Goal: Task Accomplishment & Management: Complete application form

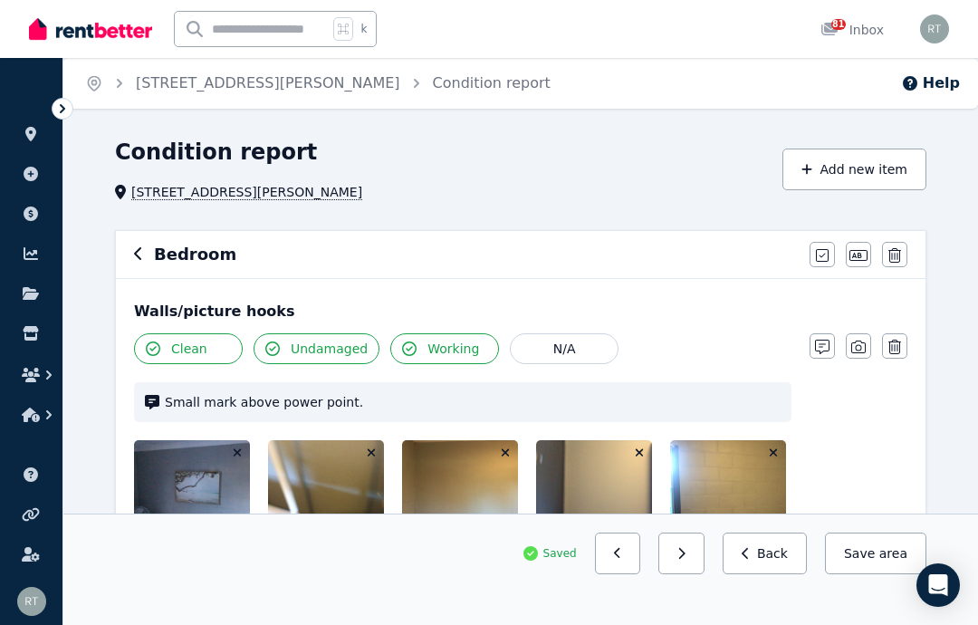
click at [129, 253] on div "Bedroom Mark all items as good Edit name Delete" at bounding box center [520, 254] width 809 height 47
click at [134, 258] on icon "button" at bounding box center [138, 253] width 9 height 14
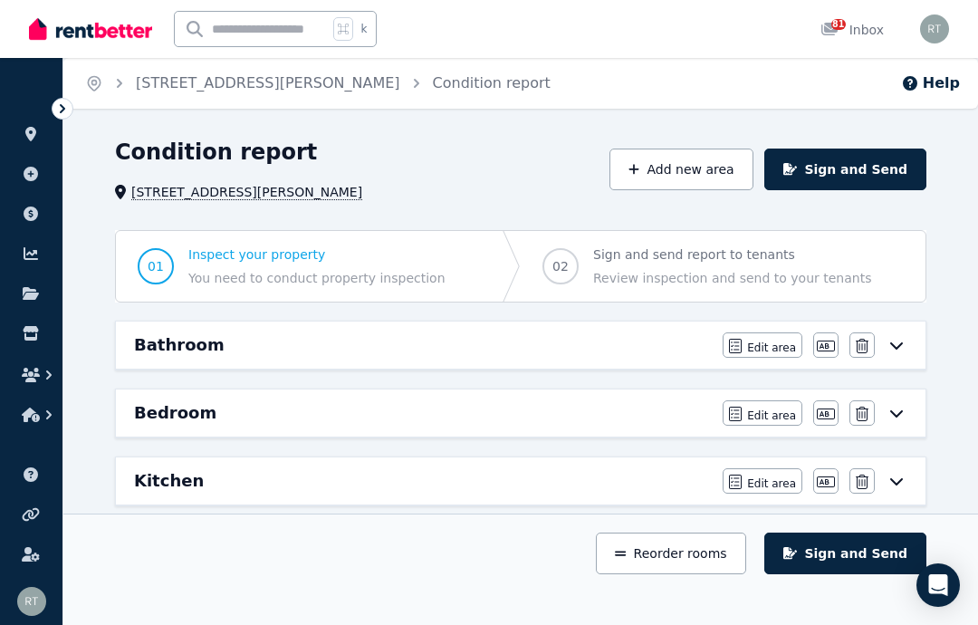
click at [901, 486] on icon at bounding box center [896, 481] width 22 height 14
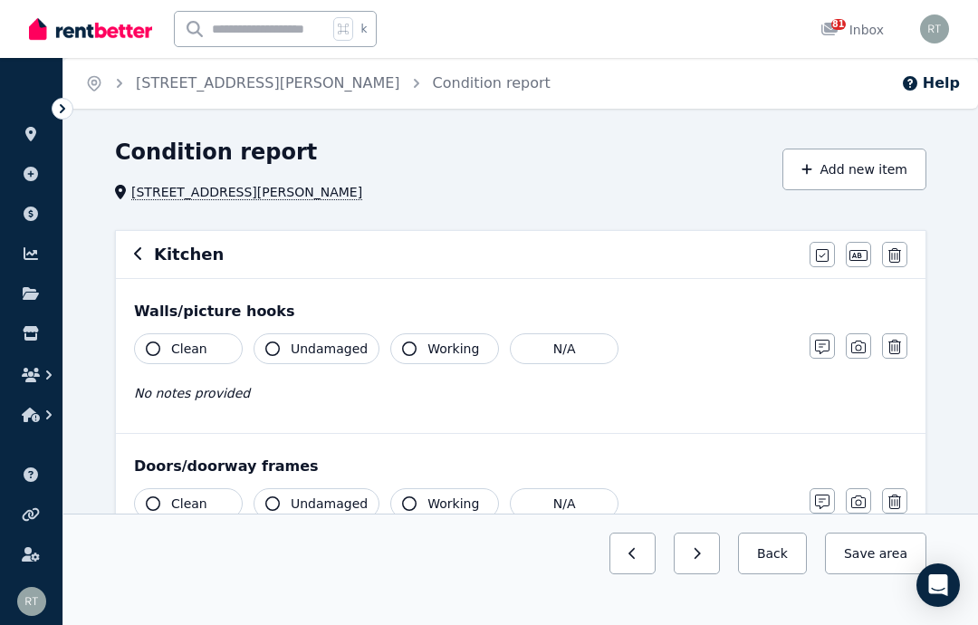
click at [135, 257] on icon "button" at bounding box center [138, 253] width 9 height 14
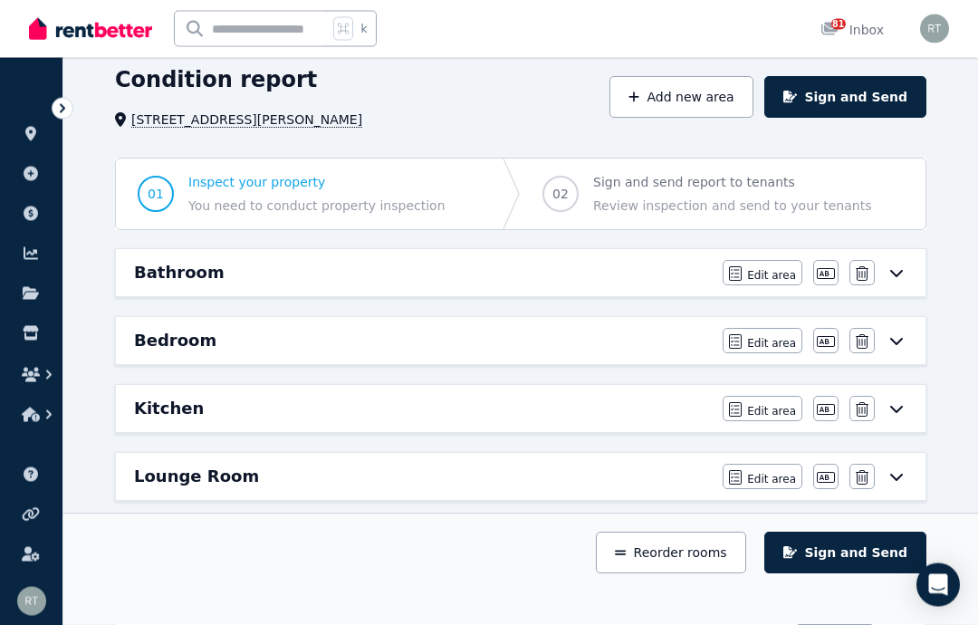
scroll to position [72, 0]
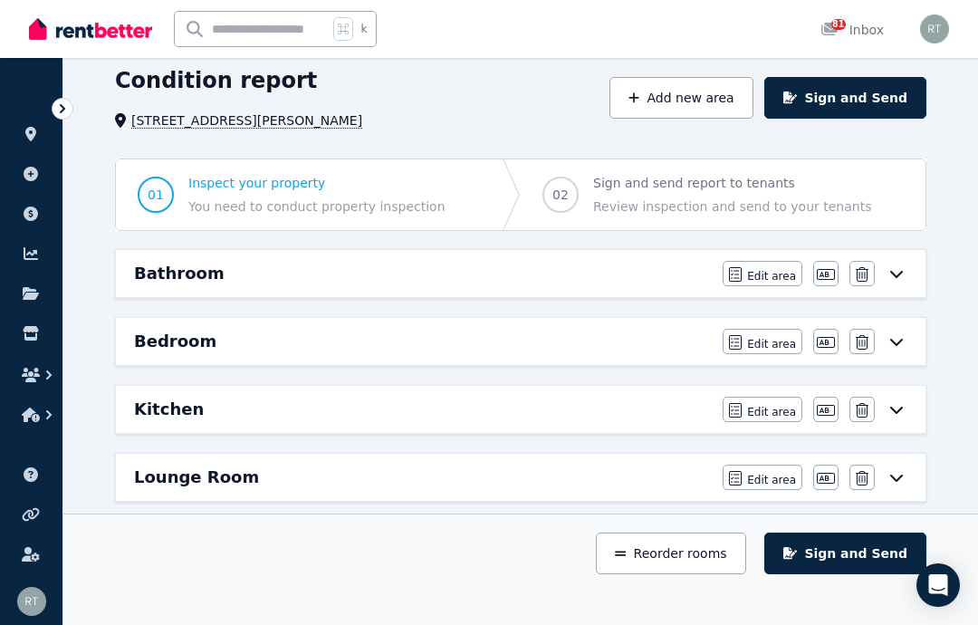
click at [901, 481] on icon at bounding box center [896, 477] width 22 height 14
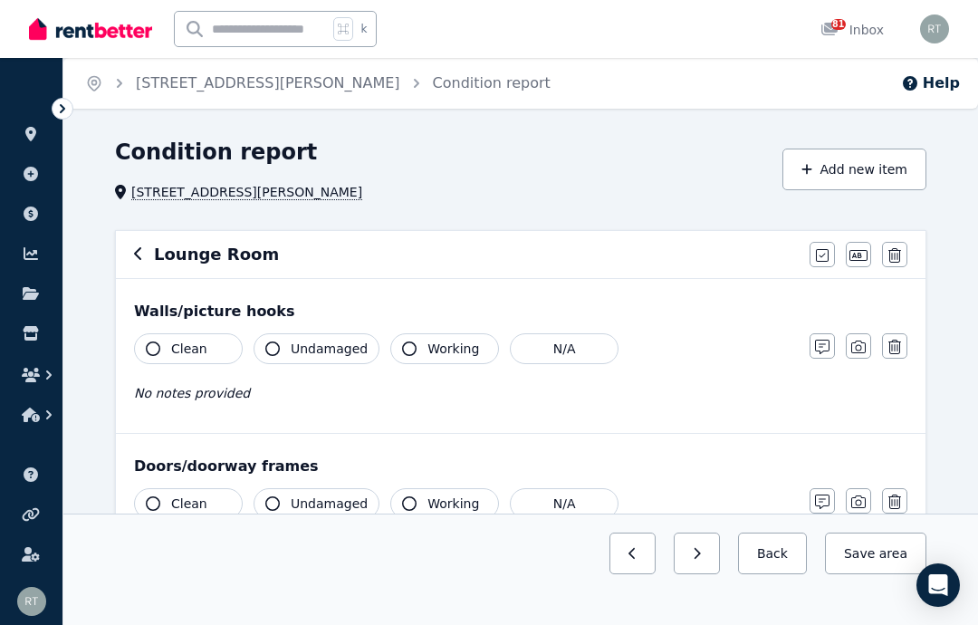
click at [826, 255] on icon "button" at bounding box center [822, 255] width 13 height 14
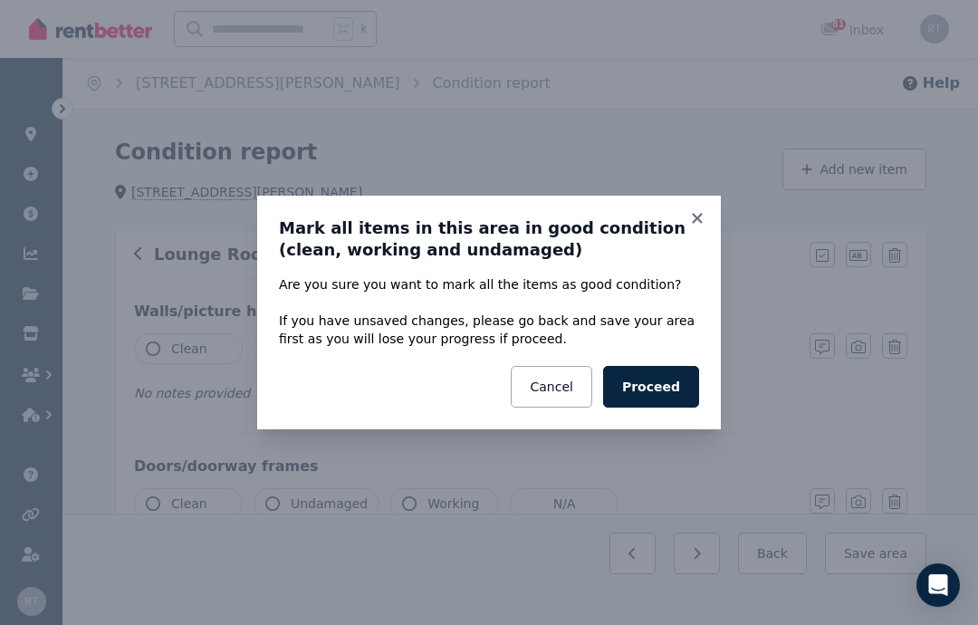
click at [667, 391] on button "Proceed" at bounding box center [651, 387] width 96 height 42
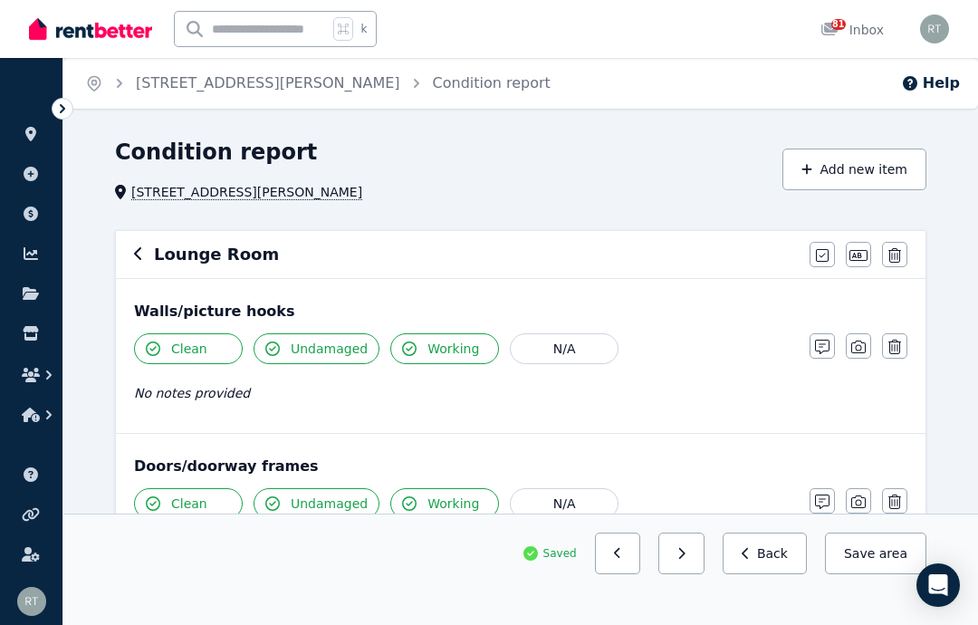
click at [812, 163] on icon "button" at bounding box center [806, 169] width 11 height 13
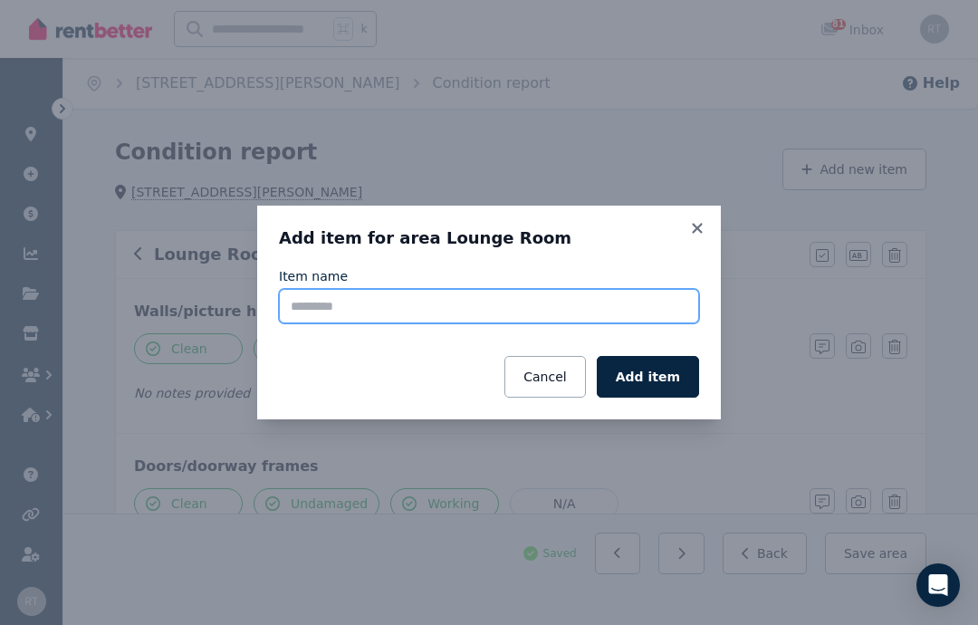
click at [414, 306] on input "Item name" at bounding box center [489, 306] width 420 height 34
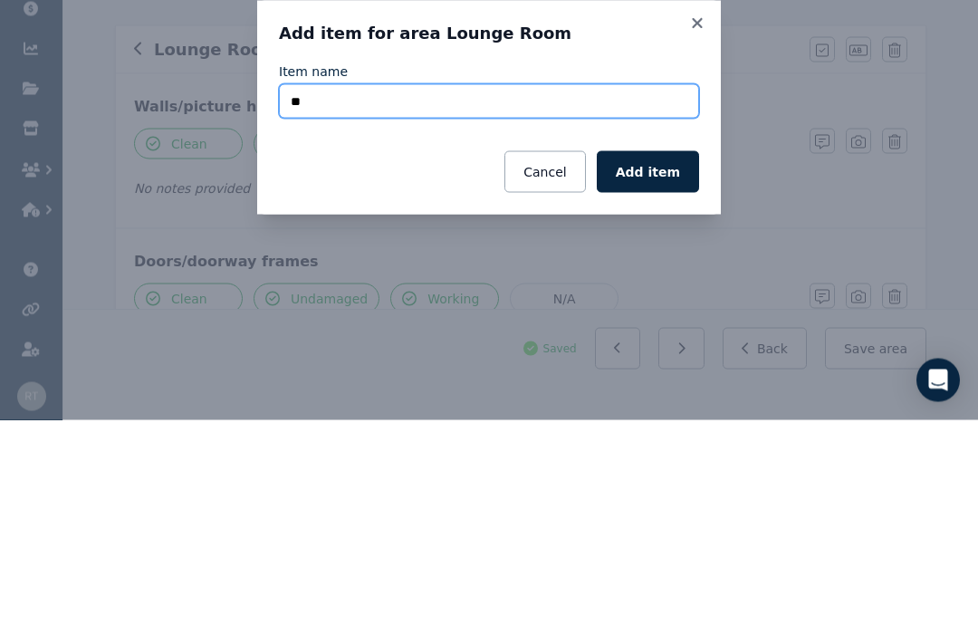
type input "**"
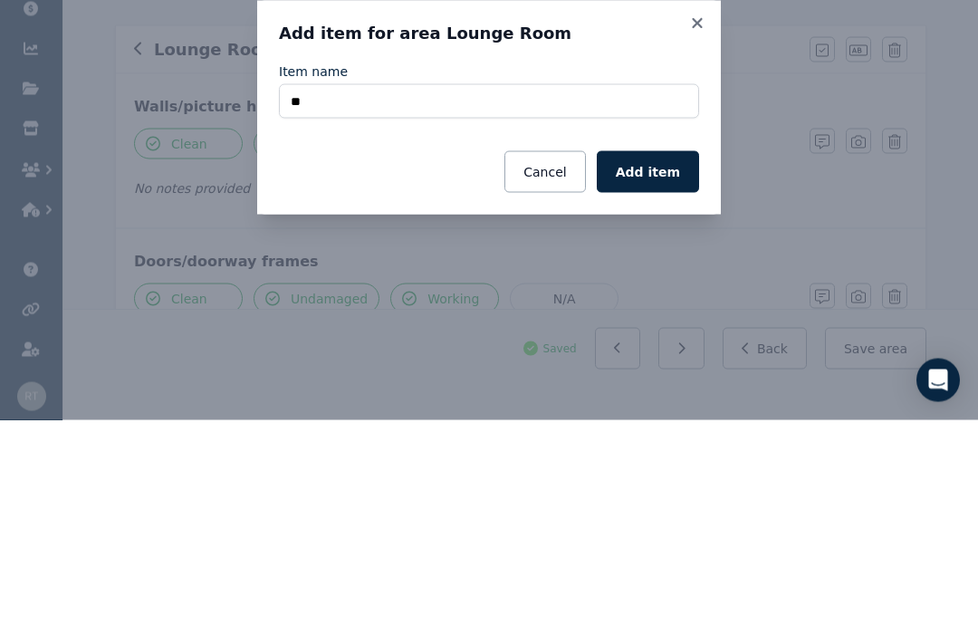
click at [661, 356] on button "Add item" at bounding box center [648, 377] width 102 height 42
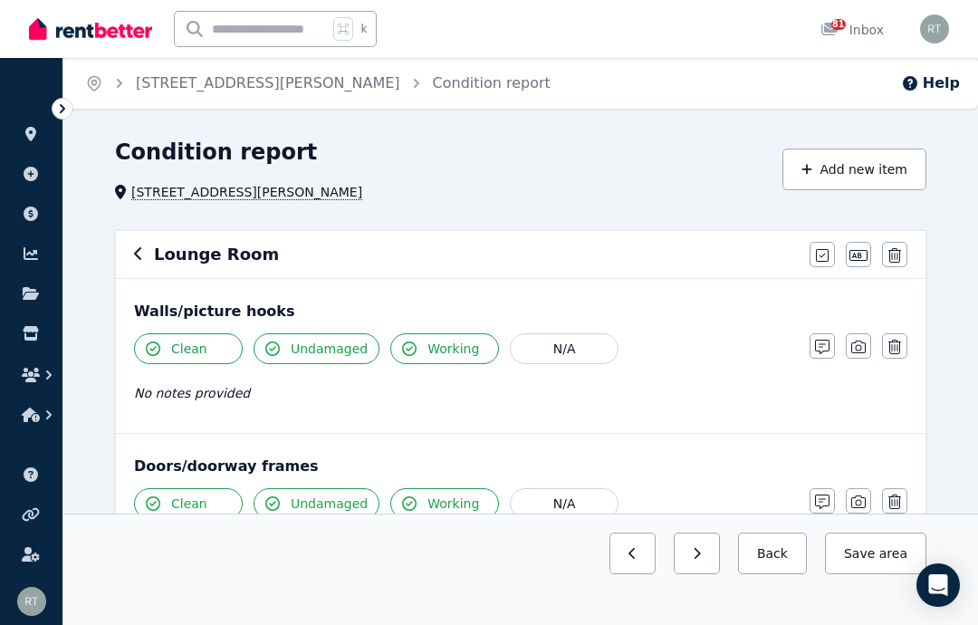
click at [812, 164] on icon "button" at bounding box center [806, 169] width 11 height 13
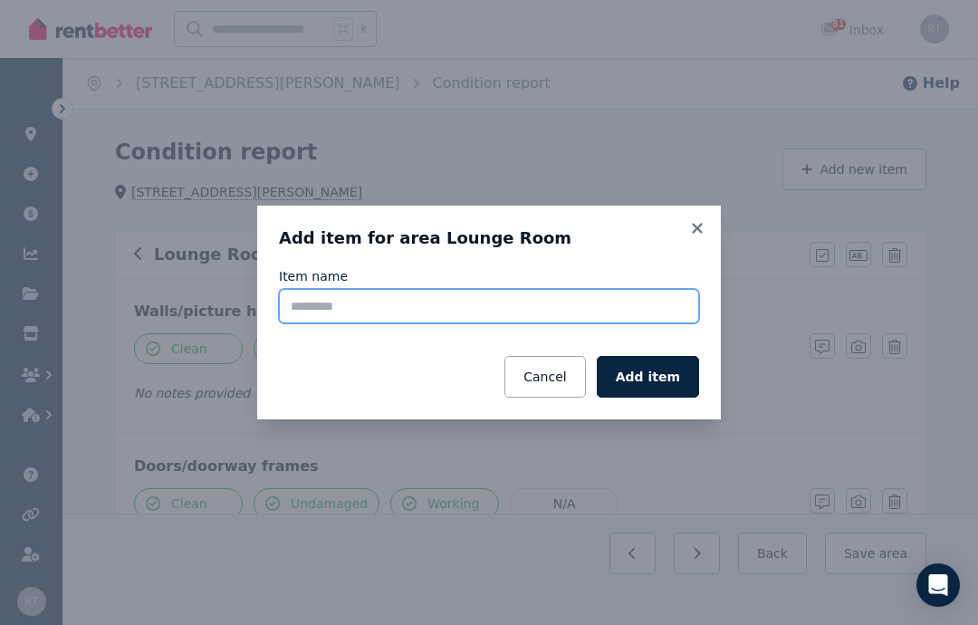
click at [573, 301] on input "Item name" at bounding box center [489, 306] width 420 height 34
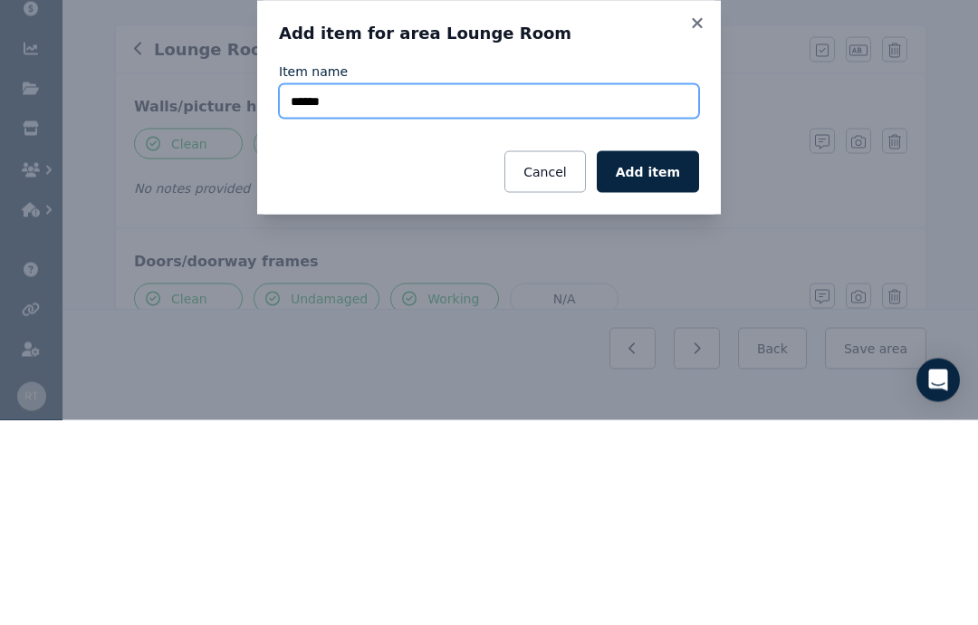
type input "******"
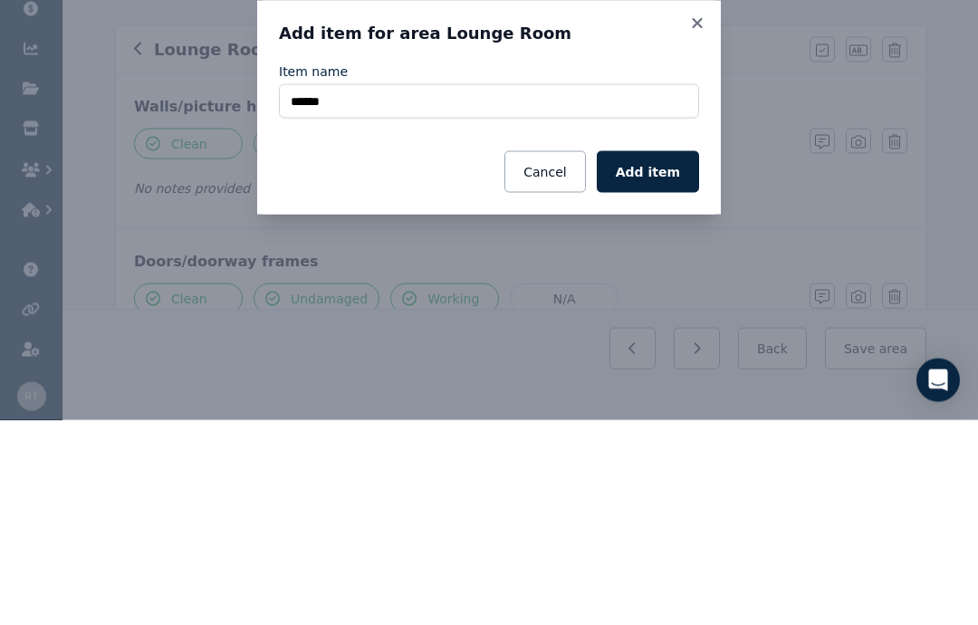
click at [665, 356] on button "Add item" at bounding box center [648, 377] width 102 height 42
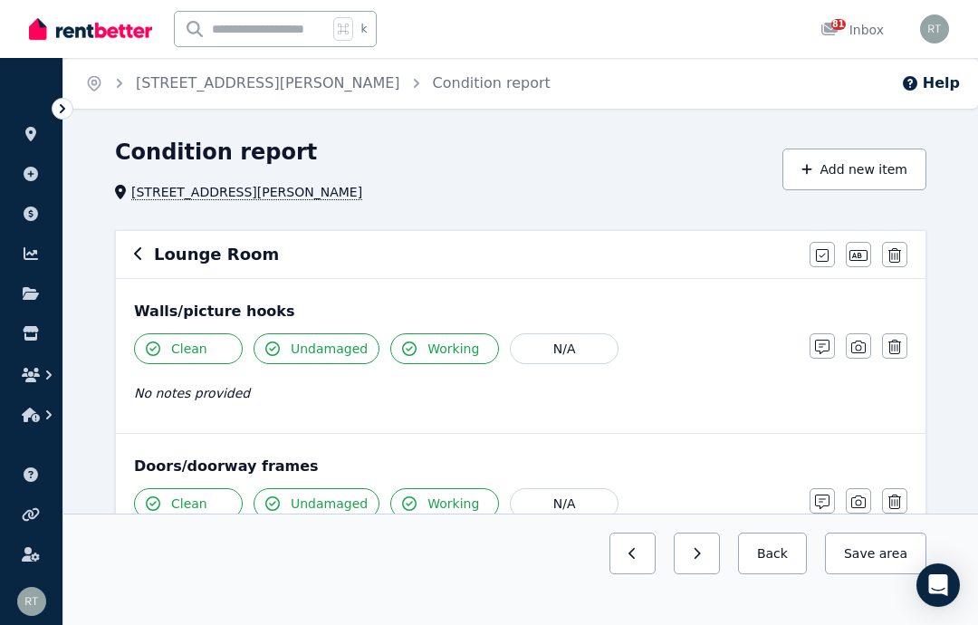
click at [812, 163] on icon "button" at bounding box center [806, 169] width 11 height 13
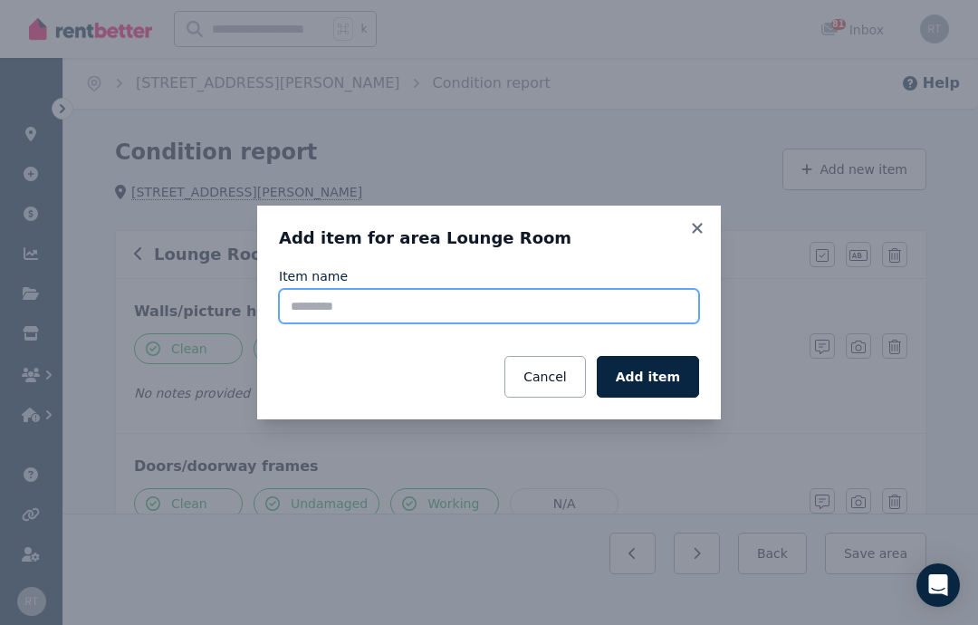
click at [459, 312] on input "Item name" at bounding box center [489, 306] width 420 height 34
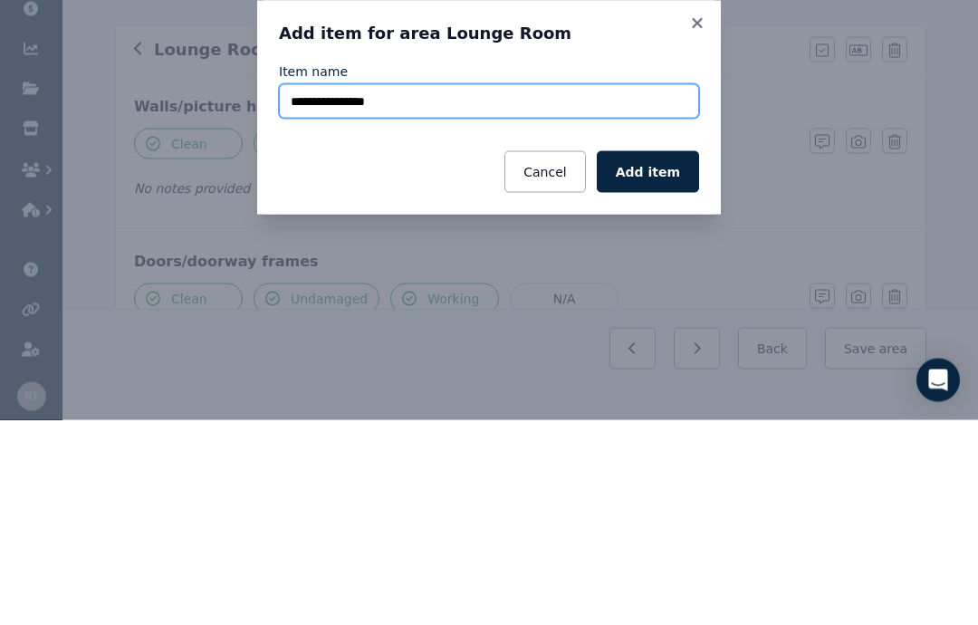
type input "**********"
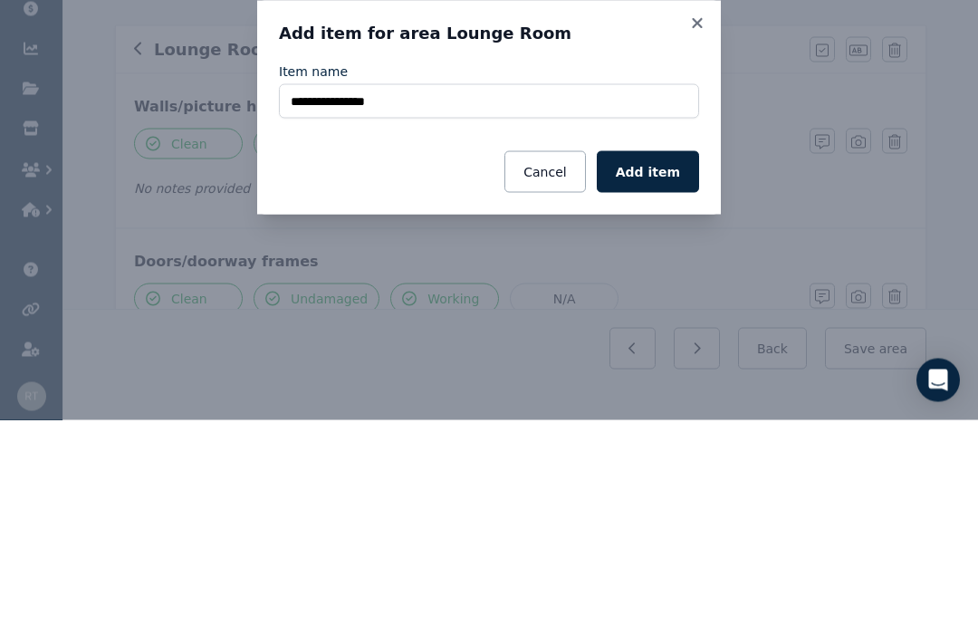
click at [656, 356] on button "Add item" at bounding box center [648, 377] width 102 height 42
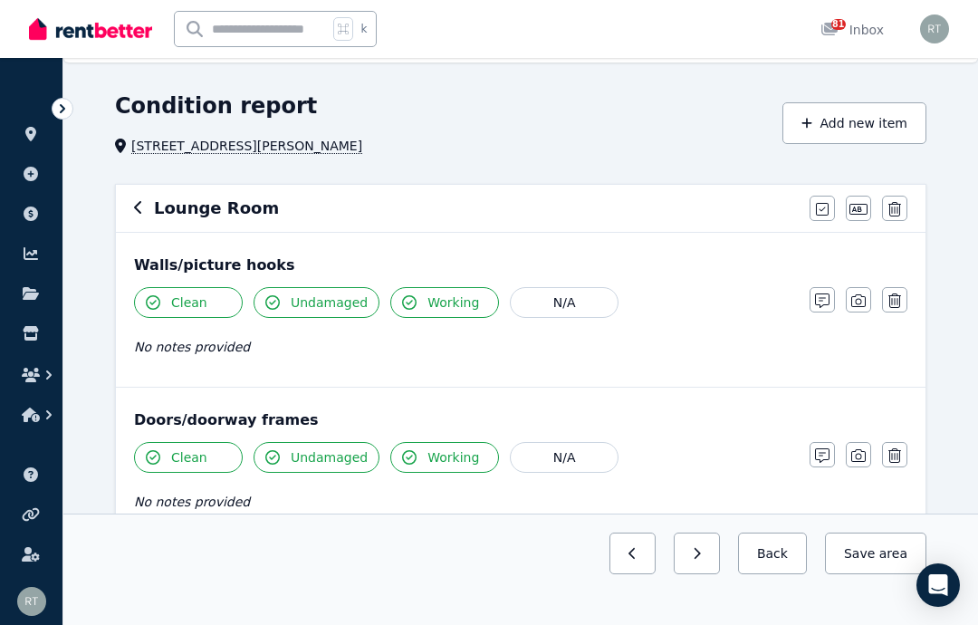
scroll to position [29, 0]
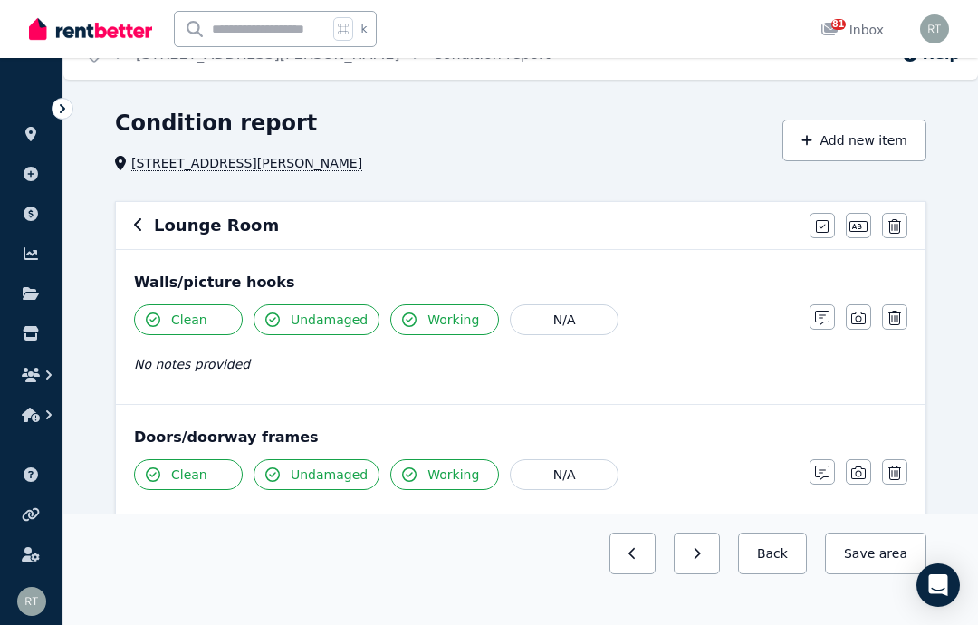
click at [859, 319] on icon "button" at bounding box center [858, 318] width 14 height 14
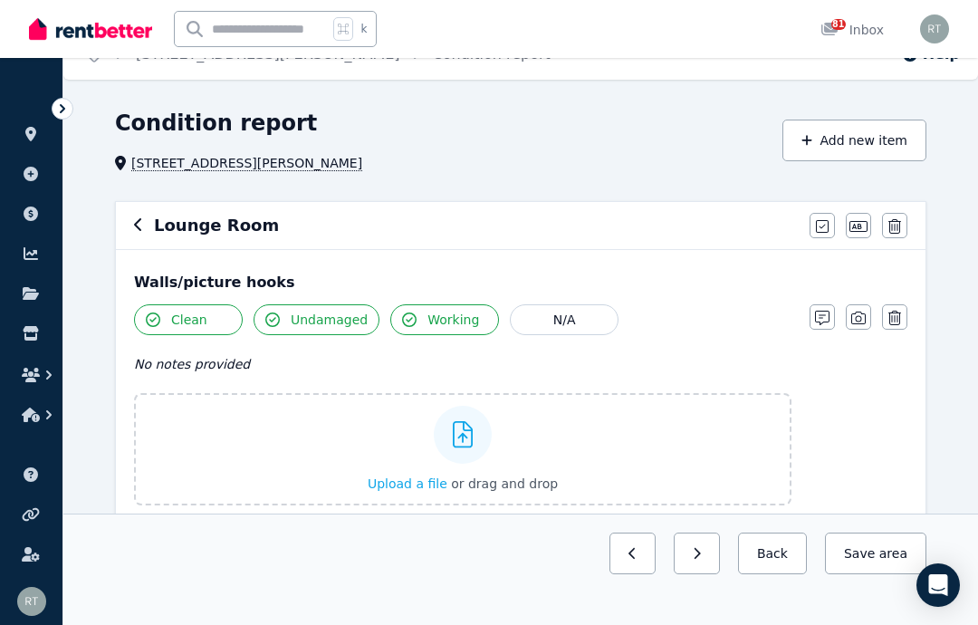
click at [379, 451] on div "Upload a file or drag and drop" at bounding box center [463, 449] width 190 height 109
click at [0, 0] on input "Upload a file or drag and drop" at bounding box center [0, 0] width 0 height 0
click at [858, 314] on icon "button" at bounding box center [858, 318] width 14 height 14
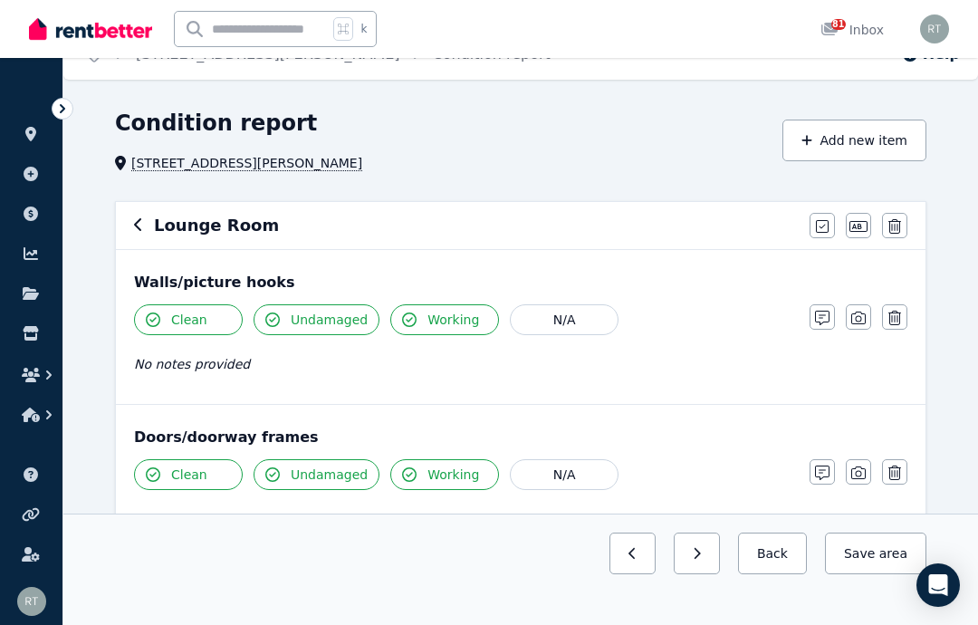
click at [895, 466] on icon "button" at bounding box center [894, 472] width 13 height 14
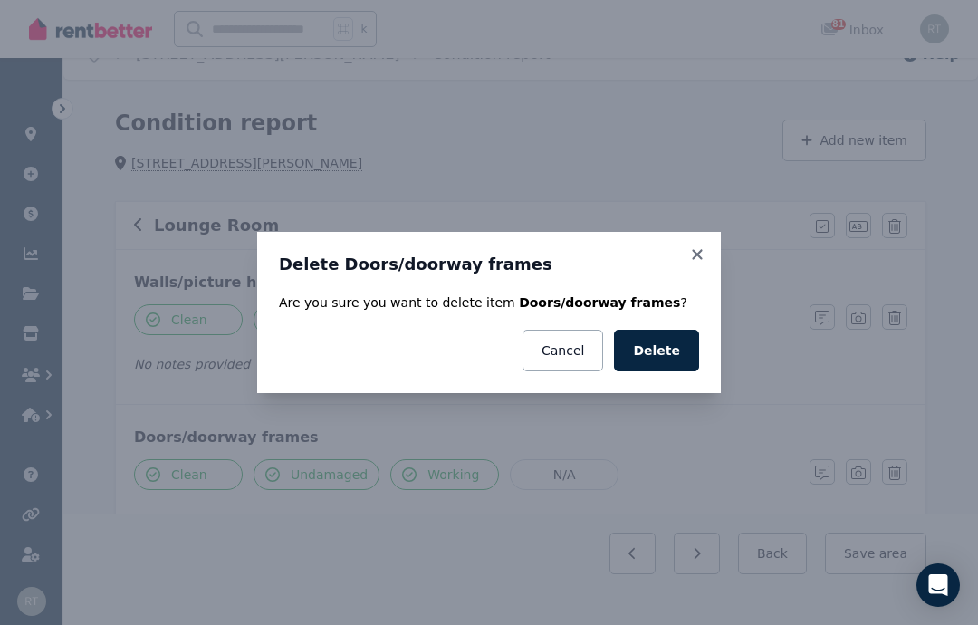
click at [669, 371] on button "Delete" at bounding box center [656, 351] width 85 height 42
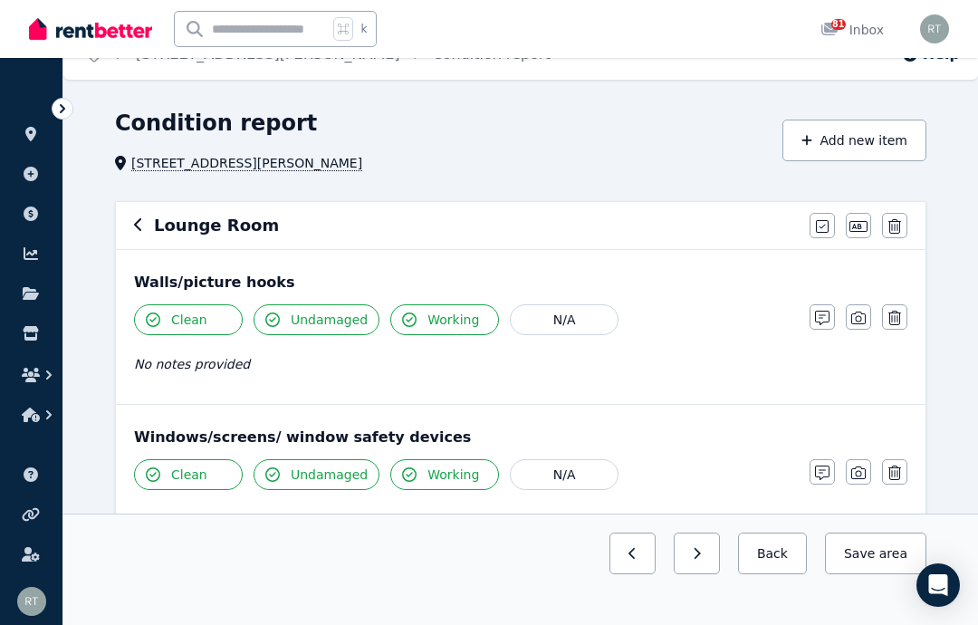
click at [854, 471] on icon "button" at bounding box center [858, 472] width 14 height 14
click at [483, 569] on div at bounding box center [463, 589] width 58 height 58
click at [0, 0] on input "Upload a file or drag and drop" at bounding box center [0, 0] width 0 height 0
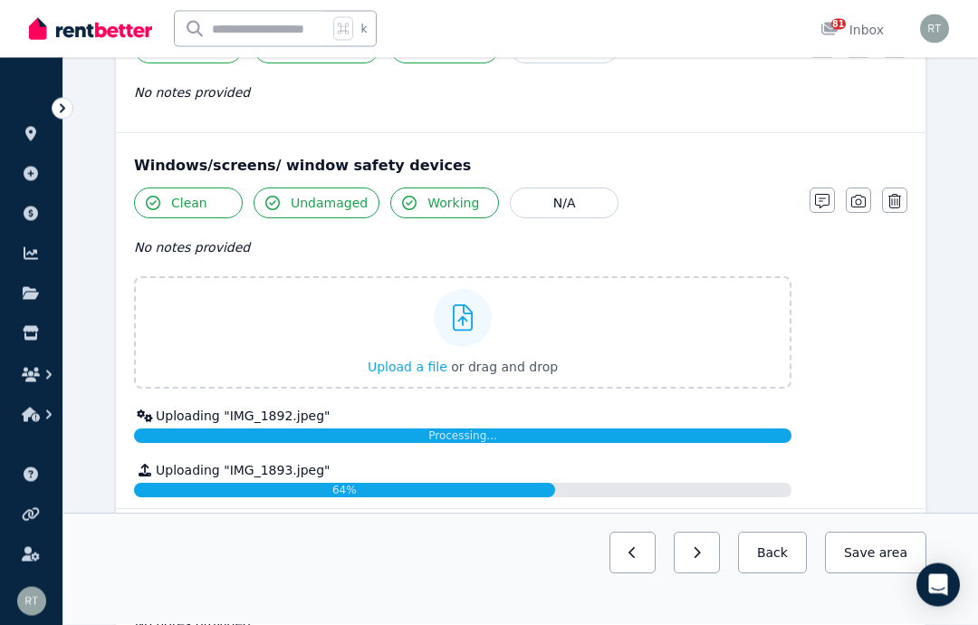
scroll to position [311, 0]
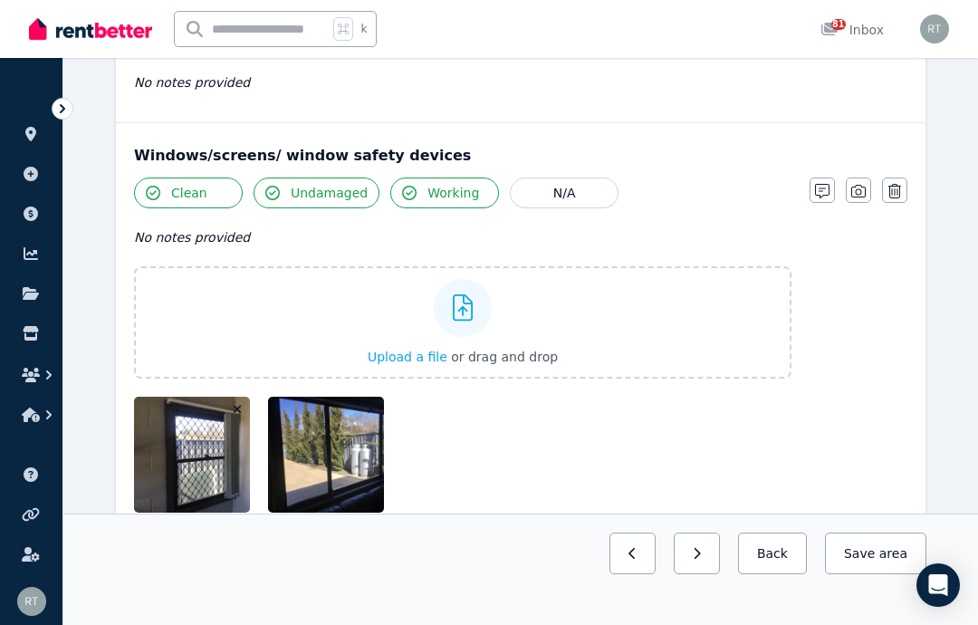
click at [863, 186] on icon "button" at bounding box center [858, 191] width 14 height 14
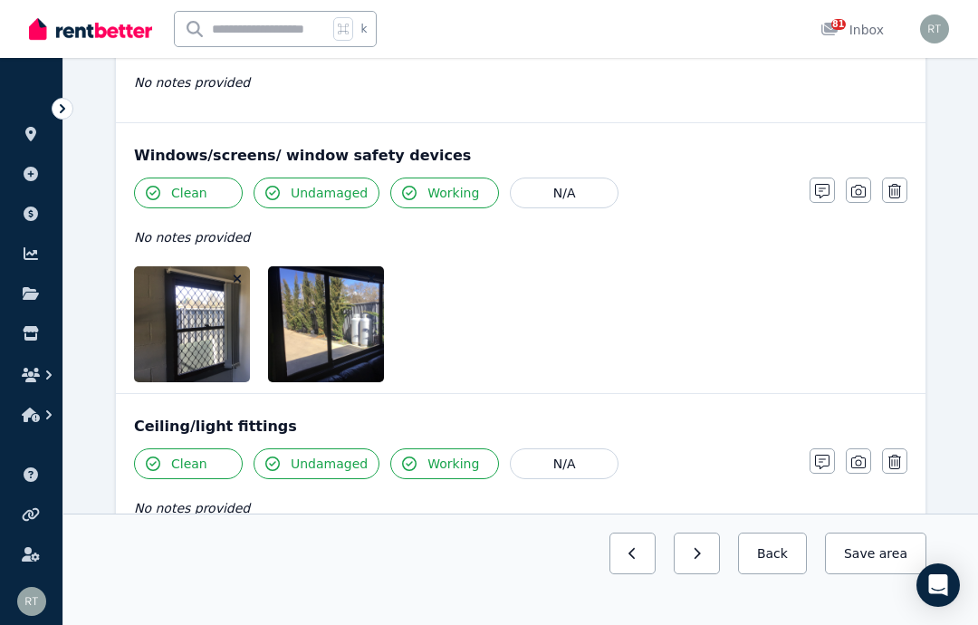
click at [862, 453] on button "button" at bounding box center [858, 460] width 25 height 25
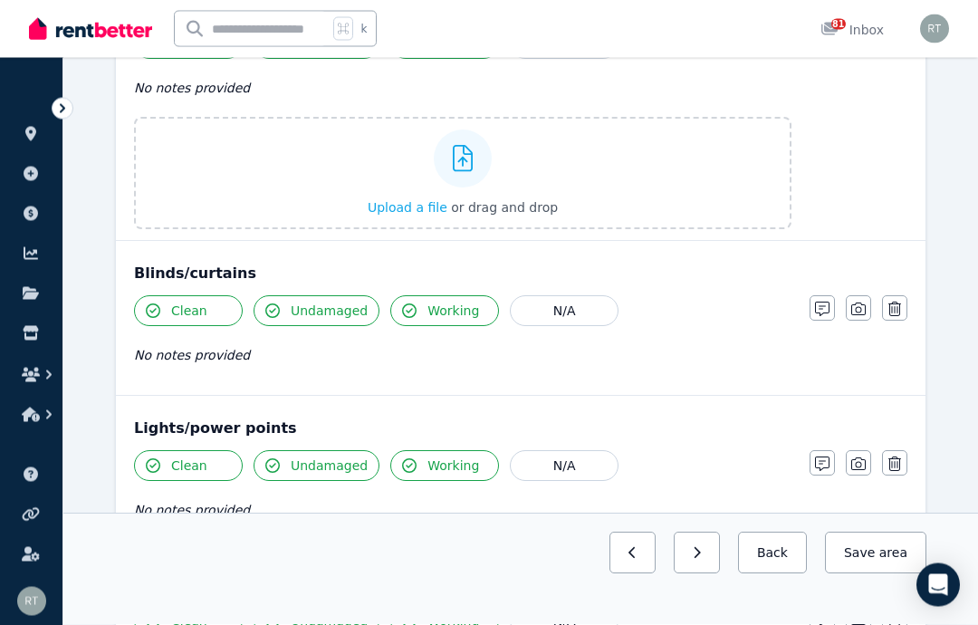
scroll to position [731, 0]
click at [409, 206] on span "Upload a file" at bounding box center [408, 207] width 80 height 14
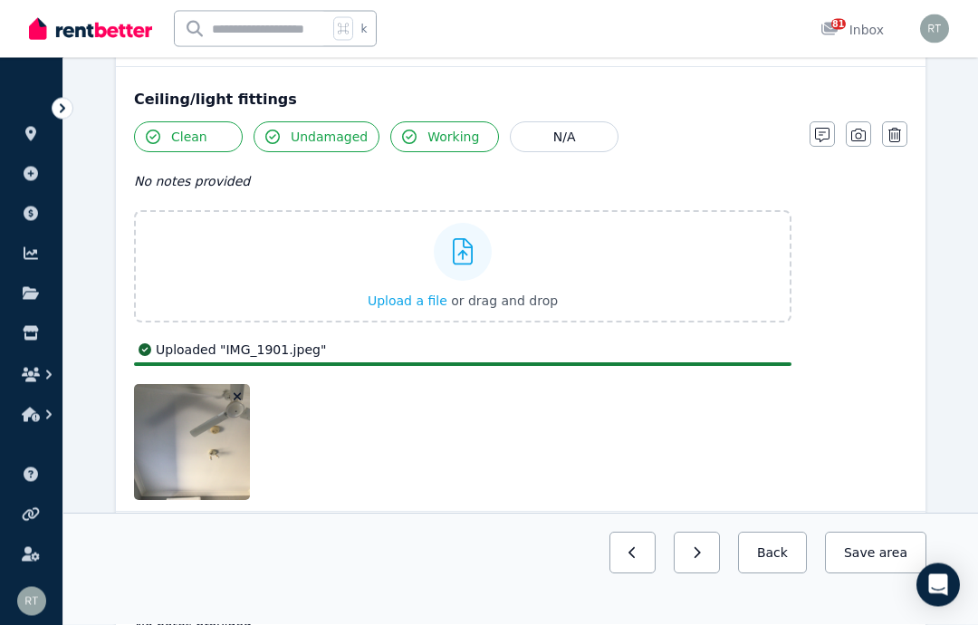
scroll to position [615, 0]
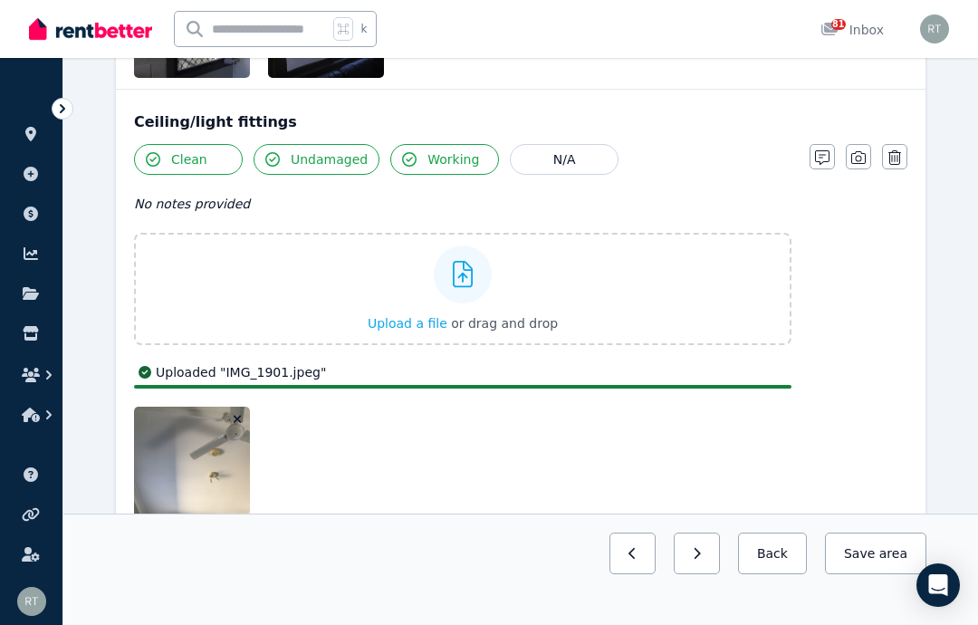
click at [859, 150] on icon "button" at bounding box center [858, 157] width 14 height 14
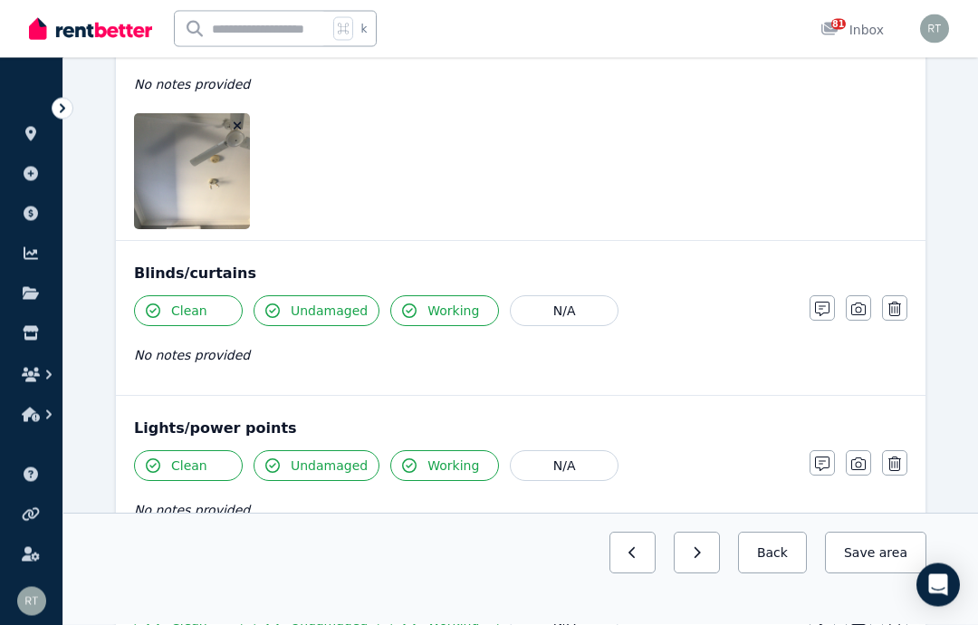
scroll to position [734, 0]
click at [859, 307] on icon "button" at bounding box center [858, 308] width 14 height 14
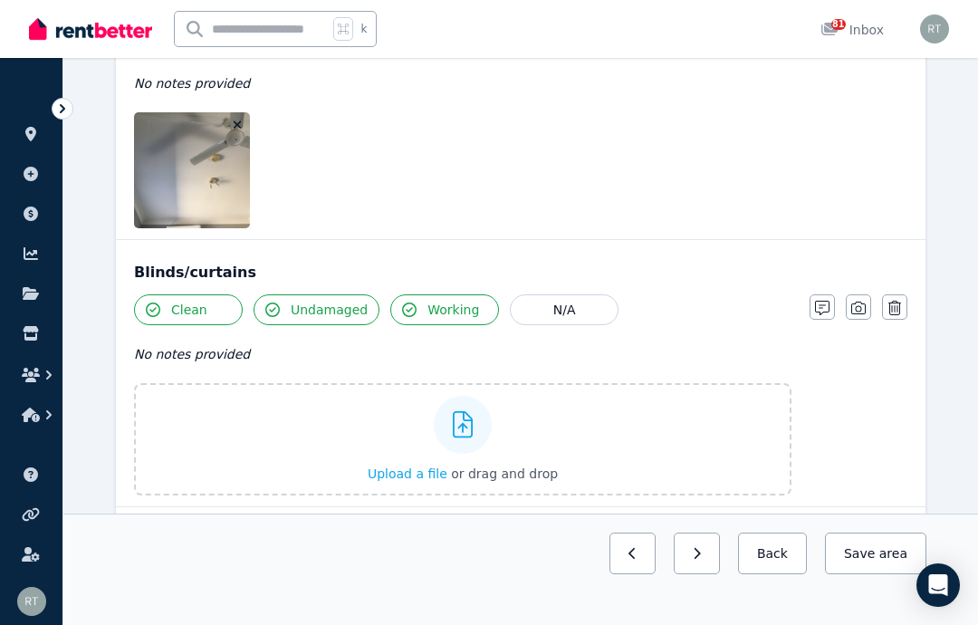
click at [411, 461] on div "Upload a file or drag and drop" at bounding box center [463, 439] width 190 height 109
click at [0, 0] on input "Upload a file or drag and drop" at bounding box center [0, 0] width 0 height 0
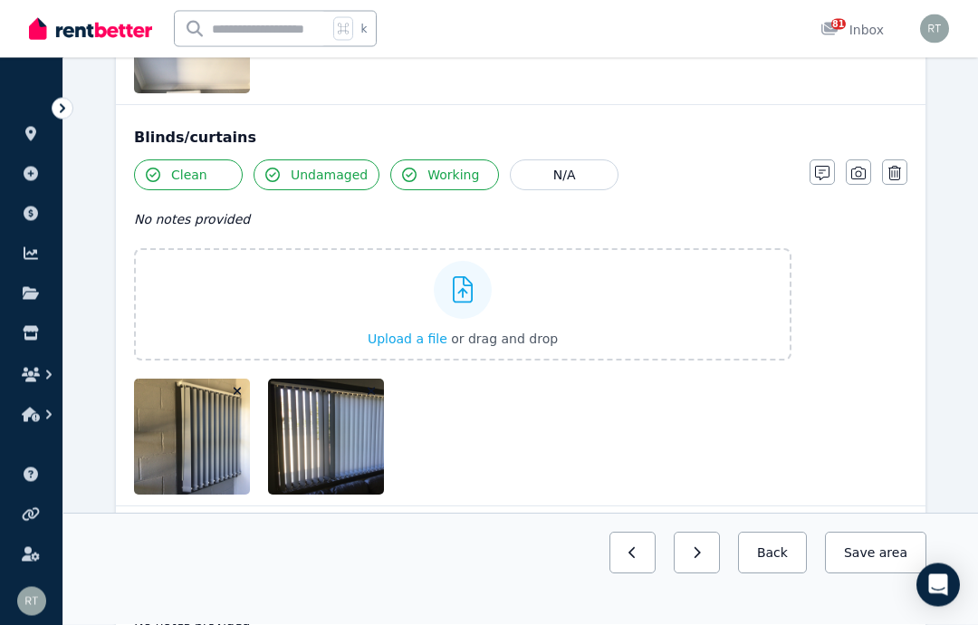
scroll to position [877, 0]
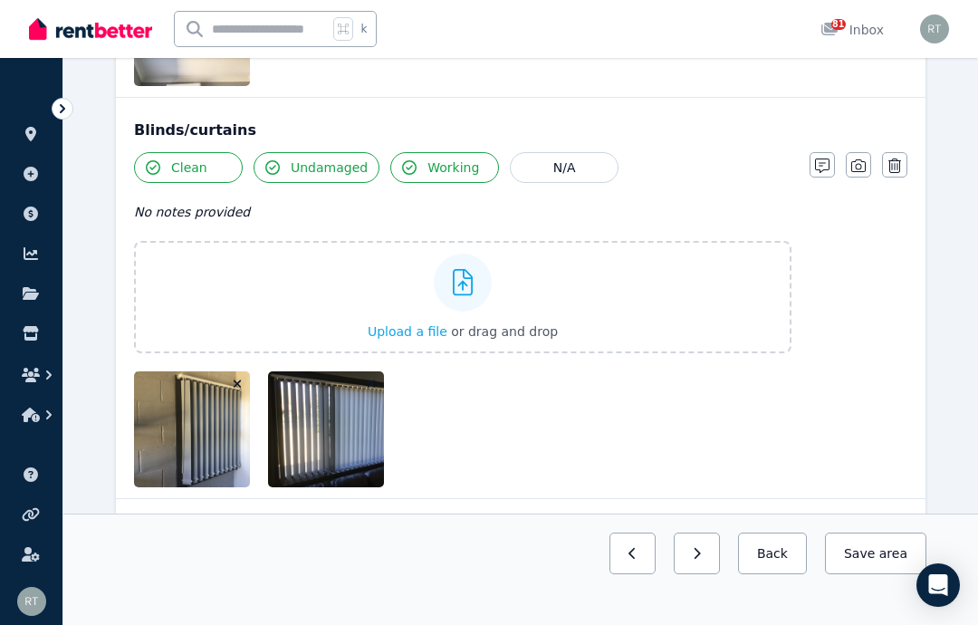
click at [857, 159] on icon "button" at bounding box center [858, 165] width 14 height 13
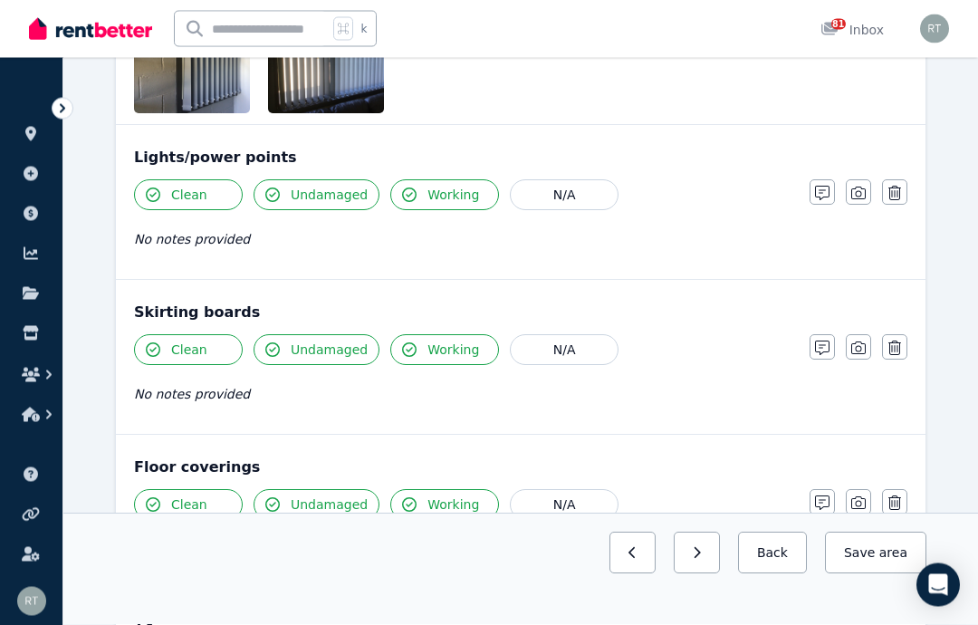
scroll to position [1128, 0]
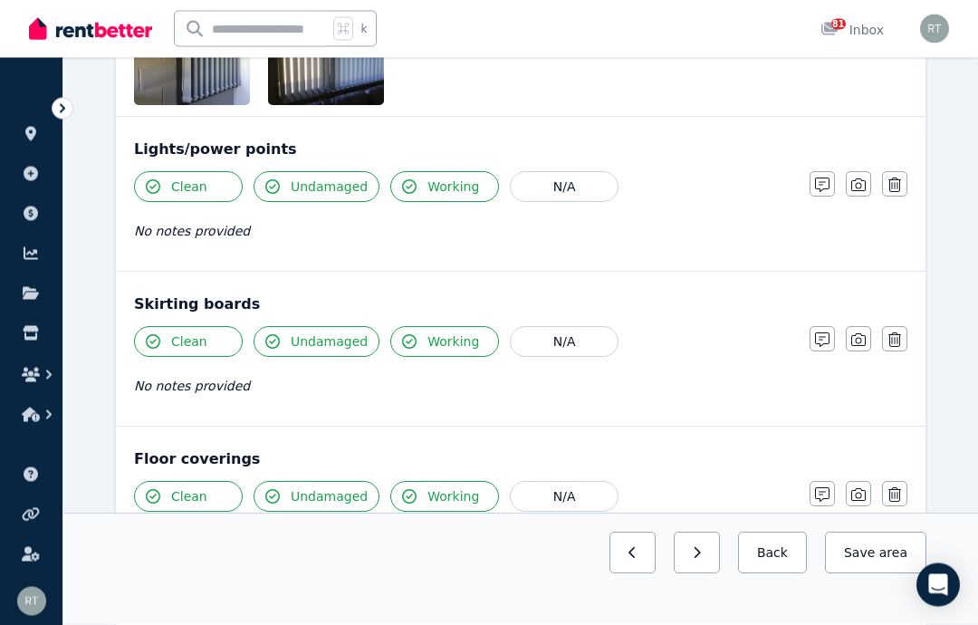
click at [904, 329] on button "button" at bounding box center [894, 339] width 25 height 25
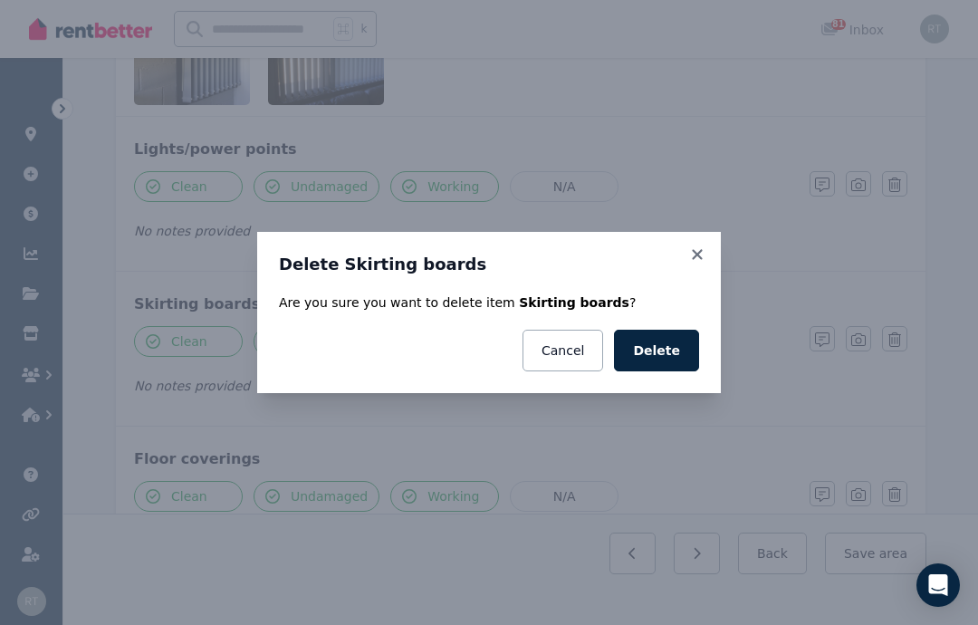
click at [674, 371] on button "Delete" at bounding box center [656, 351] width 85 height 42
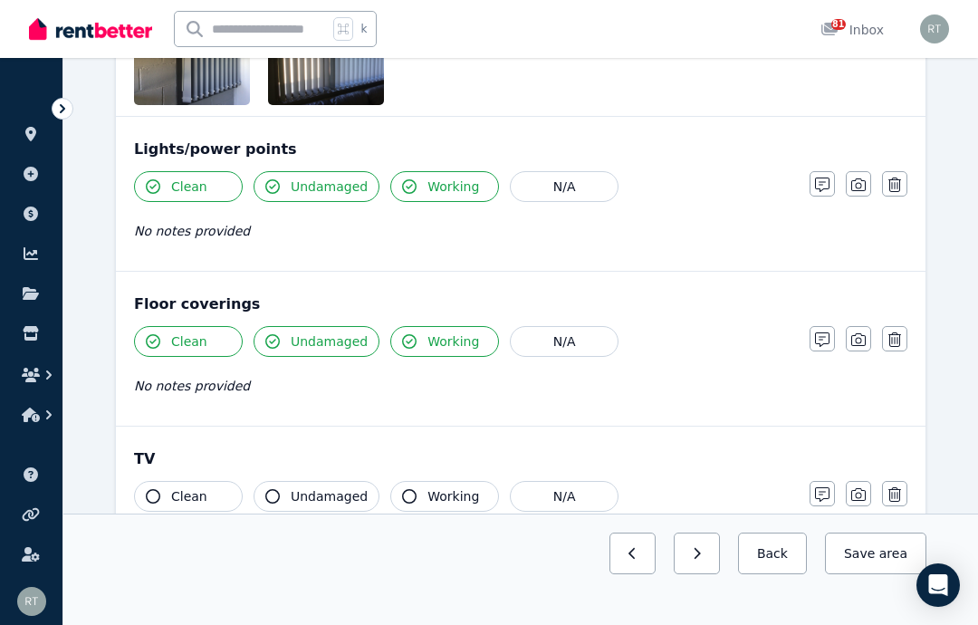
click at [860, 335] on icon "button" at bounding box center [858, 339] width 14 height 14
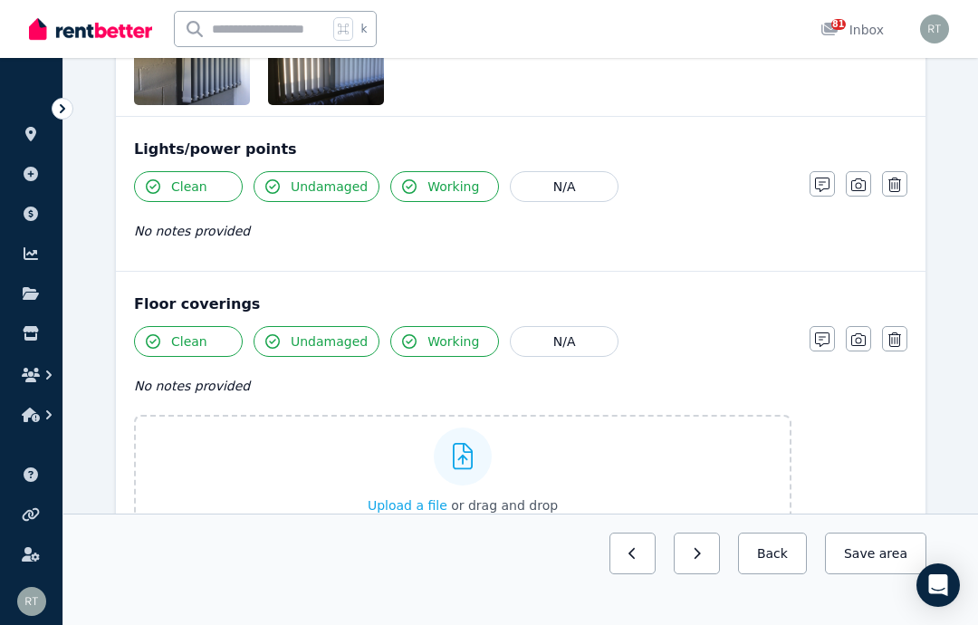
click at [419, 496] on button "Upload a file or drag and drop" at bounding box center [463, 505] width 190 height 18
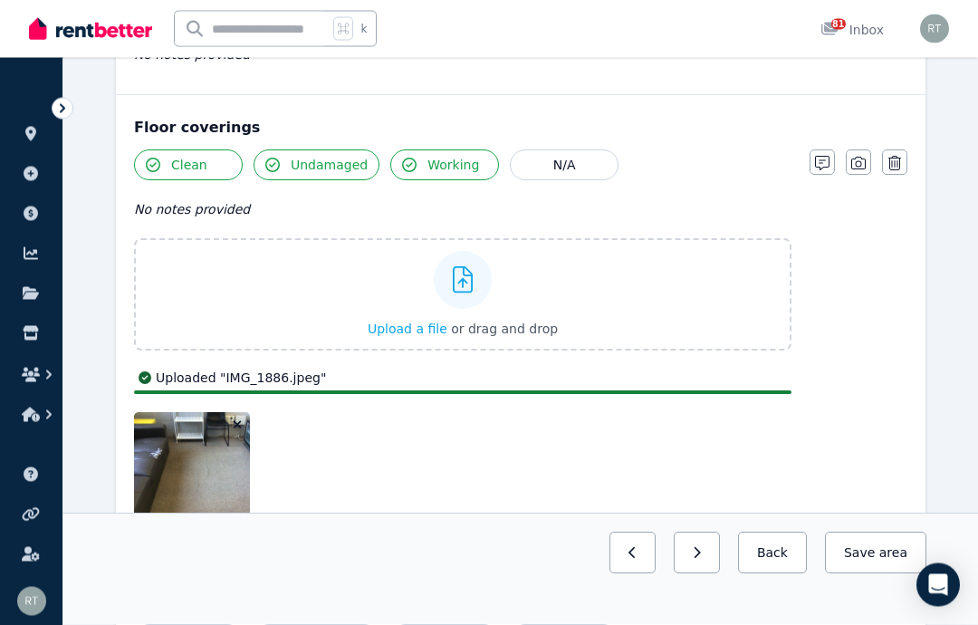
scroll to position [1306, 0]
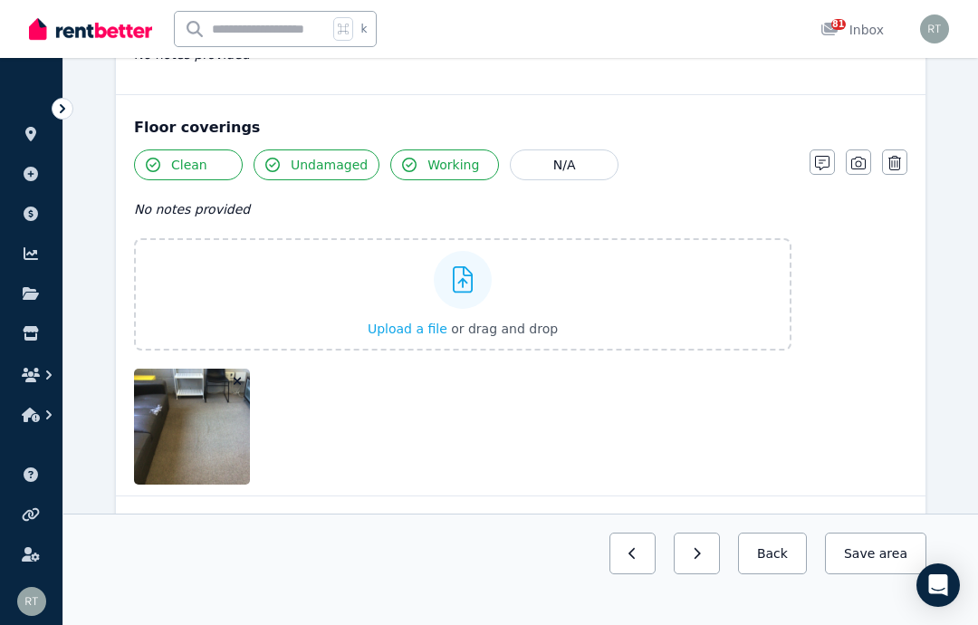
click at [859, 158] on icon "button" at bounding box center [858, 163] width 14 height 13
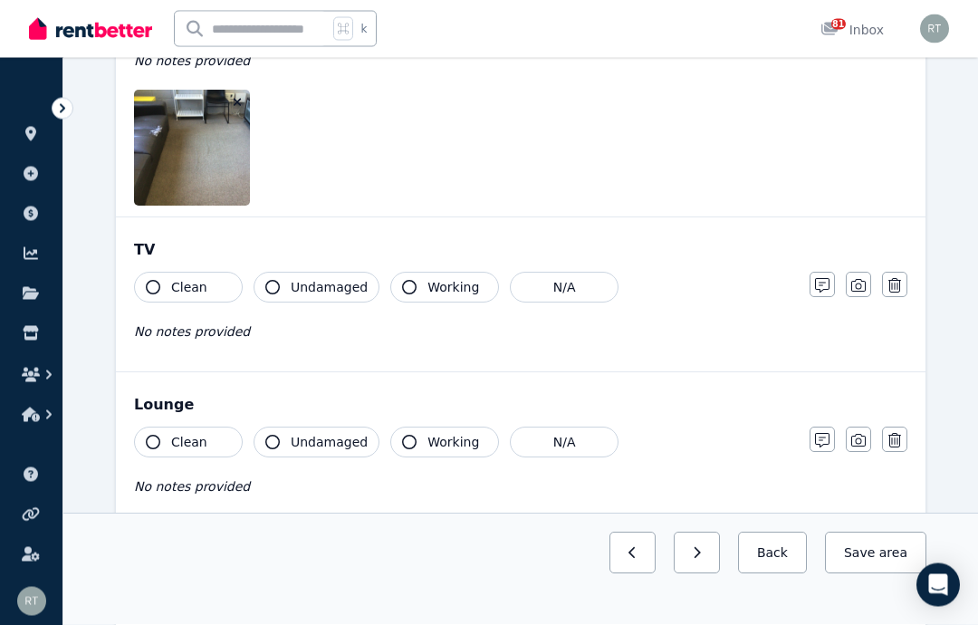
scroll to position [1454, 0]
click at [163, 282] on button "Clean" at bounding box center [188, 287] width 109 height 31
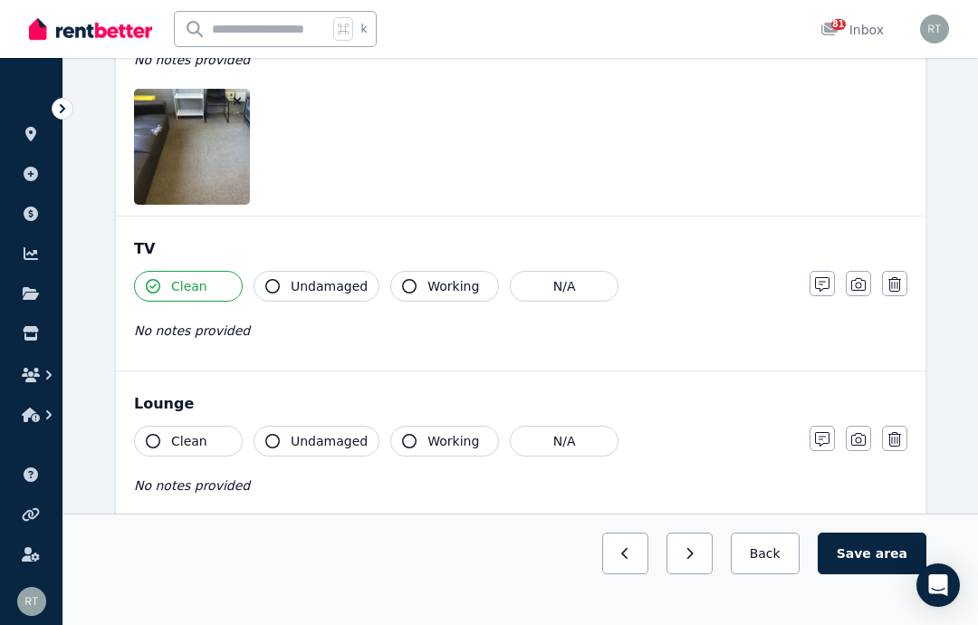
click at [284, 289] on button "Undamaged" at bounding box center [317, 286] width 126 height 31
click at [412, 283] on button "Working" at bounding box center [444, 286] width 109 height 31
click at [862, 285] on icon "button" at bounding box center [858, 284] width 14 height 14
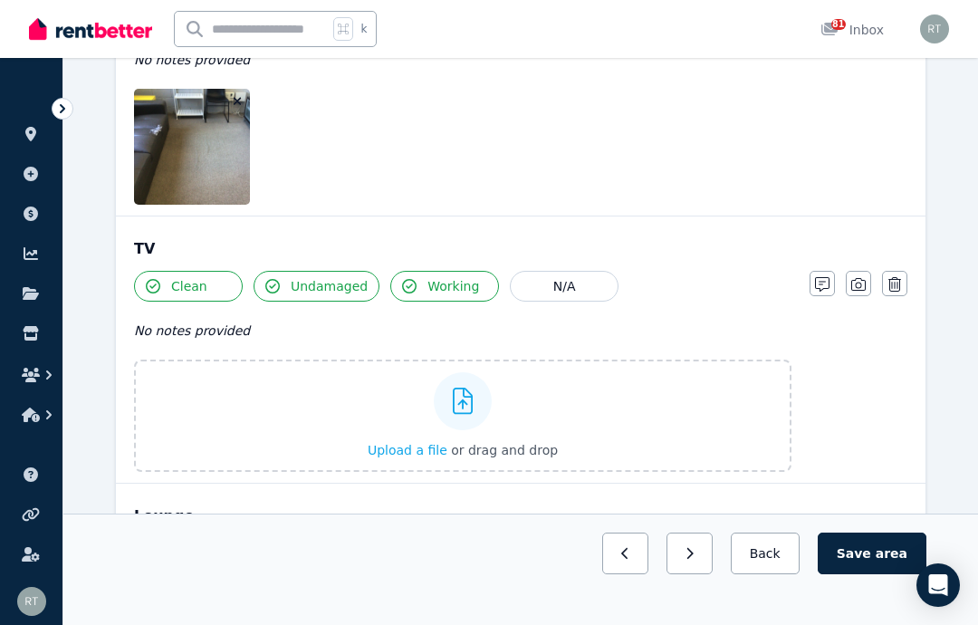
click at [397, 433] on div "Upload a file or drag and drop" at bounding box center [463, 415] width 190 height 109
click at [0, 0] on input "Upload a file or drag and drop" at bounding box center [0, 0] width 0 height 0
click at [825, 285] on icon "button" at bounding box center [822, 284] width 14 height 14
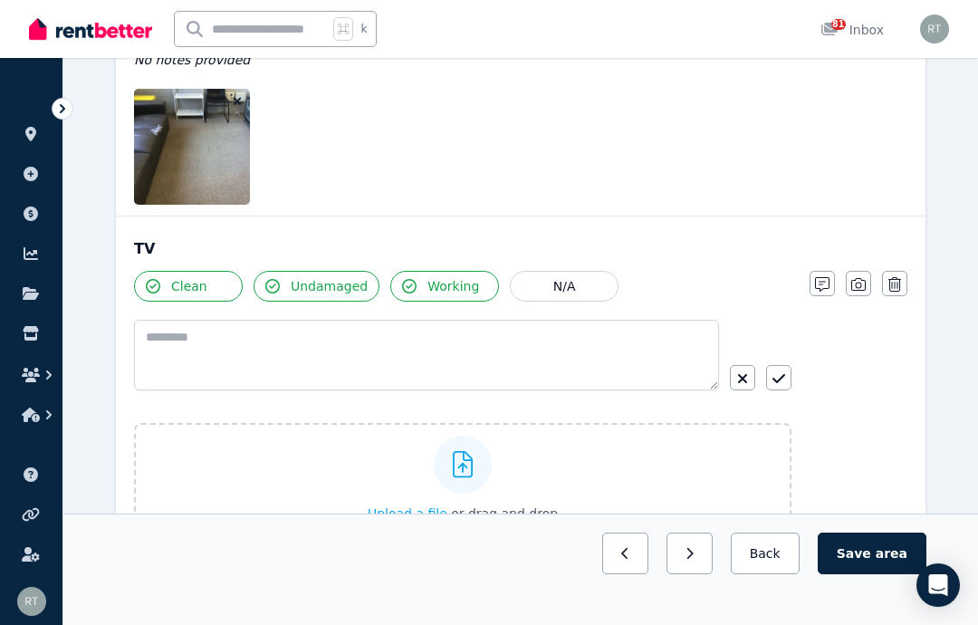
click at [329, 466] on label "Upload a file or drag and drop" at bounding box center [462, 479] width 657 height 112
click at [0, 0] on input "Upload a file or drag and drop" at bounding box center [0, 0] width 0 height 0
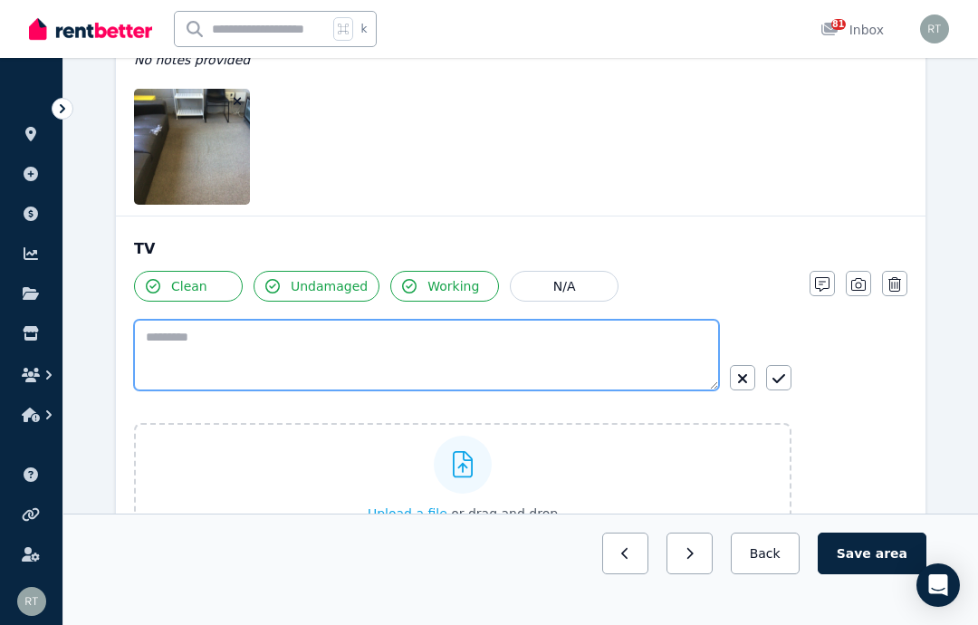
click at [566, 353] on textarea at bounding box center [426, 355] width 585 height 71
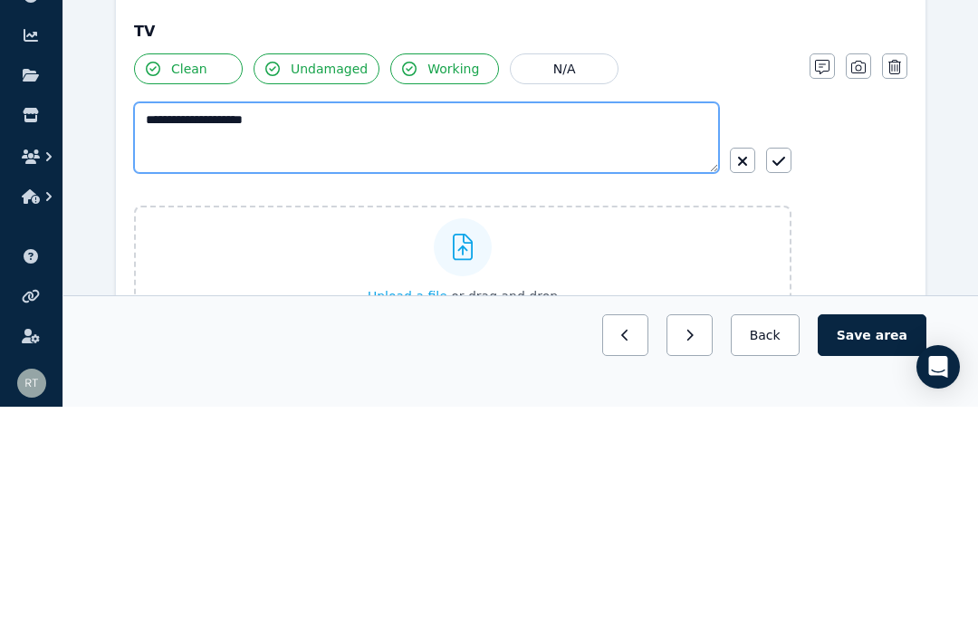
type textarea "**********"
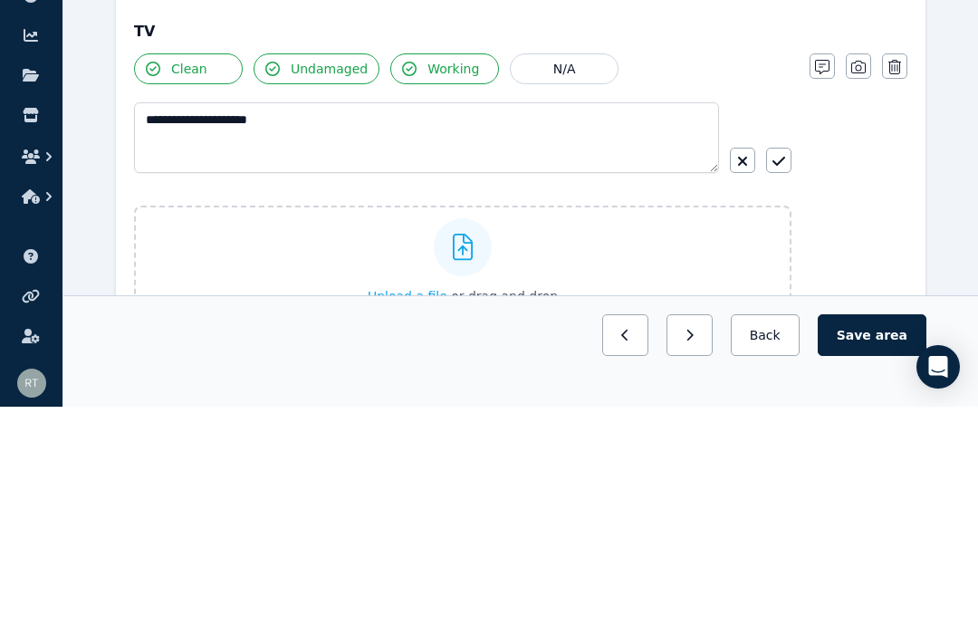
click at [781, 372] on icon "button" at bounding box center [778, 379] width 13 height 14
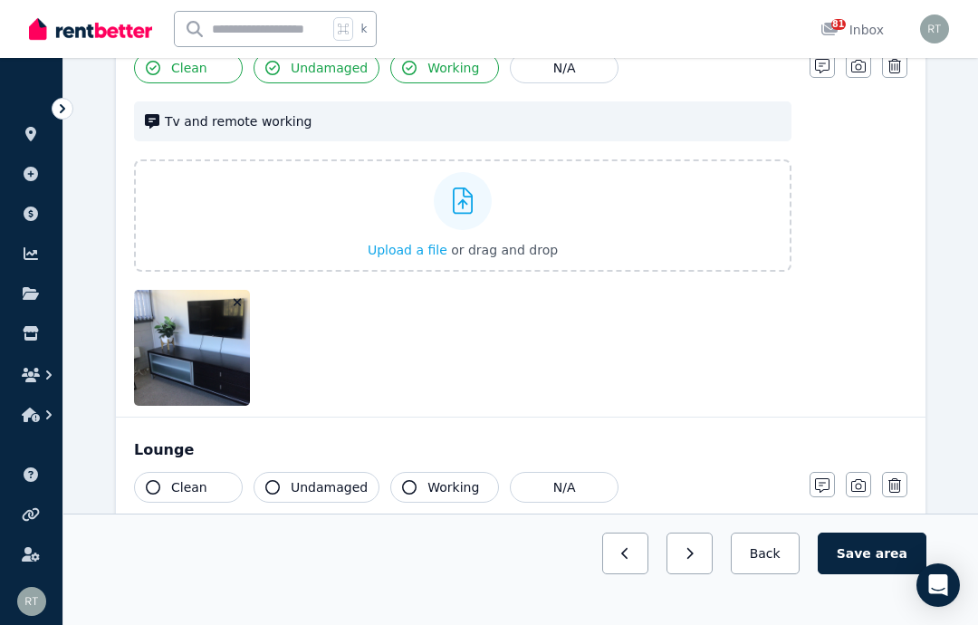
click at [866, 65] on button "button" at bounding box center [858, 65] width 25 height 25
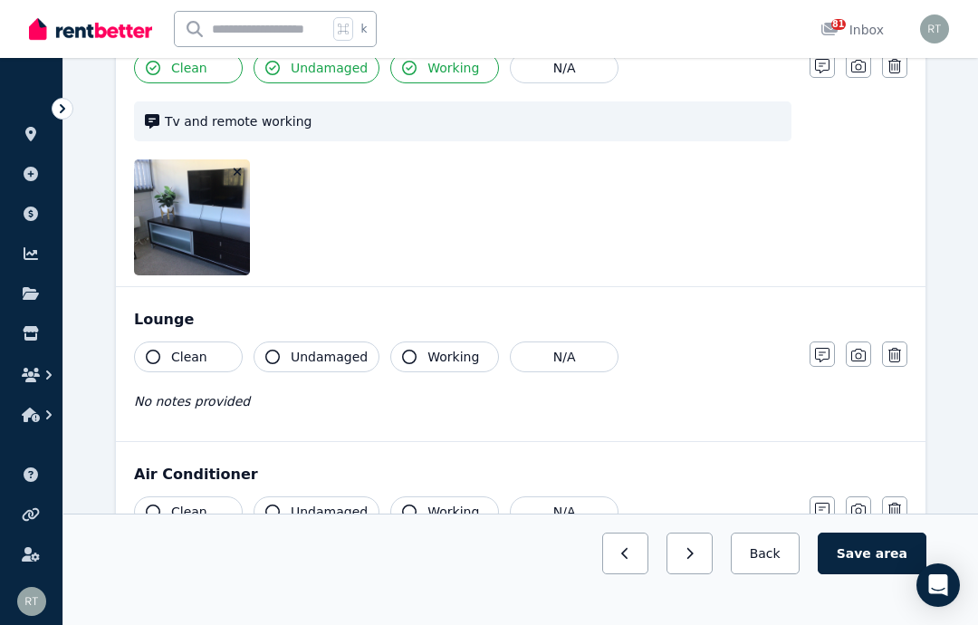
click at [169, 364] on button "Clean" at bounding box center [188, 356] width 109 height 31
click at [416, 351] on button "Working" at bounding box center [444, 356] width 109 height 31
click at [828, 352] on icon "button" at bounding box center [822, 355] width 14 height 14
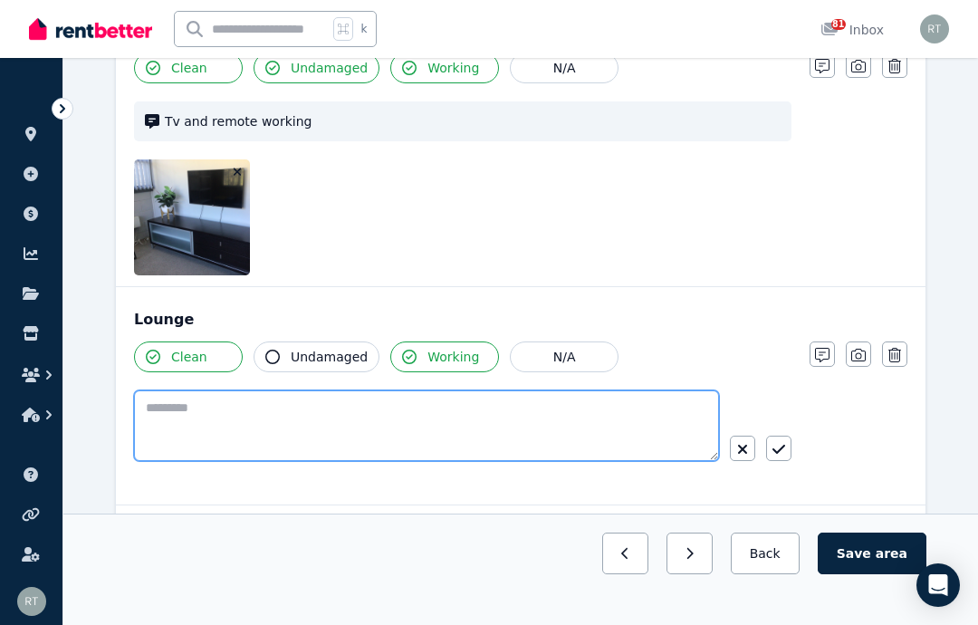
click at [531, 427] on textarea at bounding box center [426, 425] width 585 height 71
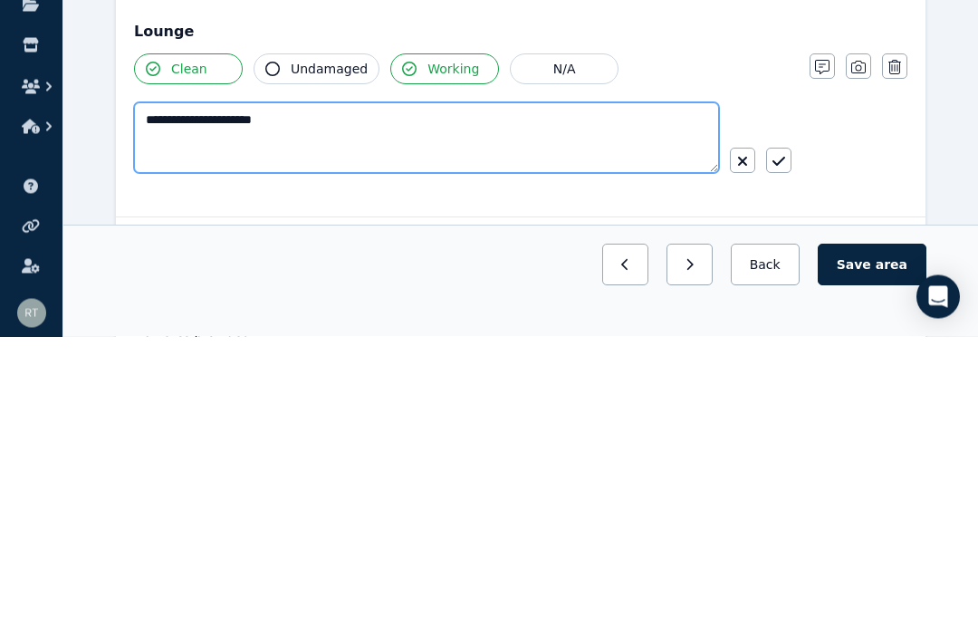
type textarea "**********"
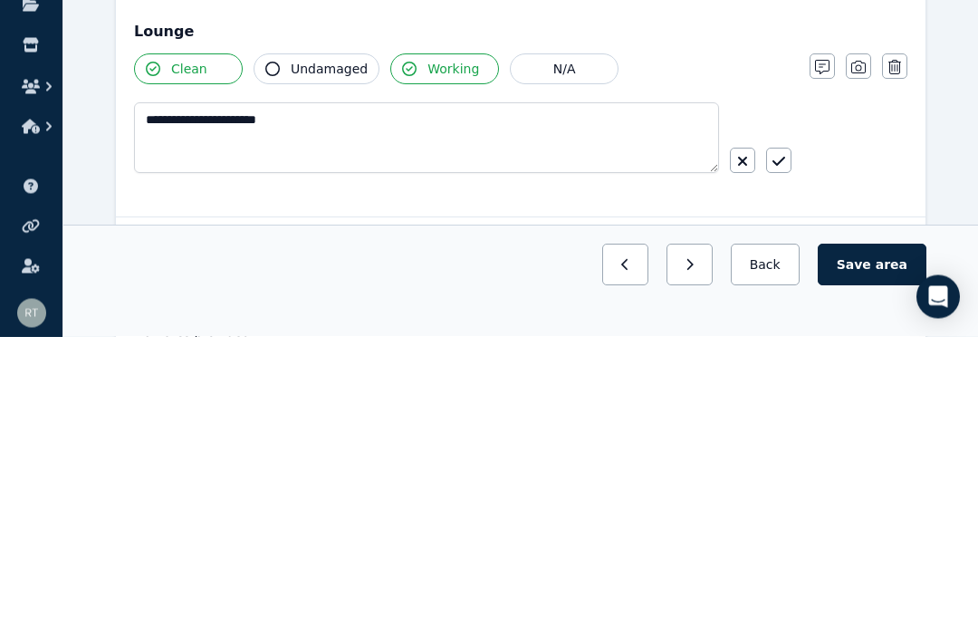
click at [780, 445] on icon "button" at bounding box center [778, 449] width 13 height 9
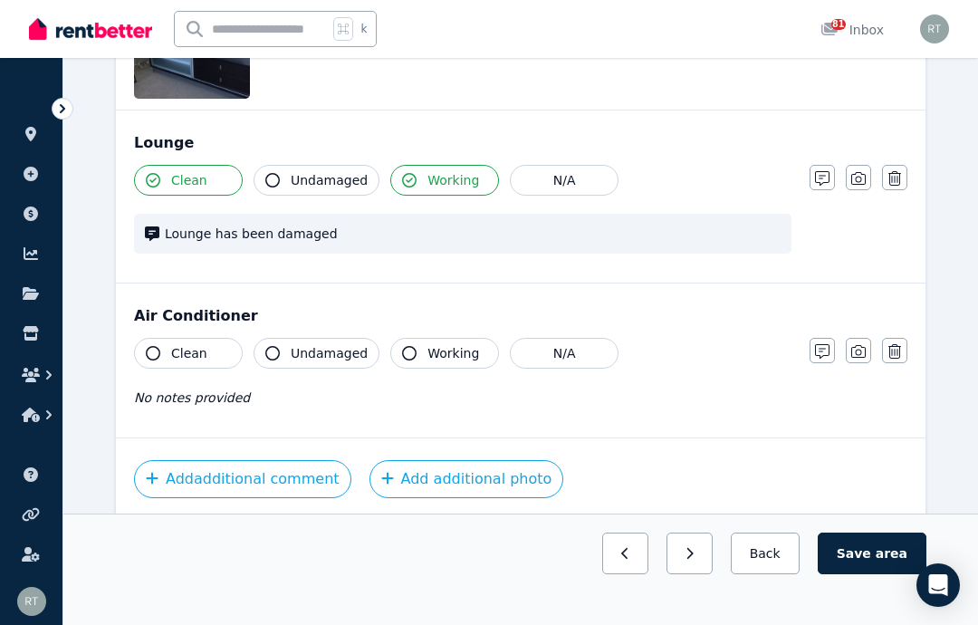
click at [864, 174] on icon "button" at bounding box center [858, 178] width 14 height 13
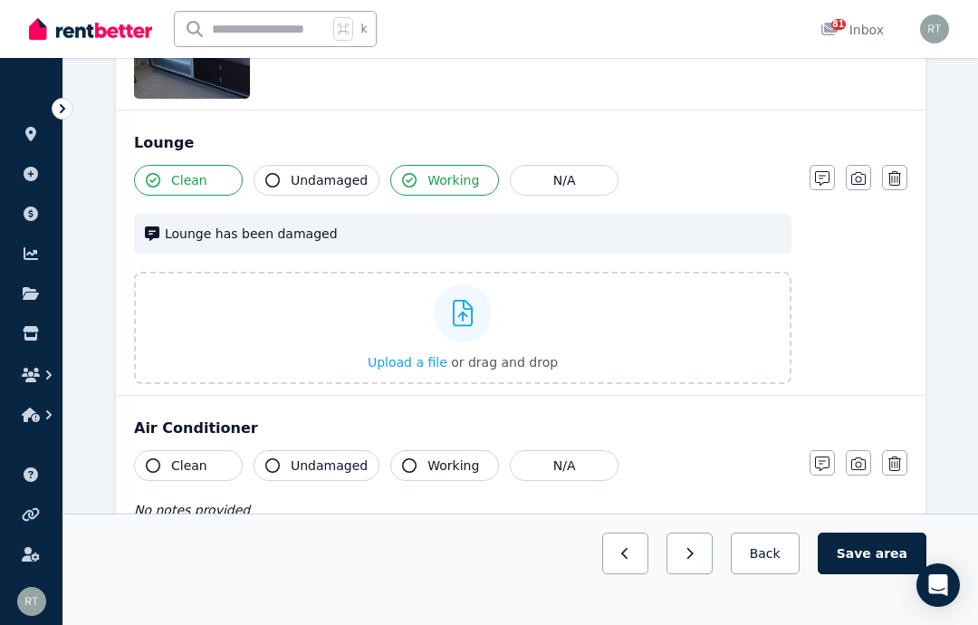
click at [401, 360] on span "Upload a file" at bounding box center [408, 362] width 80 height 14
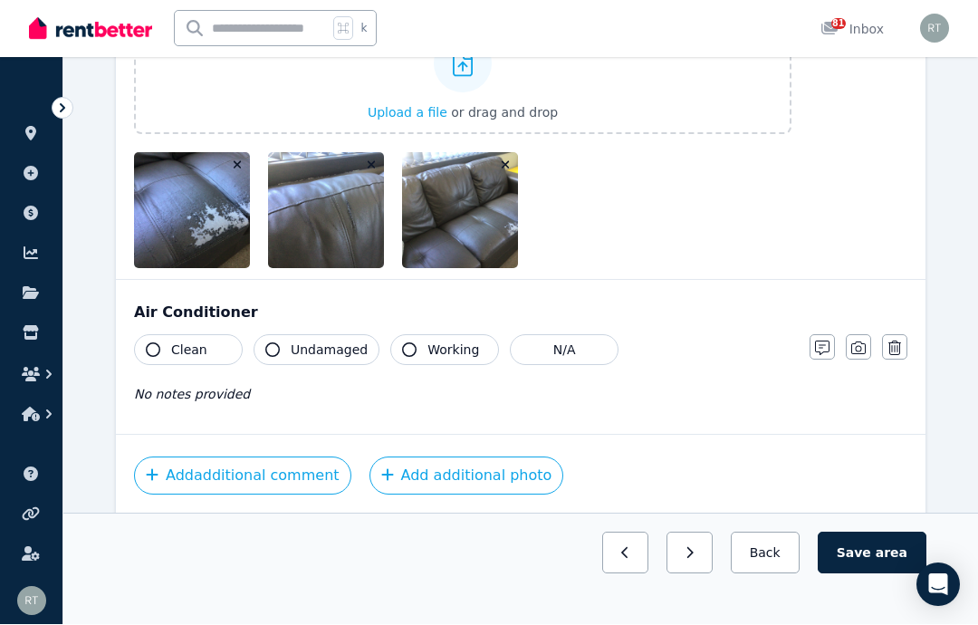
scroll to position [2096, 0]
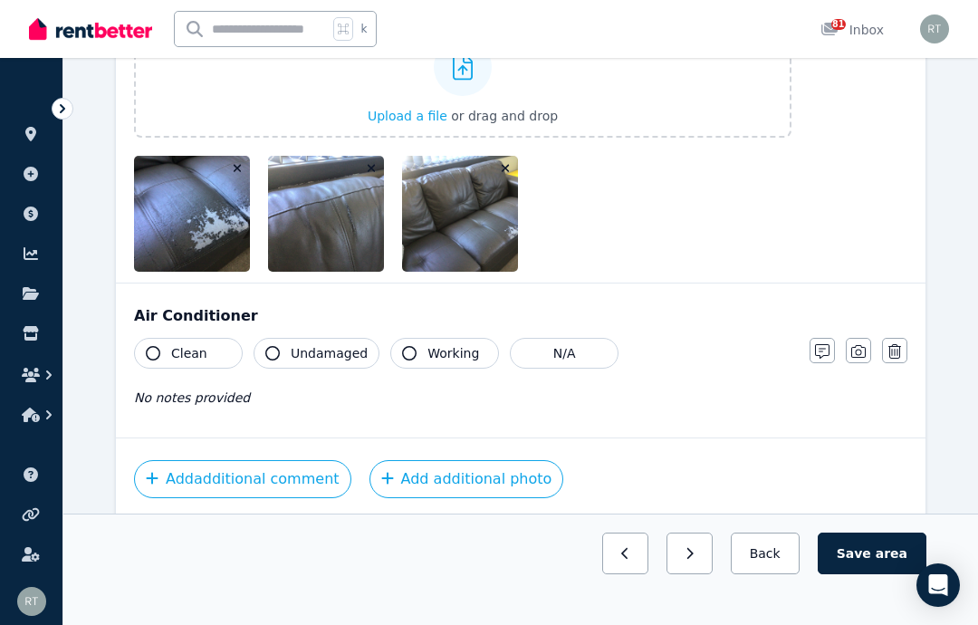
click at [159, 348] on icon "button" at bounding box center [153, 353] width 14 height 14
click at [282, 350] on button "Undamaged" at bounding box center [317, 353] width 126 height 31
click at [416, 356] on button "Working" at bounding box center [444, 353] width 109 height 31
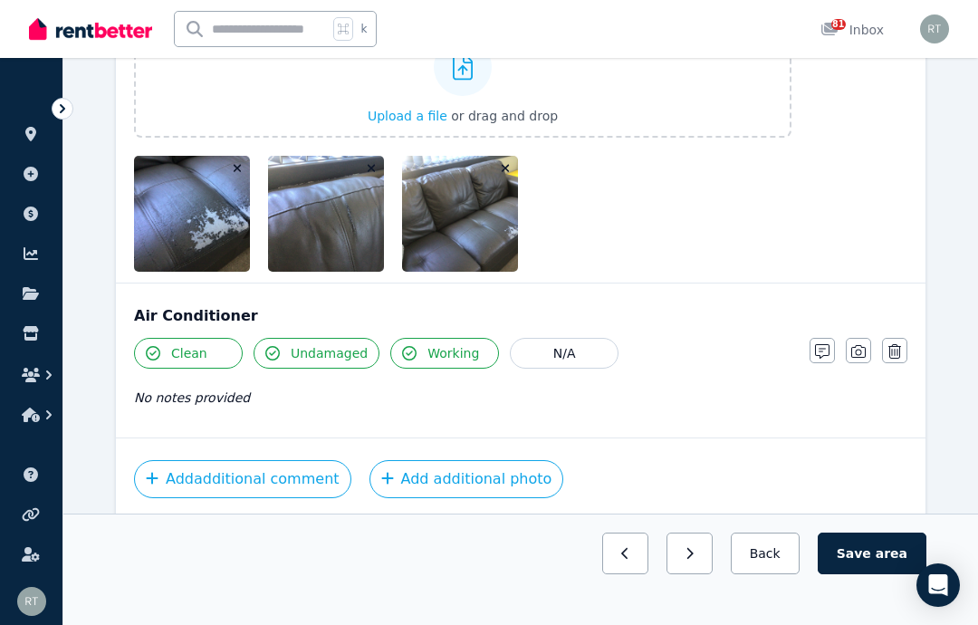
click at [828, 349] on icon "button" at bounding box center [822, 351] width 14 height 14
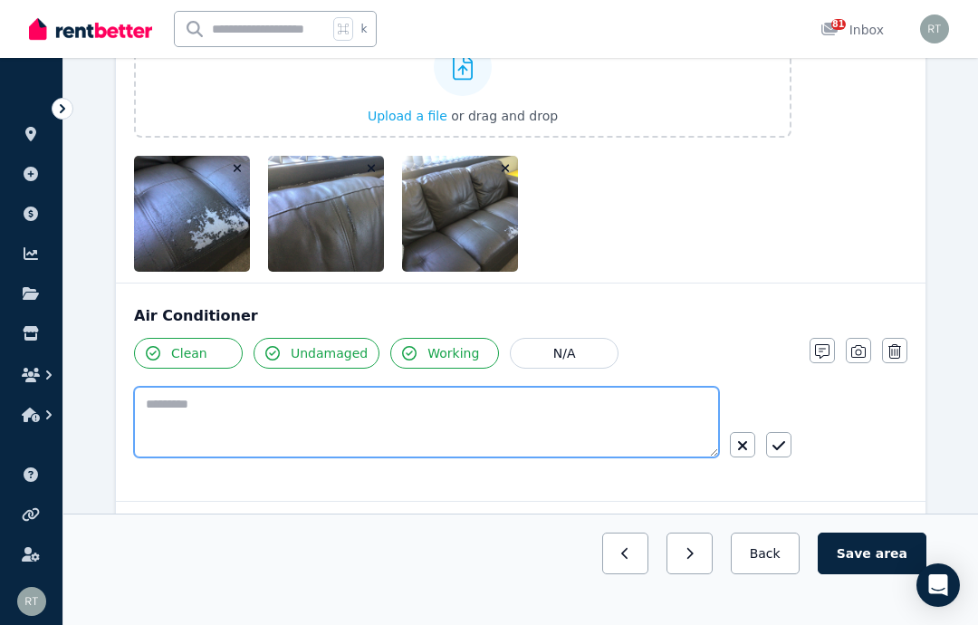
click at [487, 416] on textarea at bounding box center [426, 422] width 585 height 71
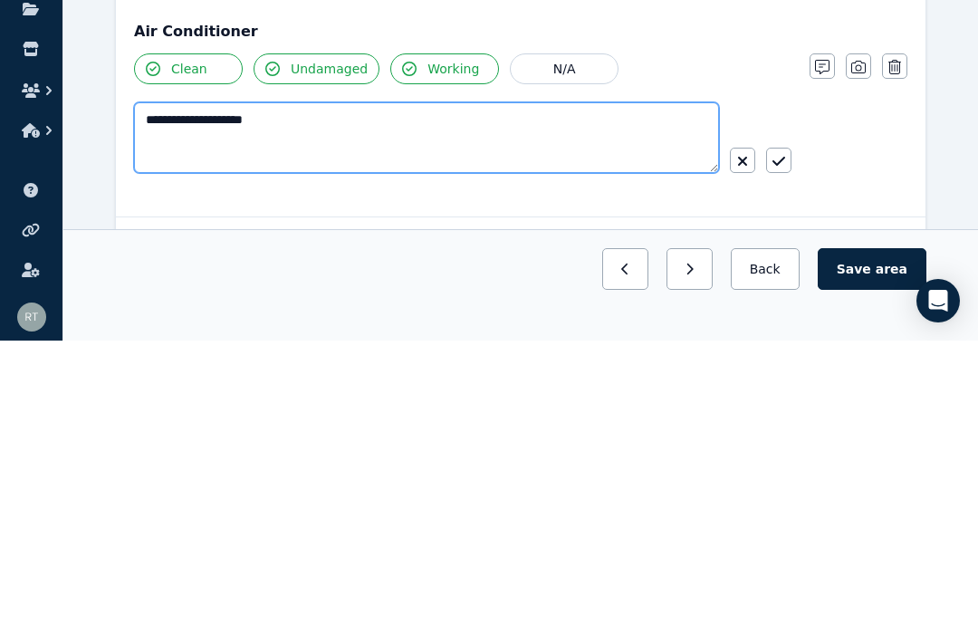
click at [158, 387] on textarea "**********" at bounding box center [426, 422] width 585 height 71
type textarea "**********"
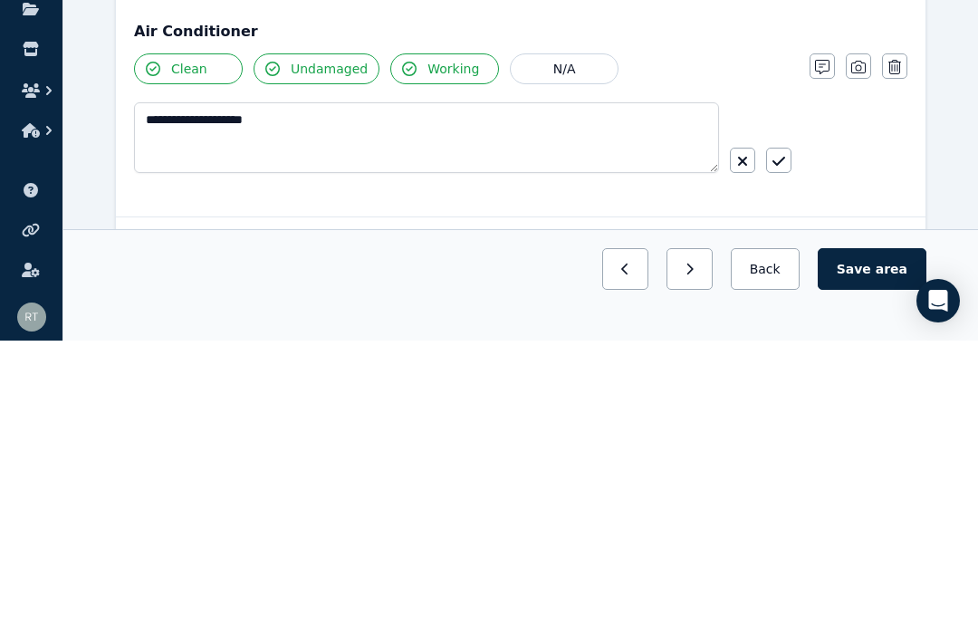
click at [786, 432] on button "button" at bounding box center [778, 444] width 25 height 25
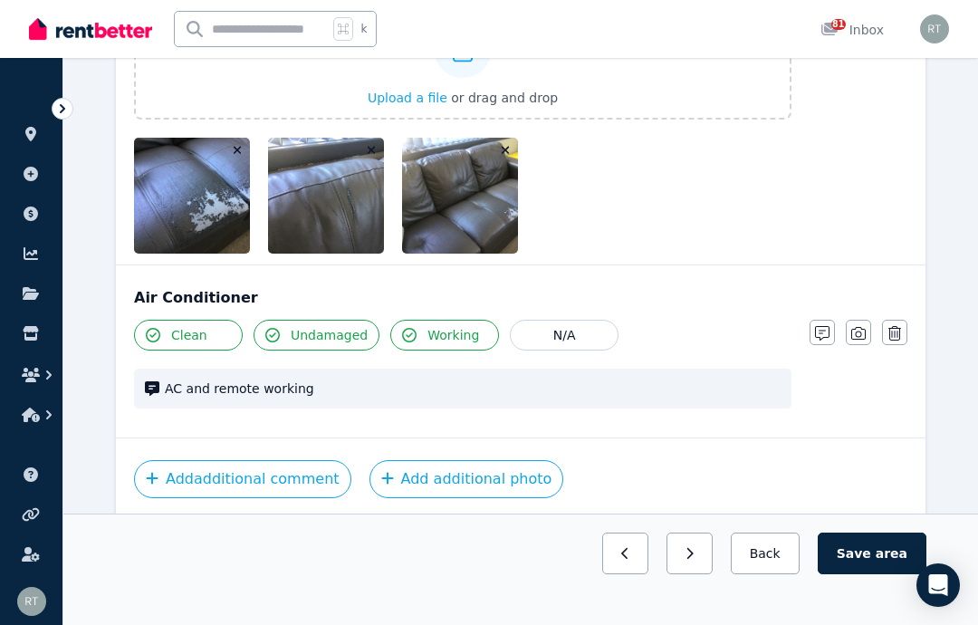
click at [859, 335] on icon "button" at bounding box center [858, 333] width 14 height 14
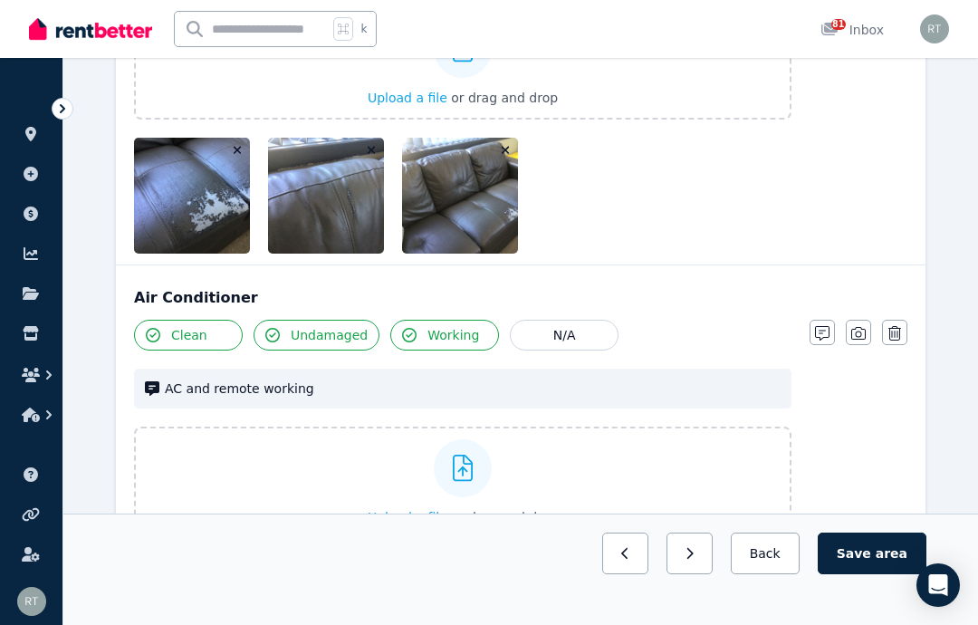
click at [393, 493] on div "Upload a file or drag and drop" at bounding box center [463, 482] width 190 height 109
click at [0, 0] on input "Upload a file or drag and drop" at bounding box center [0, 0] width 0 height 0
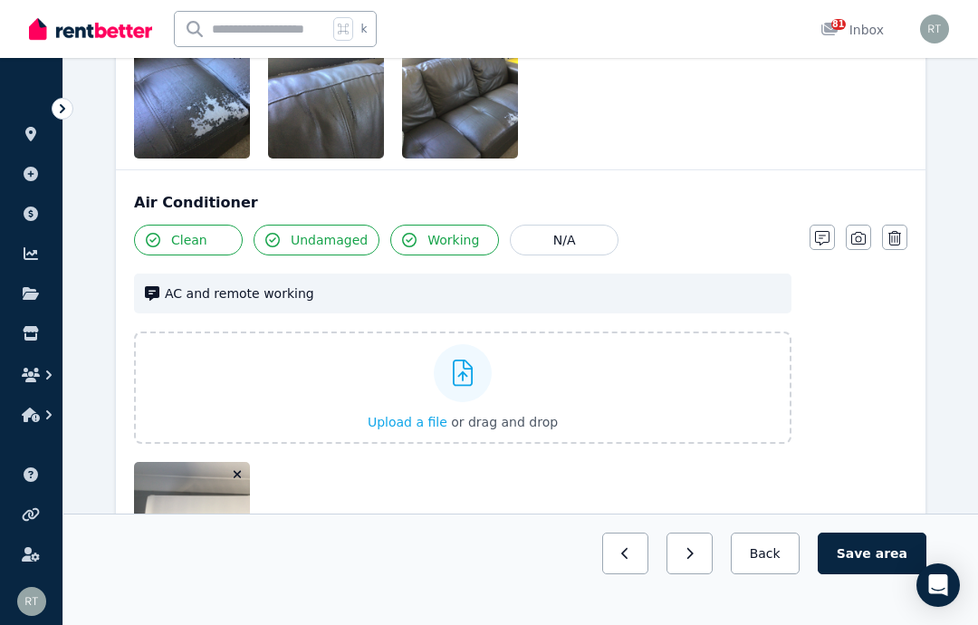
scroll to position [2260, 0]
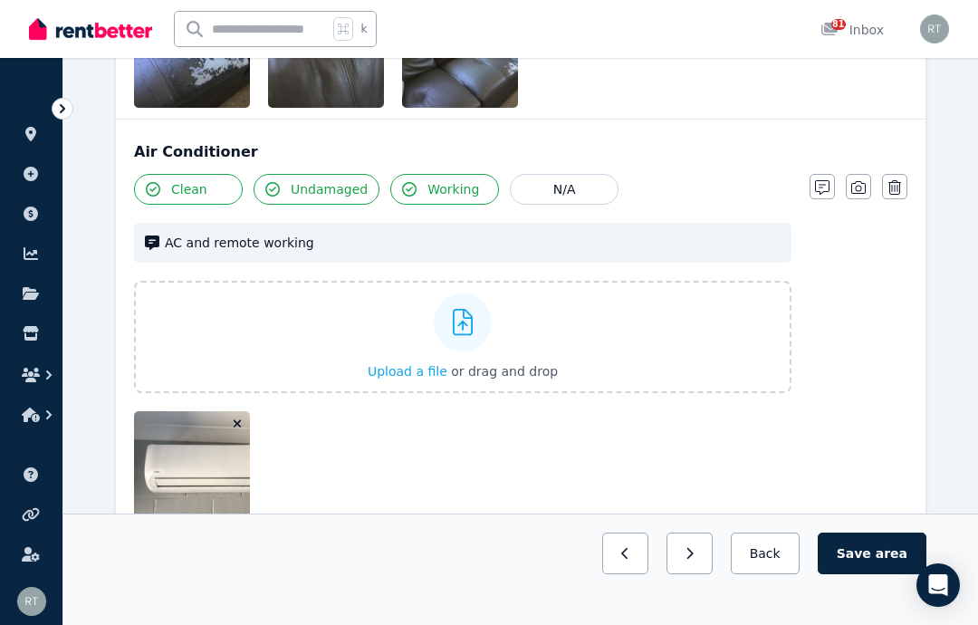
click at [407, 333] on div "Upload a file or drag and drop" at bounding box center [463, 336] width 190 height 109
click at [0, 0] on input "Upload a file or drag and drop" at bounding box center [0, 0] width 0 height 0
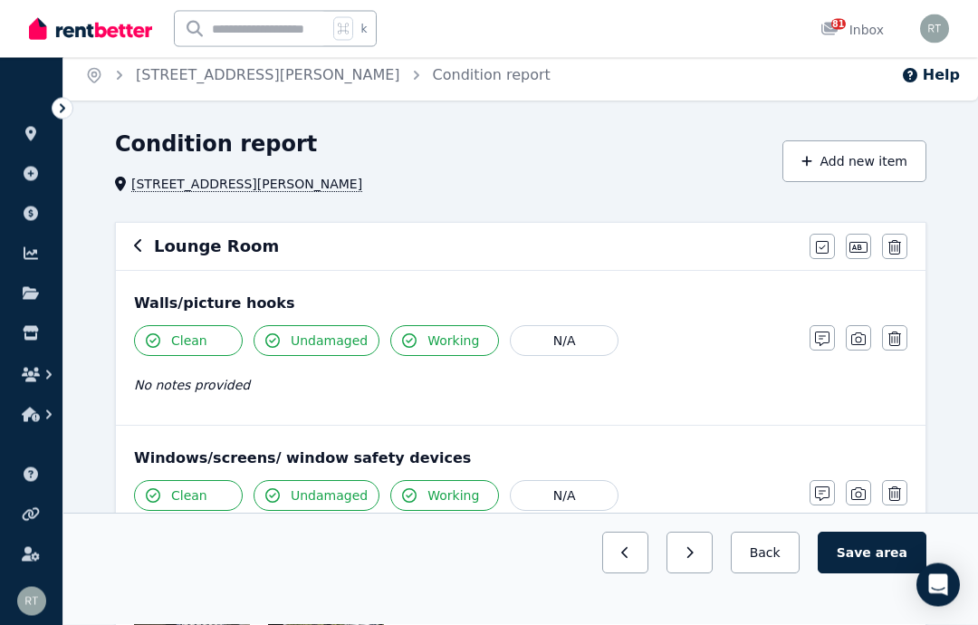
scroll to position [0, 0]
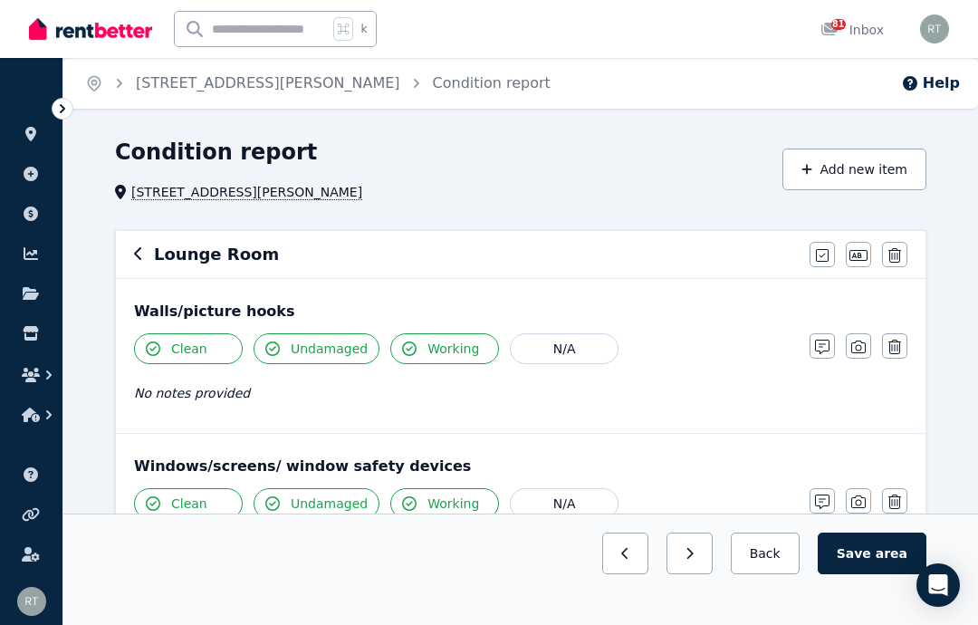
click at [812, 167] on icon "button" at bounding box center [806, 169] width 11 height 13
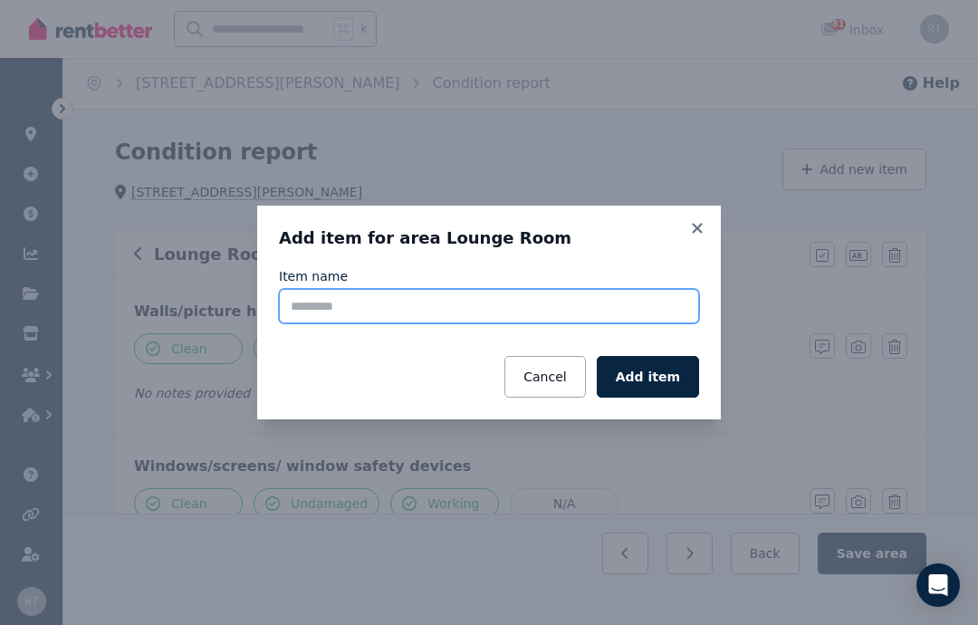
click at [436, 312] on input "Item name" at bounding box center [489, 306] width 420 height 34
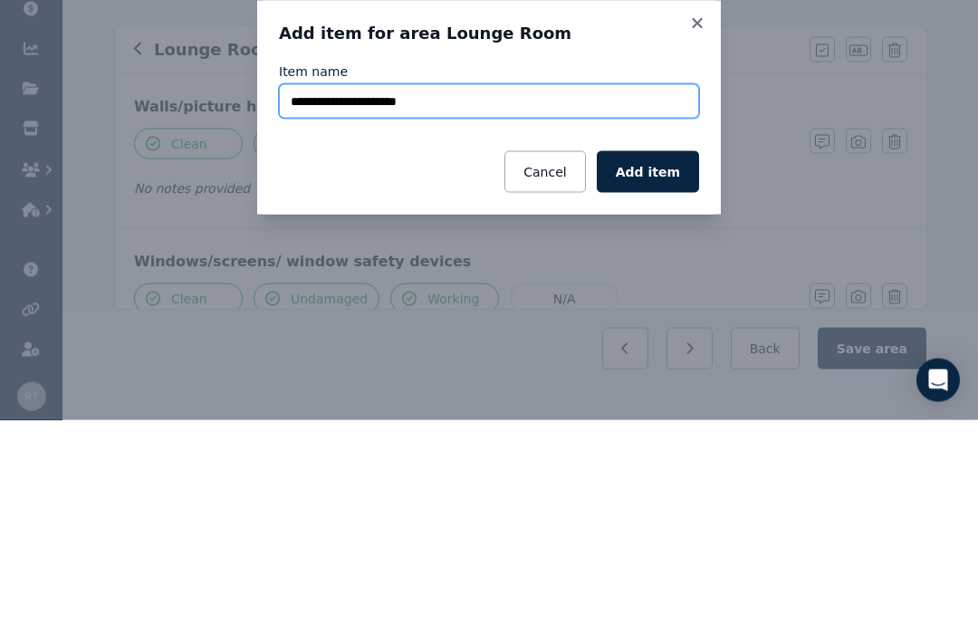
type input "**********"
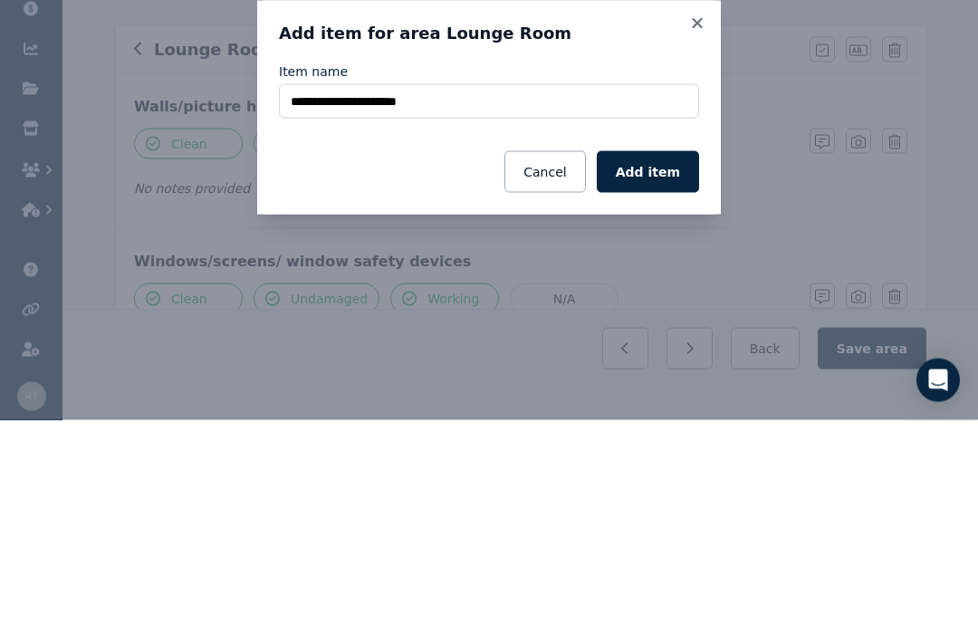
click at [656, 356] on button "Add item" at bounding box center [648, 377] width 102 height 42
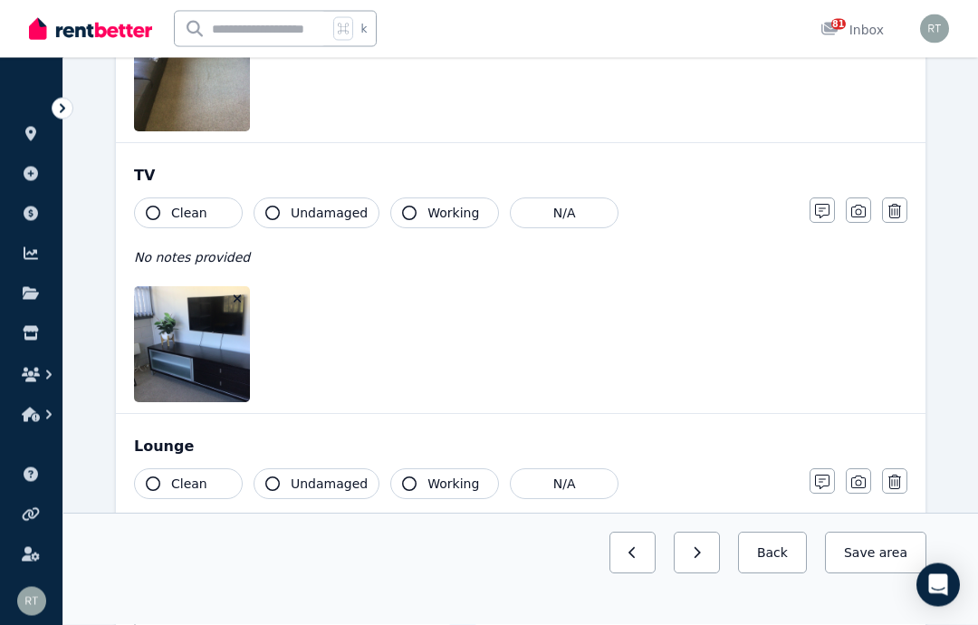
scroll to position [1532, 0]
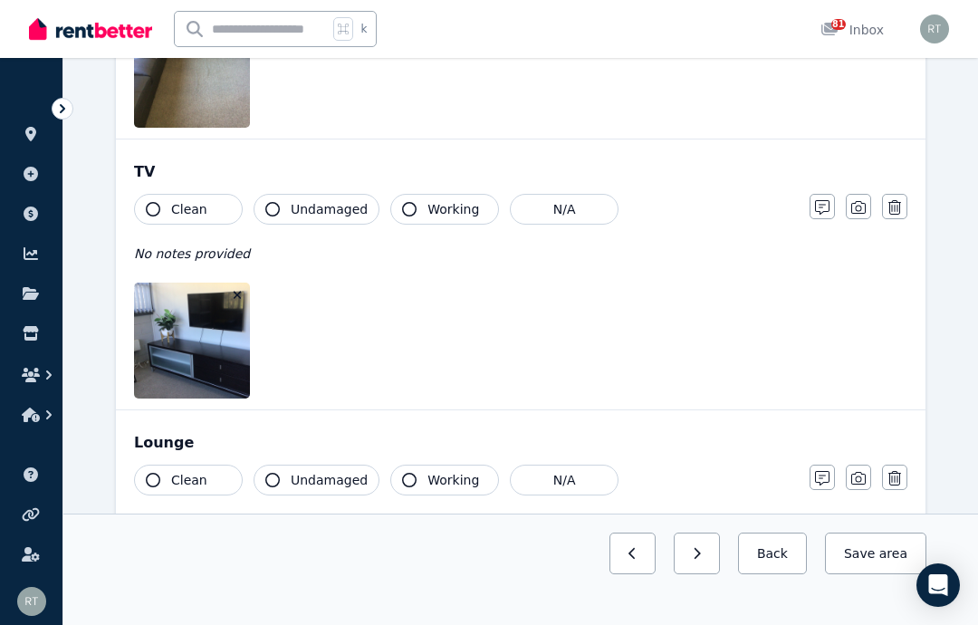
click at [163, 206] on button "Clean" at bounding box center [188, 209] width 109 height 31
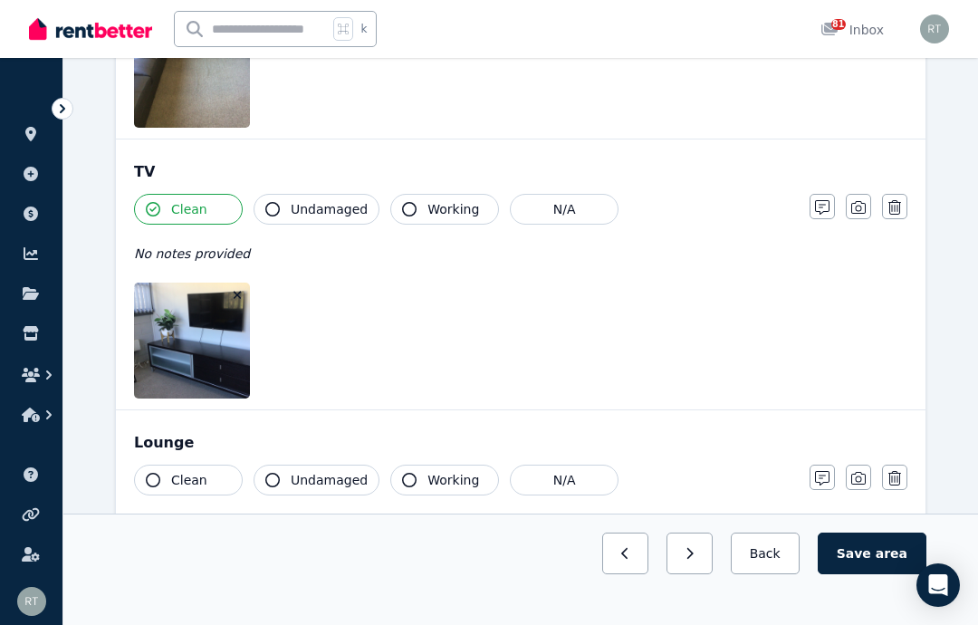
click at [291, 208] on span "Undamaged" at bounding box center [329, 209] width 77 height 18
click at [413, 207] on button "Working" at bounding box center [444, 209] width 109 height 31
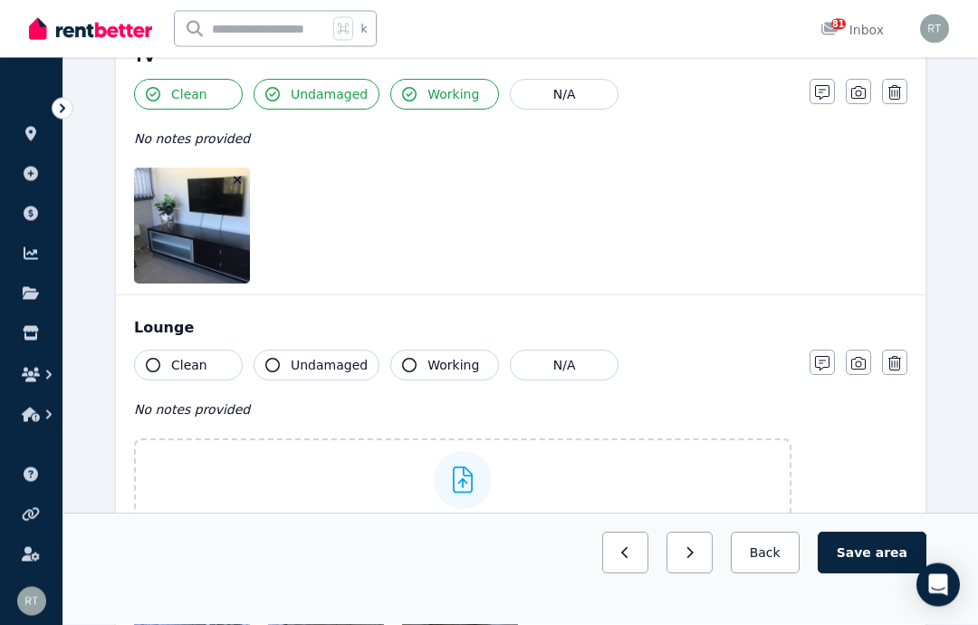
scroll to position [1649, 0]
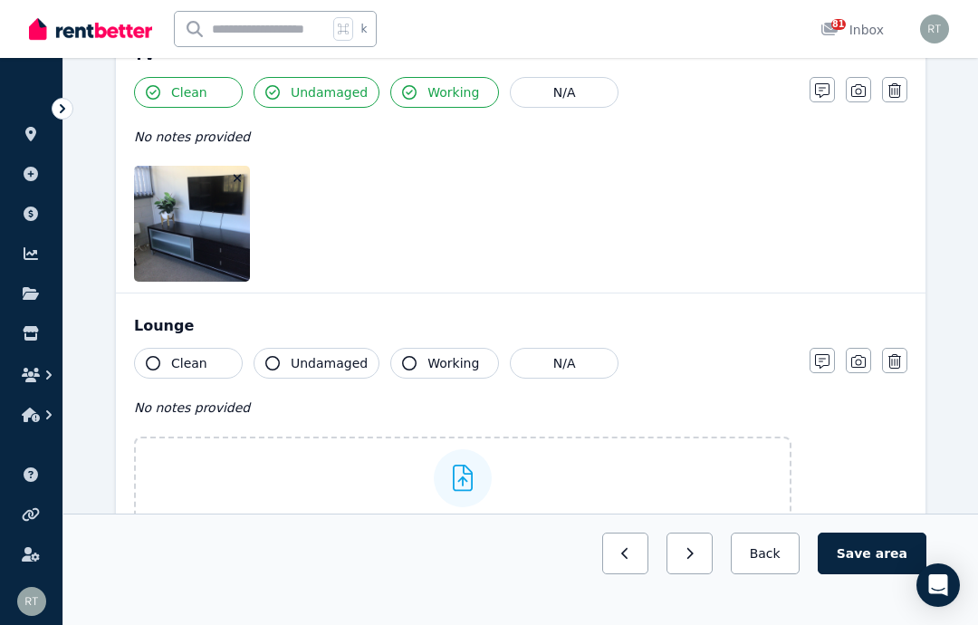
click at [160, 353] on button "Clean" at bounding box center [188, 363] width 109 height 31
click at [410, 362] on icon "button" at bounding box center [409, 363] width 14 height 14
click at [864, 365] on icon "button" at bounding box center [858, 361] width 14 height 14
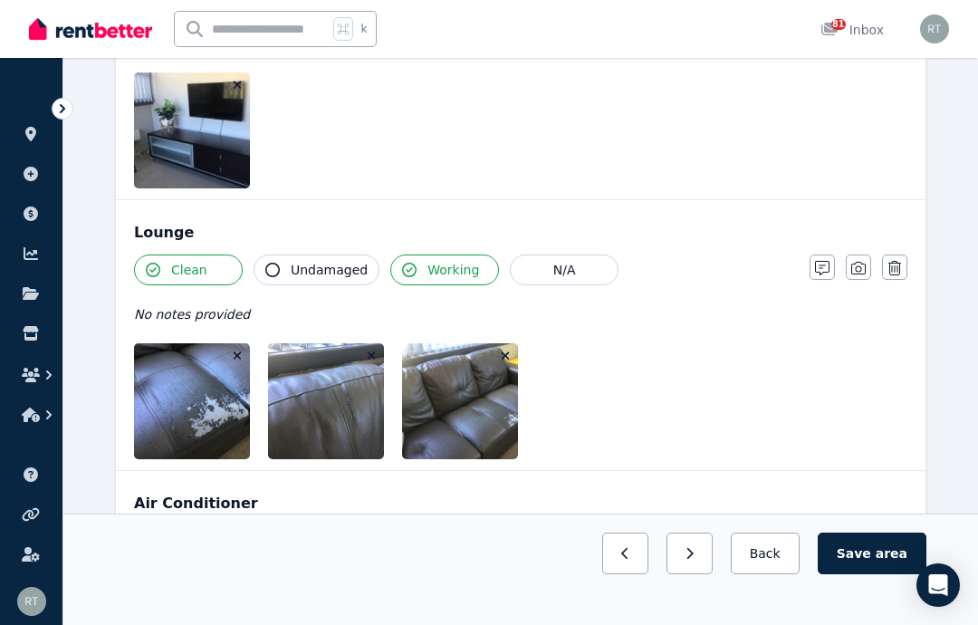
scroll to position [1741, 0]
click at [819, 264] on icon "button" at bounding box center [822, 269] width 14 height 14
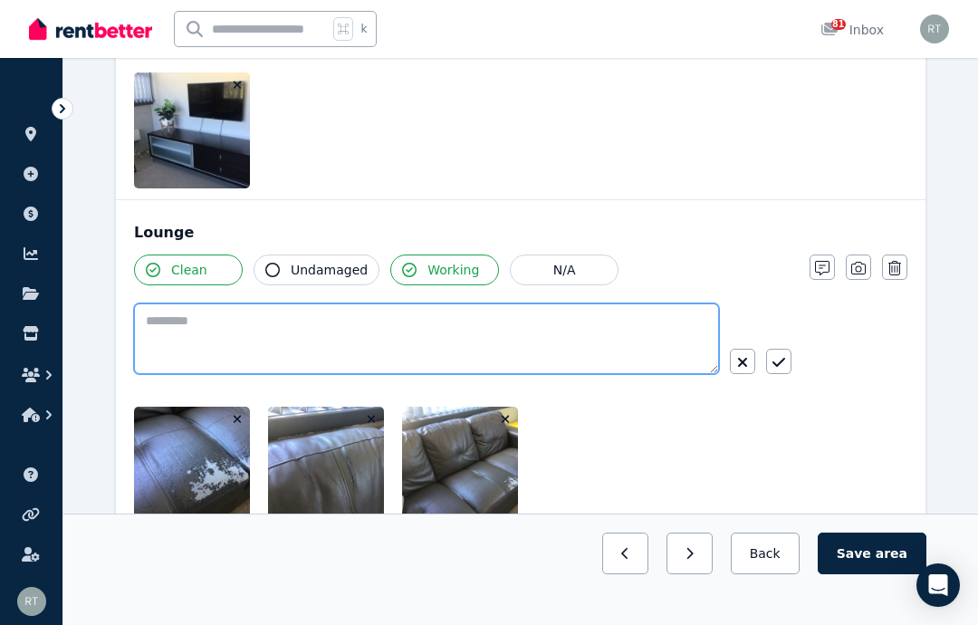
click at [523, 338] on textarea at bounding box center [426, 338] width 585 height 71
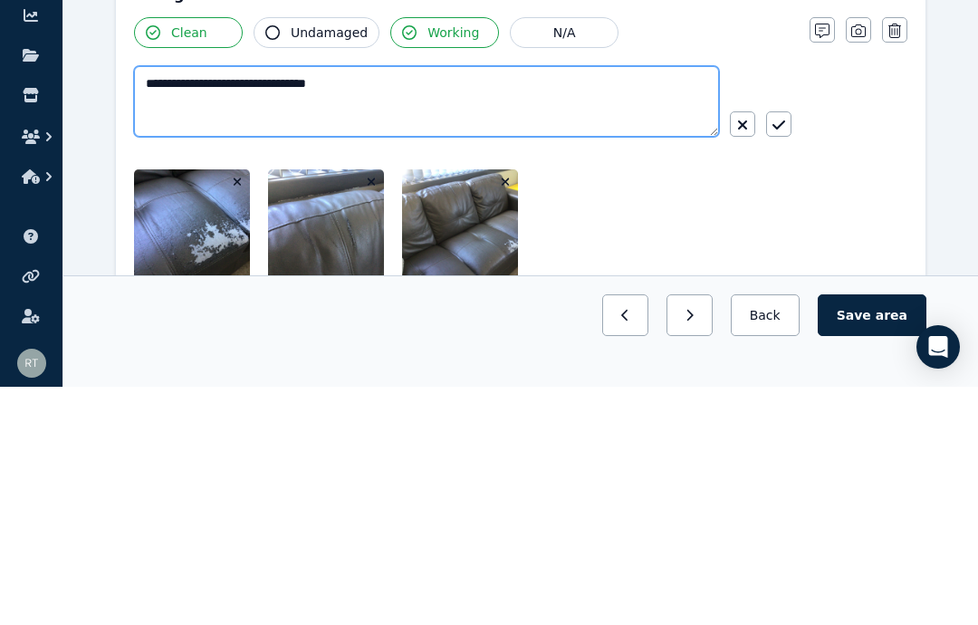
type textarea "**********"
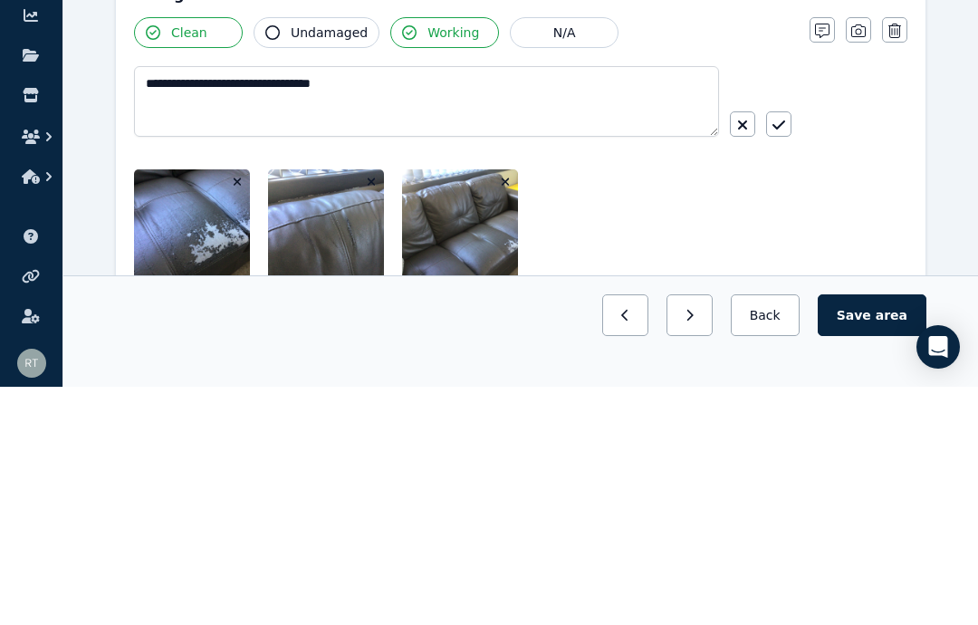
click at [784, 356] on icon "button" at bounding box center [778, 363] width 13 height 14
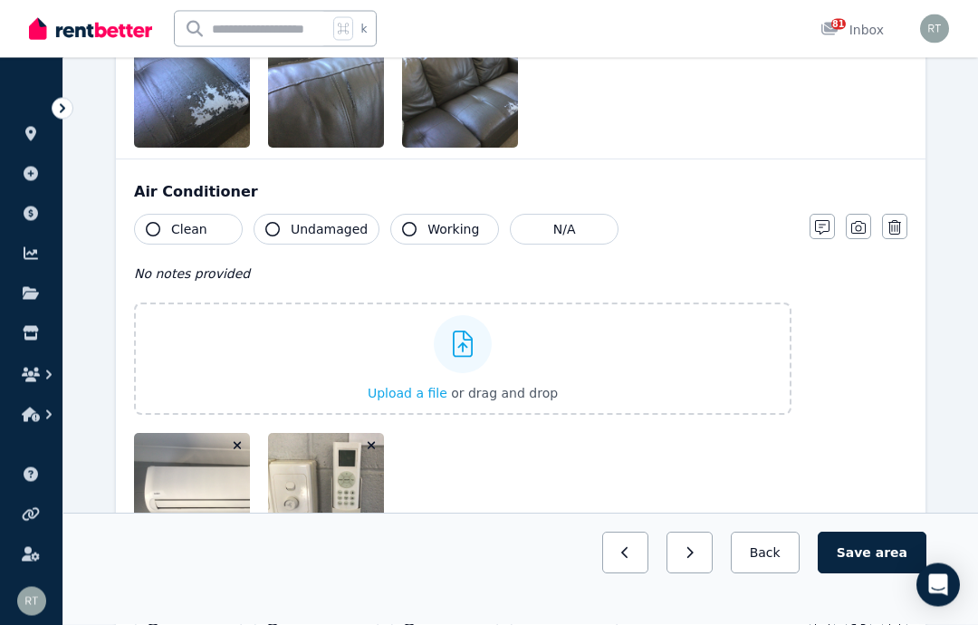
scroll to position [2072, 0]
click at [164, 226] on button "Clean" at bounding box center [188, 229] width 109 height 31
click at [289, 228] on button "Undamaged" at bounding box center [317, 229] width 126 height 31
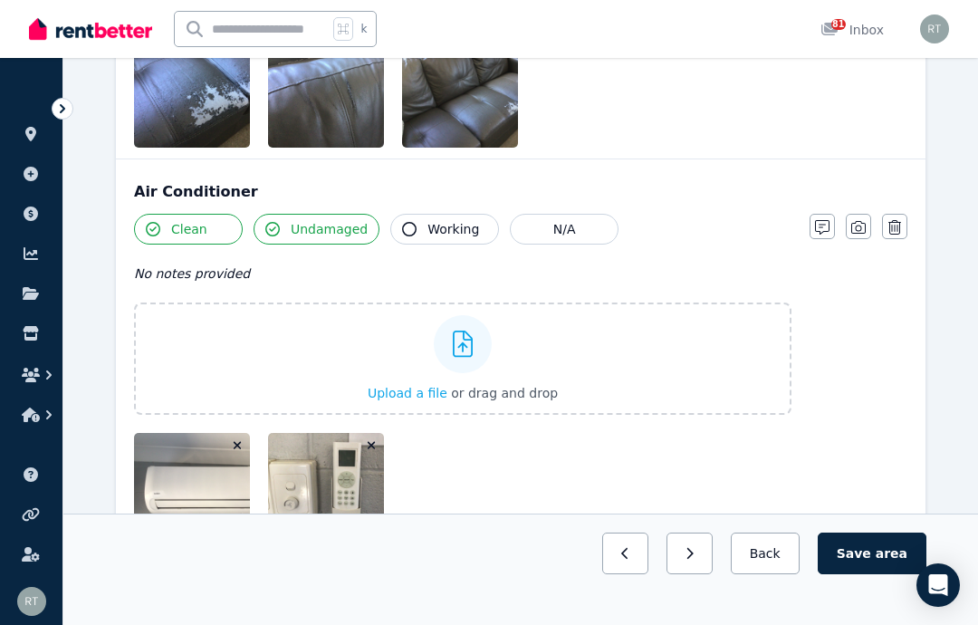
click at [427, 228] on span "Working" at bounding box center [453, 229] width 52 height 18
click at [860, 225] on icon "button" at bounding box center [858, 227] width 14 height 14
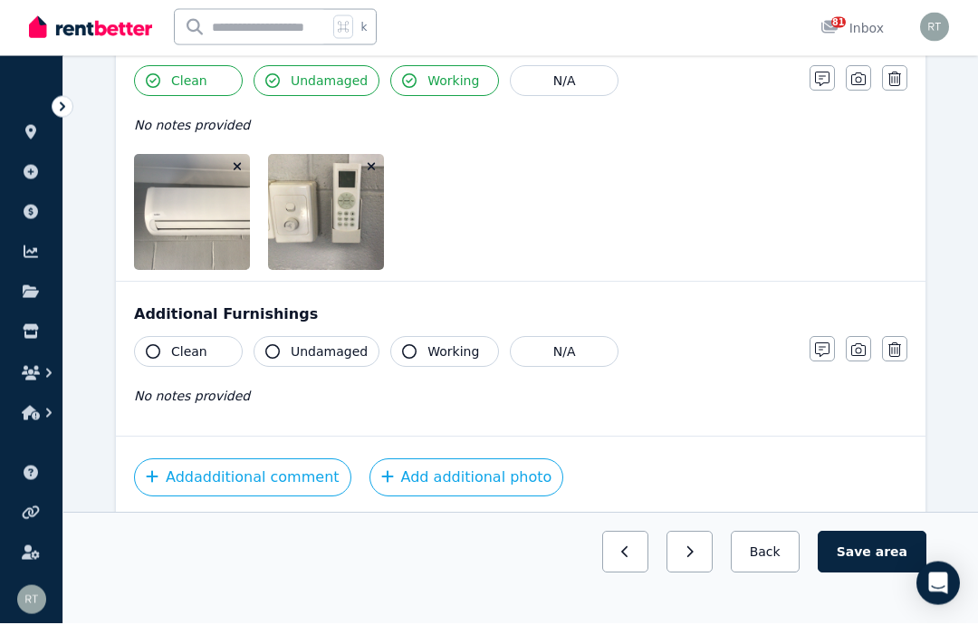
scroll to position [2218, 0]
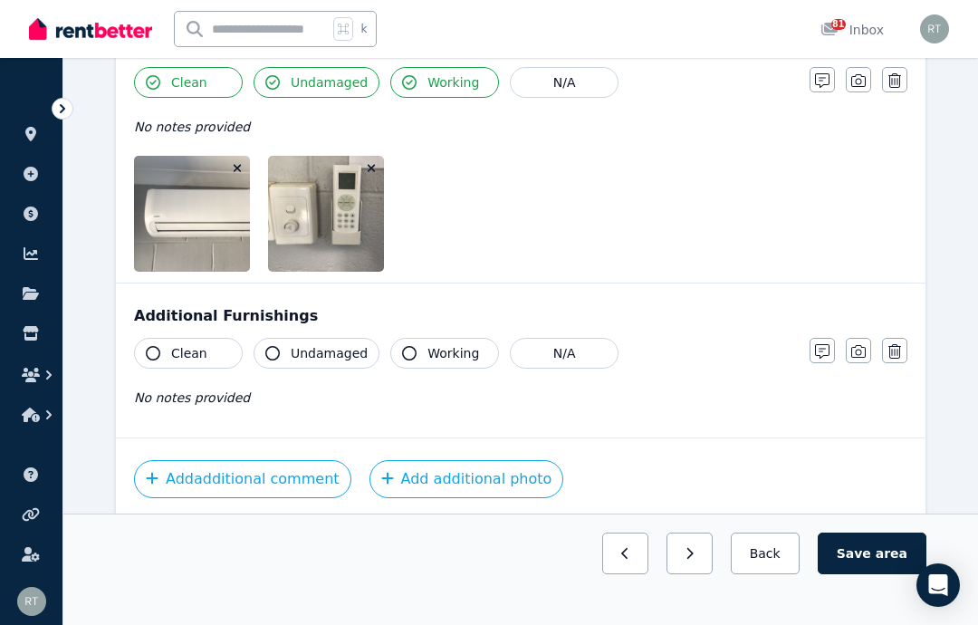
click at [164, 352] on button "Clean" at bounding box center [188, 353] width 109 height 31
click at [282, 355] on button "Undamaged" at bounding box center [317, 353] width 126 height 31
click at [415, 353] on button "Working" at bounding box center [444, 353] width 109 height 31
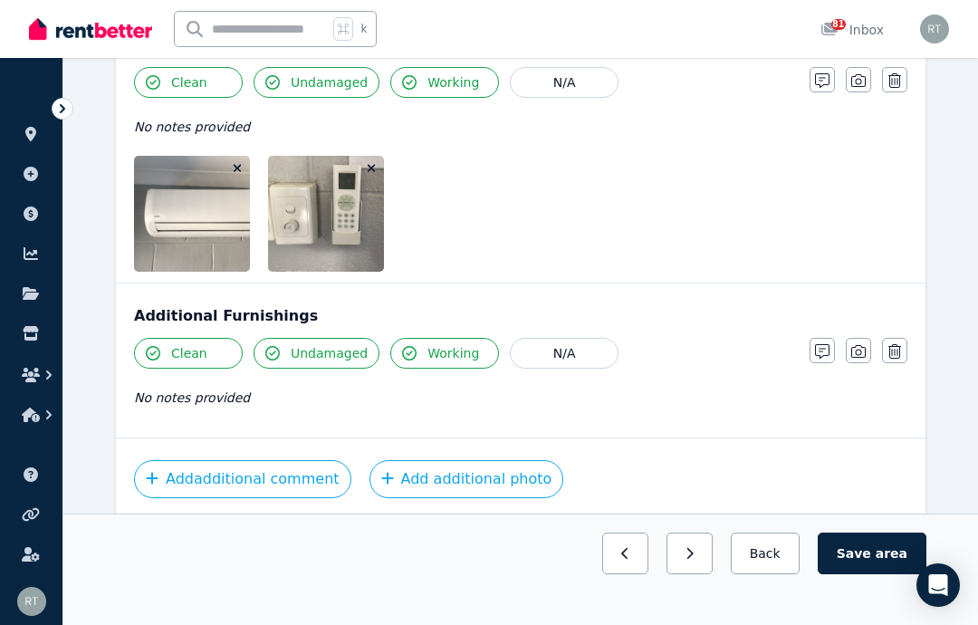
click at [820, 356] on icon "button" at bounding box center [822, 351] width 14 height 14
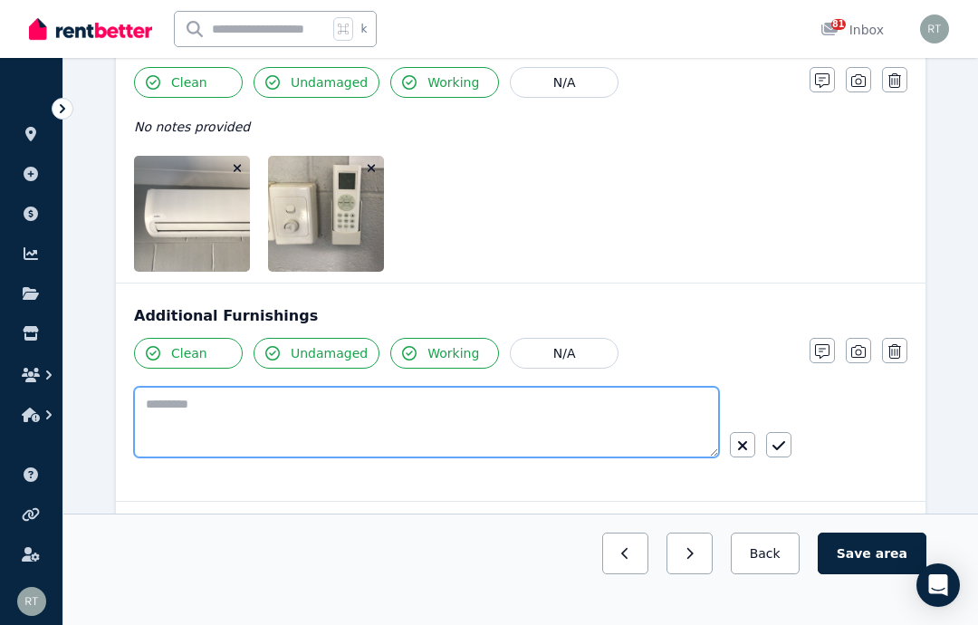
click at [440, 425] on textarea at bounding box center [426, 422] width 585 height 71
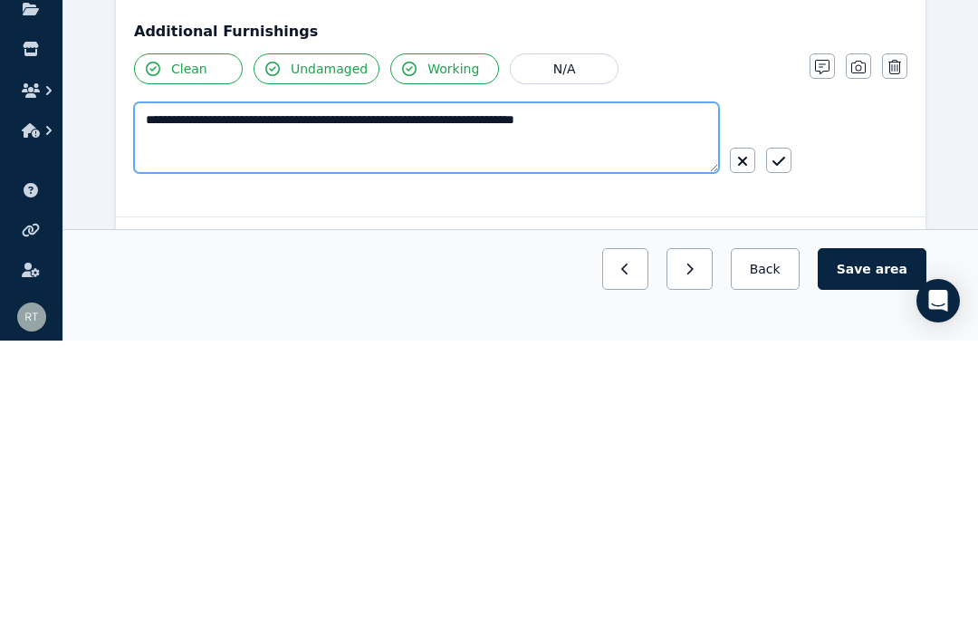
type textarea "**********"
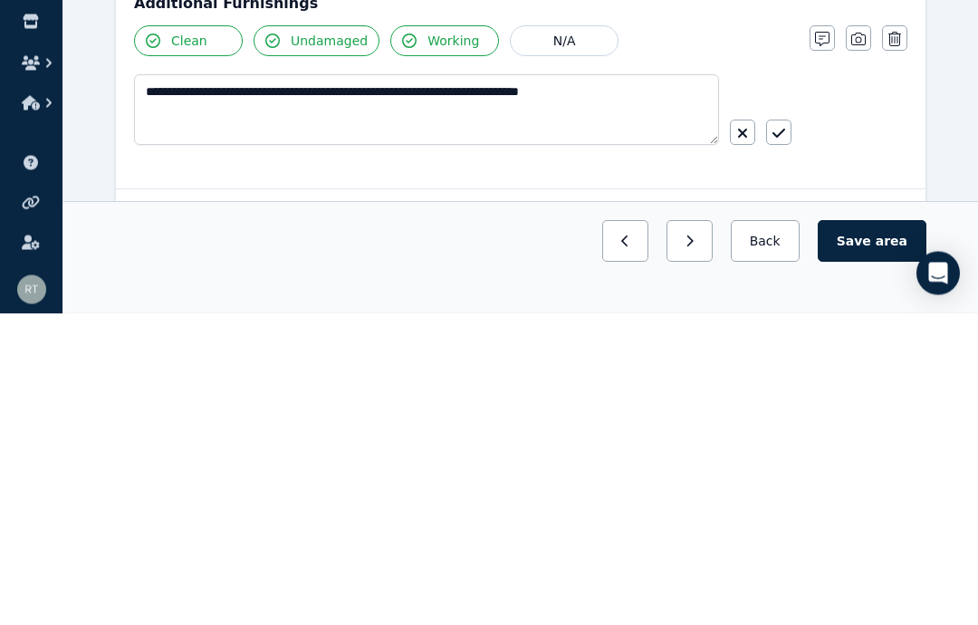
click at [780, 438] on icon "button" at bounding box center [778, 445] width 13 height 14
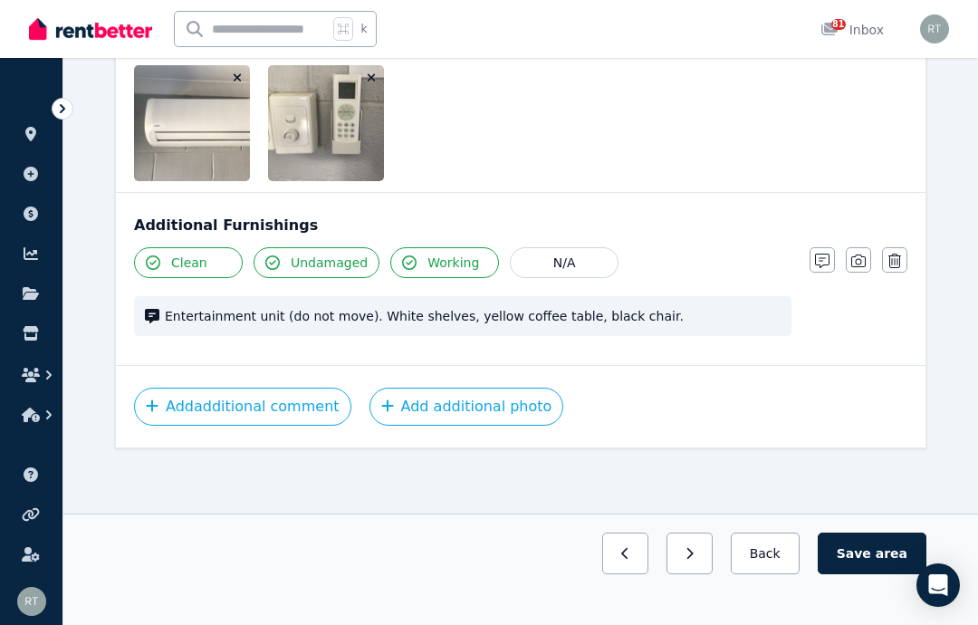
click at [862, 252] on button "button" at bounding box center [858, 259] width 25 height 25
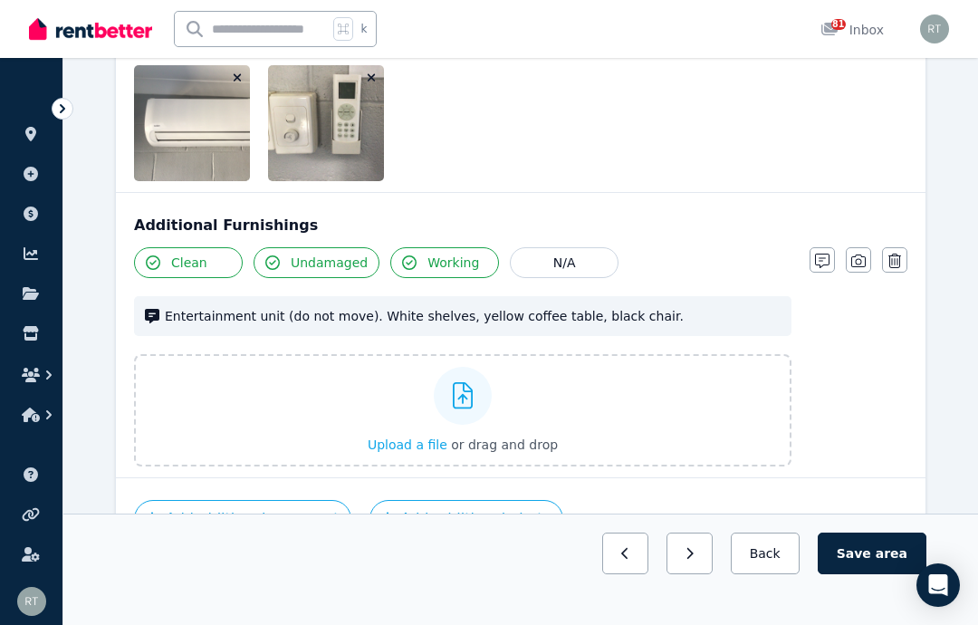
click at [349, 415] on label "Upload a file or drag and drop" at bounding box center [462, 410] width 657 height 112
click at [0, 0] on input "Upload a file or drag and drop" at bounding box center [0, 0] width 0 height 0
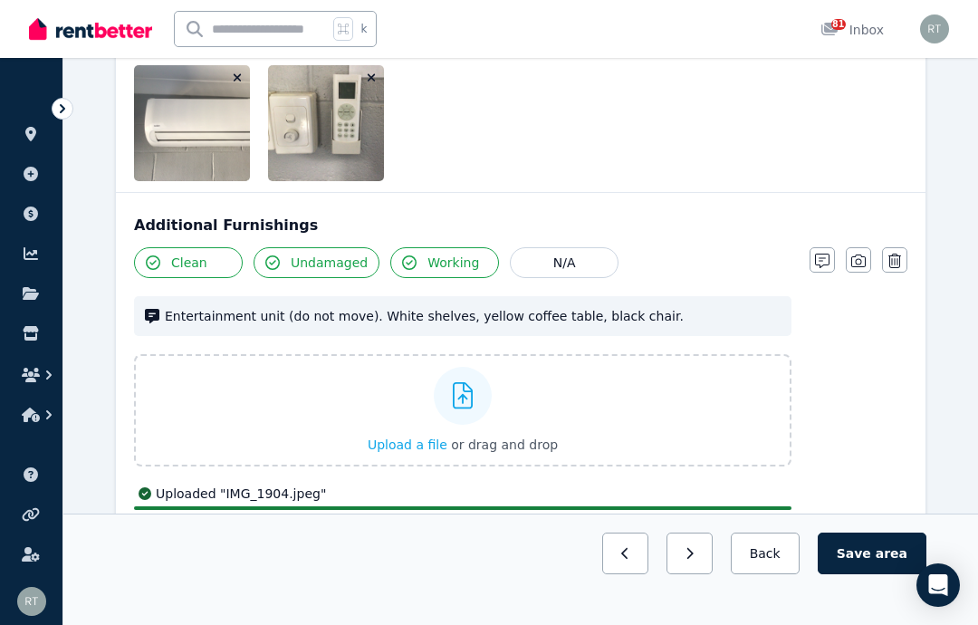
click at [865, 262] on icon "button" at bounding box center [858, 261] width 14 height 14
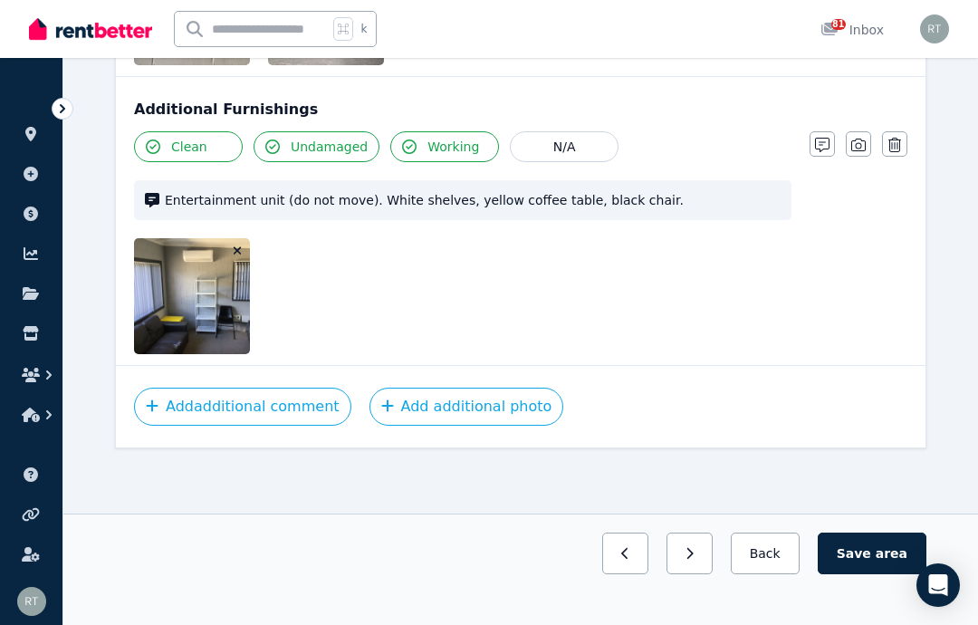
scroll to position [2352, 0]
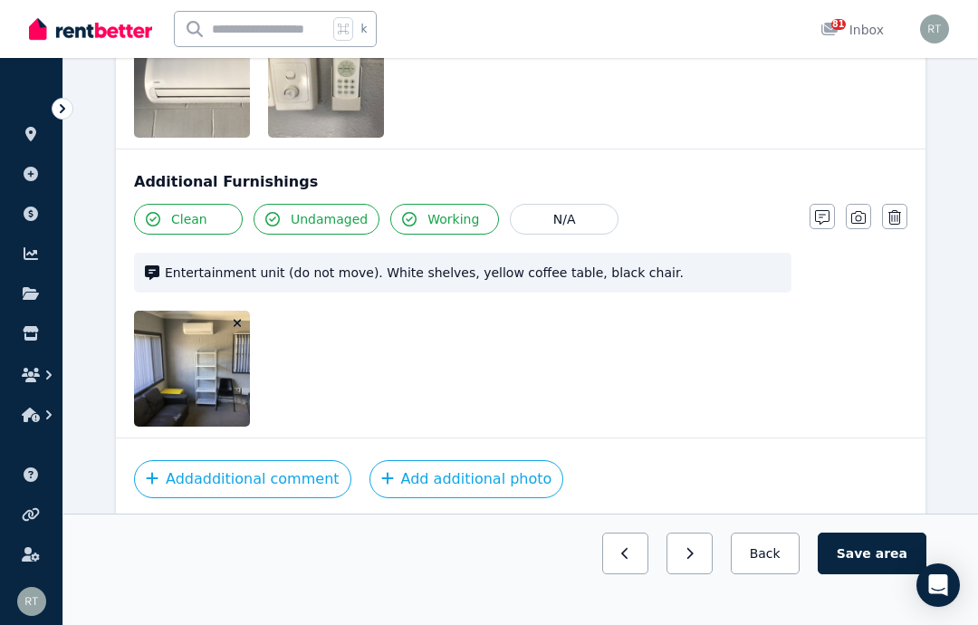
click at [885, 562] on span "area" at bounding box center [892, 553] width 32 height 18
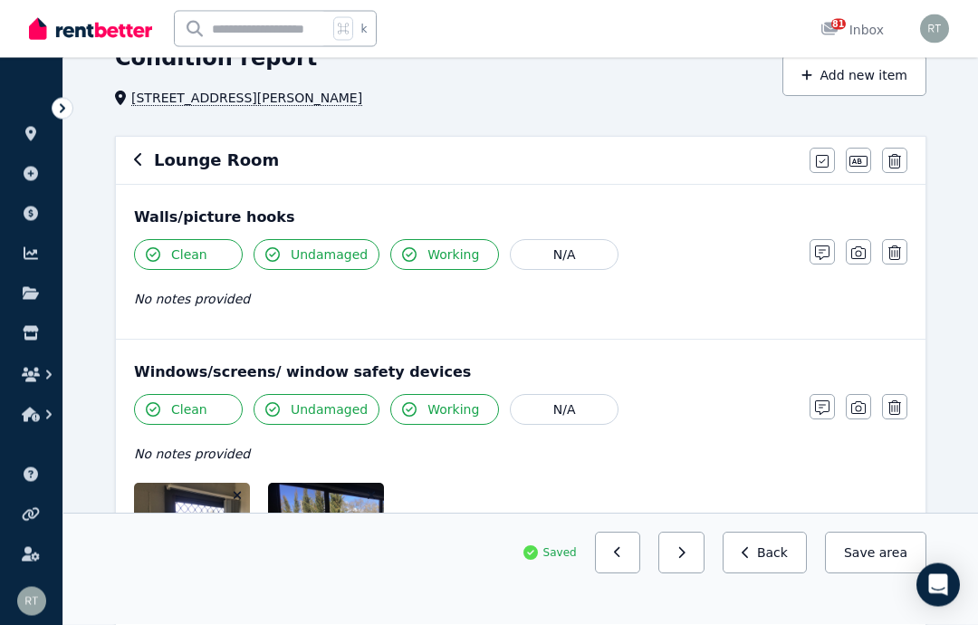
scroll to position [94, 0]
click at [140, 164] on icon "button" at bounding box center [138, 159] width 9 height 14
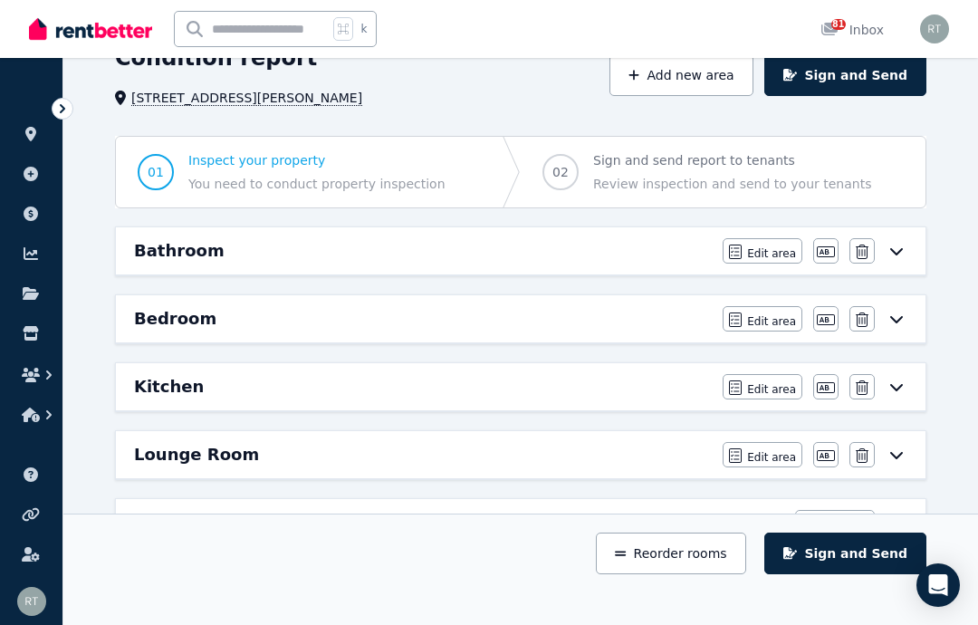
click at [296, 391] on div "Kitchen" at bounding box center [423, 386] width 578 height 25
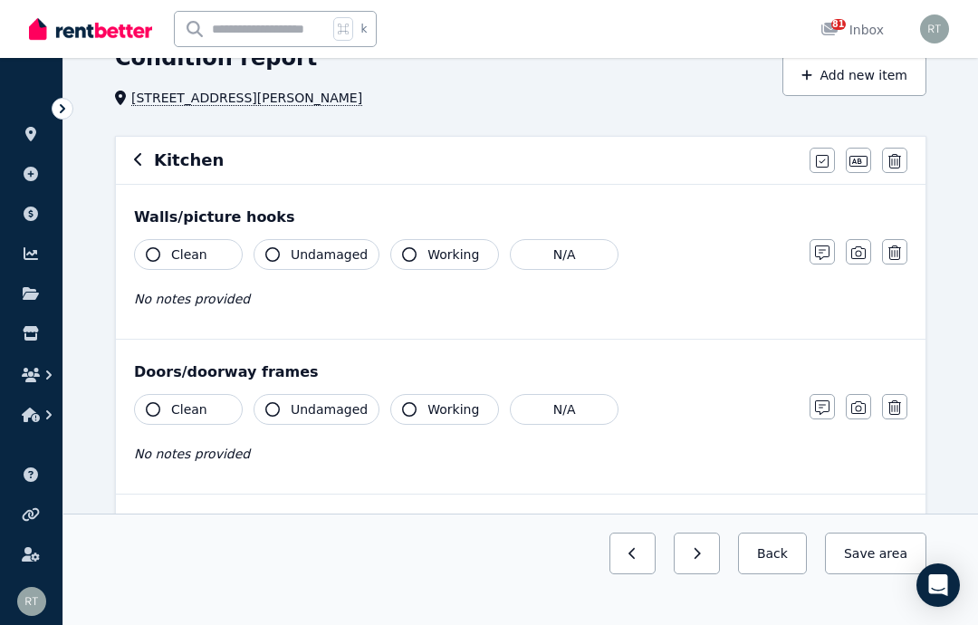
scroll to position [0, 0]
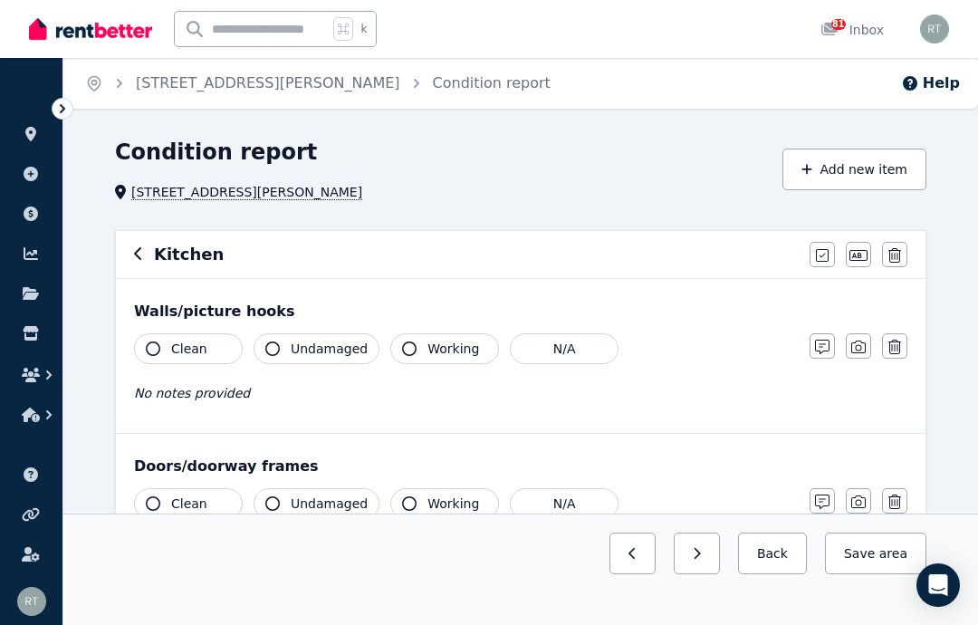
click at [812, 168] on icon "button" at bounding box center [806, 169] width 11 height 13
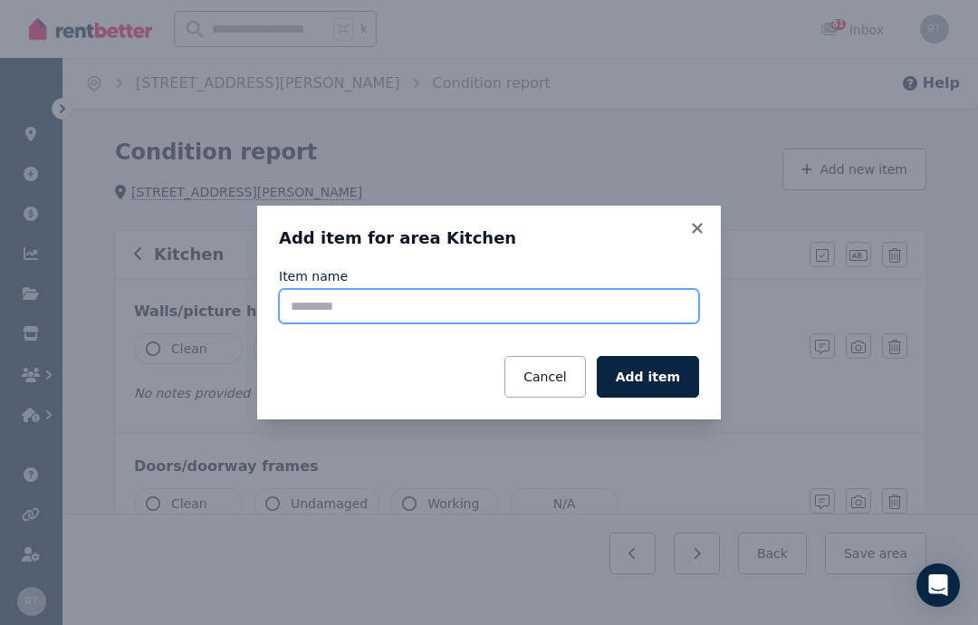
click at [444, 303] on input "Item name" at bounding box center [489, 306] width 420 height 34
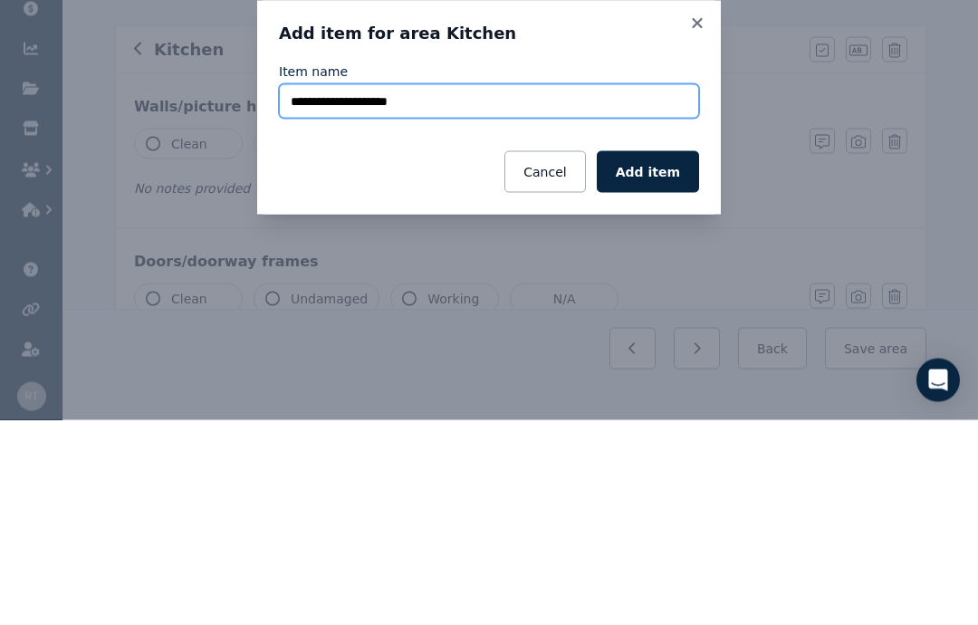
type input "**********"
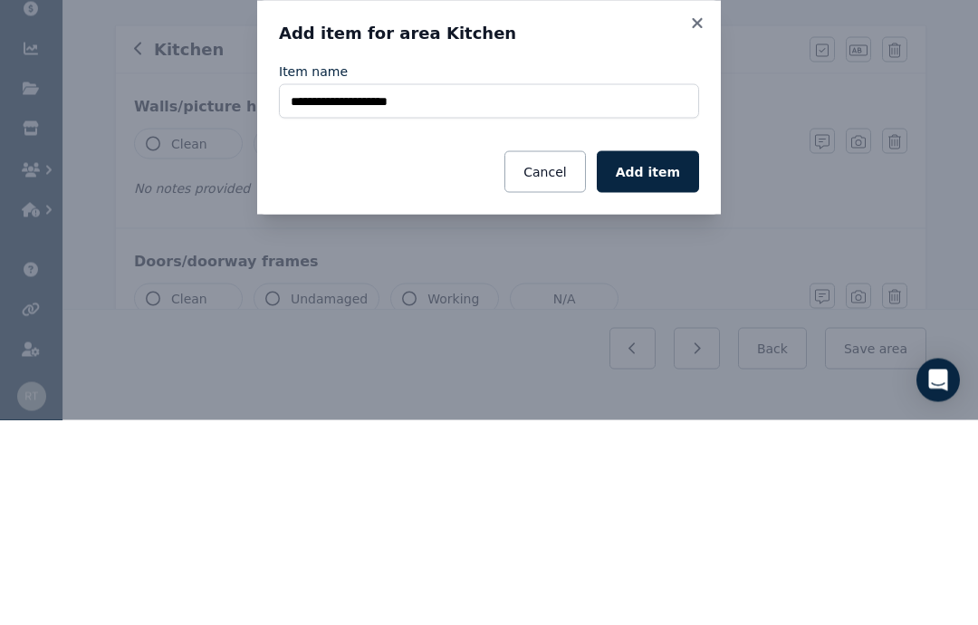
click at [666, 356] on button "Add item" at bounding box center [648, 377] width 102 height 42
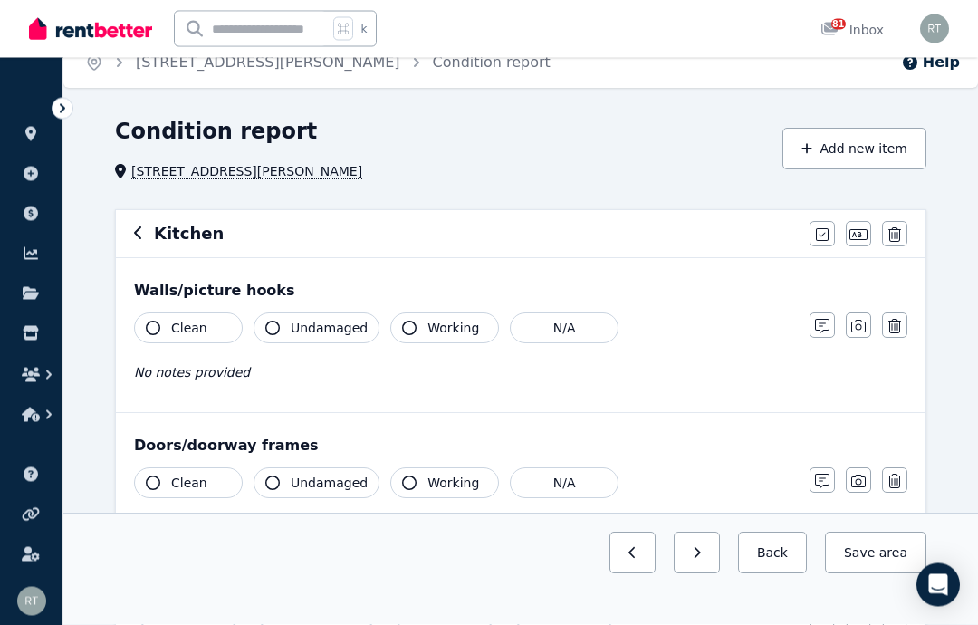
scroll to position [12, 0]
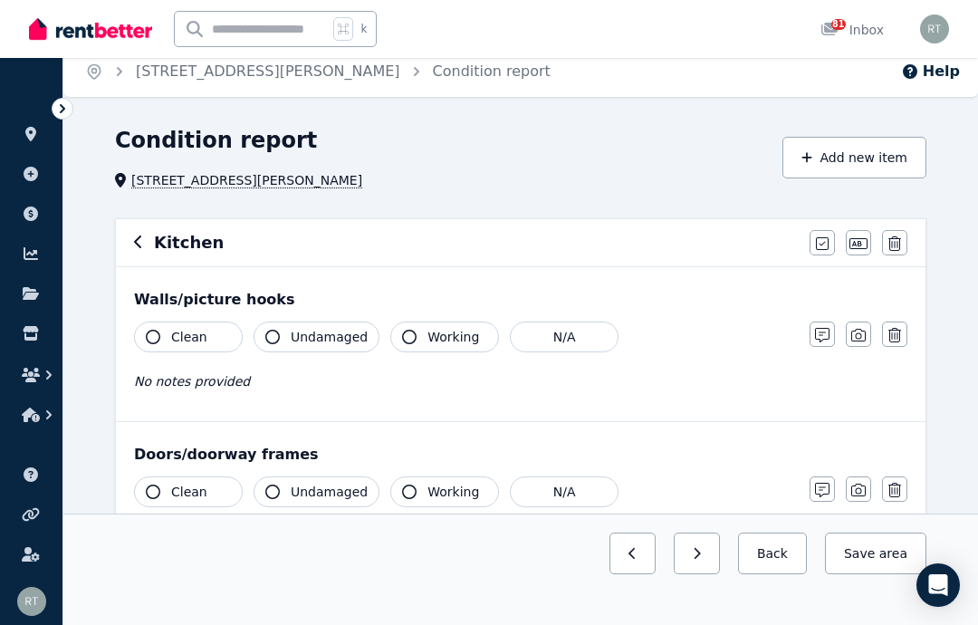
click at [824, 158] on button "Add new item" at bounding box center [854, 158] width 144 height 42
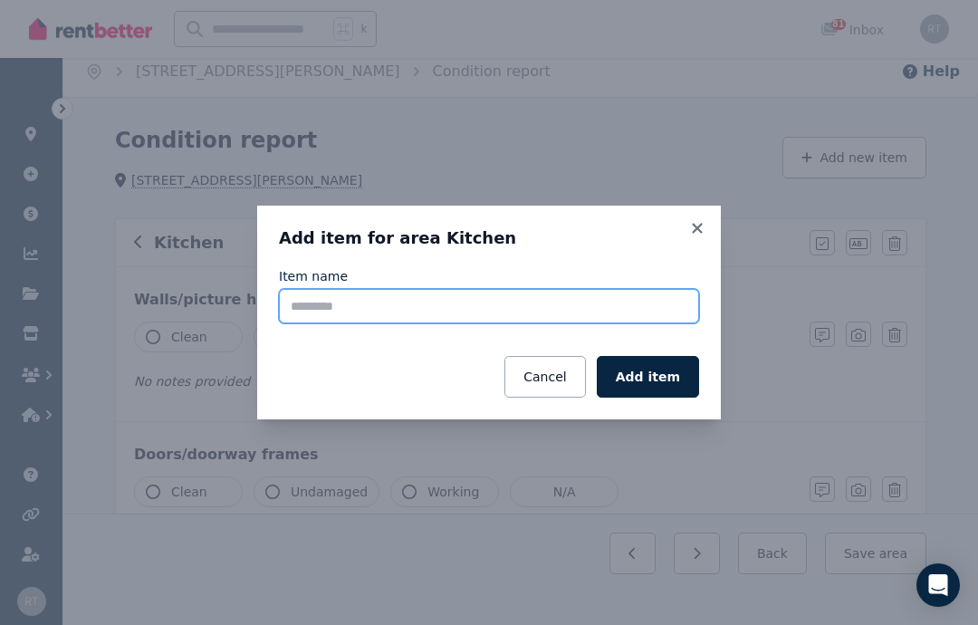
click at [454, 308] on input "Item name" at bounding box center [489, 306] width 420 height 34
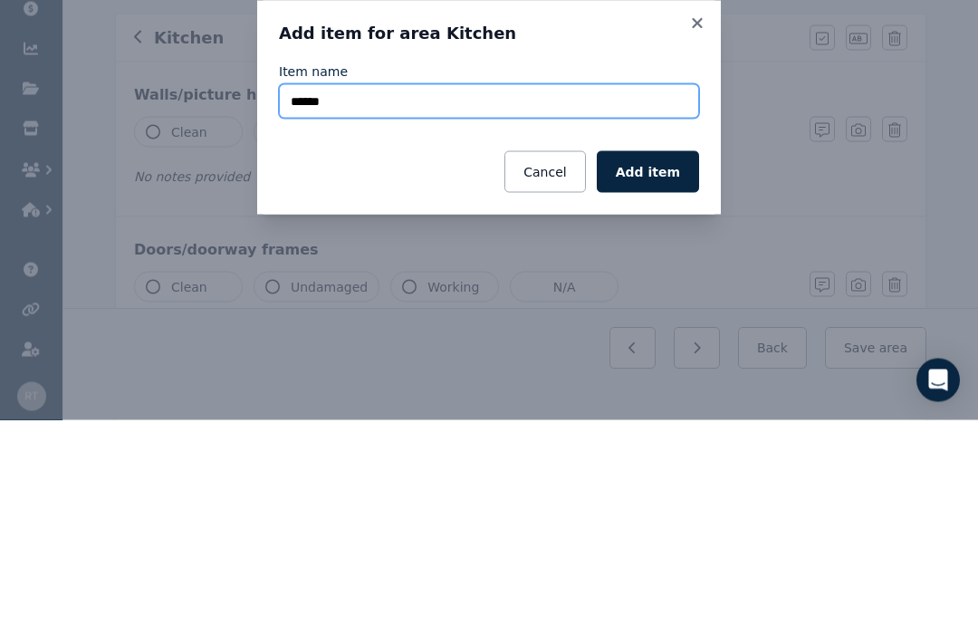
type input "******"
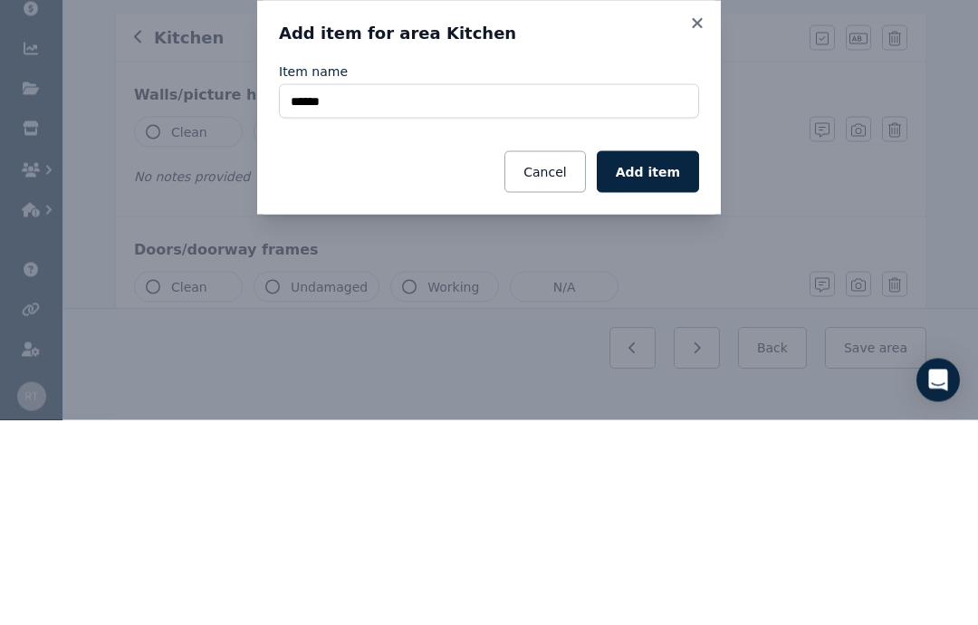
click at [661, 356] on button "Add item" at bounding box center [648, 377] width 102 height 42
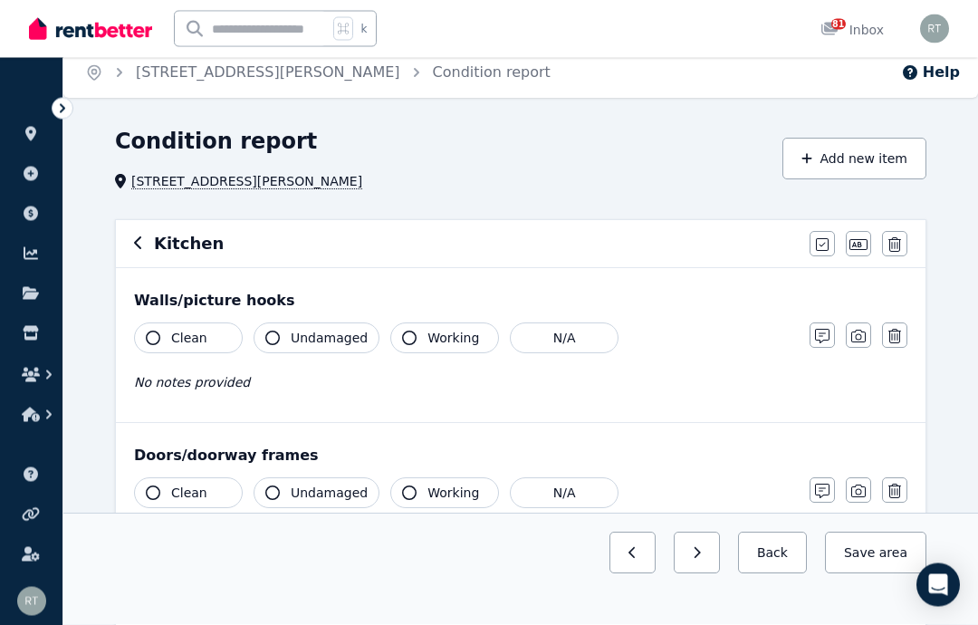
scroll to position [0, 0]
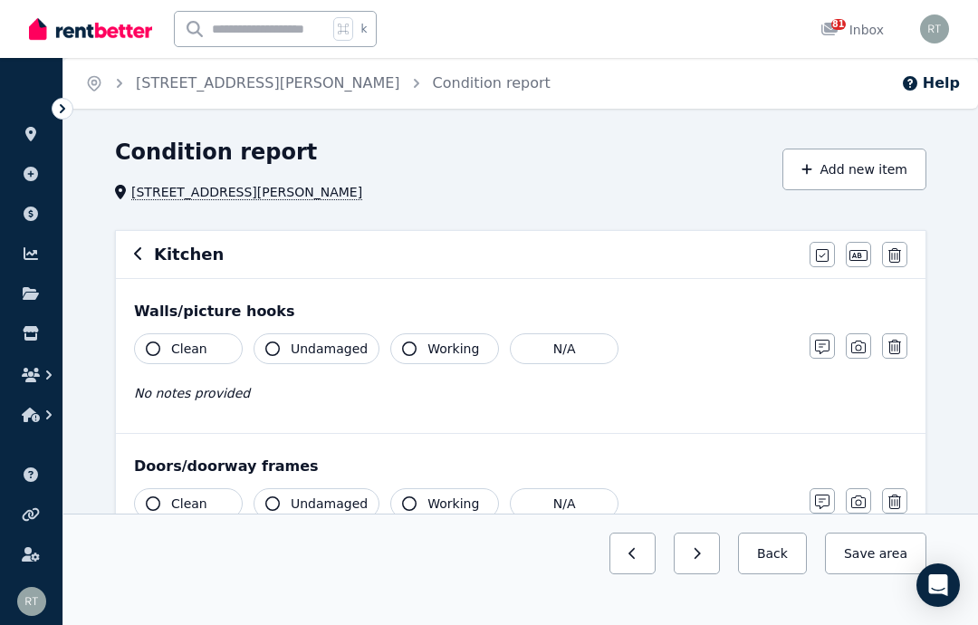
click at [821, 164] on button "Add new item" at bounding box center [854, 169] width 144 height 42
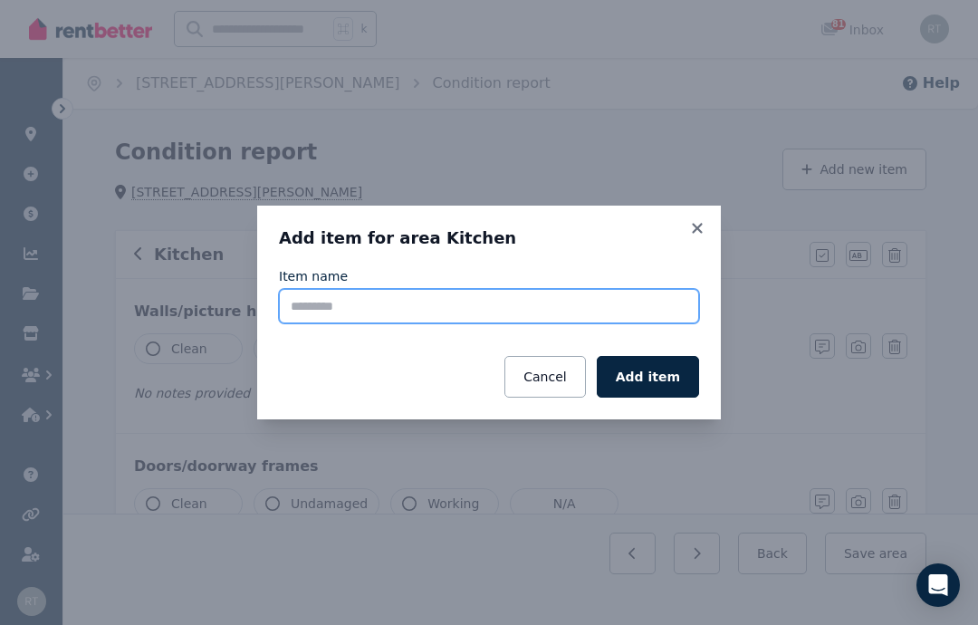
click at [493, 307] on input "Item name" at bounding box center [489, 306] width 420 height 34
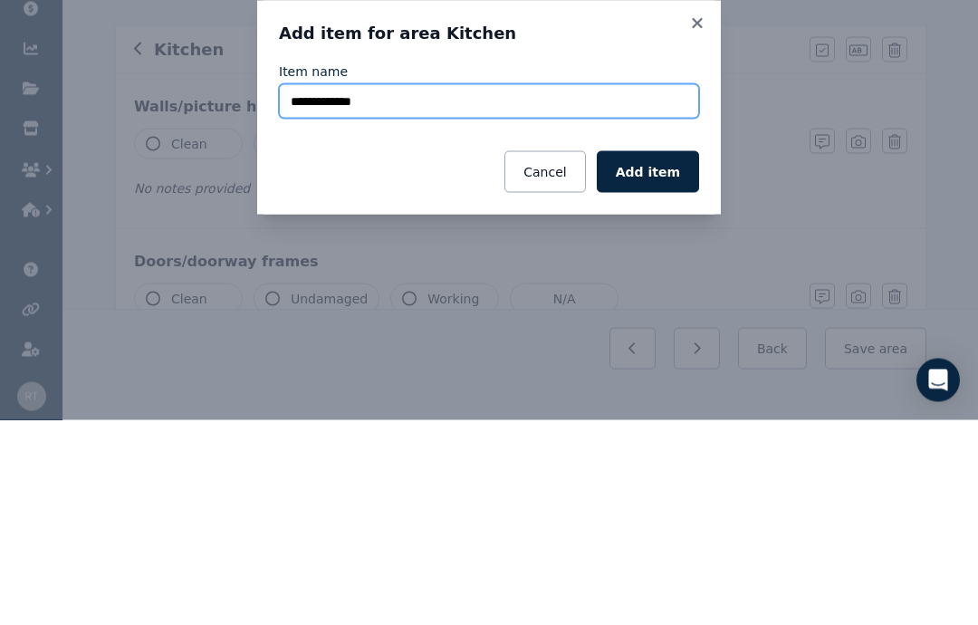
type input "**********"
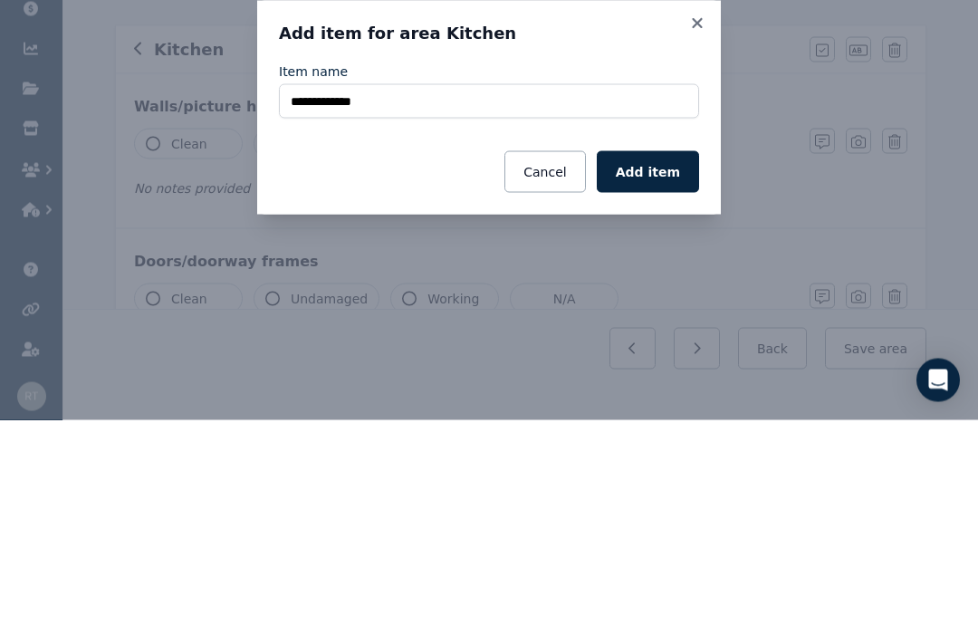
click at [657, 356] on button "Add item" at bounding box center [648, 377] width 102 height 42
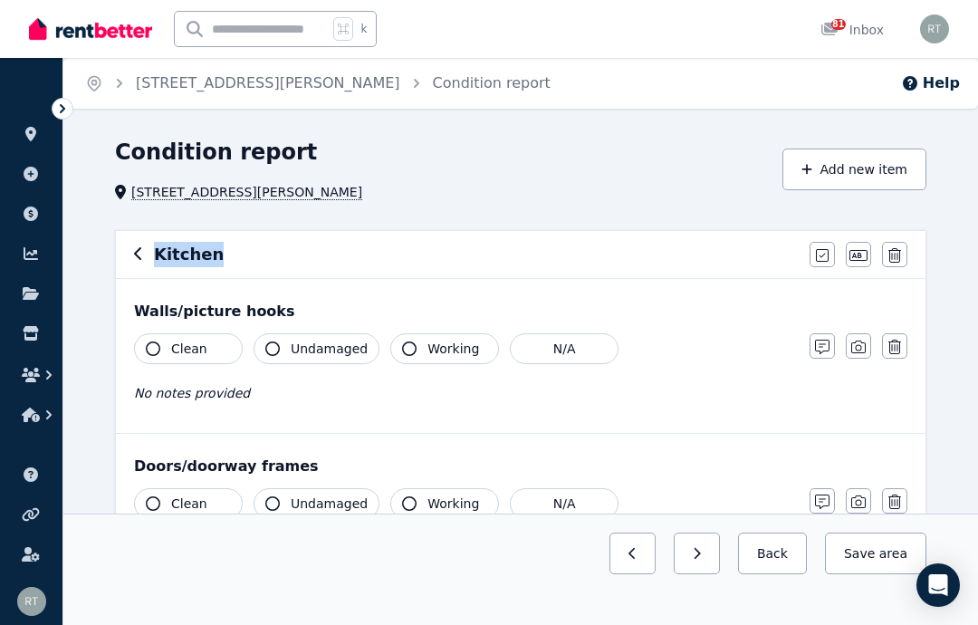
click at [824, 245] on button "button" at bounding box center [821, 254] width 25 height 25
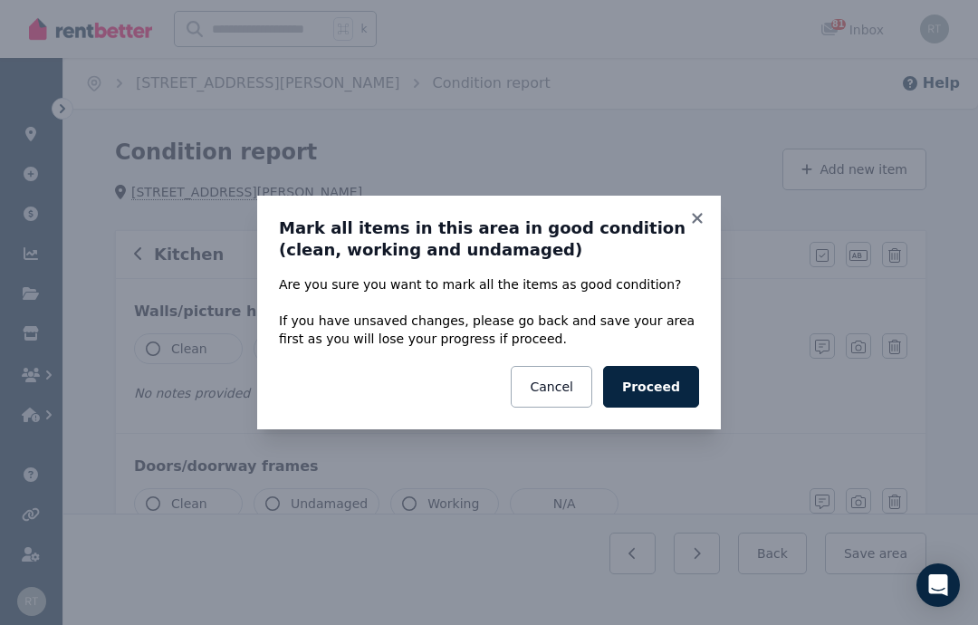
click at [669, 378] on button "Proceed" at bounding box center [651, 387] width 96 height 42
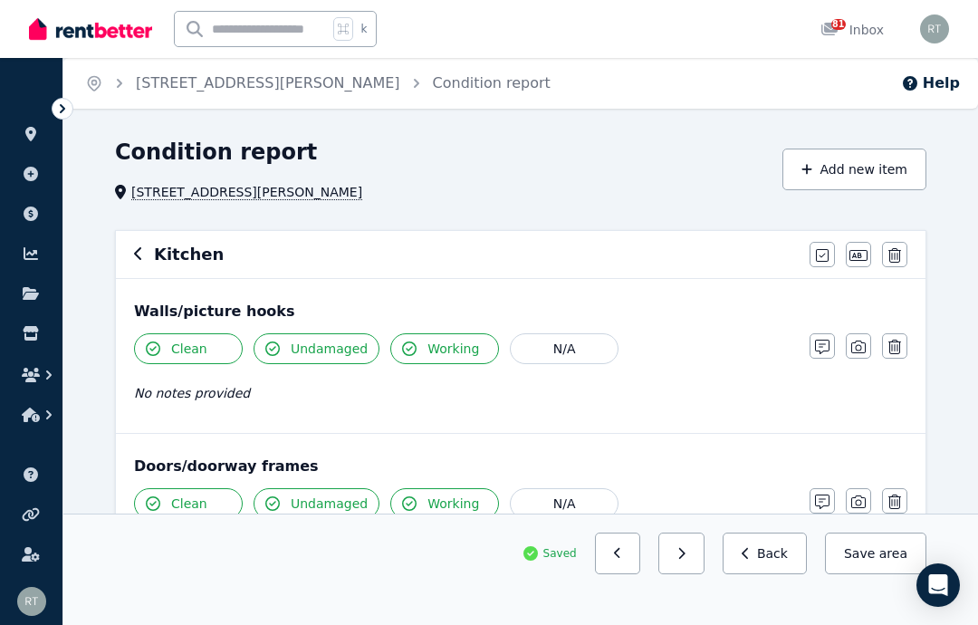
click at [861, 342] on icon "button" at bounding box center [858, 346] width 14 height 13
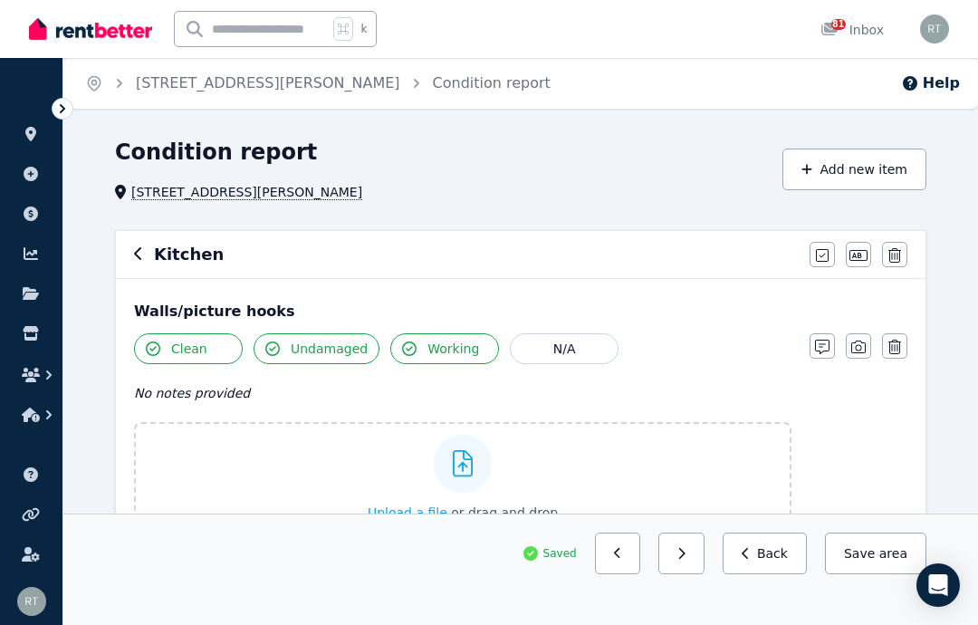
click at [523, 469] on div "Upload a file or drag and drop" at bounding box center [463, 478] width 190 height 109
click at [0, 0] on input "Upload a file or drag and drop" at bounding box center [0, 0] width 0 height 0
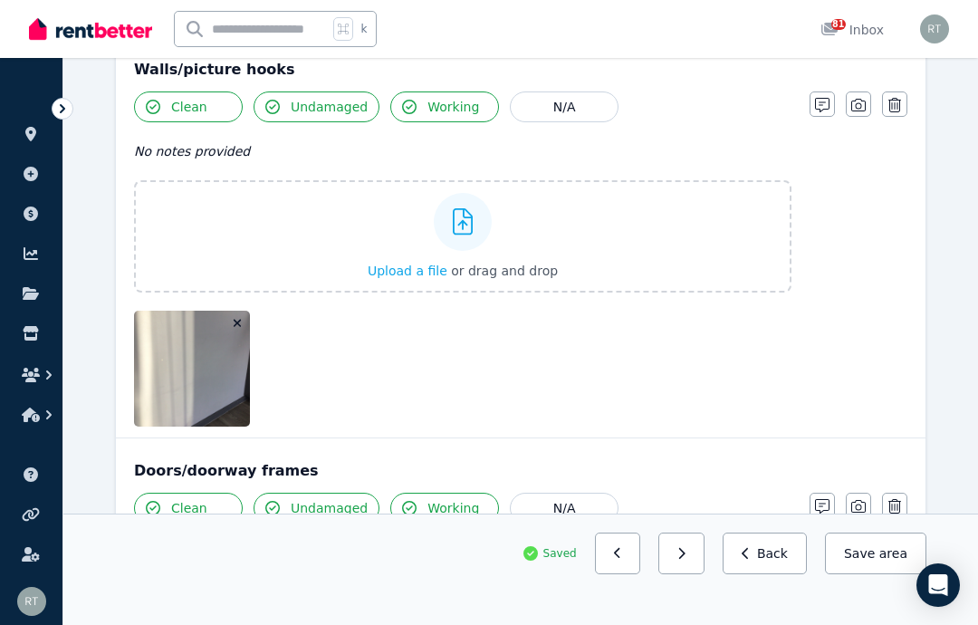
scroll to position [244, 0]
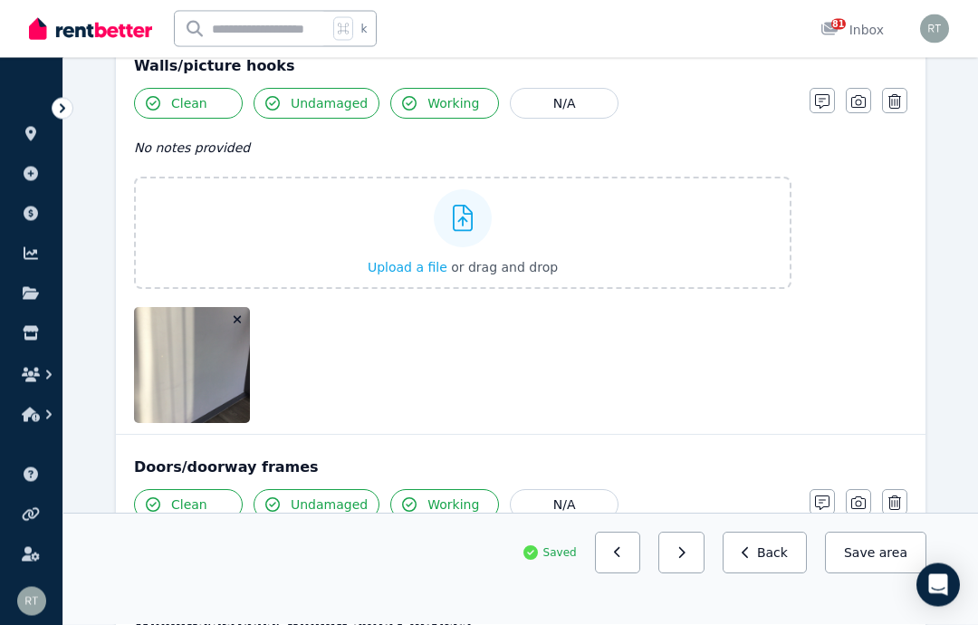
click at [403, 232] on div "Upload a file or drag and drop" at bounding box center [463, 233] width 190 height 109
click at [0, 0] on input "Upload a file or drag and drop" at bounding box center [0, 0] width 0 height 0
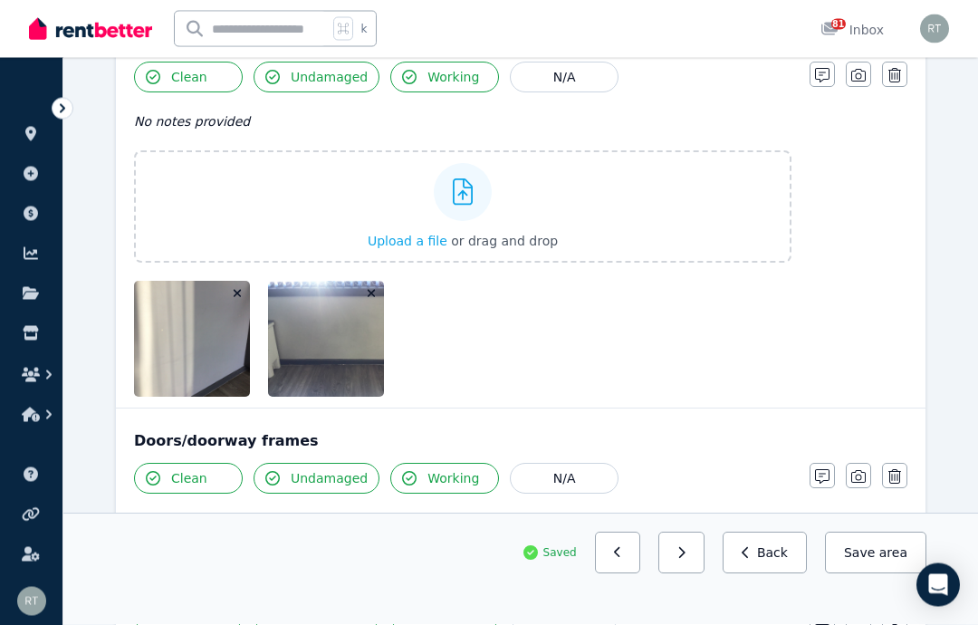
scroll to position [263, 0]
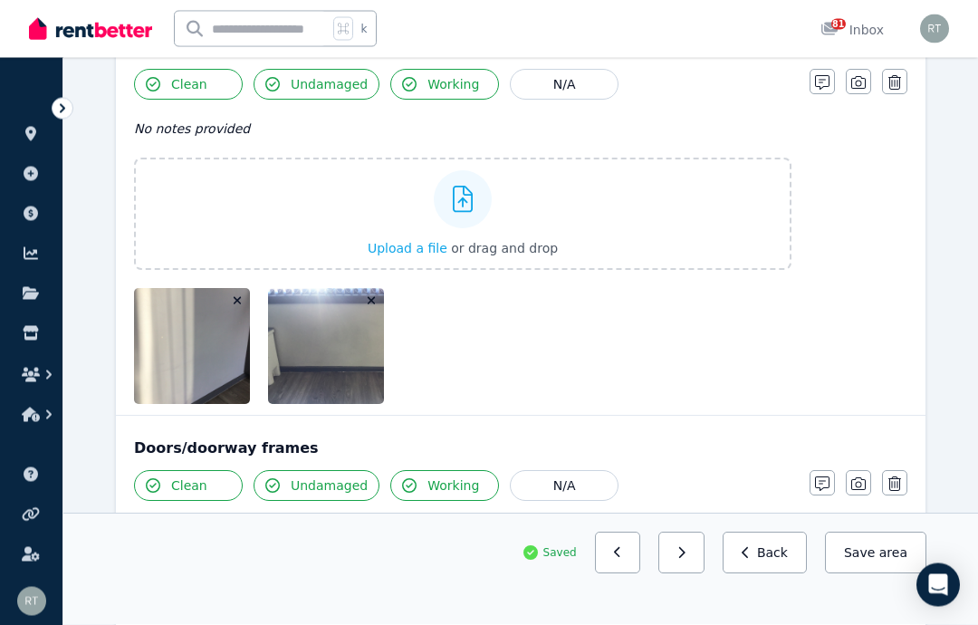
click at [861, 79] on icon "button" at bounding box center [858, 83] width 14 height 14
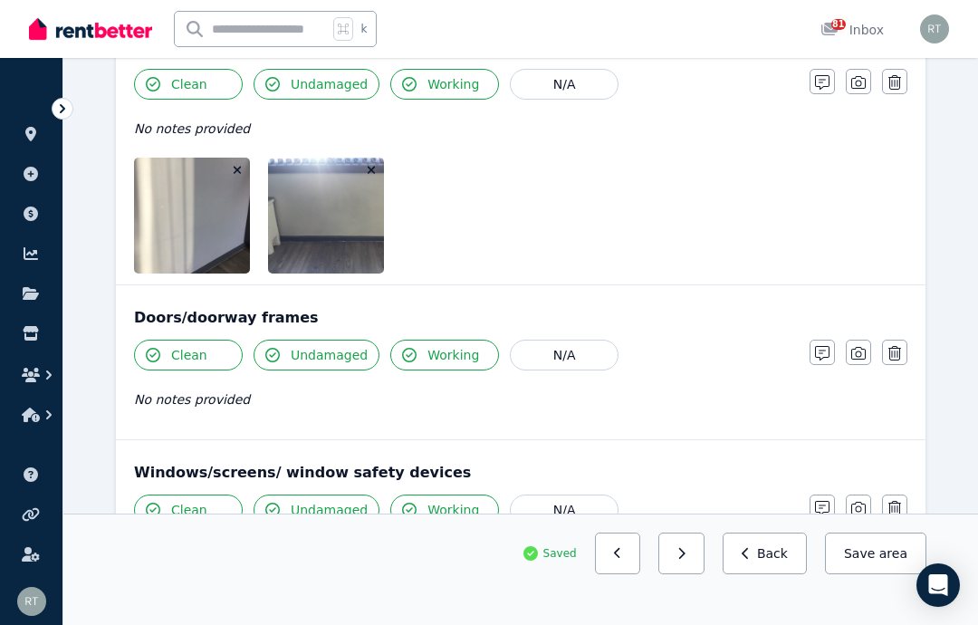
click at [859, 350] on icon "button" at bounding box center [858, 353] width 14 height 14
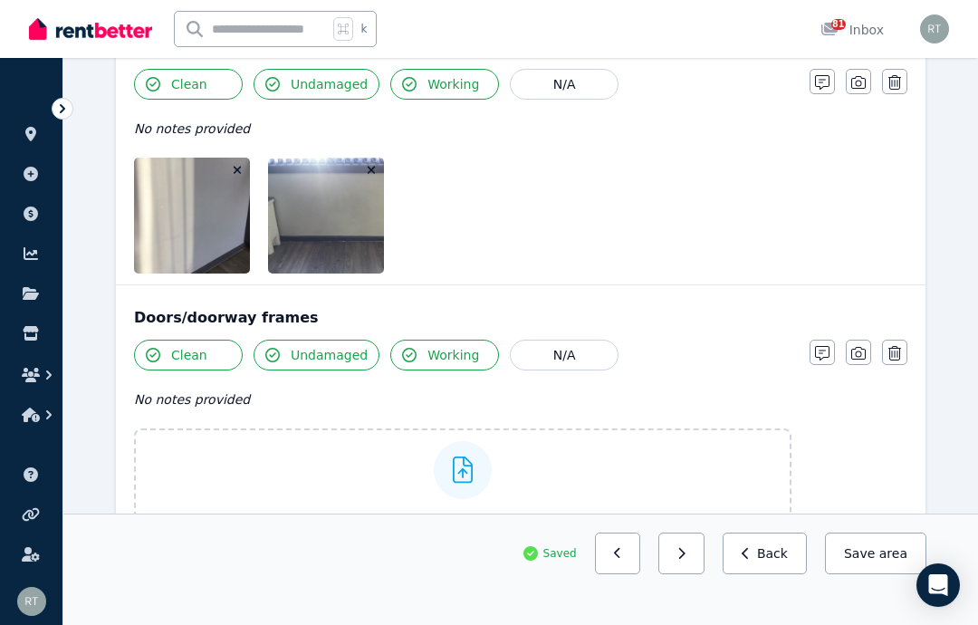
click at [484, 477] on div at bounding box center [463, 470] width 58 height 58
click at [0, 0] on input "Upload a file or drag and drop" at bounding box center [0, 0] width 0 height 0
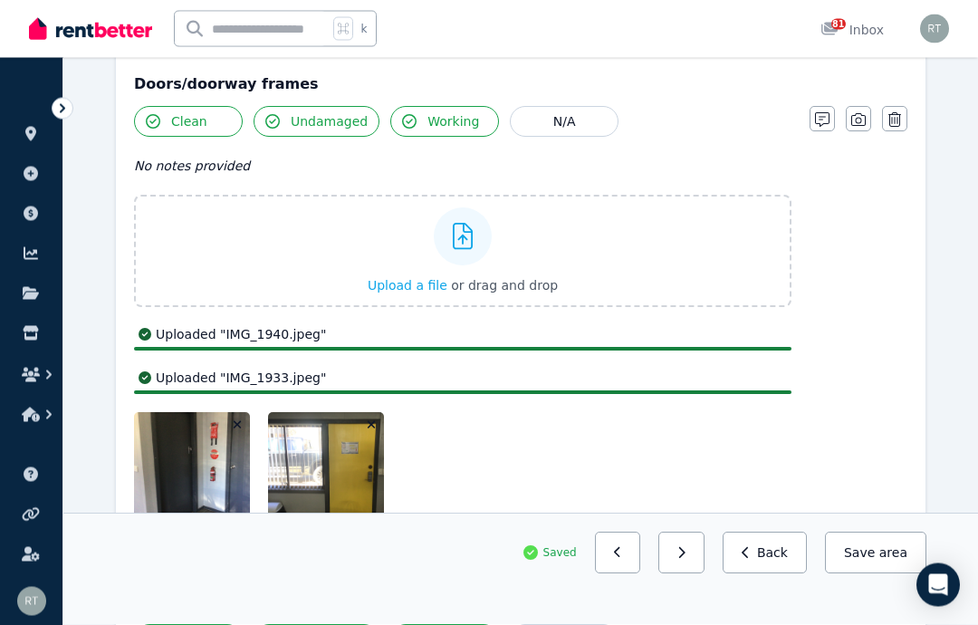
scroll to position [498, 0]
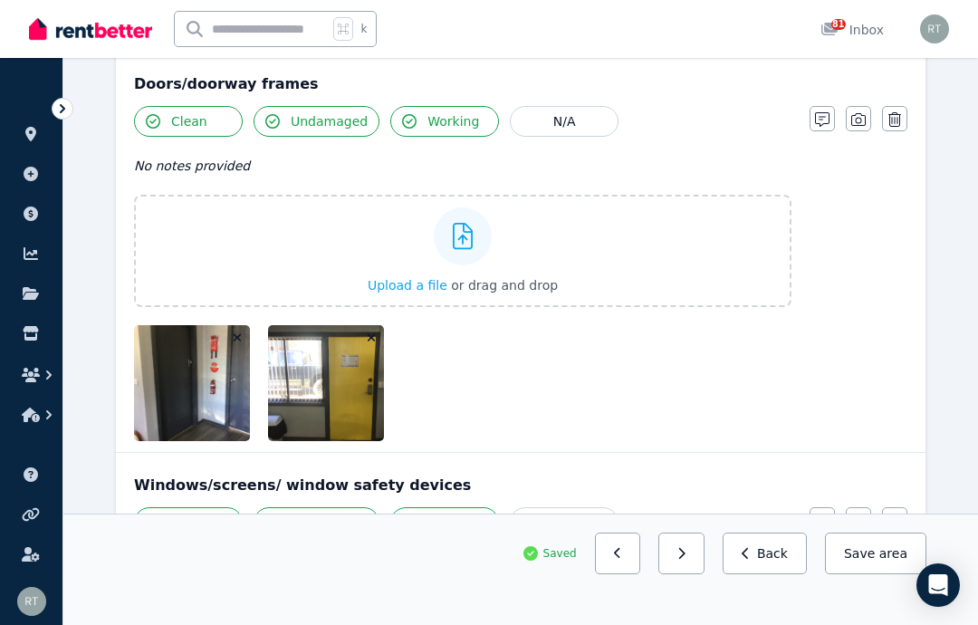
click at [857, 115] on icon "button" at bounding box center [858, 119] width 14 height 14
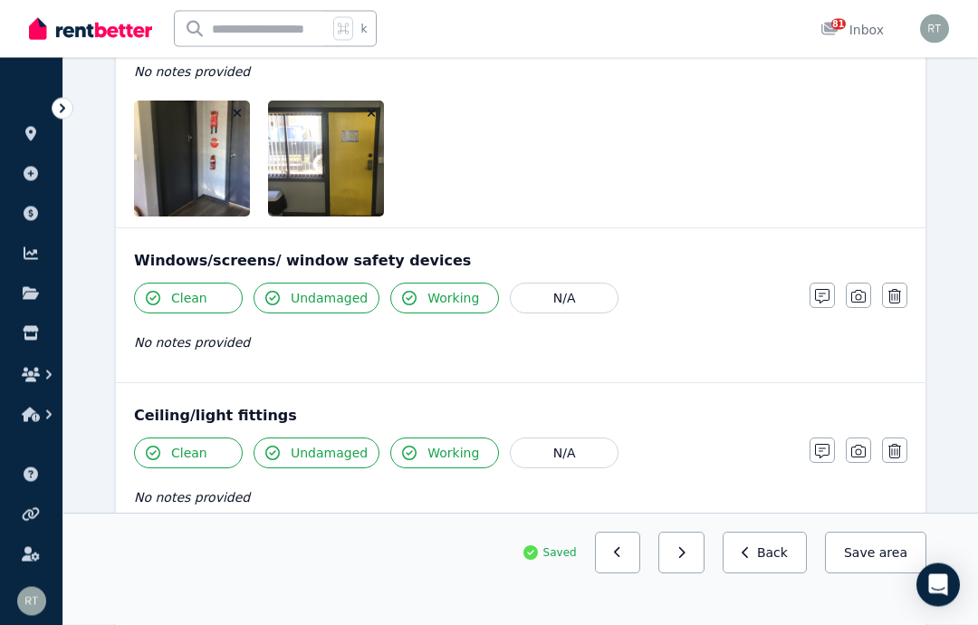
click at [858, 292] on icon "button" at bounding box center [858, 297] width 14 height 14
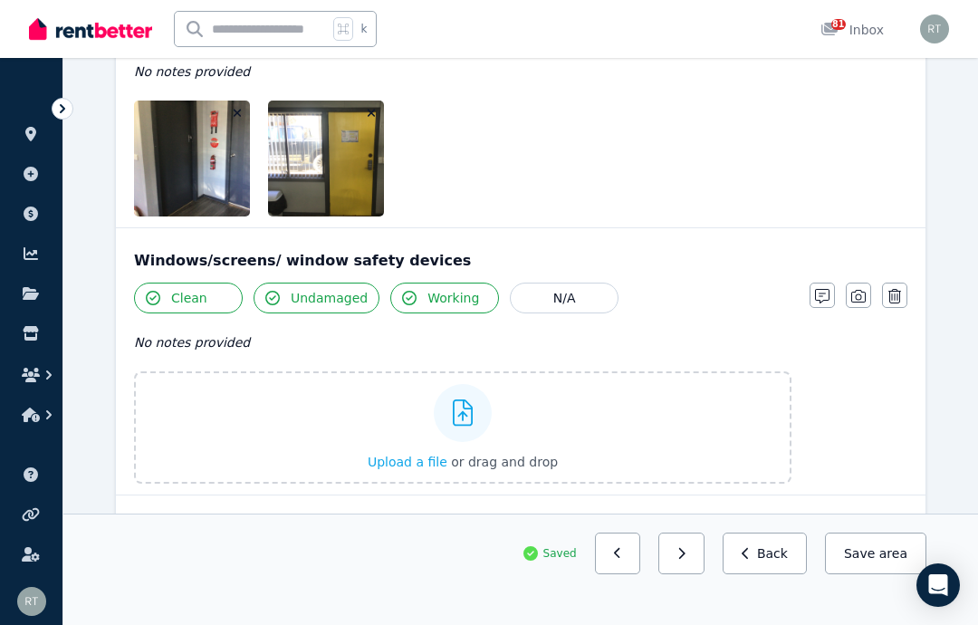
click at [497, 410] on div "Upload a file or drag and drop" at bounding box center [463, 427] width 190 height 109
click at [0, 0] on input "Upload a file or drag and drop" at bounding box center [0, 0] width 0 height 0
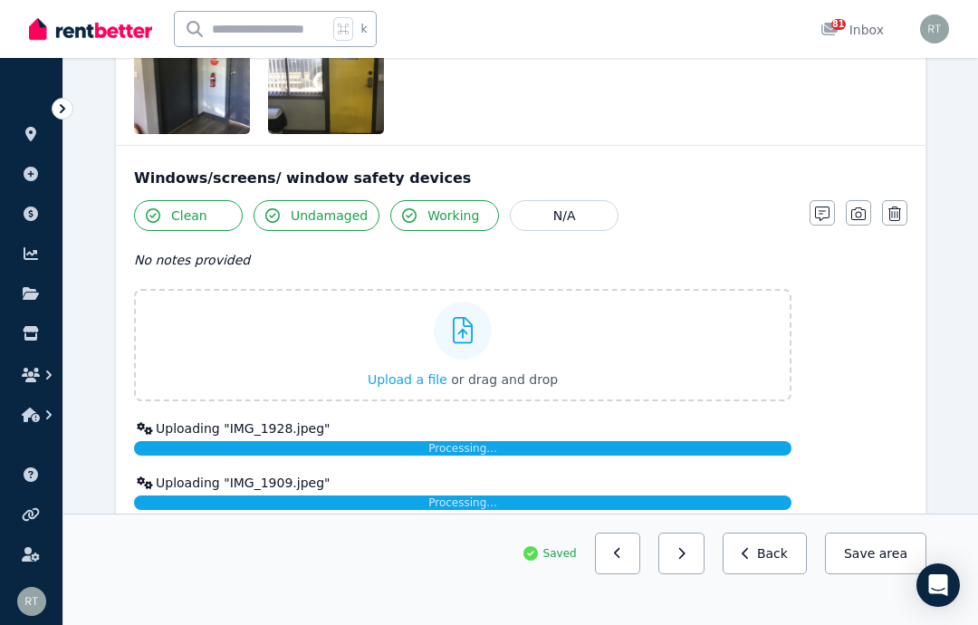
scroll to position [675, 0]
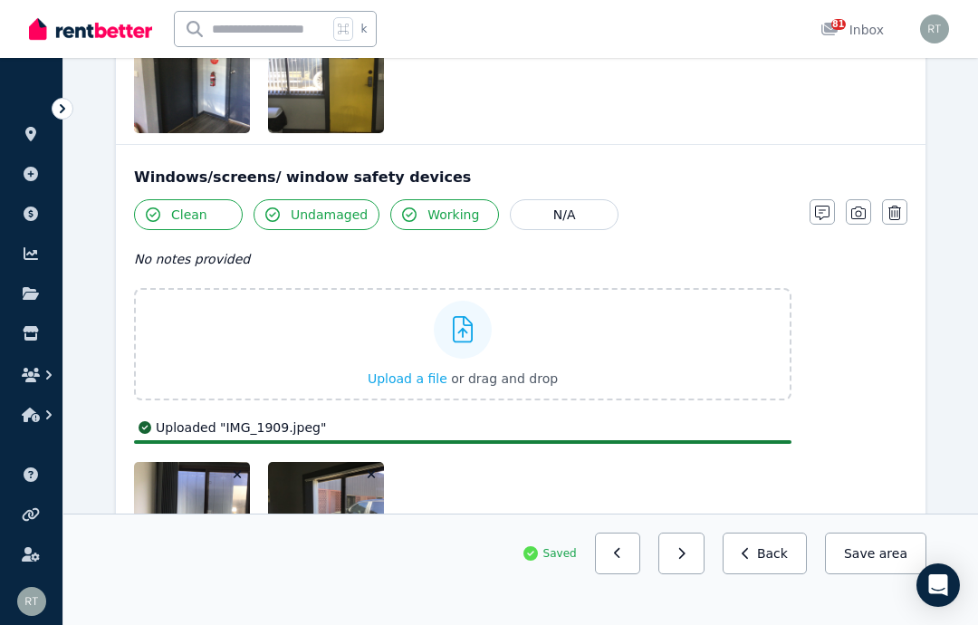
click at [865, 210] on icon "button" at bounding box center [858, 213] width 14 height 14
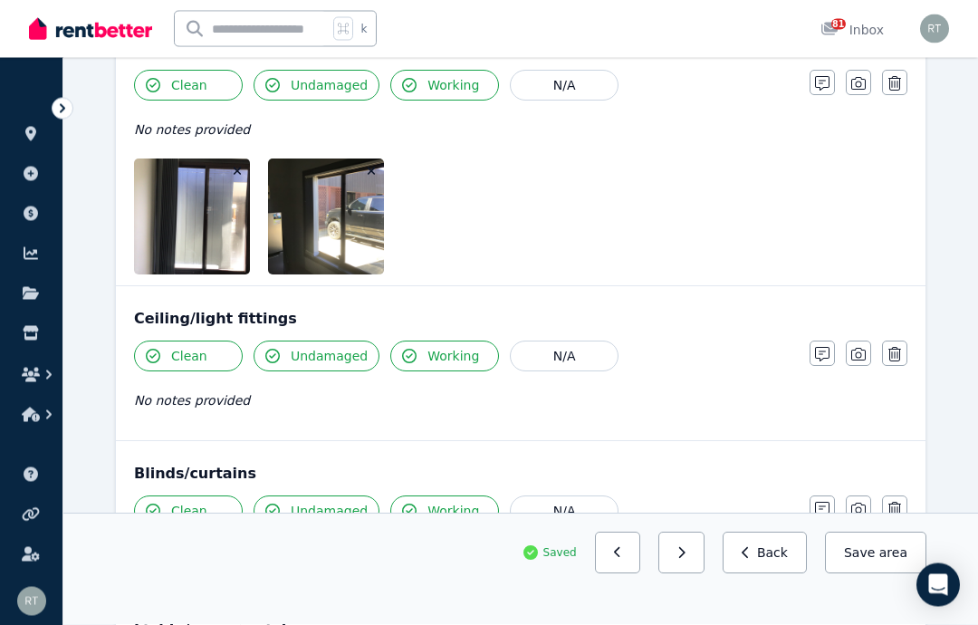
scroll to position [799, 0]
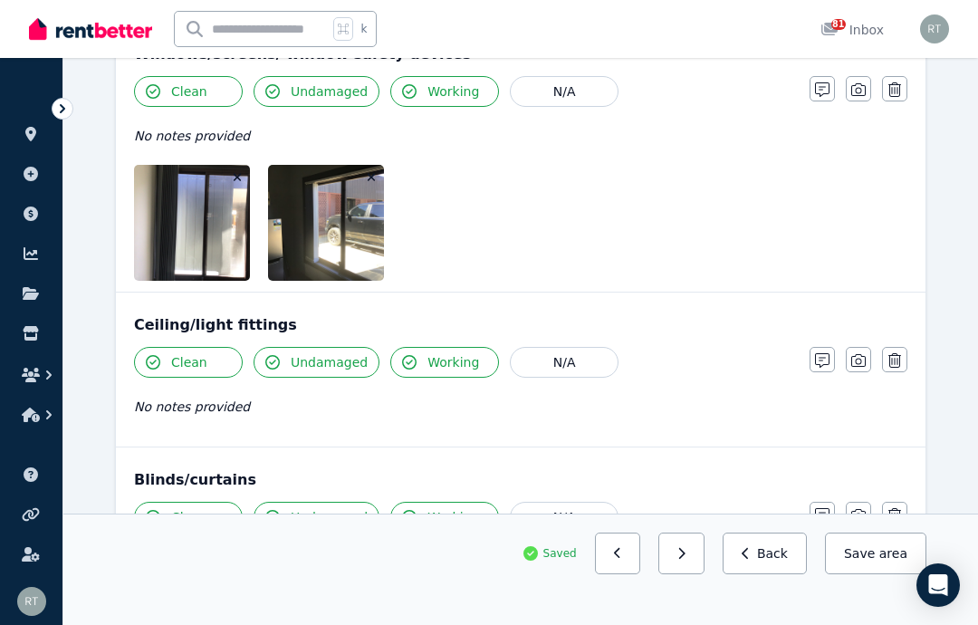
click at [862, 357] on icon "button" at bounding box center [858, 360] width 14 height 14
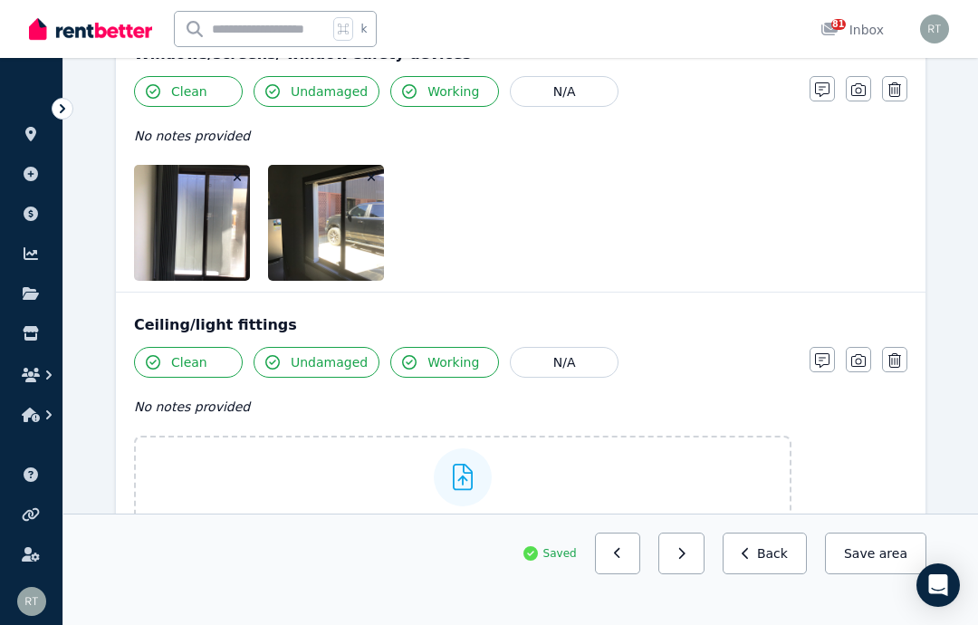
click at [656, 490] on label "Upload a file or drag and drop" at bounding box center [462, 491] width 657 height 112
click at [0, 0] on input "Upload a file or drag and drop" at bounding box center [0, 0] width 0 height 0
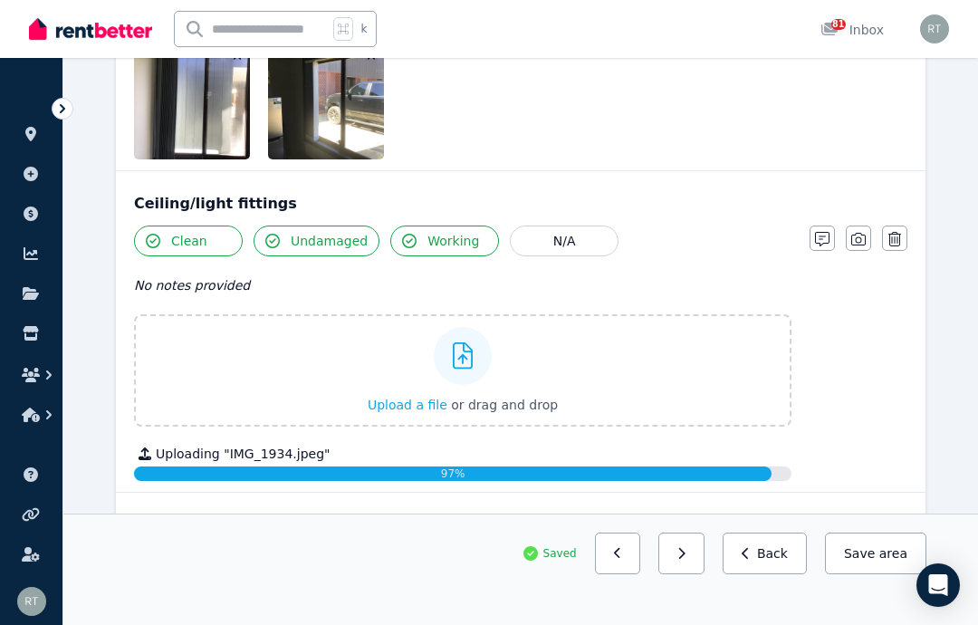
scroll to position [936, 0]
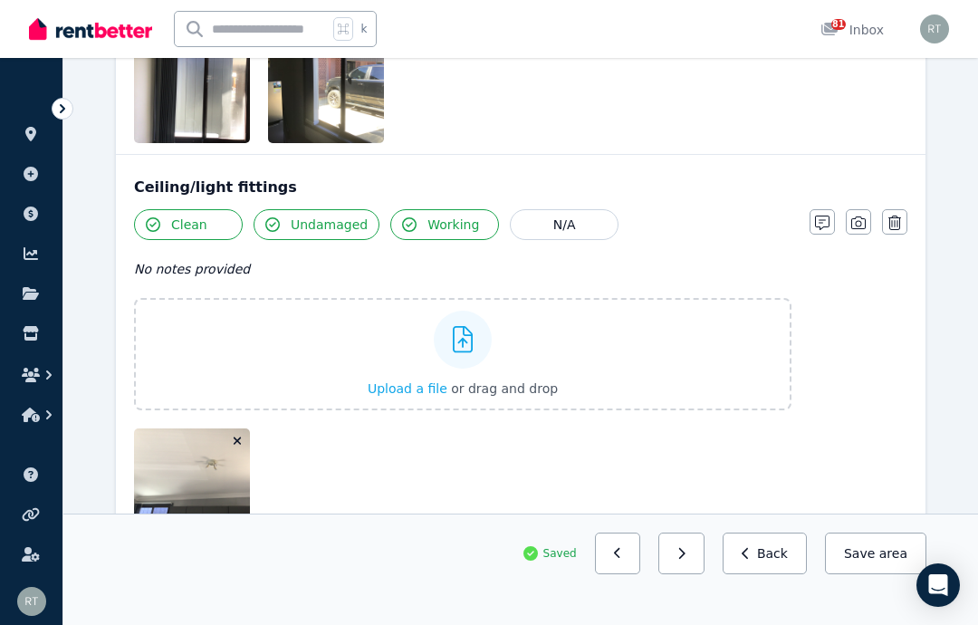
click at [865, 221] on icon "button" at bounding box center [858, 222] width 14 height 14
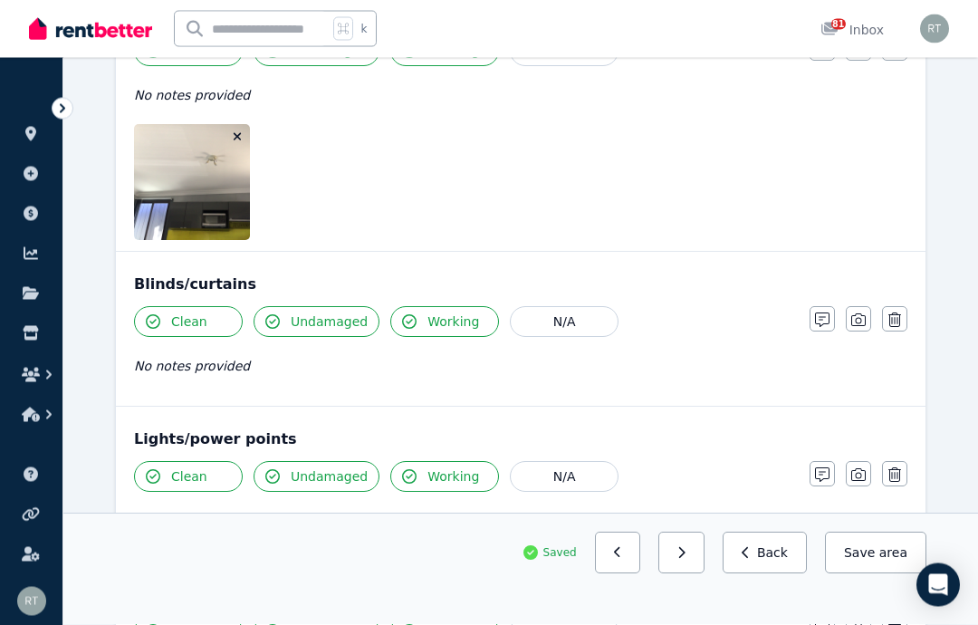
scroll to position [1111, 0]
click at [861, 313] on icon "button" at bounding box center [858, 318] width 14 height 13
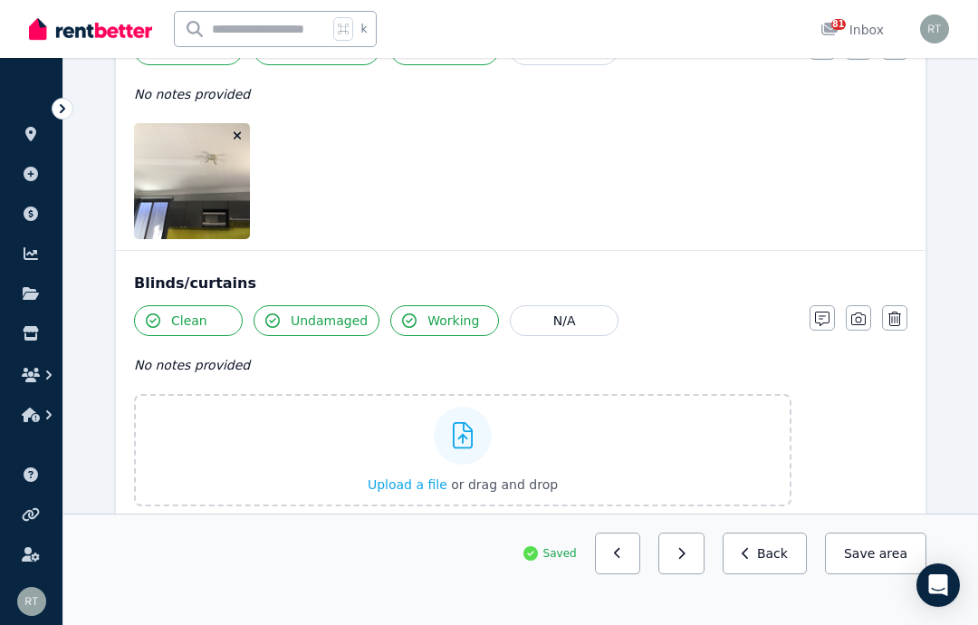
click at [412, 479] on span "Upload a file" at bounding box center [408, 484] width 80 height 14
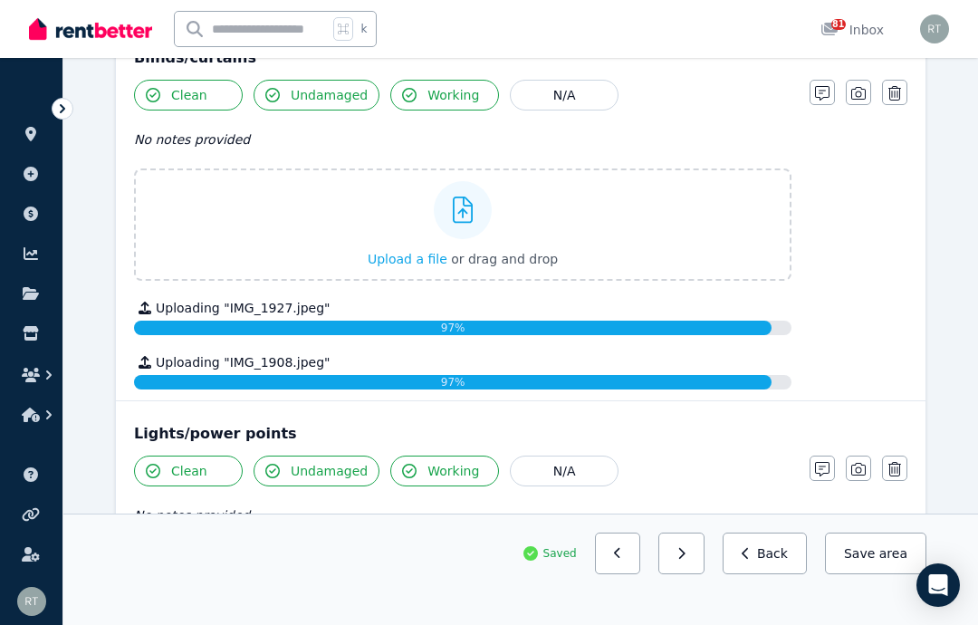
scroll to position [1338, 0]
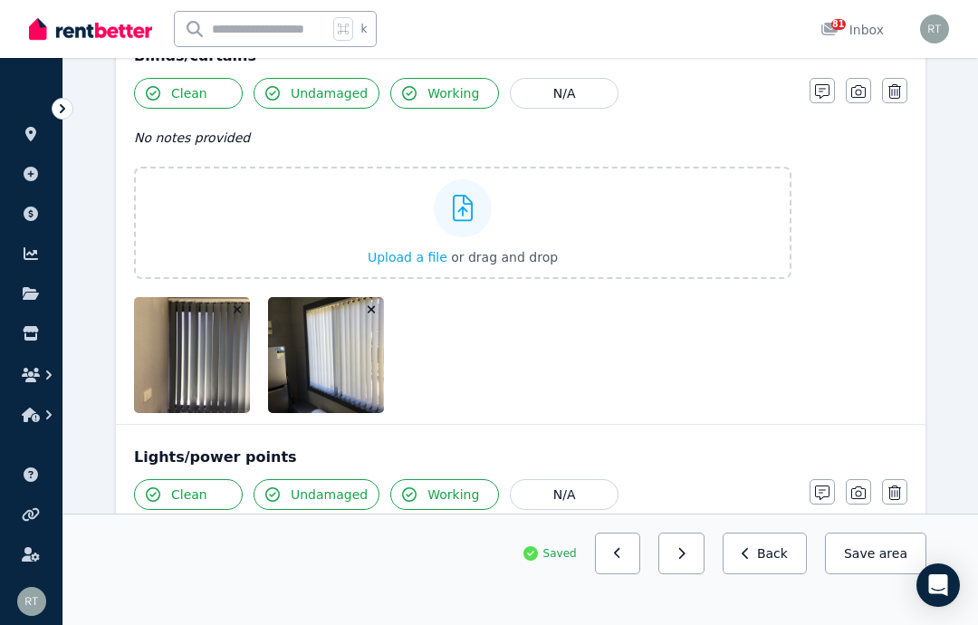
click at [860, 87] on icon "button" at bounding box center [858, 91] width 14 height 14
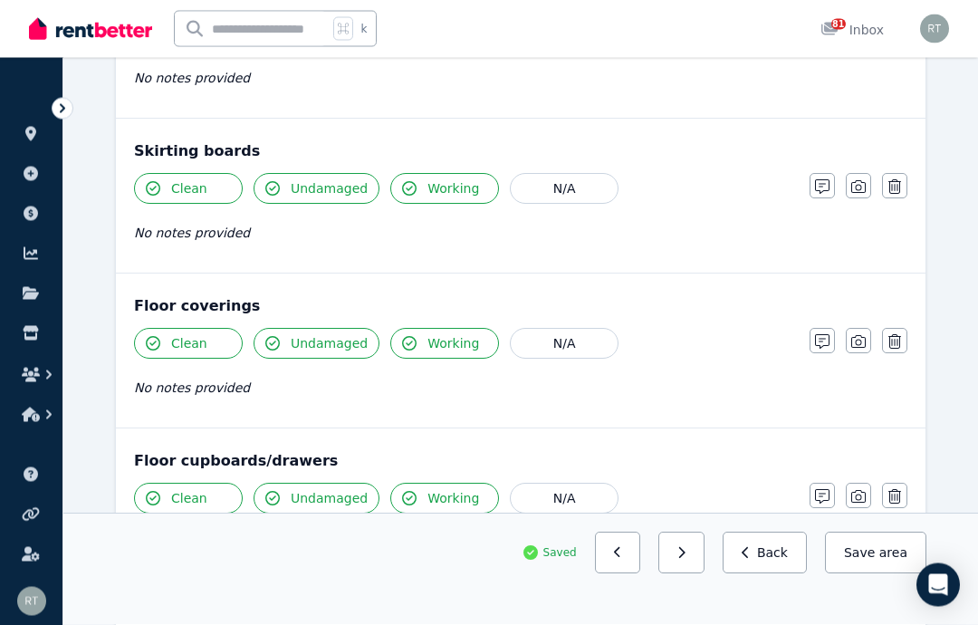
scroll to position [1670, 0]
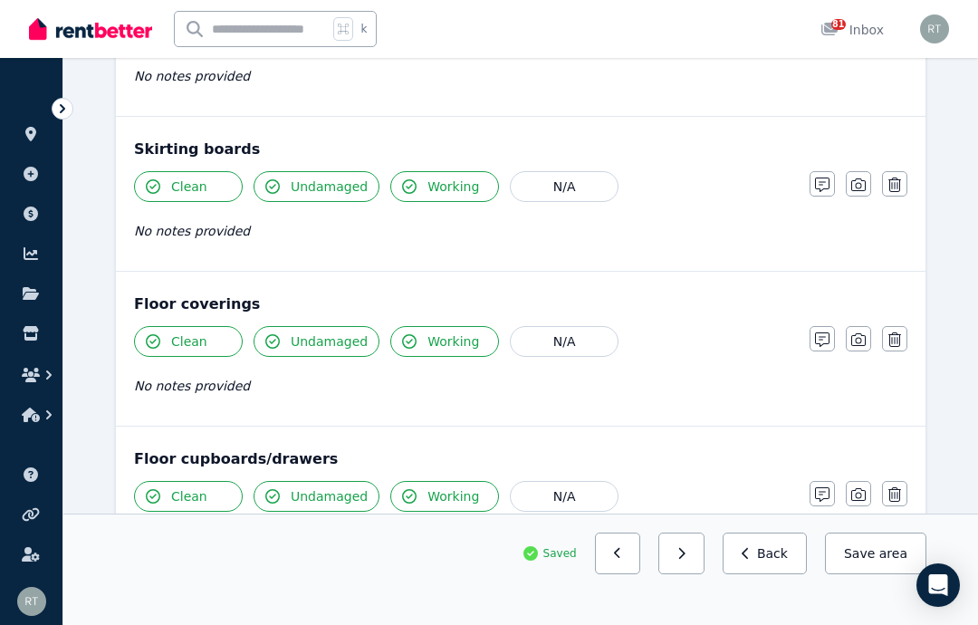
click at [857, 337] on icon "button" at bounding box center [858, 339] width 14 height 14
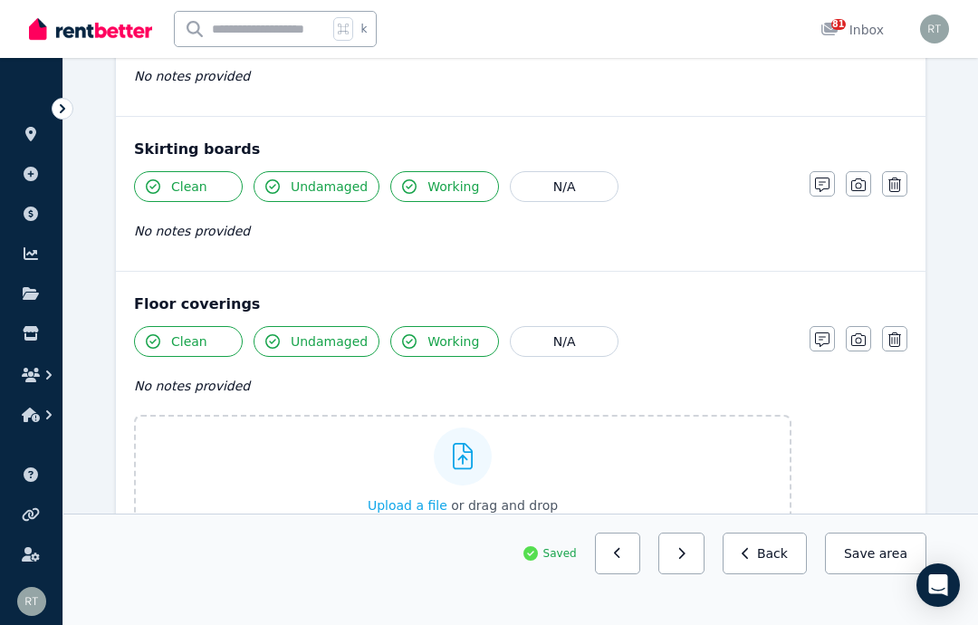
click at [453, 482] on div at bounding box center [463, 456] width 58 height 58
click at [0, 0] on input "Upload a file or drag and drop" at bounding box center [0, 0] width 0 height 0
click at [282, 340] on button "Undamaged" at bounding box center [317, 341] width 126 height 31
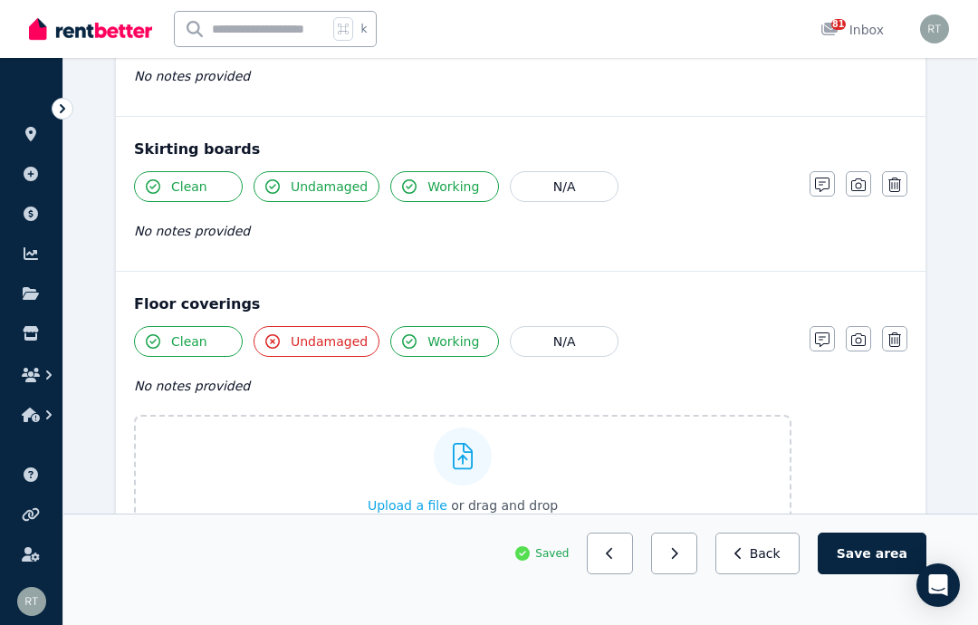
click at [826, 340] on icon "button" at bounding box center [822, 339] width 14 height 14
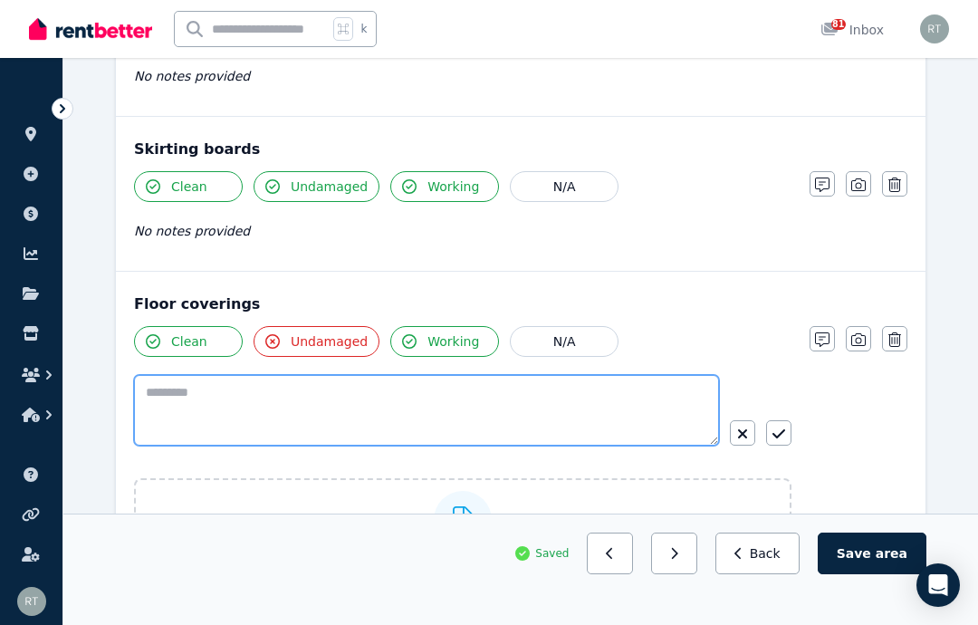
click at [420, 393] on textarea at bounding box center [426, 410] width 585 height 71
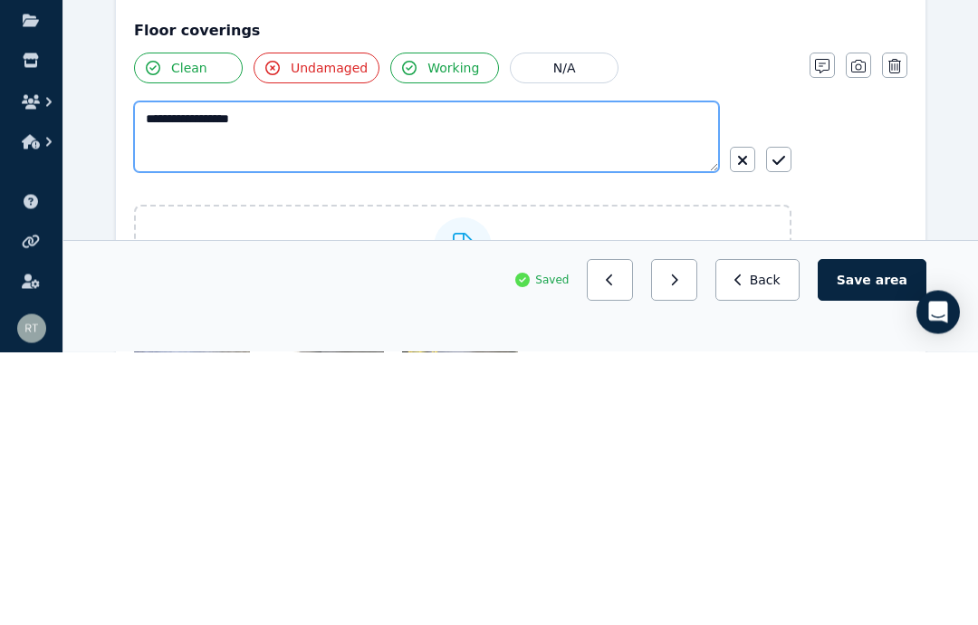
type textarea "**********"
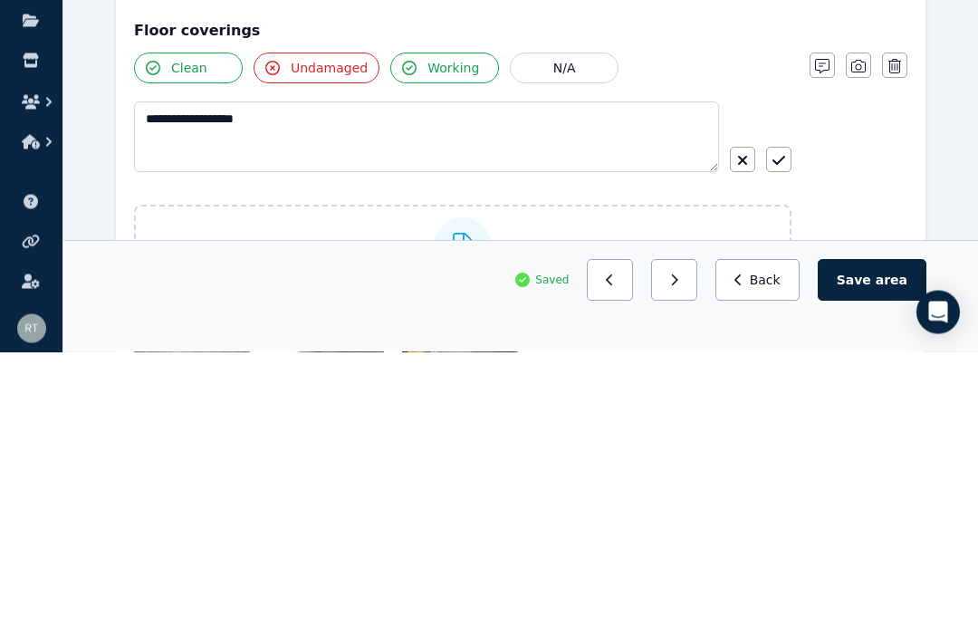
click at [782, 420] on button "button" at bounding box center [778, 432] width 25 height 25
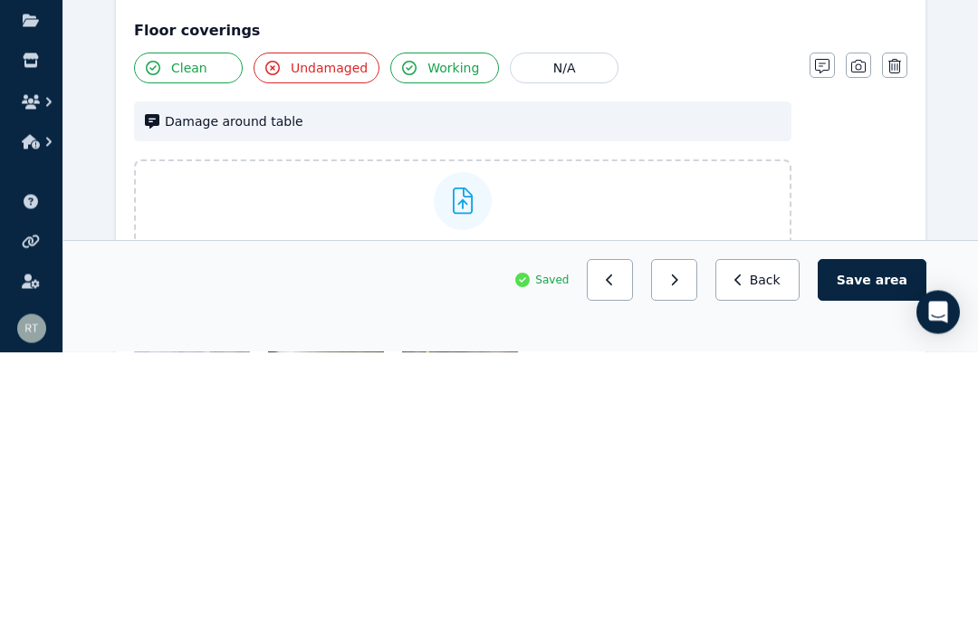
scroll to position [1944, 0]
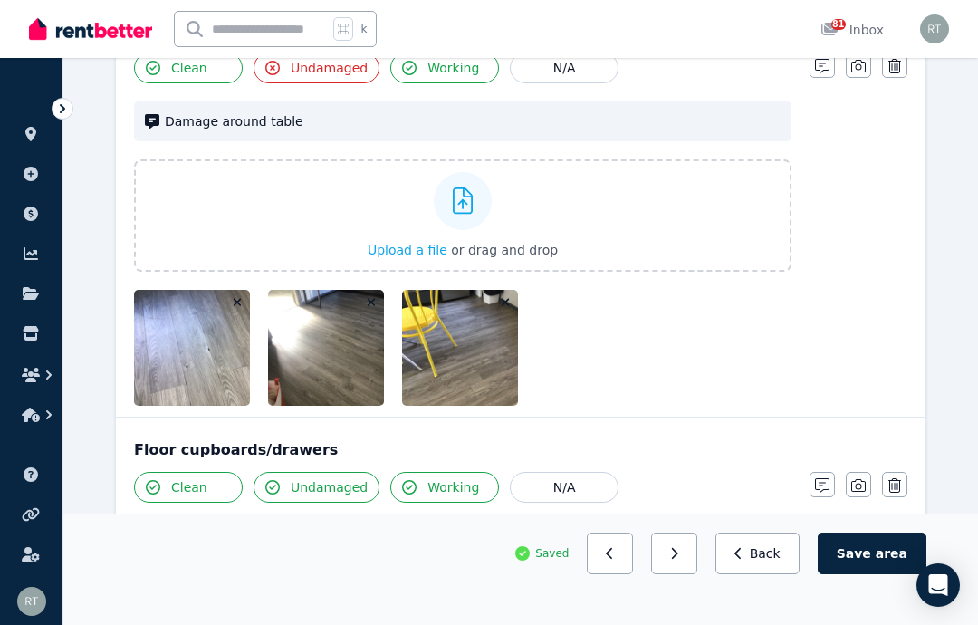
click at [863, 70] on icon "button" at bounding box center [858, 66] width 14 height 14
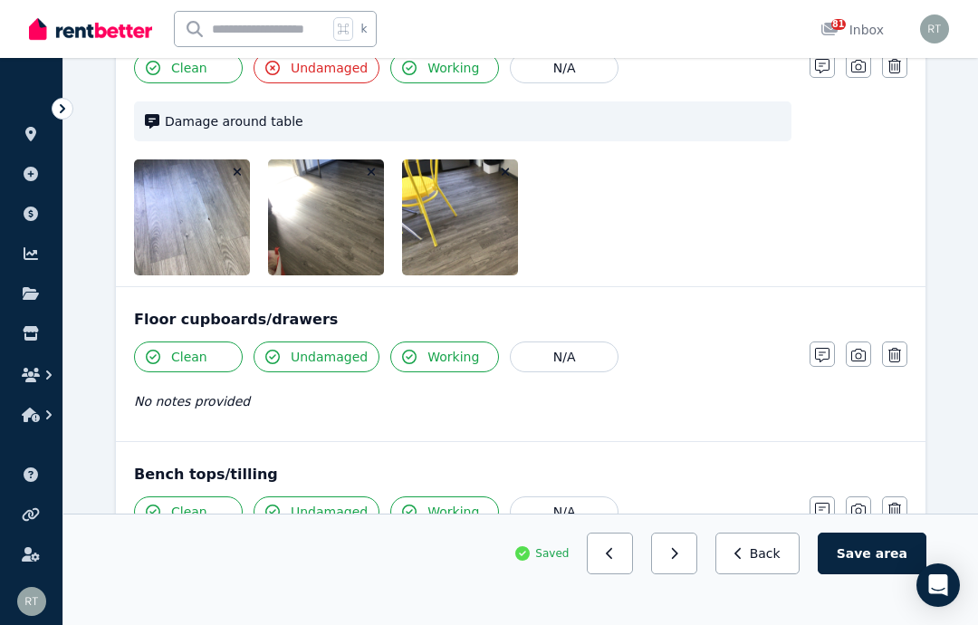
click at [852, 357] on icon "button" at bounding box center [858, 355] width 14 height 13
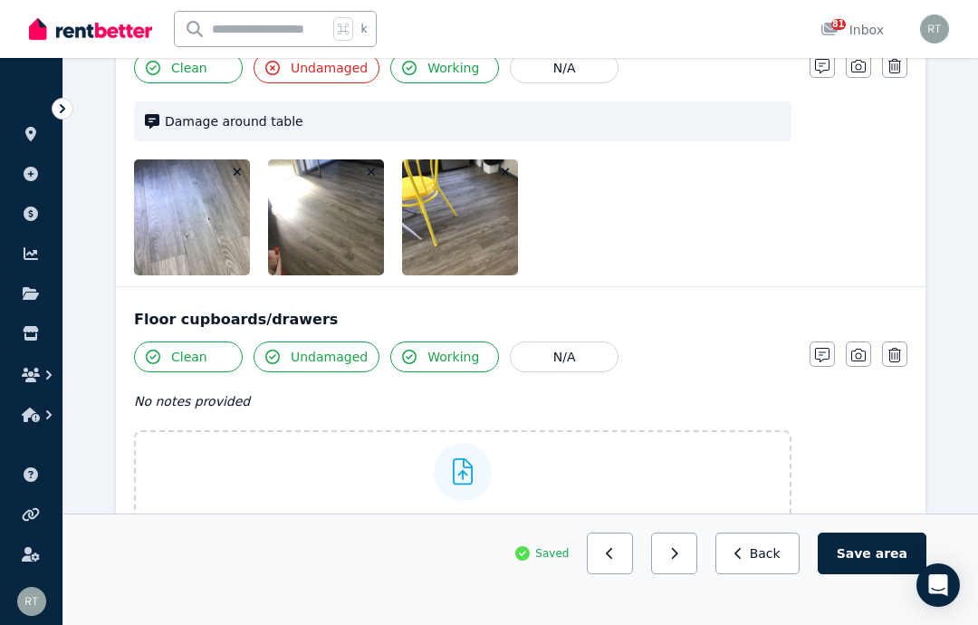
click at [562, 488] on label "Upload a file or drag and drop" at bounding box center [462, 486] width 657 height 112
click at [0, 0] on input "Upload a file or drag and drop" at bounding box center [0, 0] width 0 height 0
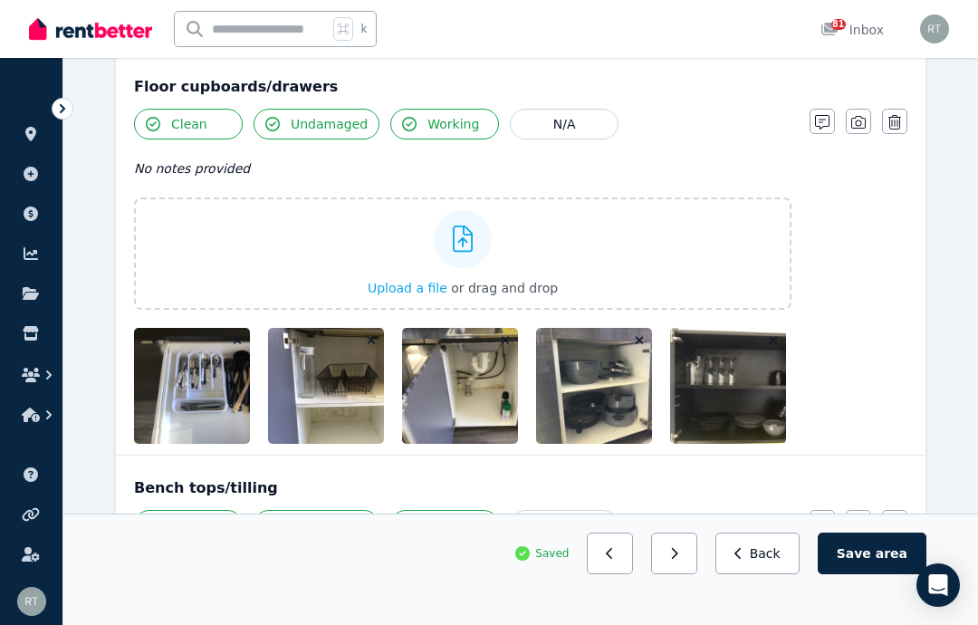
scroll to position [2176, 0]
click at [865, 117] on icon "button" at bounding box center [858, 123] width 14 height 14
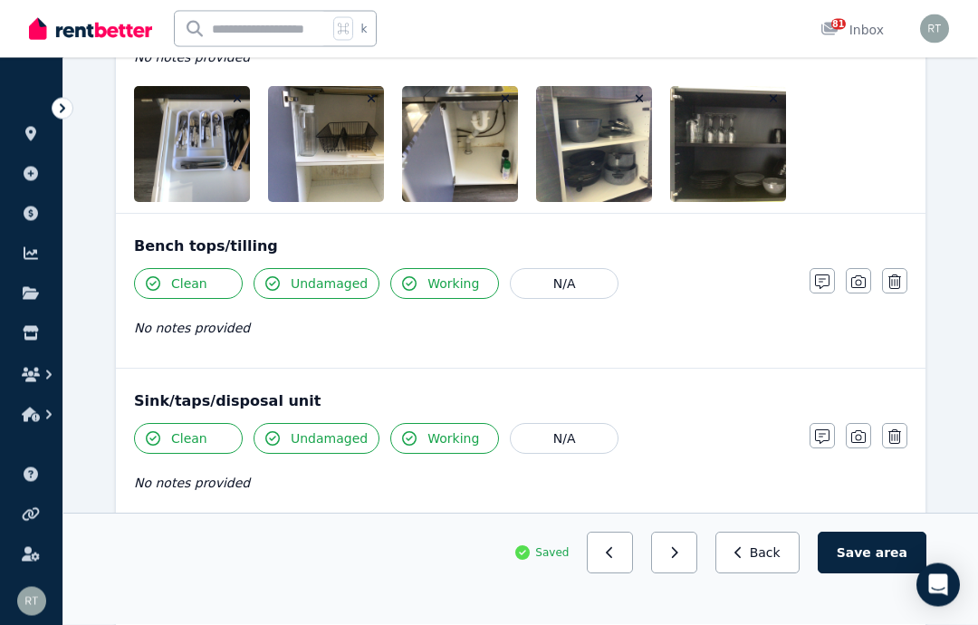
scroll to position [2288, 0]
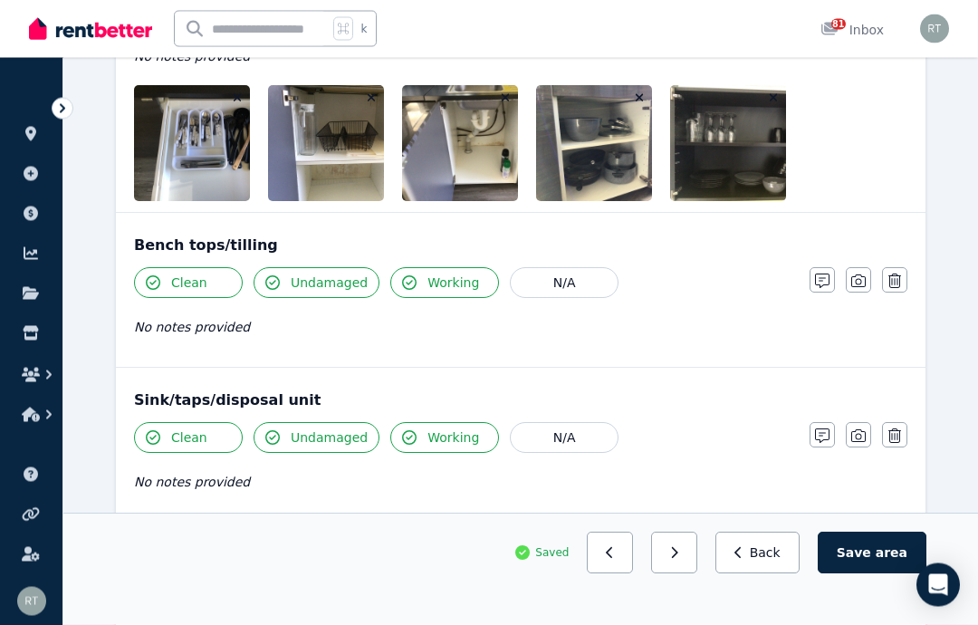
click at [864, 432] on icon "button" at bounding box center [858, 436] width 14 height 14
click at [635, 547] on label "Upload a file or drag and drop" at bounding box center [462, 567] width 657 height 112
click at [0, 0] on input "Upload a file or drag and drop" at bounding box center [0, 0] width 0 height 0
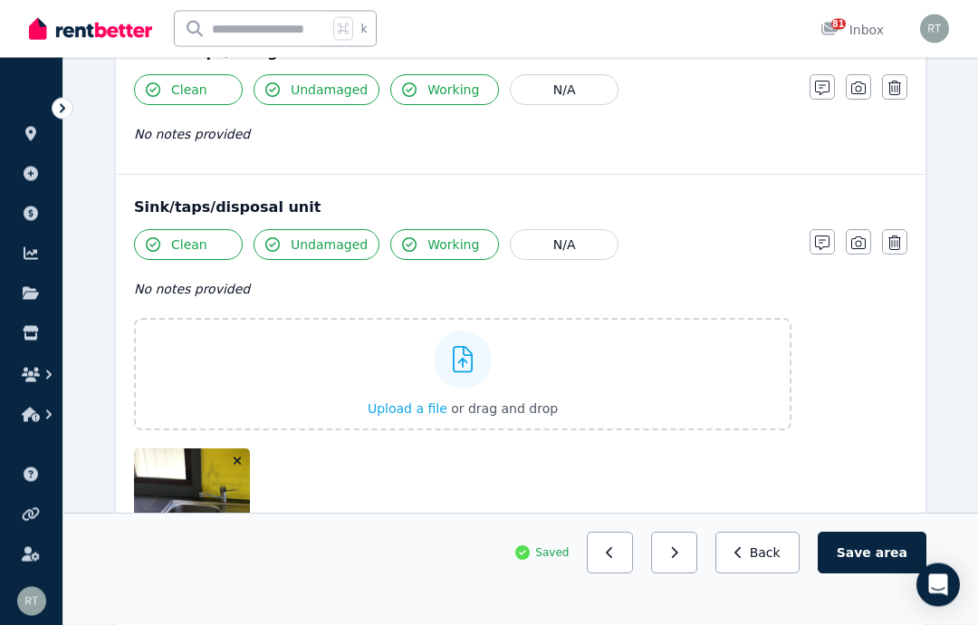
scroll to position [2482, 0]
click at [858, 242] on icon "button" at bounding box center [858, 242] width 14 height 14
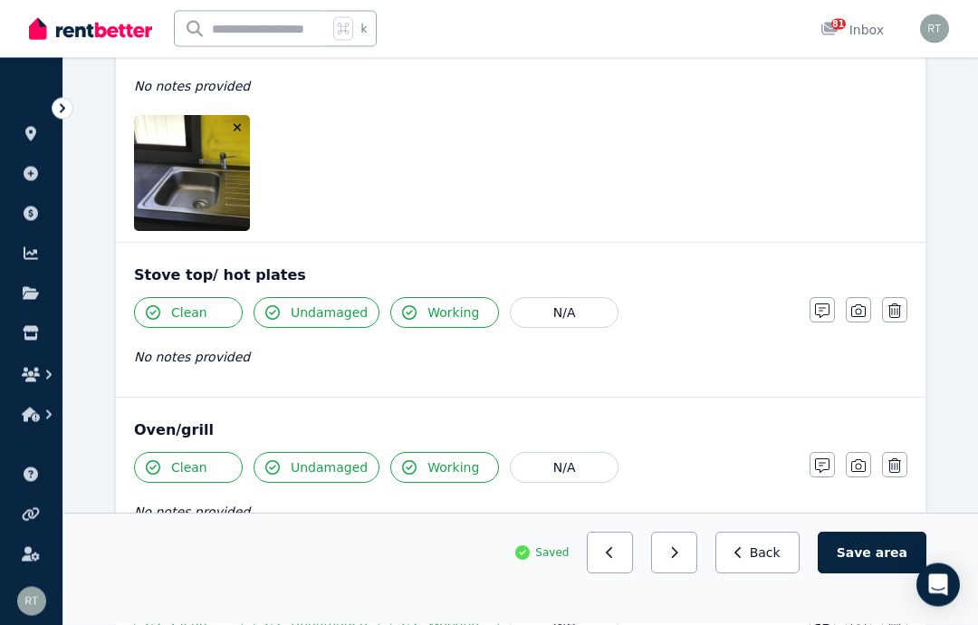
scroll to position [2684, 0]
click at [857, 309] on icon "button" at bounding box center [858, 310] width 14 height 14
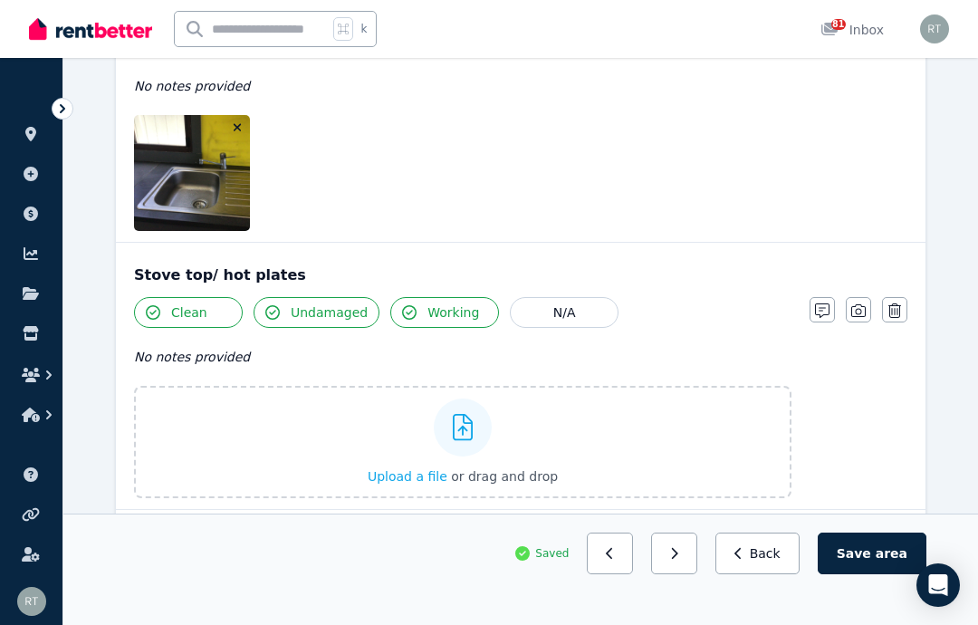
click at [420, 432] on div "Upload a file or drag and drop" at bounding box center [463, 442] width 190 height 109
click at [0, 0] on input "Upload a file or drag and drop" at bounding box center [0, 0] width 0 height 0
click at [856, 309] on icon "button" at bounding box center [858, 310] width 14 height 14
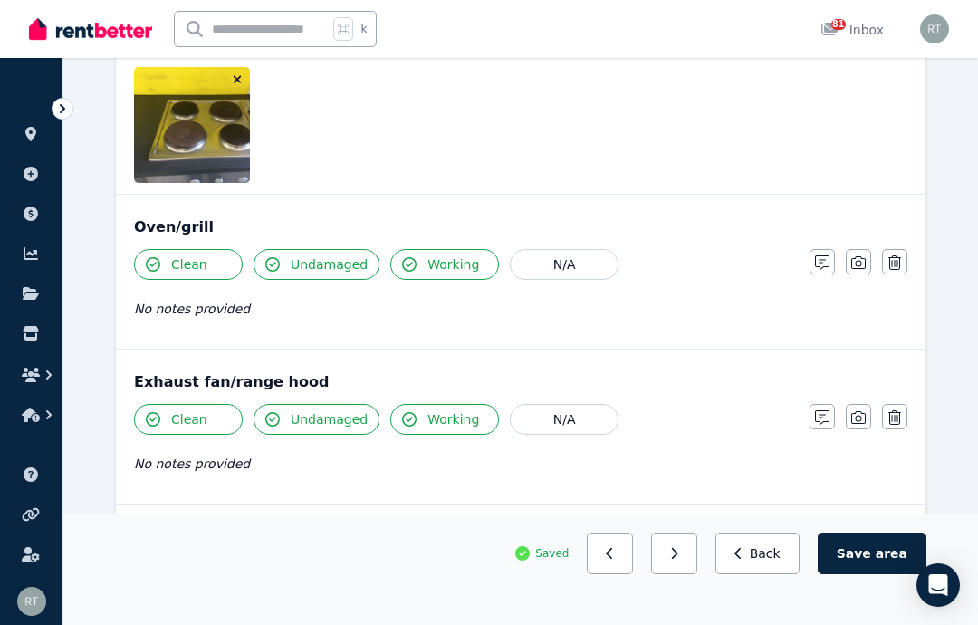
scroll to position [2986, 0]
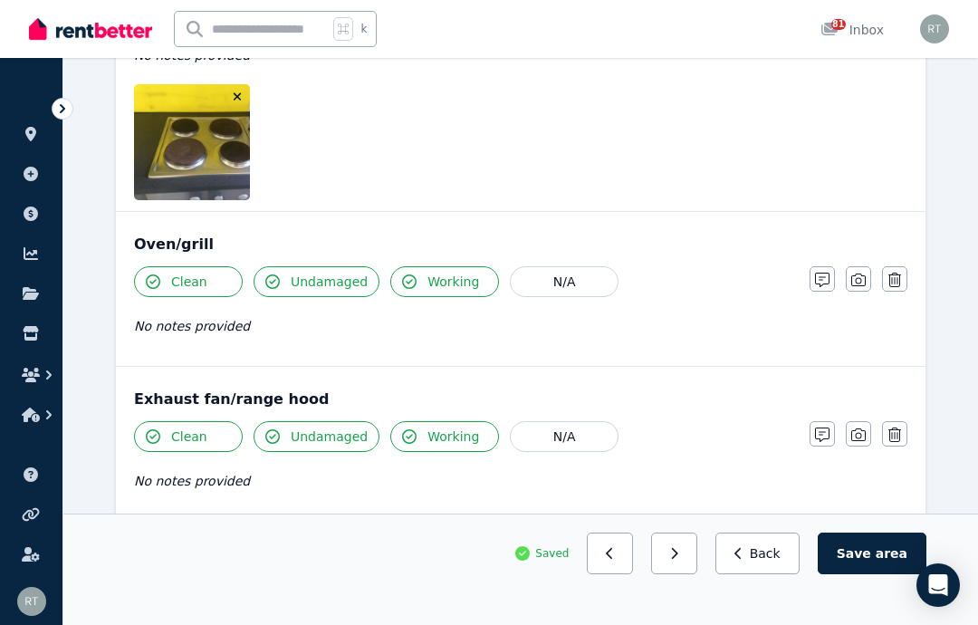
click at [861, 276] on icon "button" at bounding box center [858, 280] width 14 height 14
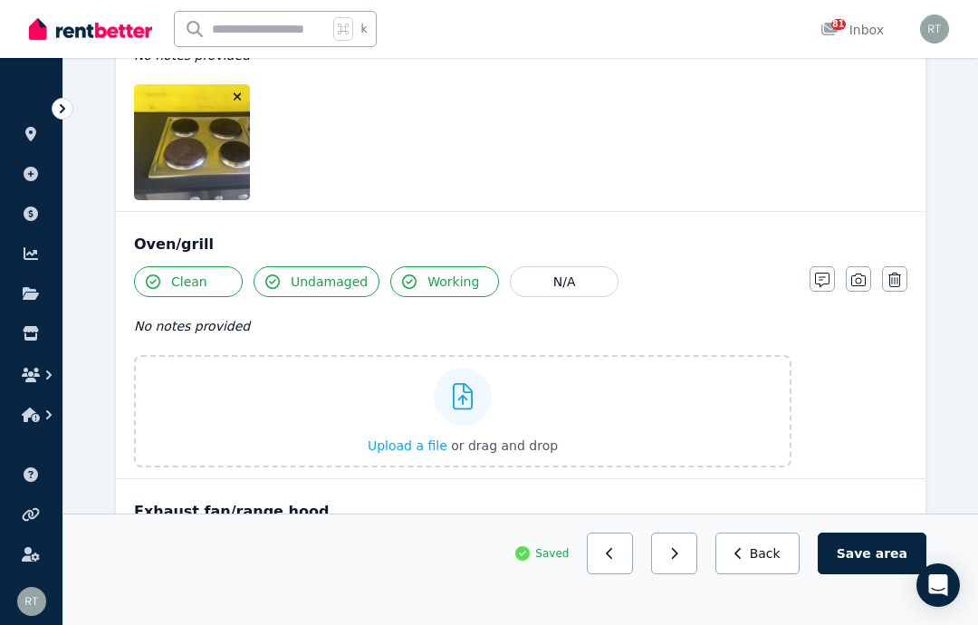
click at [388, 415] on div "Upload a file or drag and drop" at bounding box center [463, 411] width 190 height 109
click at [0, 0] on input "Upload a file or drag and drop" at bounding box center [0, 0] width 0 height 0
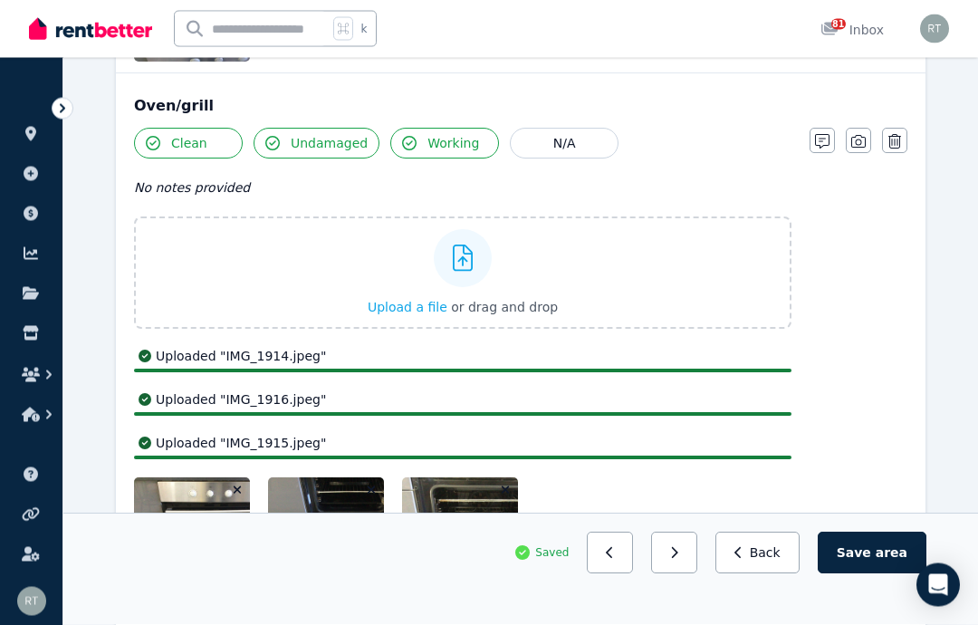
scroll to position [3125, 0]
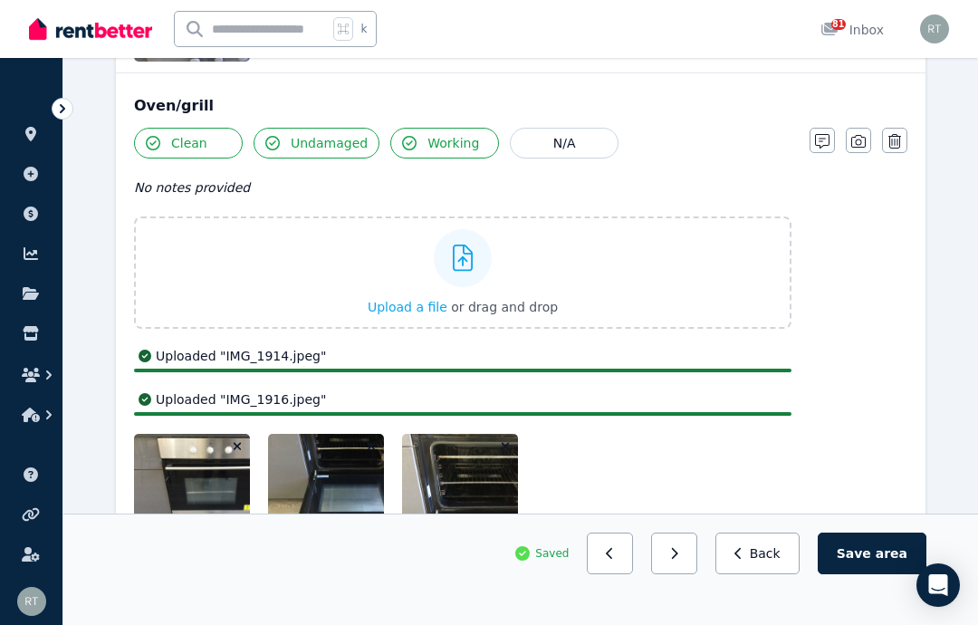
click at [863, 140] on icon "button" at bounding box center [858, 141] width 14 height 14
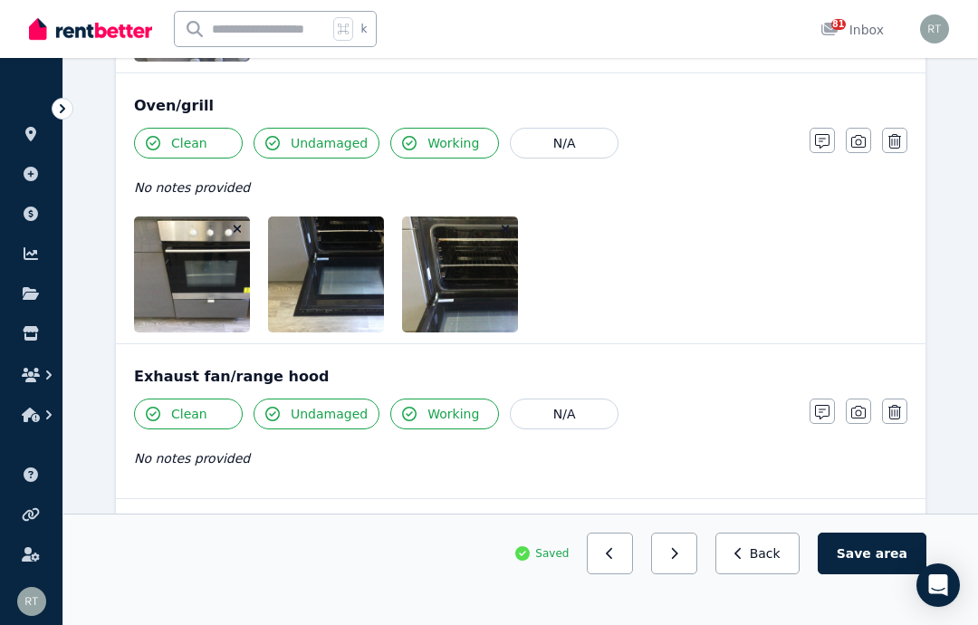
click at [866, 408] on button "button" at bounding box center [858, 410] width 25 height 25
click at [608, 532] on label "Upload a file or drag and drop" at bounding box center [462, 543] width 657 height 112
click at [0, 0] on input "Upload a file or drag and drop" at bounding box center [0, 0] width 0 height 0
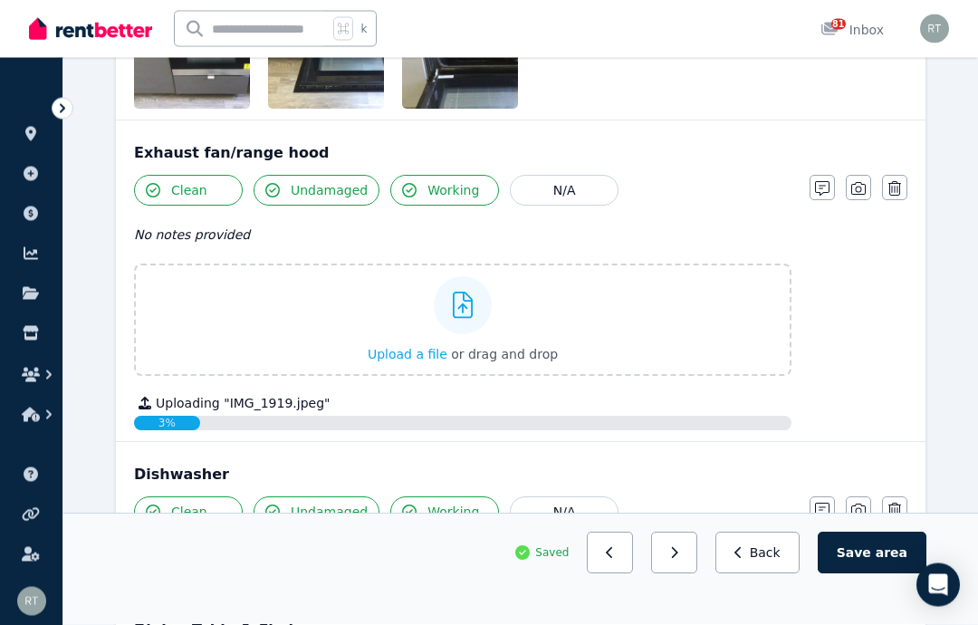
scroll to position [3348, 0]
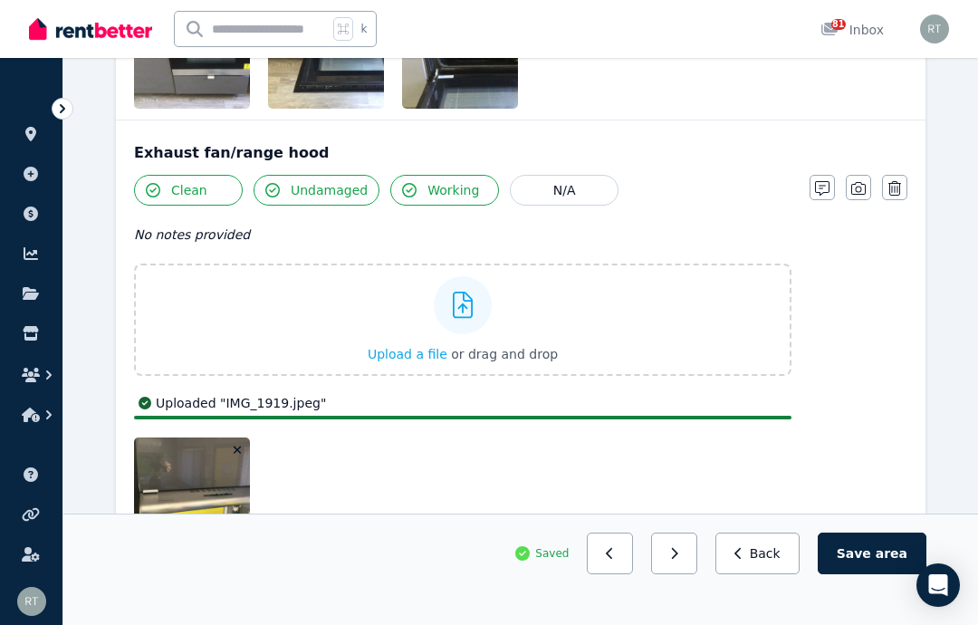
click at [864, 186] on icon "button" at bounding box center [858, 188] width 14 height 14
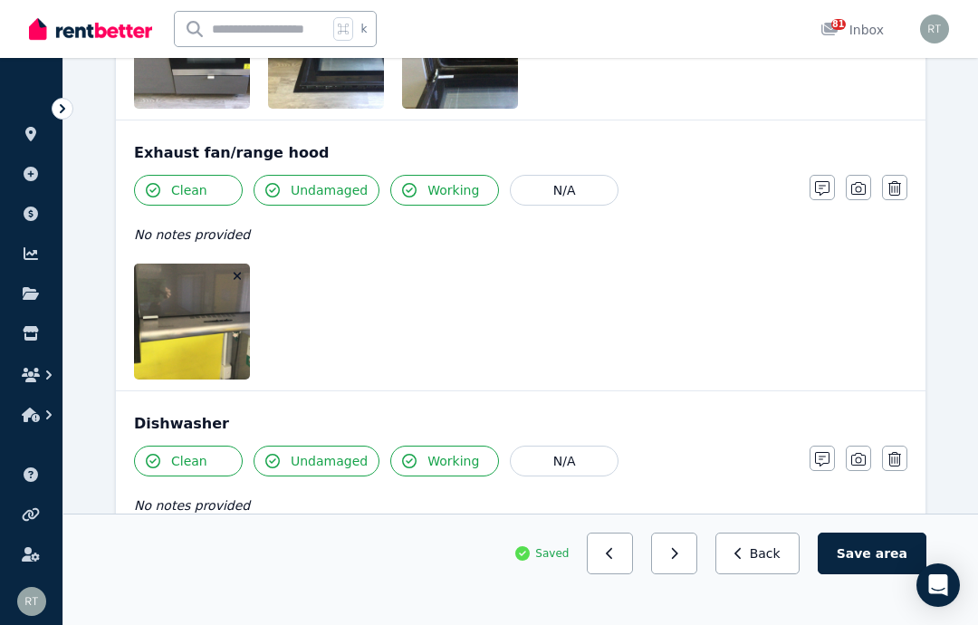
click at [895, 455] on icon "button" at bounding box center [894, 459] width 13 height 14
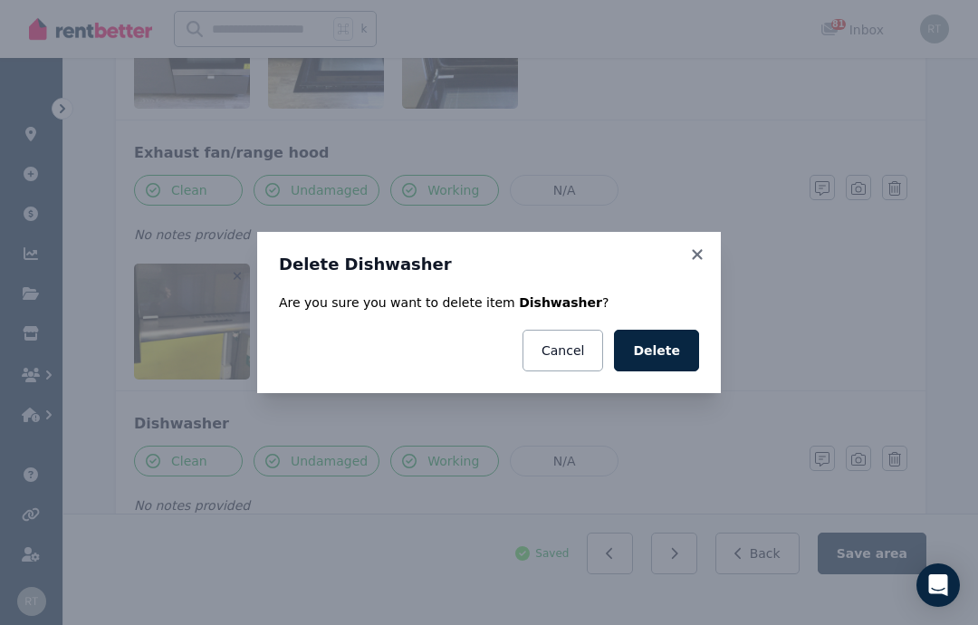
click at [671, 371] on button "Delete" at bounding box center [656, 351] width 85 height 42
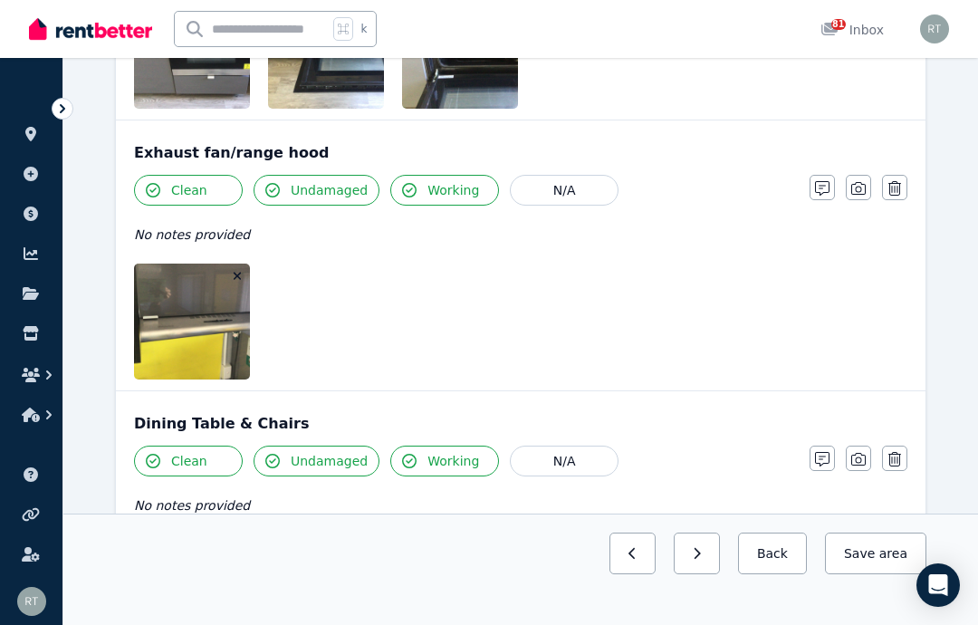
click at [861, 455] on icon "button" at bounding box center [858, 459] width 14 height 14
click at [490, 552] on div "Upload a file or drag and drop" at bounding box center [463, 590] width 190 height 109
click at [0, 0] on input "Upload a file or drag and drop" at bounding box center [0, 0] width 0 height 0
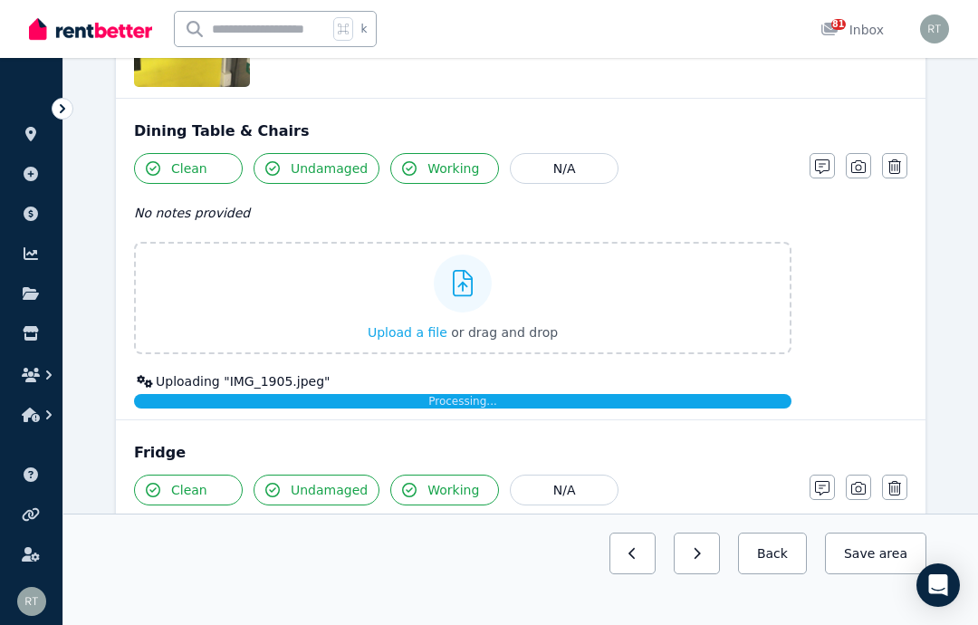
scroll to position [3642, 0]
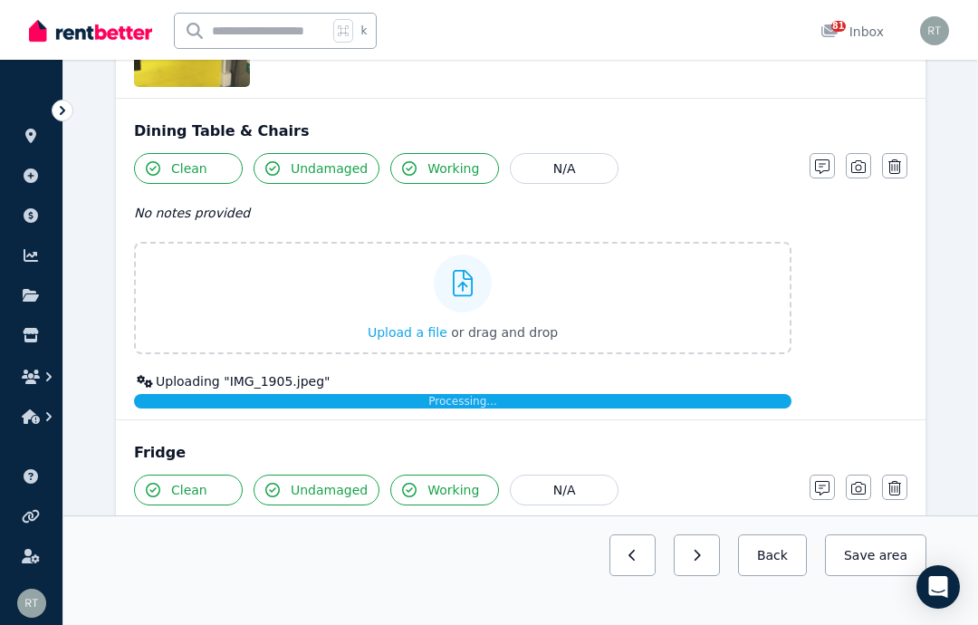
click at [865, 167] on icon "button" at bounding box center [858, 165] width 14 height 14
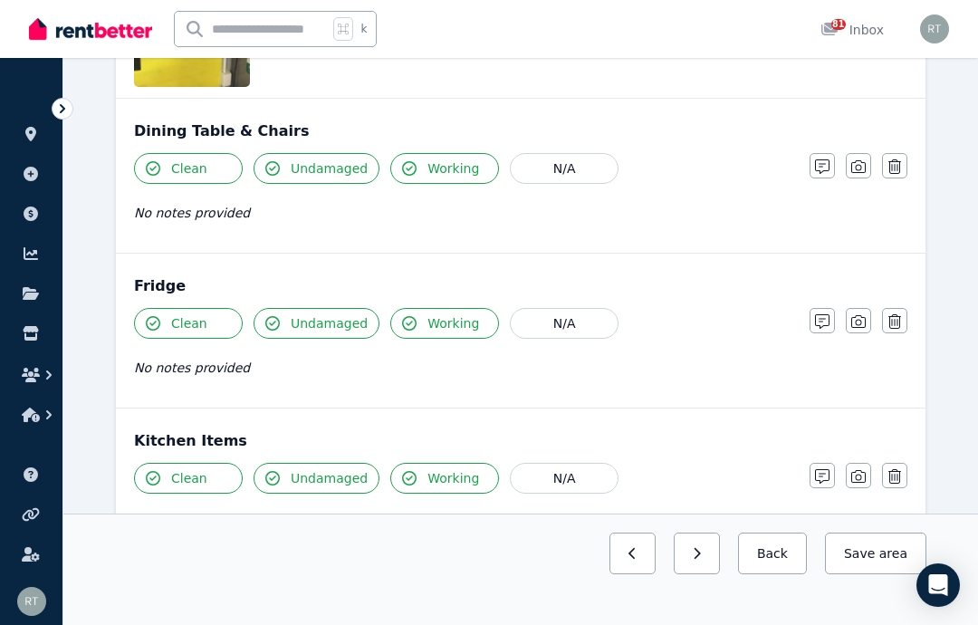
click at [866, 323] on button "button" at bounding box center [858, 320] width 25 height 25
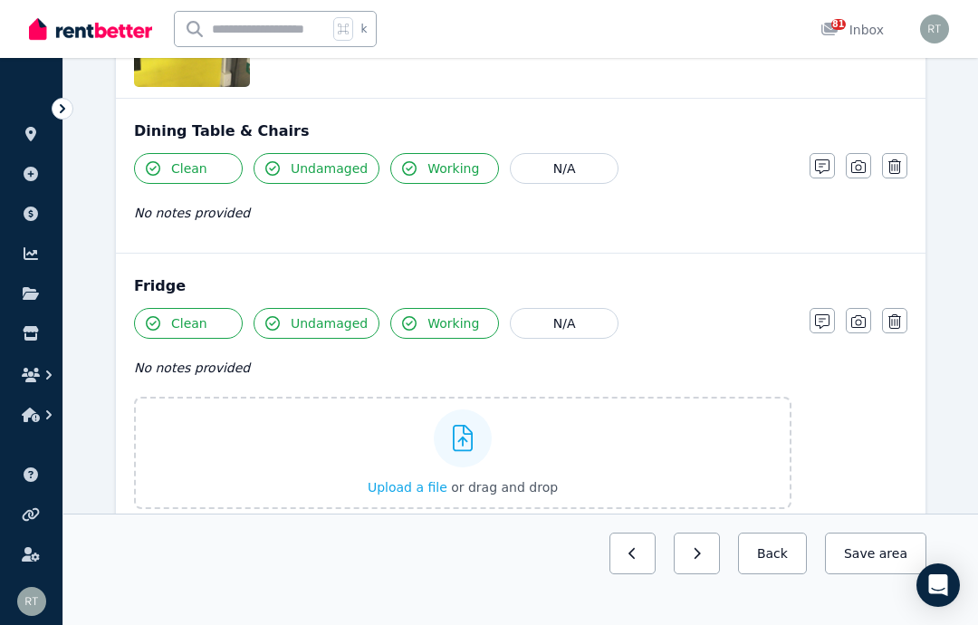
click at [659, 469] on label "Upload a file or drag and drop" at bounding box center [462, 453] width 657 height 112
click at [0, 0] on input "Upload a file or drag and drop" at bounding box center [0, 0] width 0 height 0
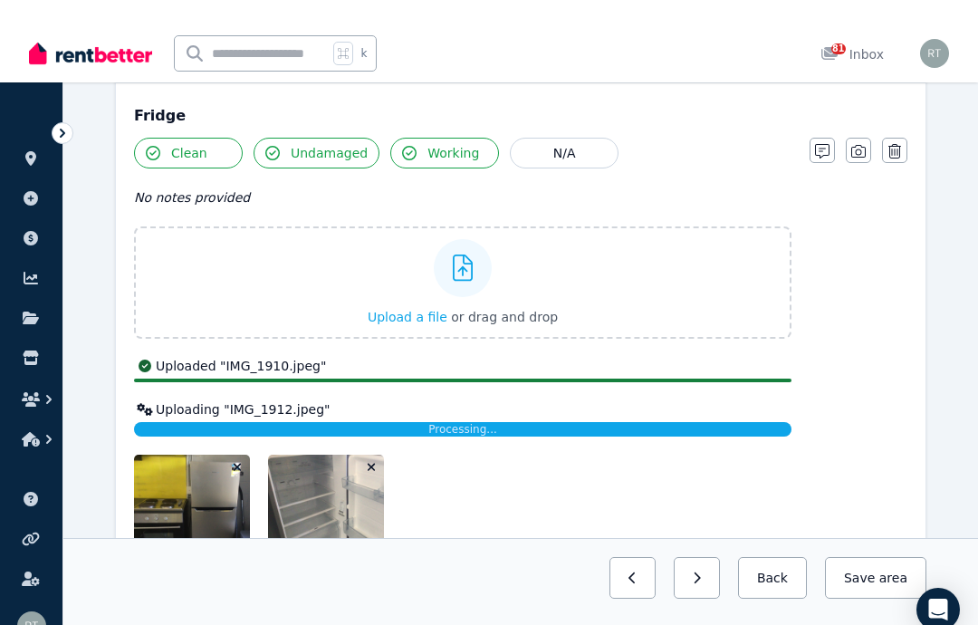
scroll to position [3811, 0]
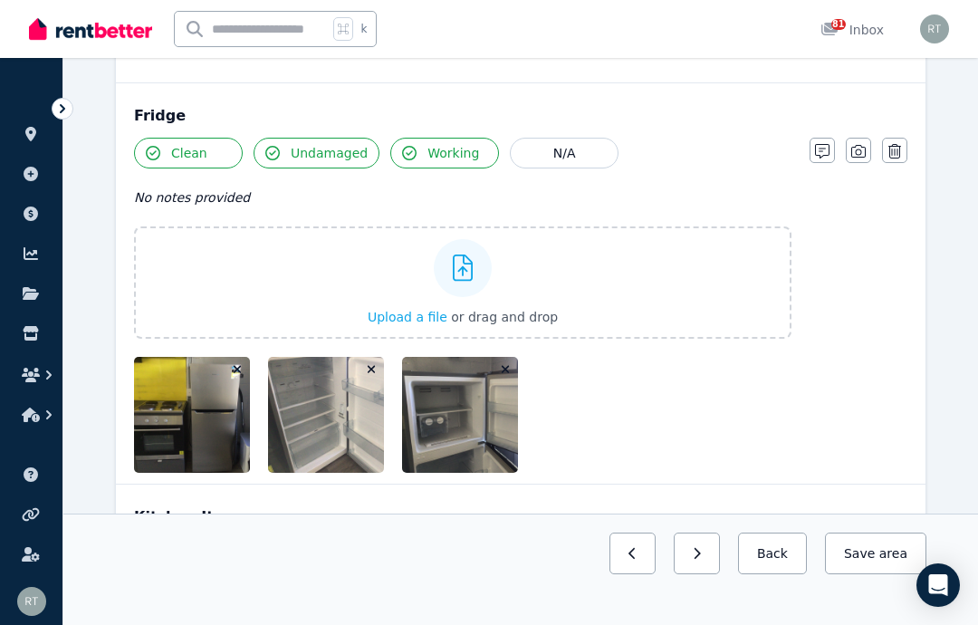
click at [862, 143] on button "button" at bounding box center [858, 150] width 25 height 25
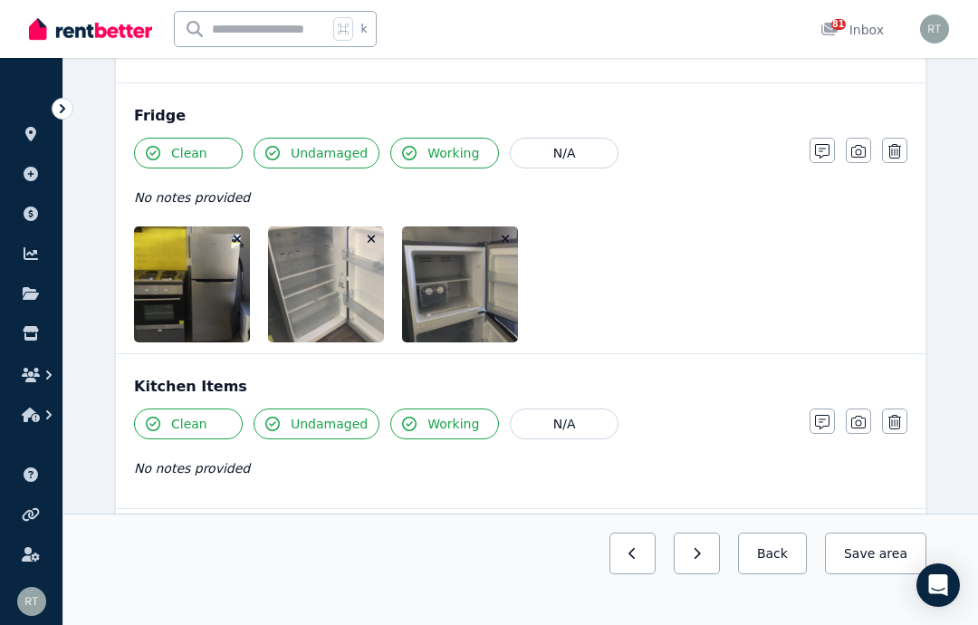
click at [857, 416] on icon "button" at bounding box center [858, 422] width 14 height 13
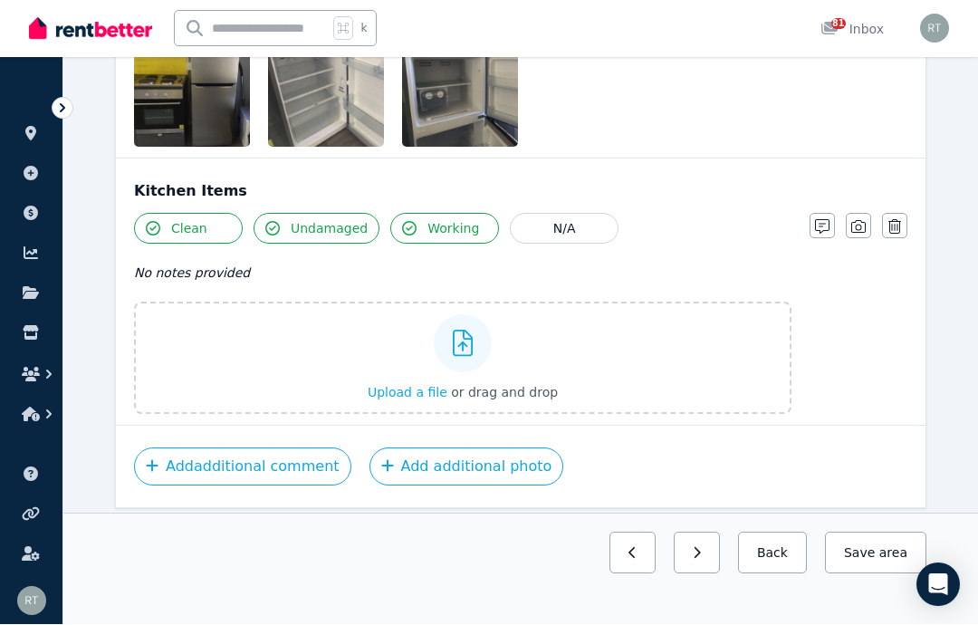
scroll to position [3994, 0]
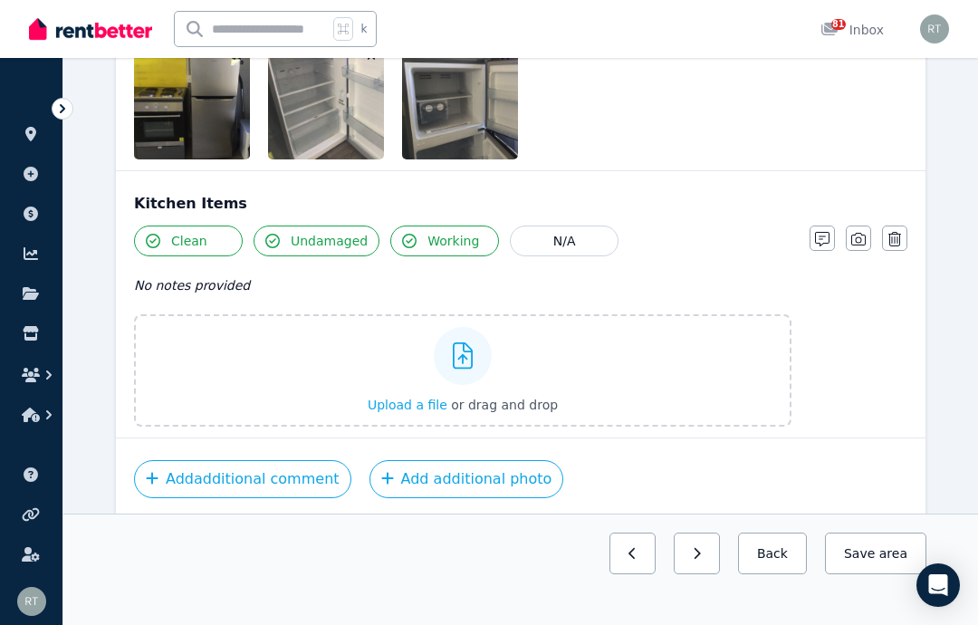
click at [427, 360] on div "Upload a file or drag and drop" at bounding box center [463, 370] width 190 height 109
click at [0, 0] on input "Upload a file or drag and drop" at bounding box center [0, 0] width 0 height 0
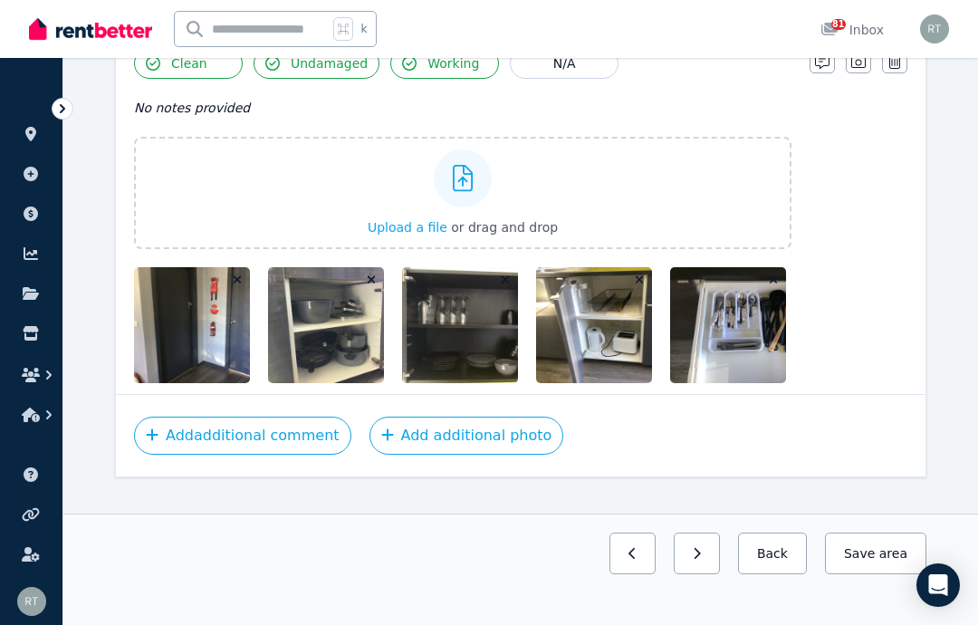
scroll to position [4200, 0]
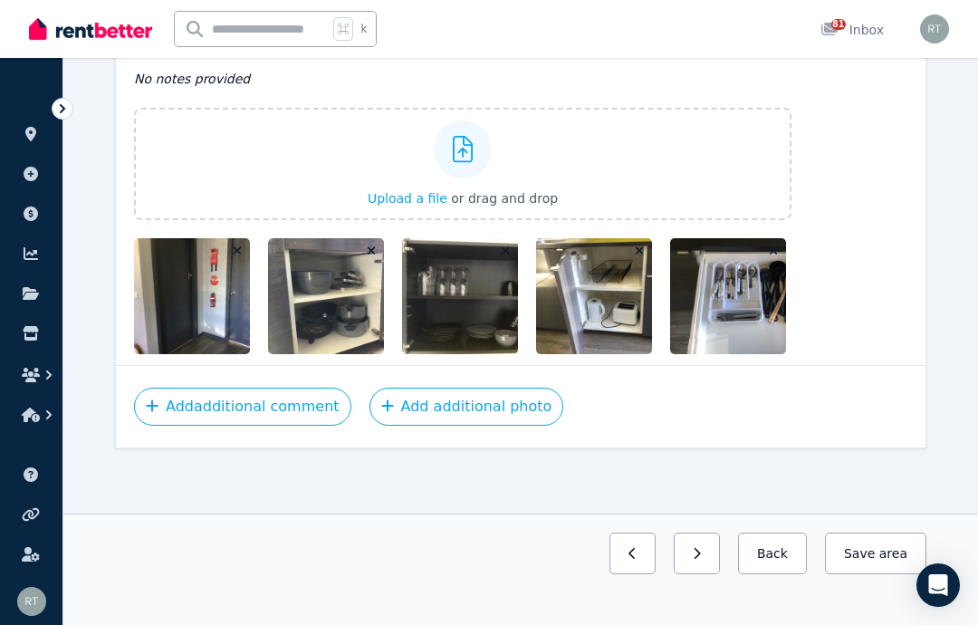
click at [353, 175] on label "Upload a file or drag and drop" at bounding box center [462, 164] width 657 height 112
click at [0, 0] on input "Upload a file or drag and drop" at bounding box center [0, 0] width 0 height 0
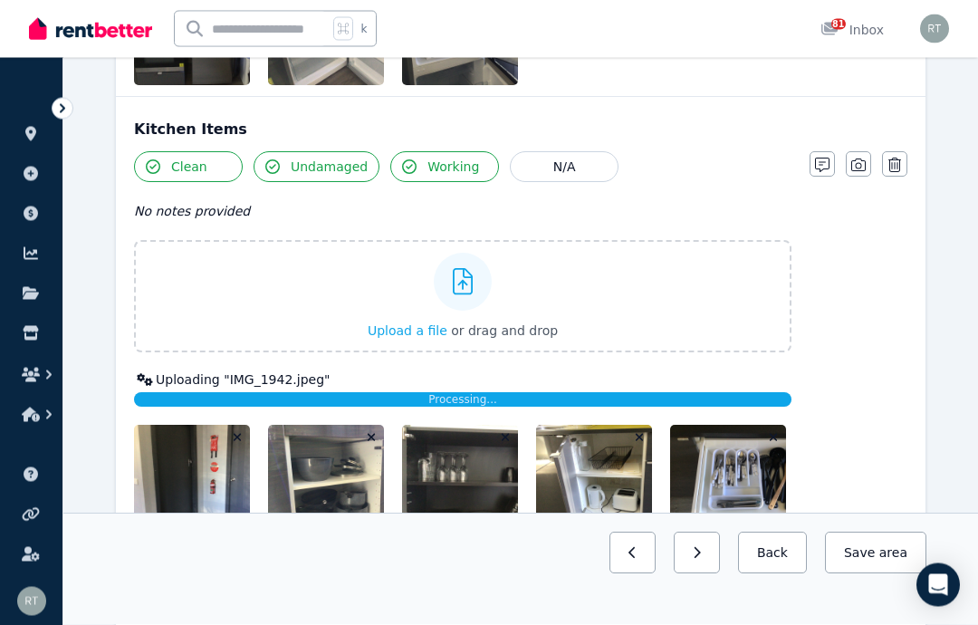
scroll to position [4068, 0]
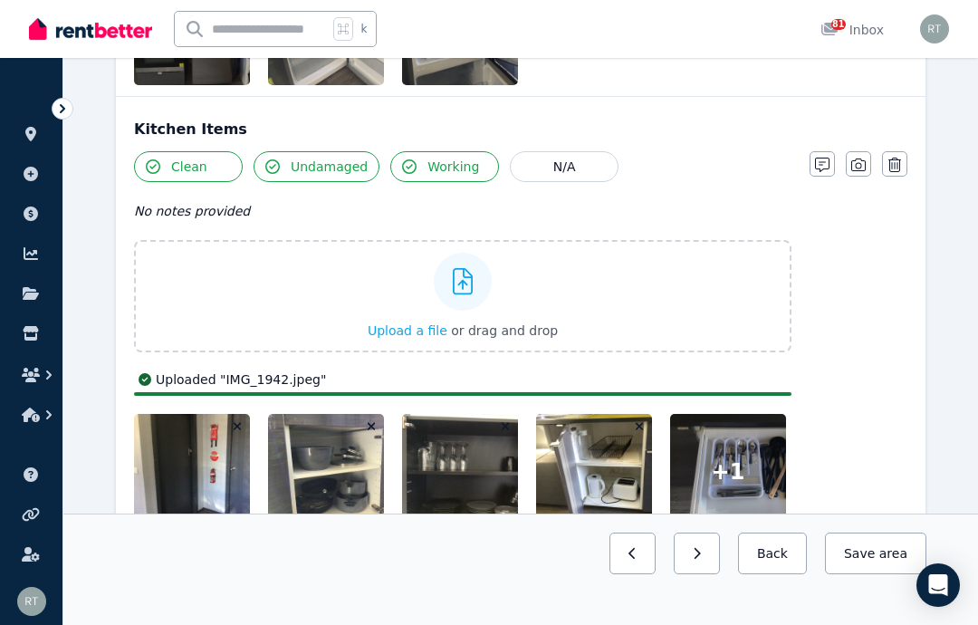
click at [856, 160] on icon "button" at bounding box center [858, 164] width 14 height 13
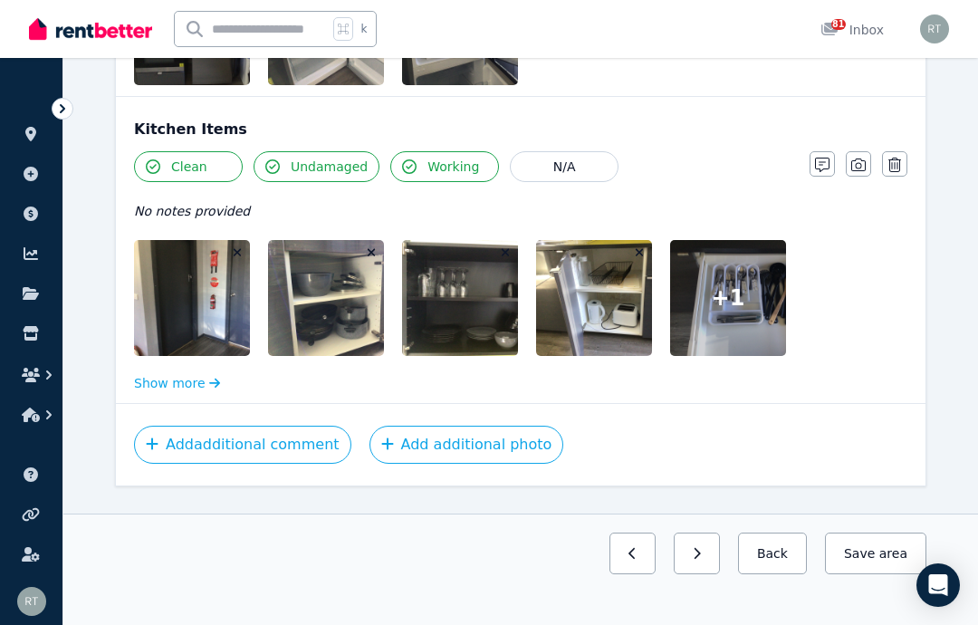
click at [820, 159] on icon "button" at bounding box center [822, 165] width 14 height 14
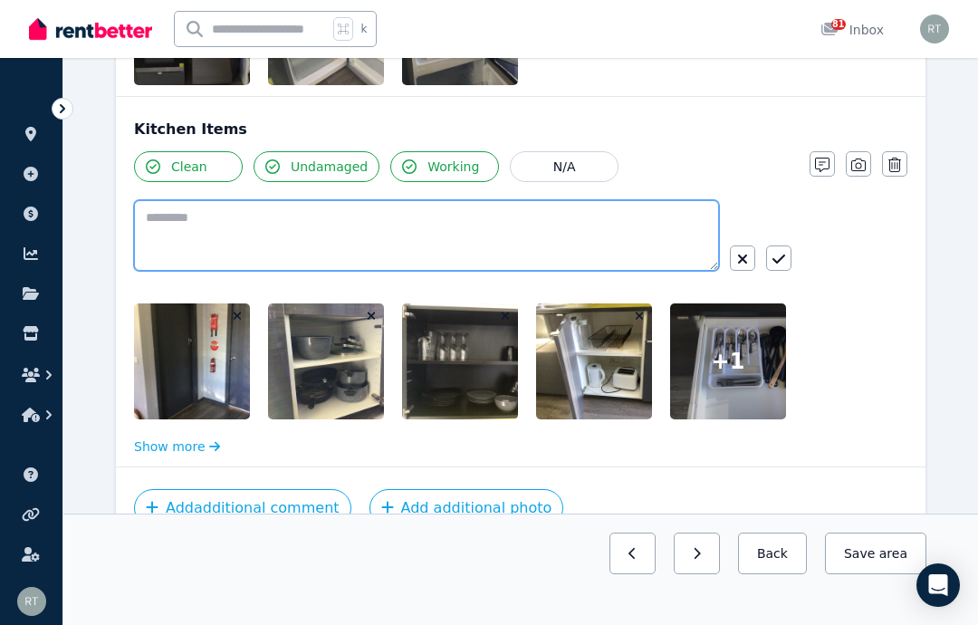
click at [314, 234] on textarea at bounding box center [426, 235] width 585 height 71
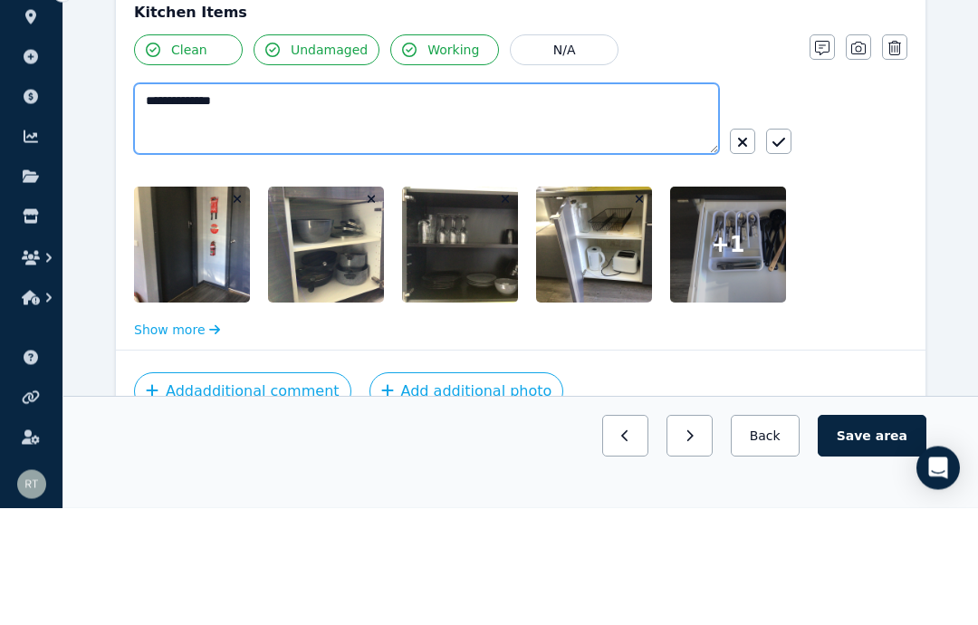
click at [180, 201] on textarea "**********" at bounding box center [426, 236] width 585 height 71
click at [416, 201] on textarea "**********" at bounding box center [426, 236] width 585 height 71
type textarea "**********"
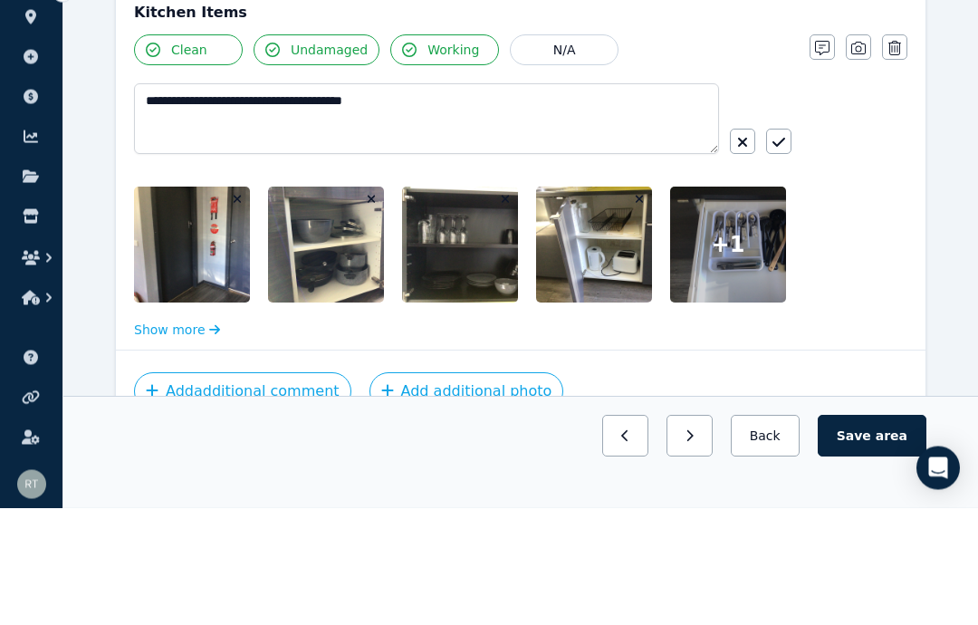
click at [786, 246] on button "button" at bounding box center [778, 258] width 25 height 25
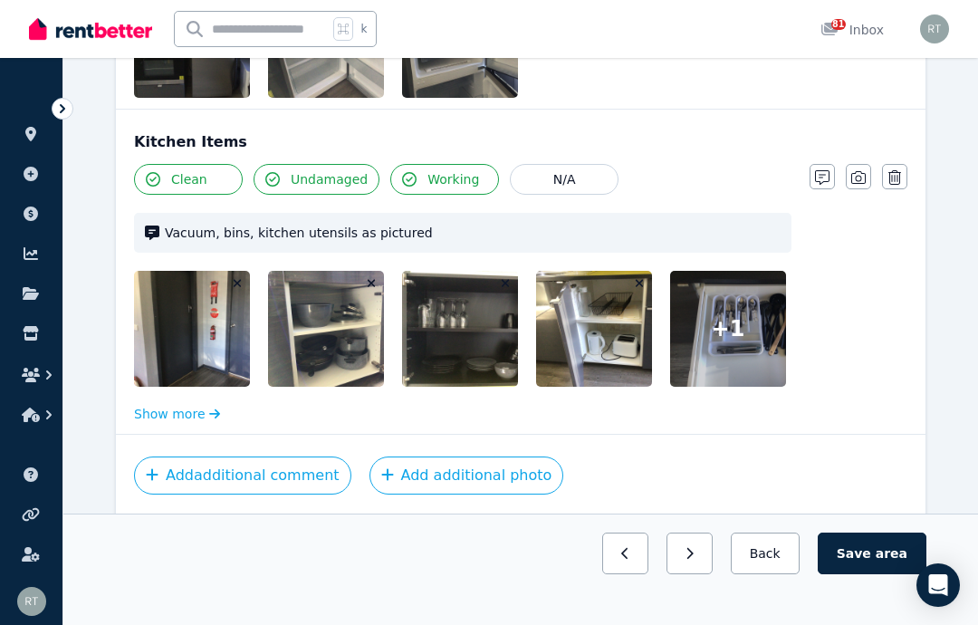
scroll to position [4047, 0]
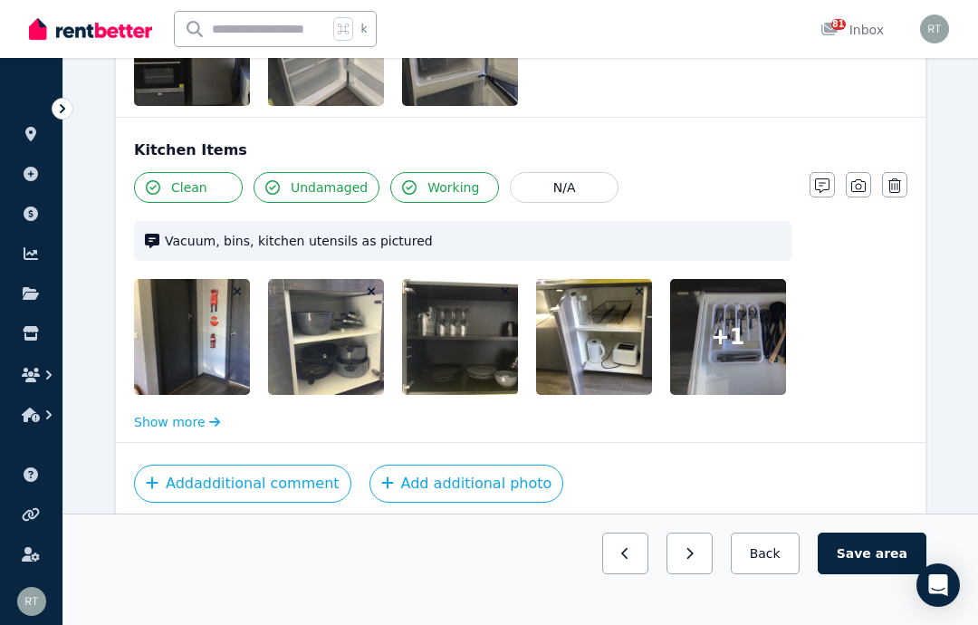
click at [876, 574] on button "Save area" at bounding box center [872, 553] width 109 height 42
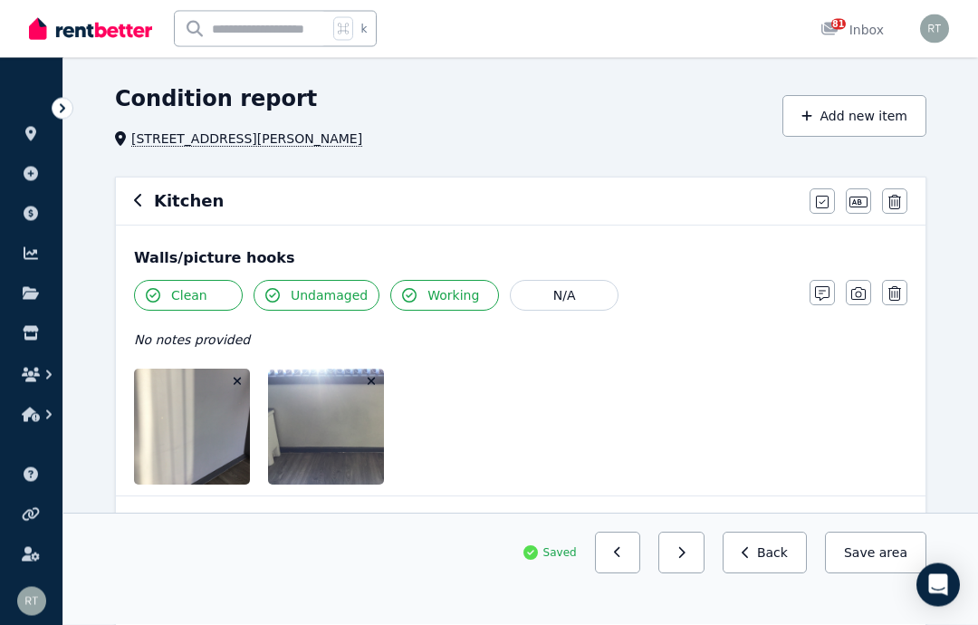
scroll to position [0, 0]
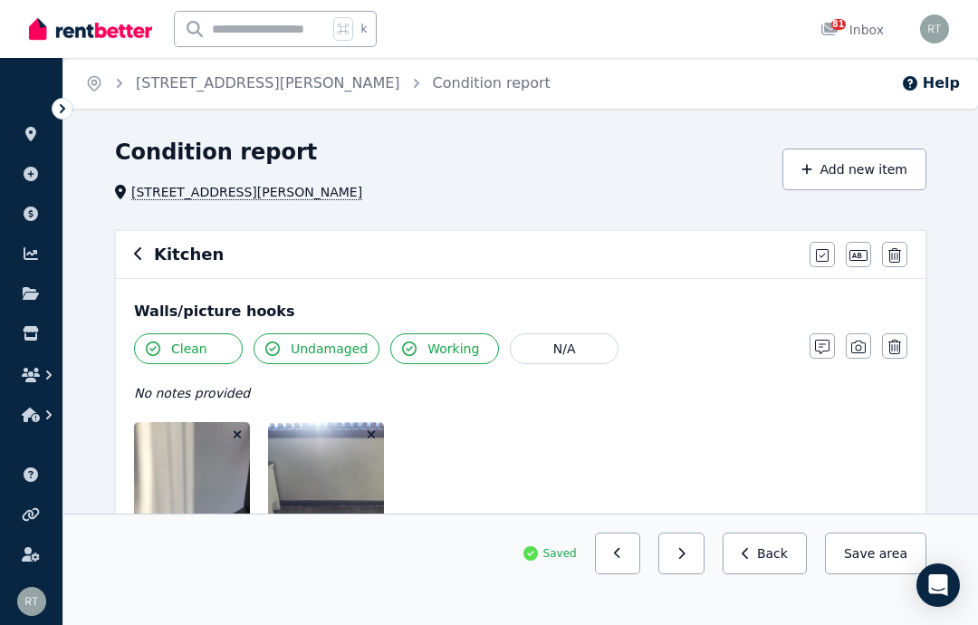
click at [135, 263] on button "button" at bounding box center [138, 255] width 9 height 22
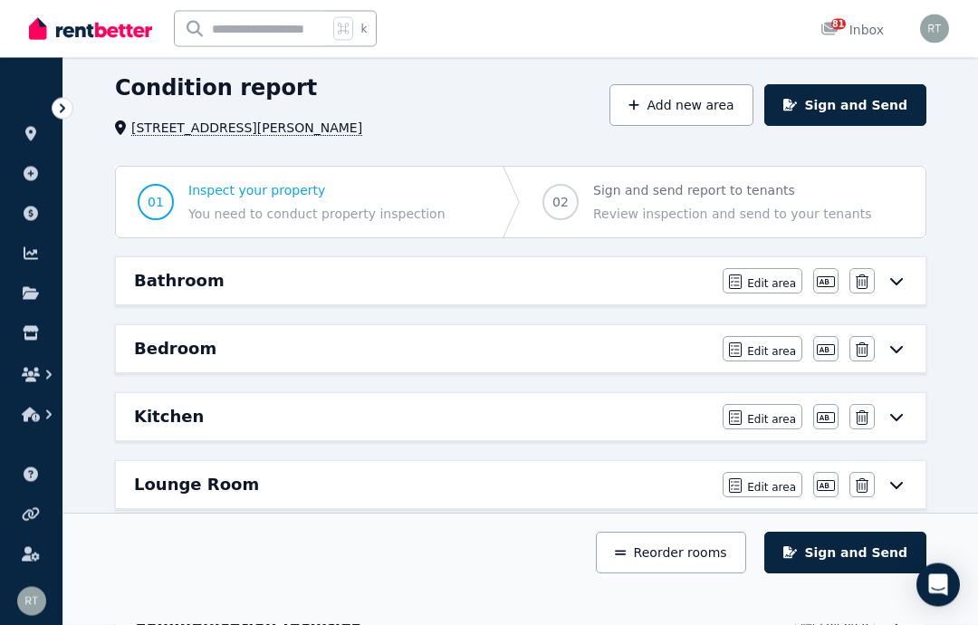
scroll to position [64, 0]
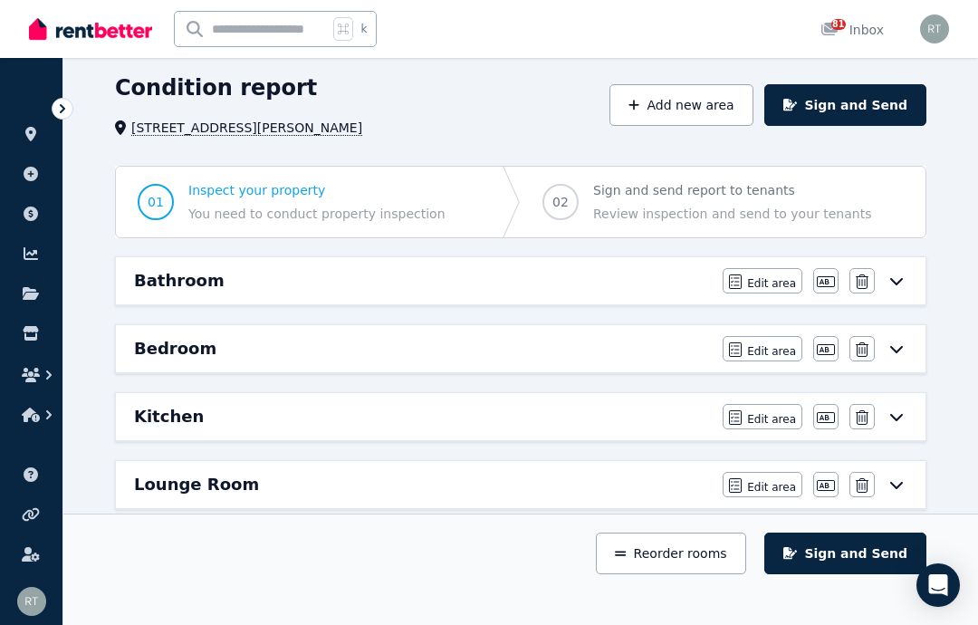
click at [154, 491] on h6 "Lounge Room" at bounding box center [196, 484] width 125 height 25
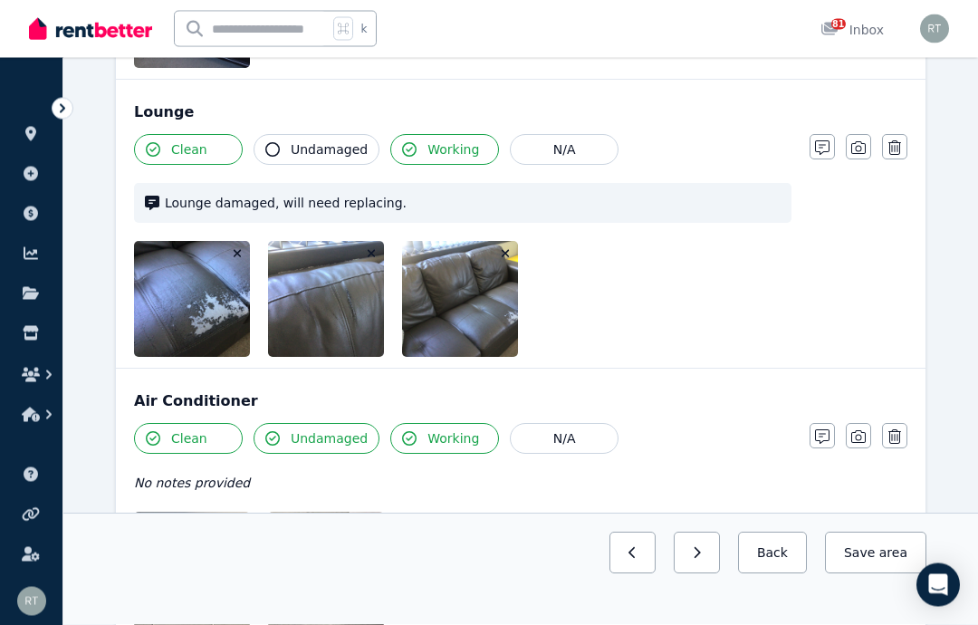
scroll to position [1870, 0]
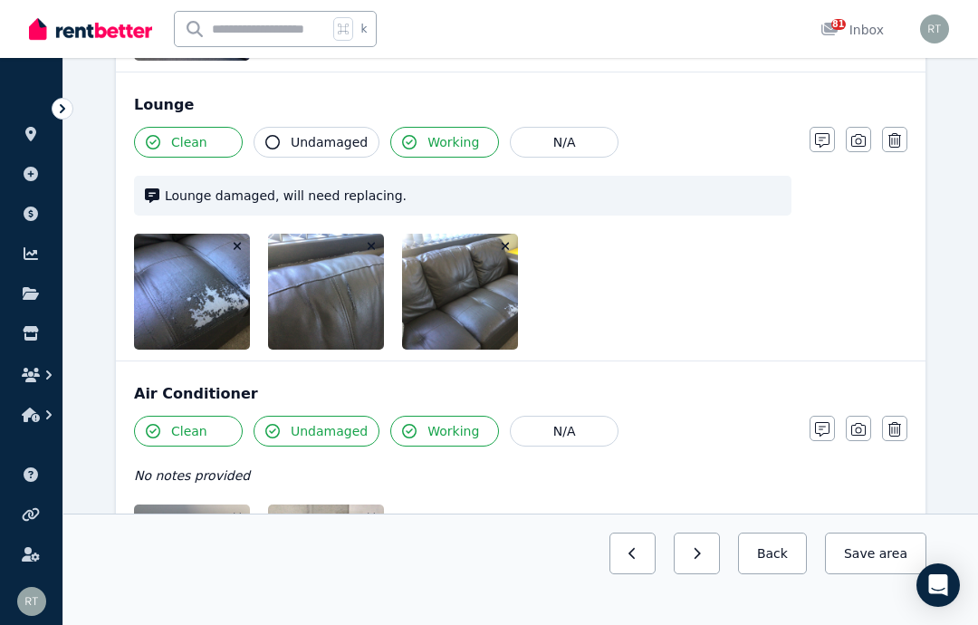
click at [287, 138] on button "Undamaged" at bounding box center [317, 142] width 126 height 31
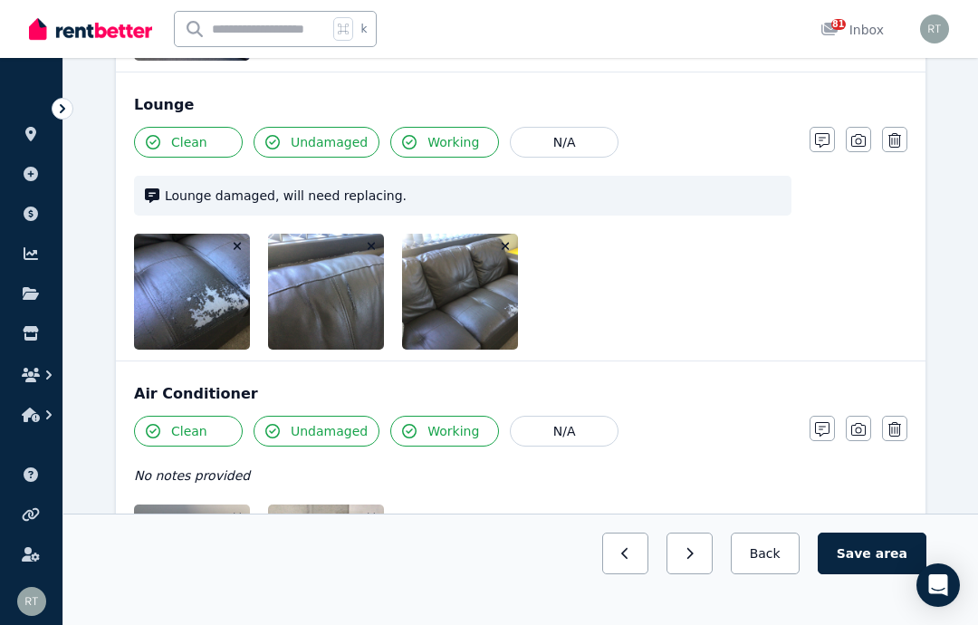
click at [285, 142] on button "Undamaged" at bounding box center [317, 142] width 126 height 31
click at [884, 562] on span "area" at bounding box center [892, 553] width 32 height 18
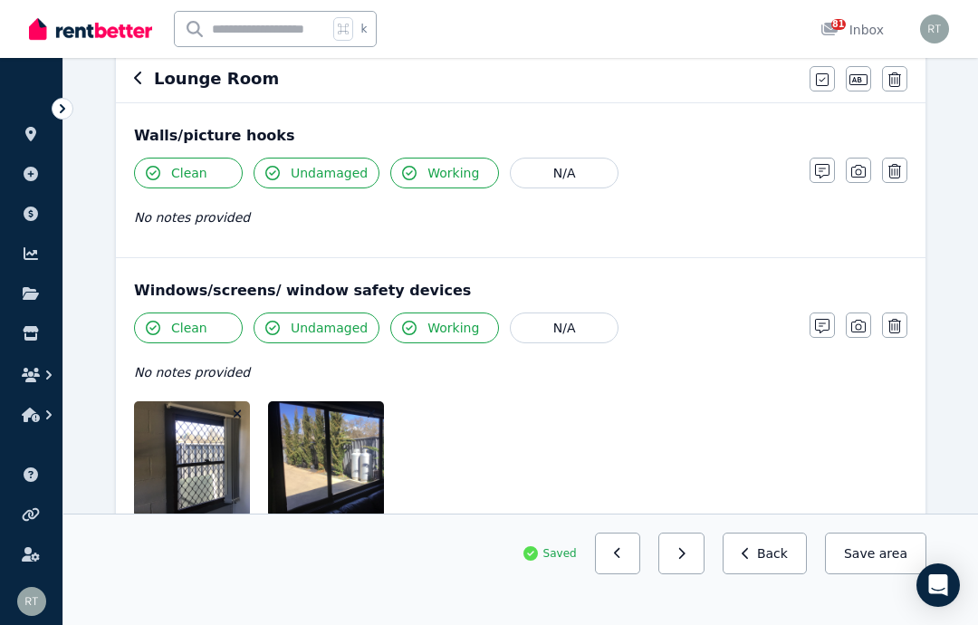
scroll to position [0, 0]
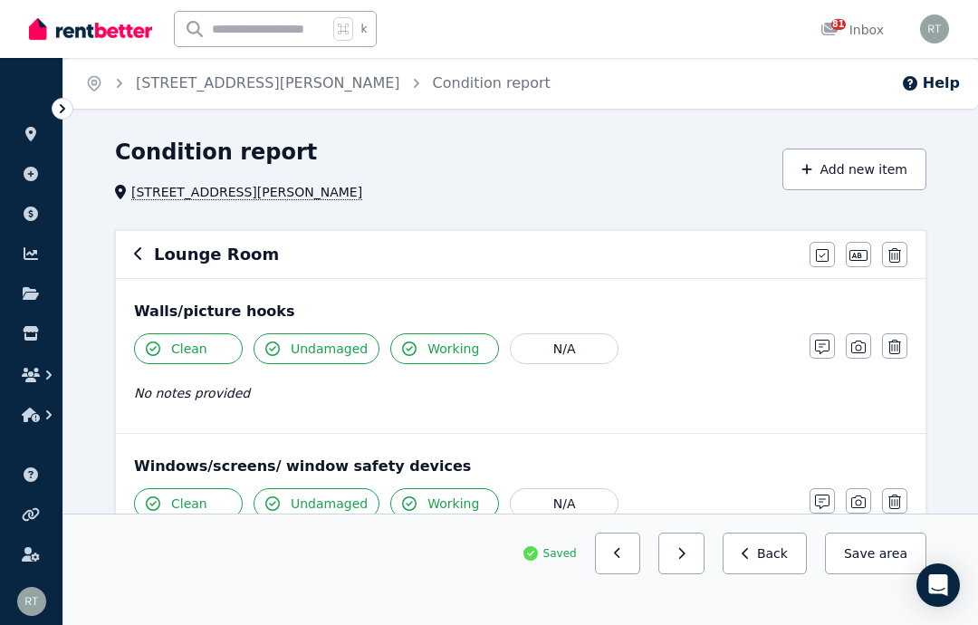
click at [141, 250] on icon "button" at bounding box center [138, 253] width 9 height 14
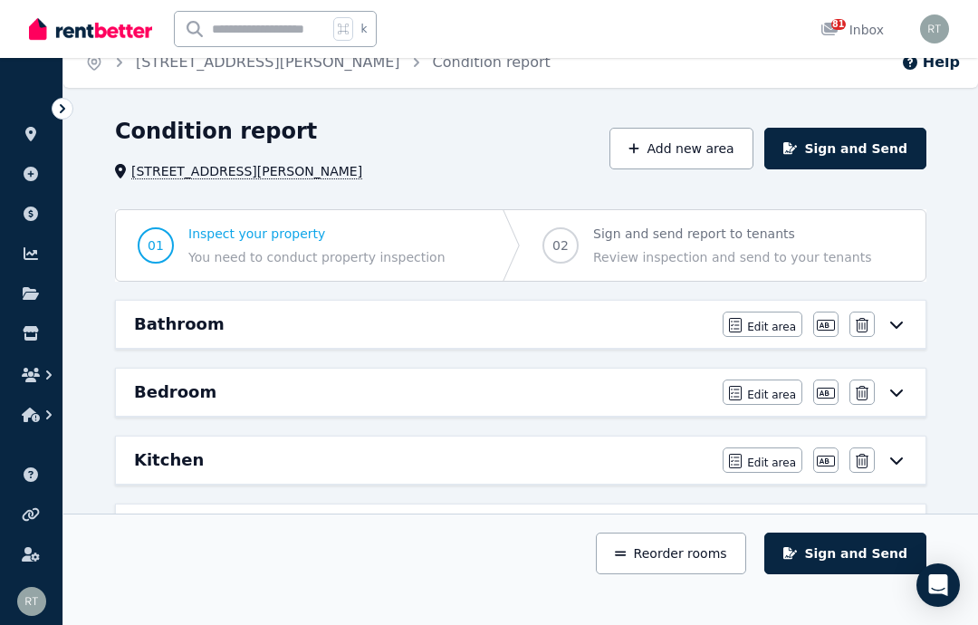
scroll to position [20, 0]
click at [639, 150] on icon "button" at bounding box center [633, 149] width 11 height 13
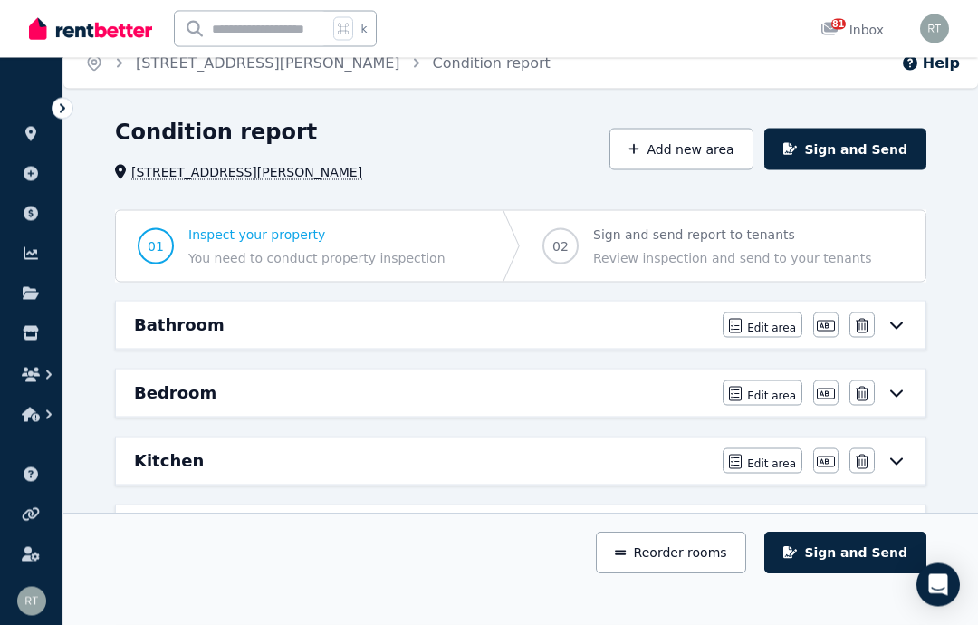
scroll to position [21, 0]
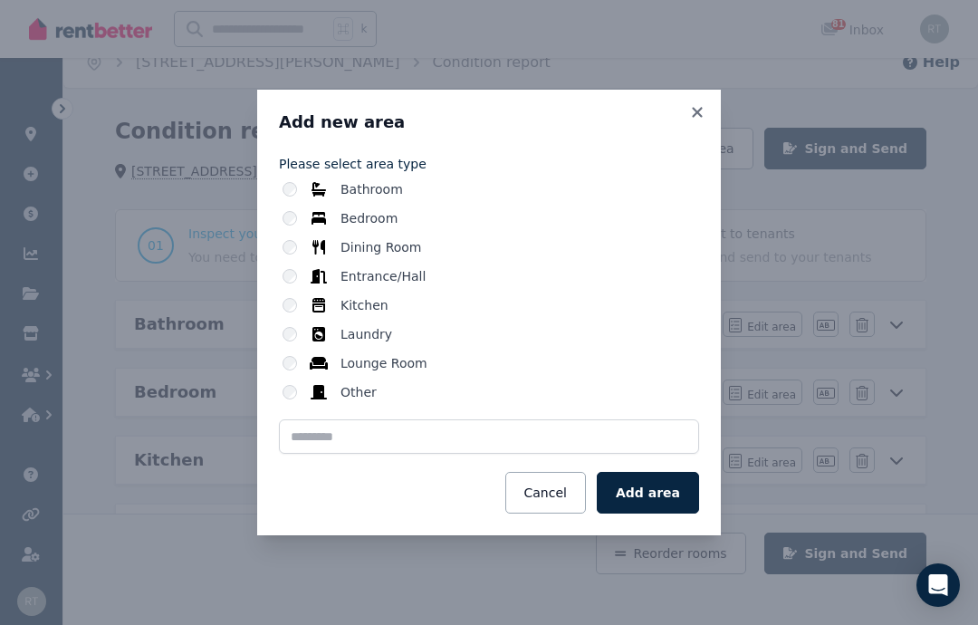
click at [659, 497] on button "Add area" at bounding box center [648, 493] width 102 height 42
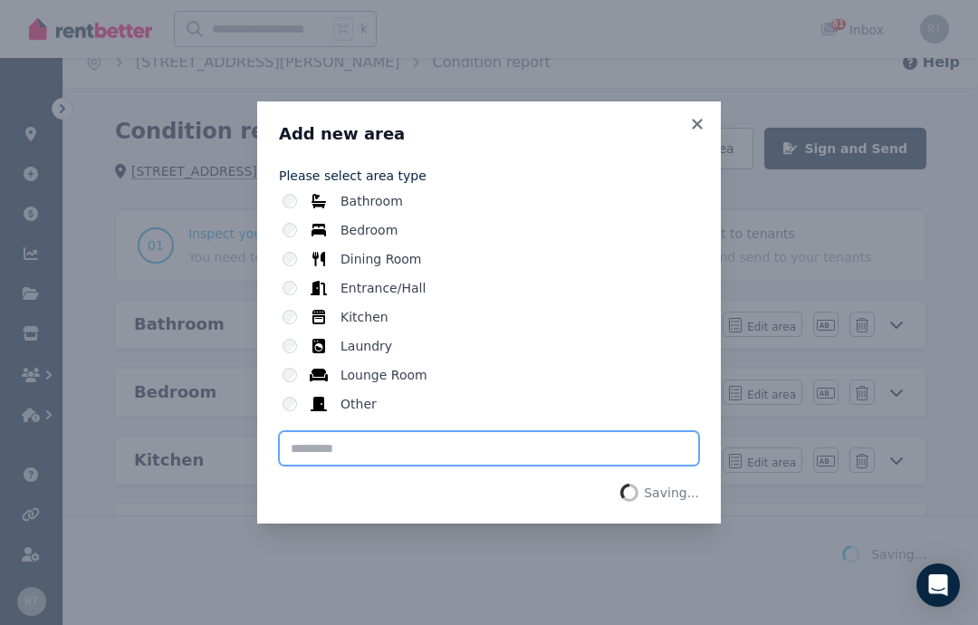
click at [475, 447] on input "text" at bounding box center [489, 448] width 420 height 34
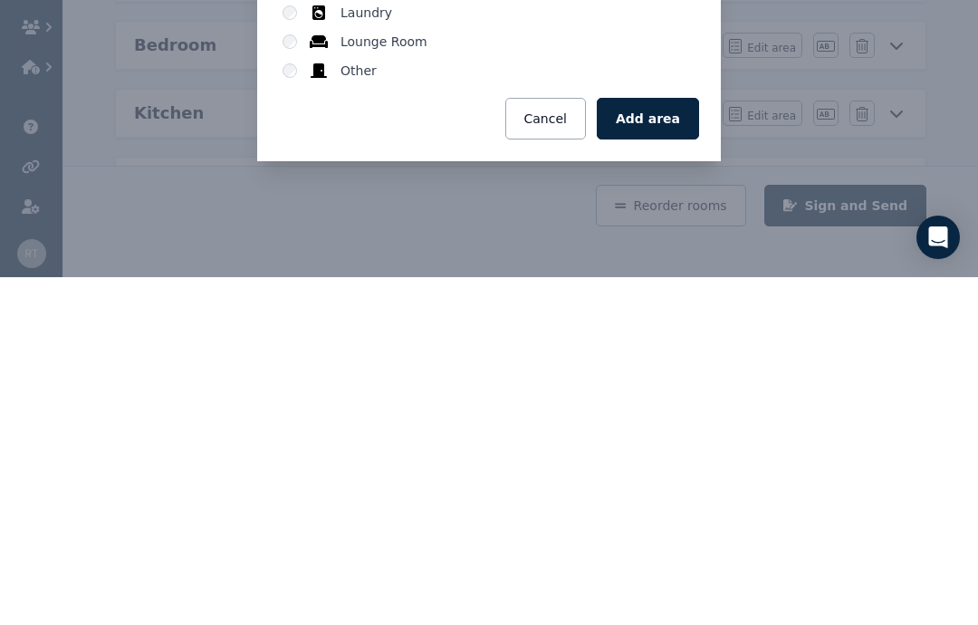
scroll to position [368, 0]
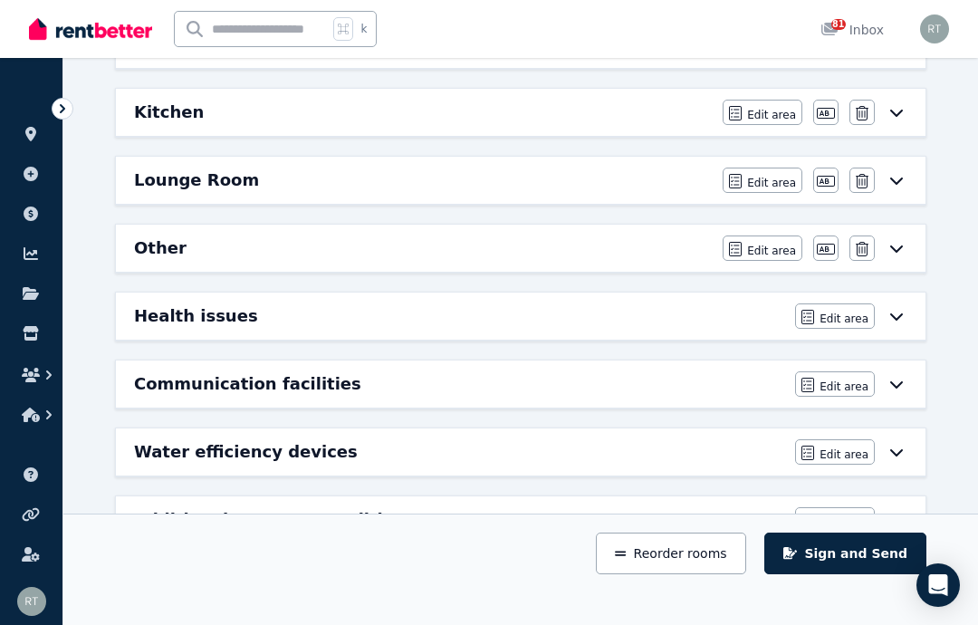
click at [689, 248] on div "Other" at bounding box center [423, 247] width 578 height 25
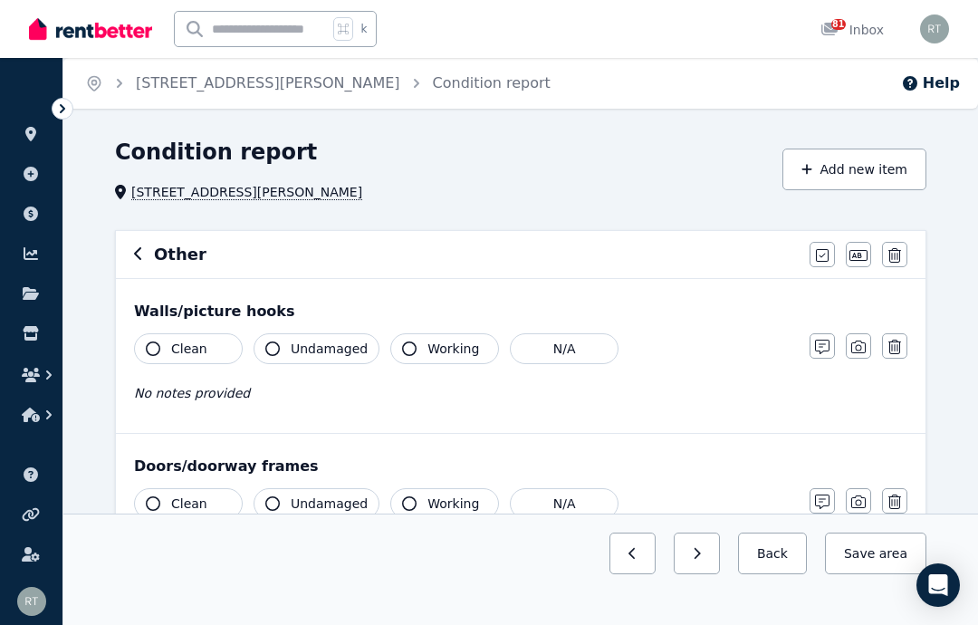
click at [901, 345] on button "button" at bounding box center [894, 345] width 25 height 25
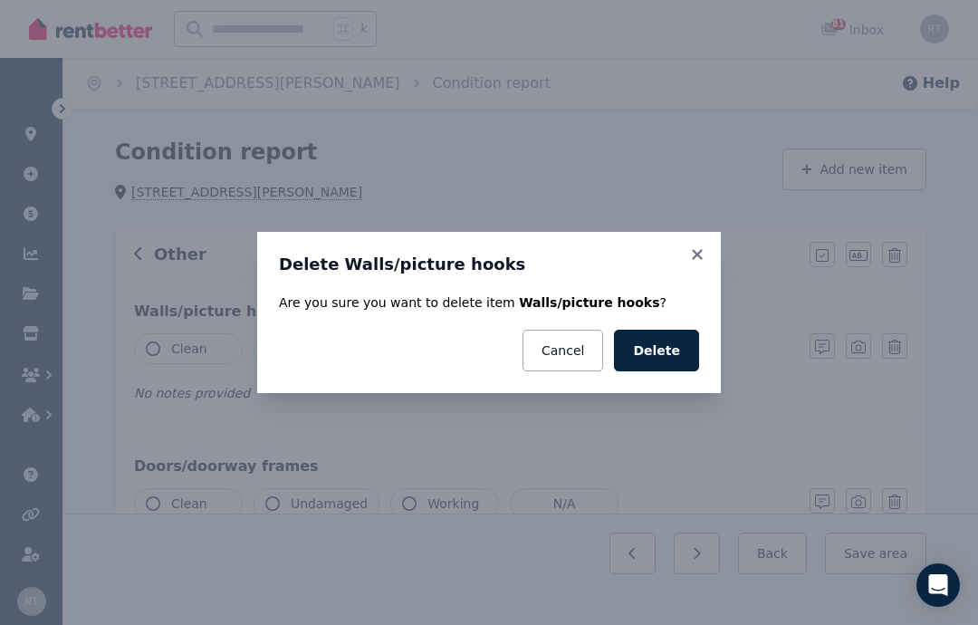
click at [667, 353] on button "Delete" at bounding box center [656, 351] width 85 height 42
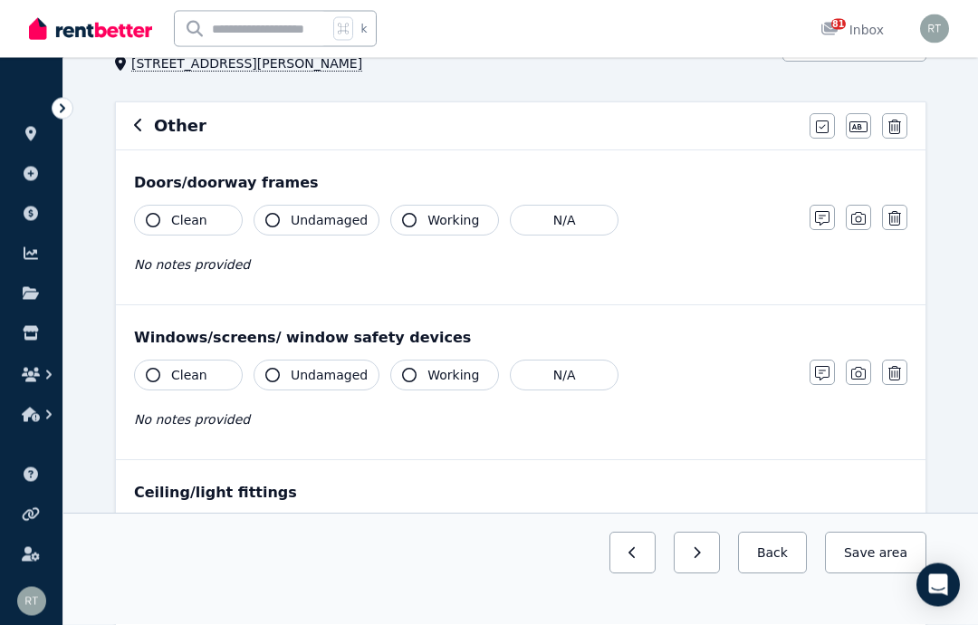
scroll to position [129, 0]
click at [899, 371] on icon "button" at bounding box center [894, 373] width 13 height 14
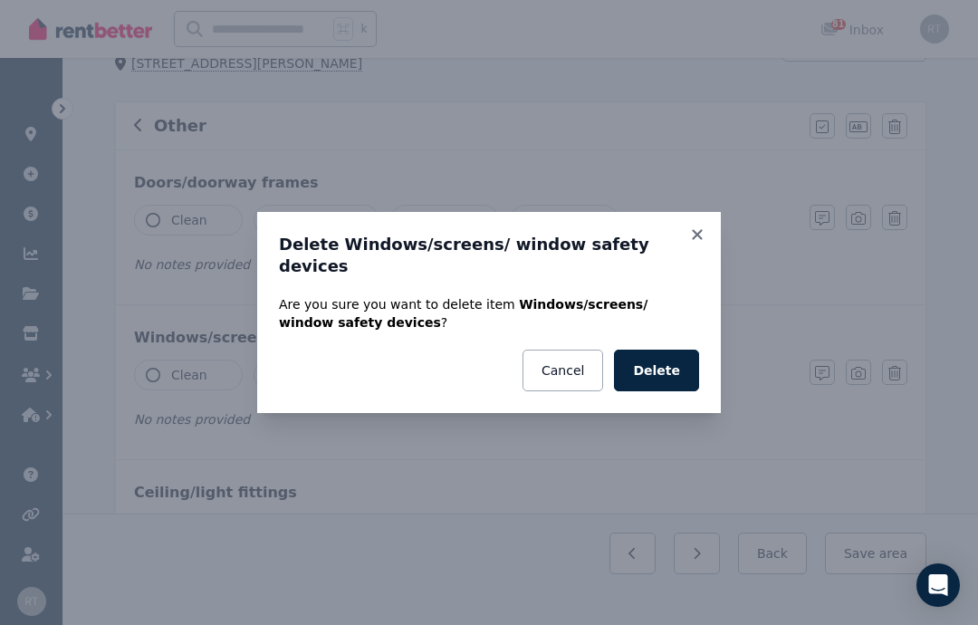
click at [667, 391] on button "Delete" at bounding box center [656, 370] width 85 height 42
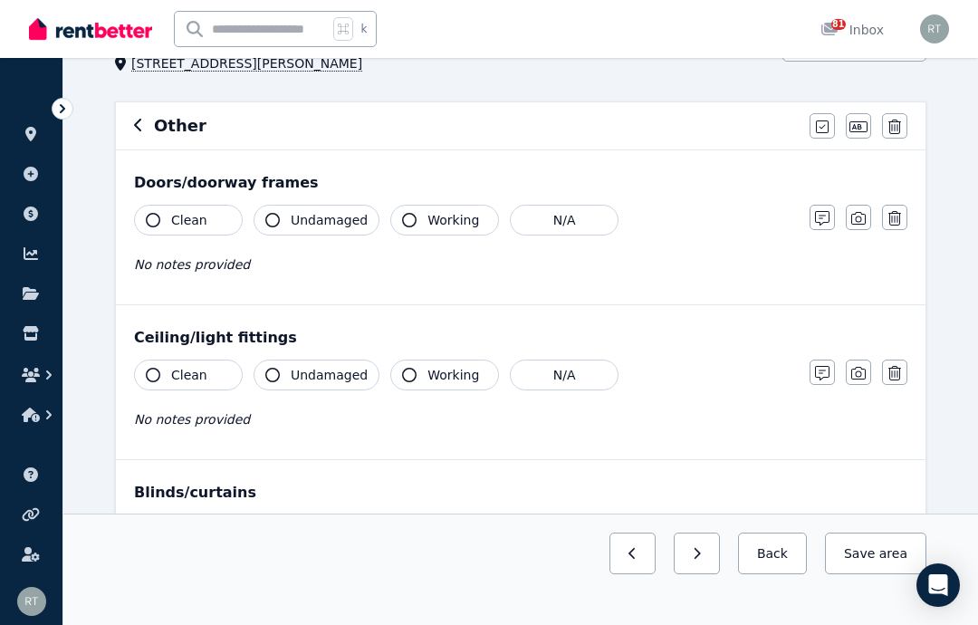
click at [818, 215] on icon "button" at bounding box center [822, 218] width 14 height 14
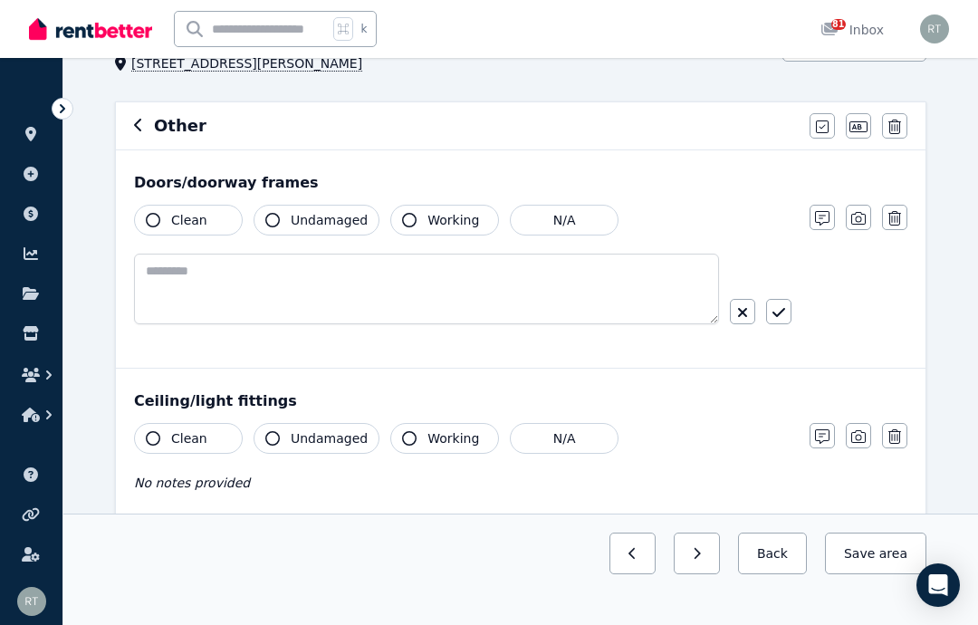
click at [220, 176] on div "Doors/doorway frames" at bounding box center [520, 183] width 773 height 22
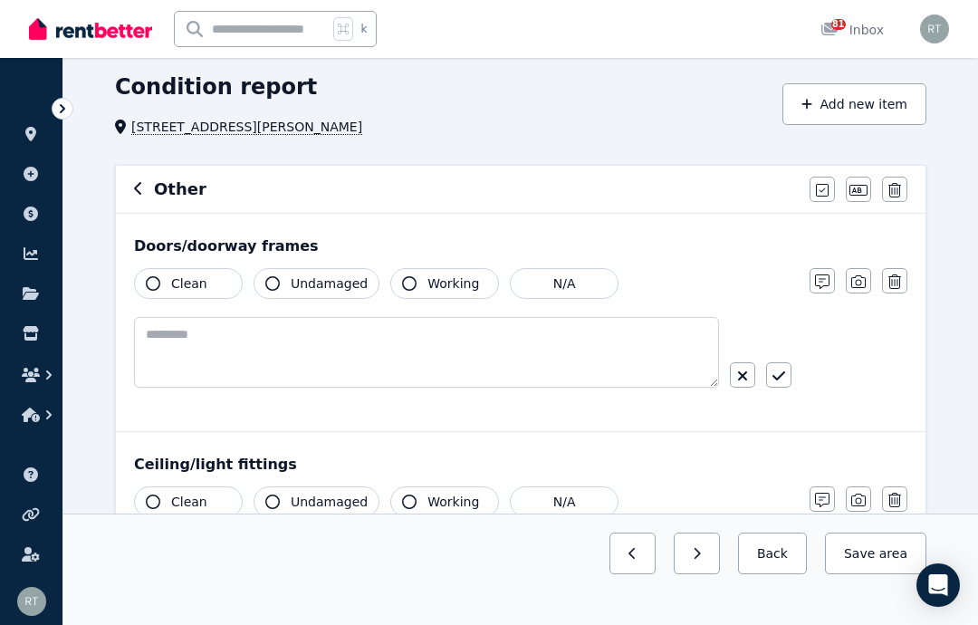
scroll to position [35, 0]
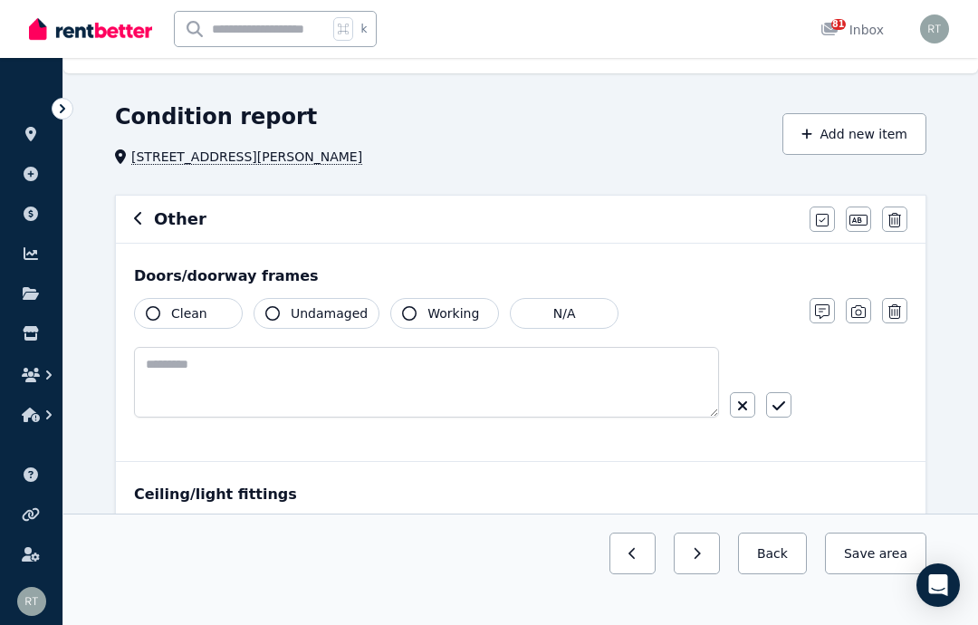
click at [812, 137] on icon "button" at bounding box center [806, 134] width 11 height 13
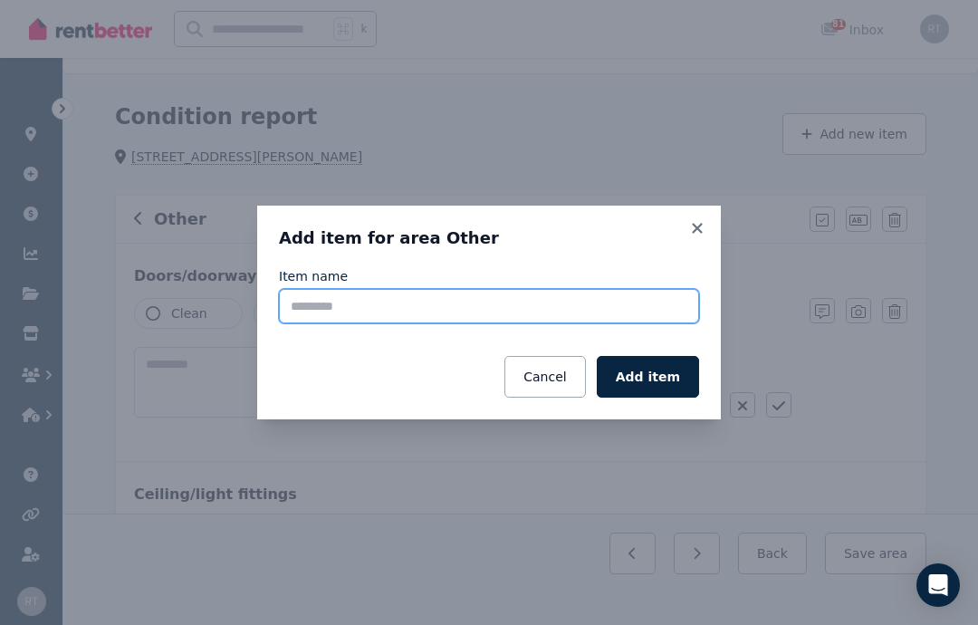
click at [447, 299] on input "Item name" at bounding box center [489, 306] width 420 height 34
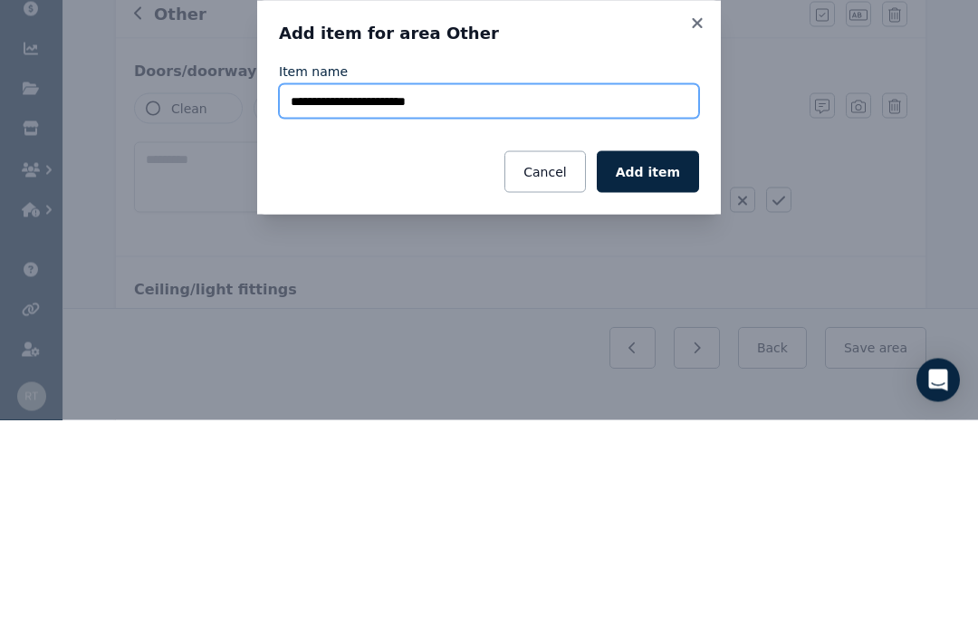
type input "**********"
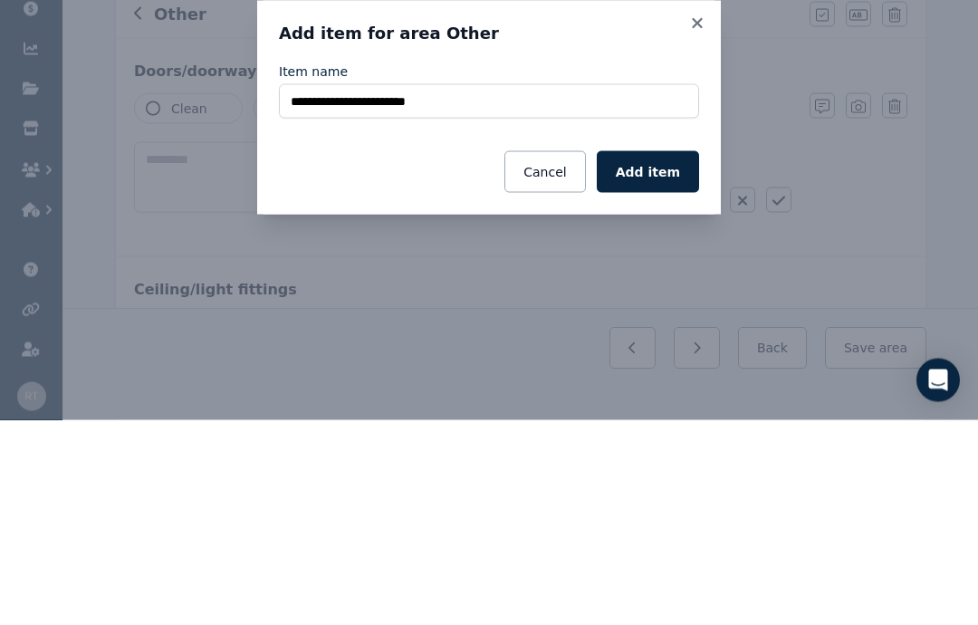
click at [648, 356] on button "Add item" at bounding box center [648, 377] width 102 height 42
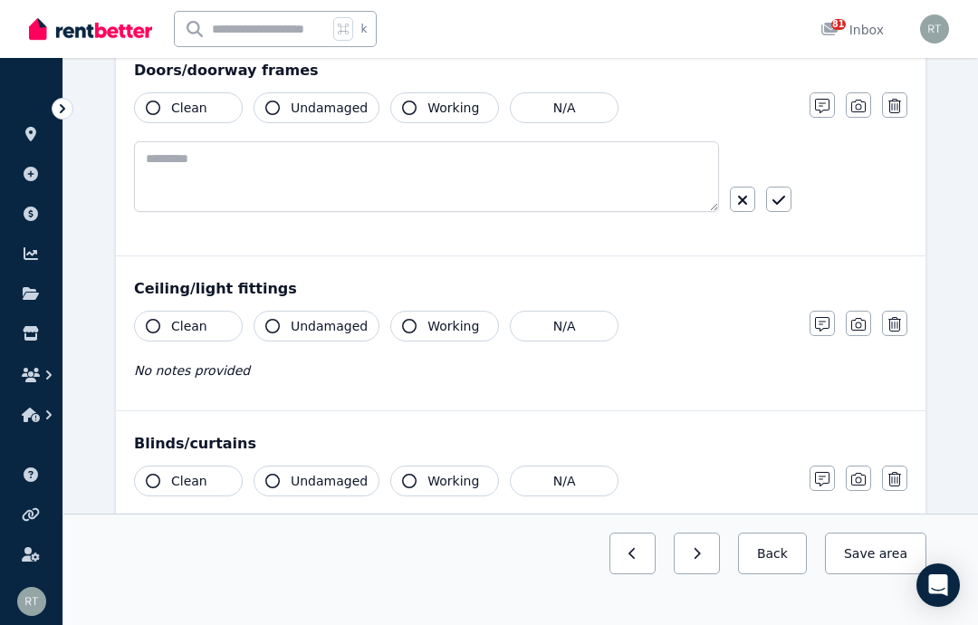
click at [896, 327] on icon "button" at bounding box center [894, 324] width 13 height 14
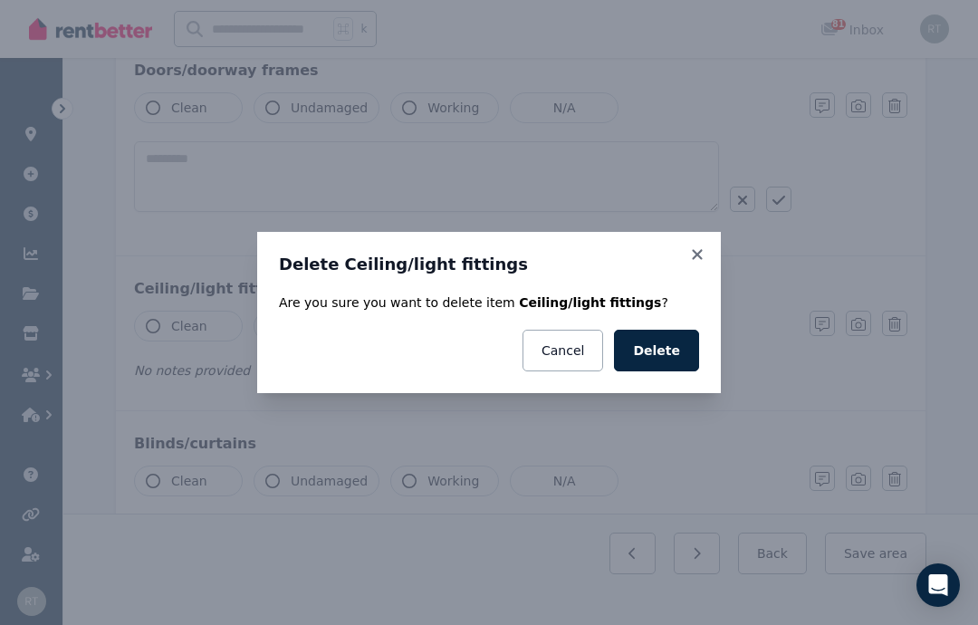
click at [673, 347] on button "Delete" at bounding box center [656, 351] width 85 height 42
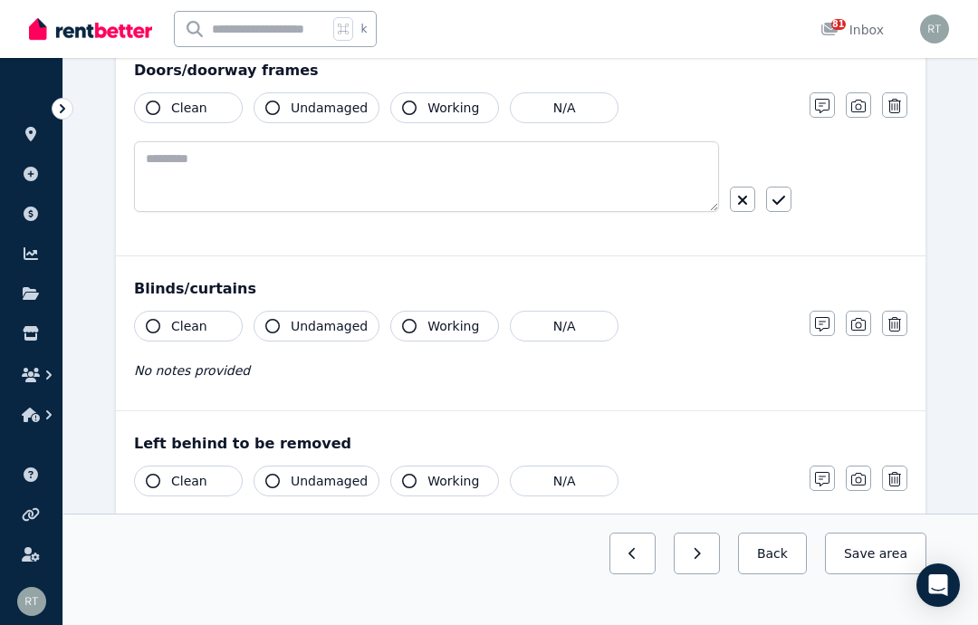
click at [900, 326] on icon "button" at bounding box center [894, 324] width 13 height 14
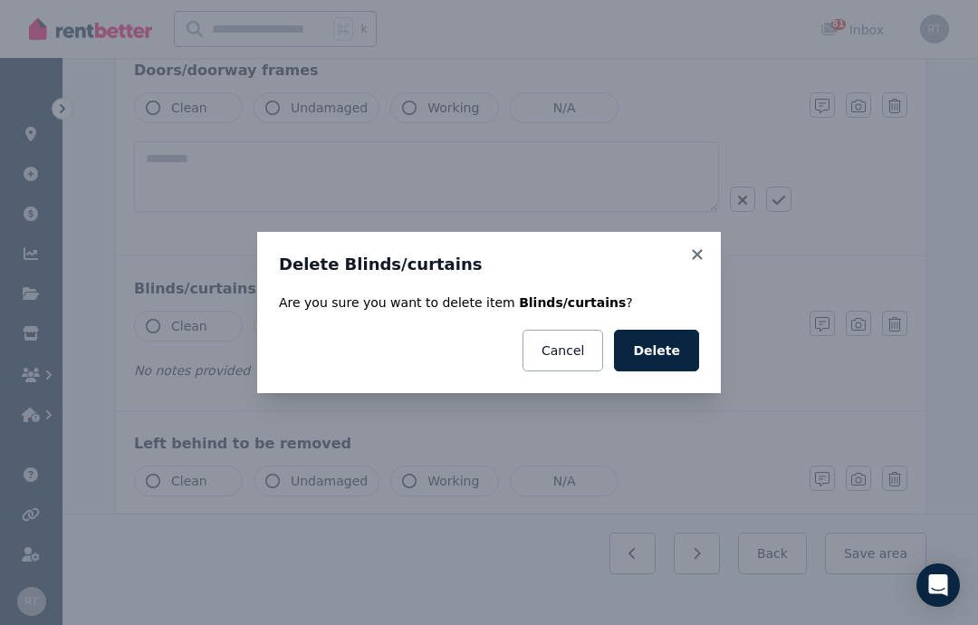
click at [669, 350] on button "Delete" at bounding box center [656, 351] width 85 height 42
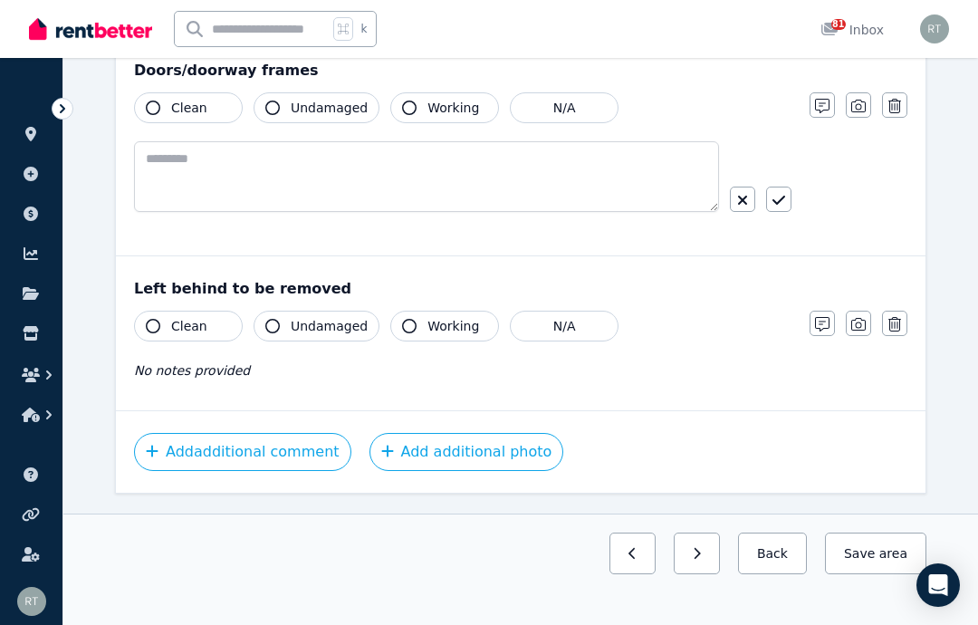
click at [901, 104] on button "button" at bounding box center [894, 104] width 25 height 25
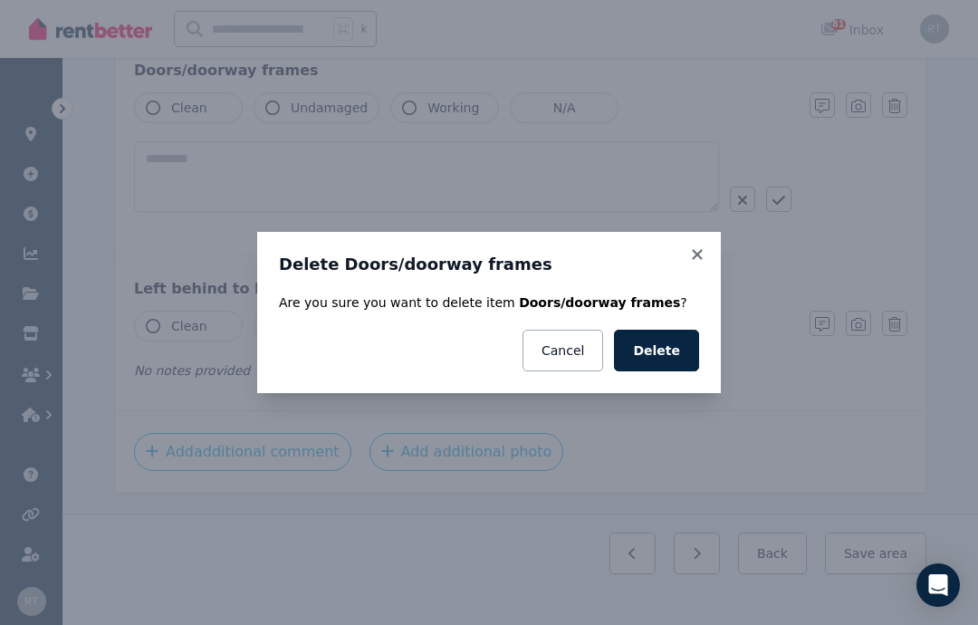
click at [680, 351] on button "Delete" at bounding box center [656, 351] width 85 height 42
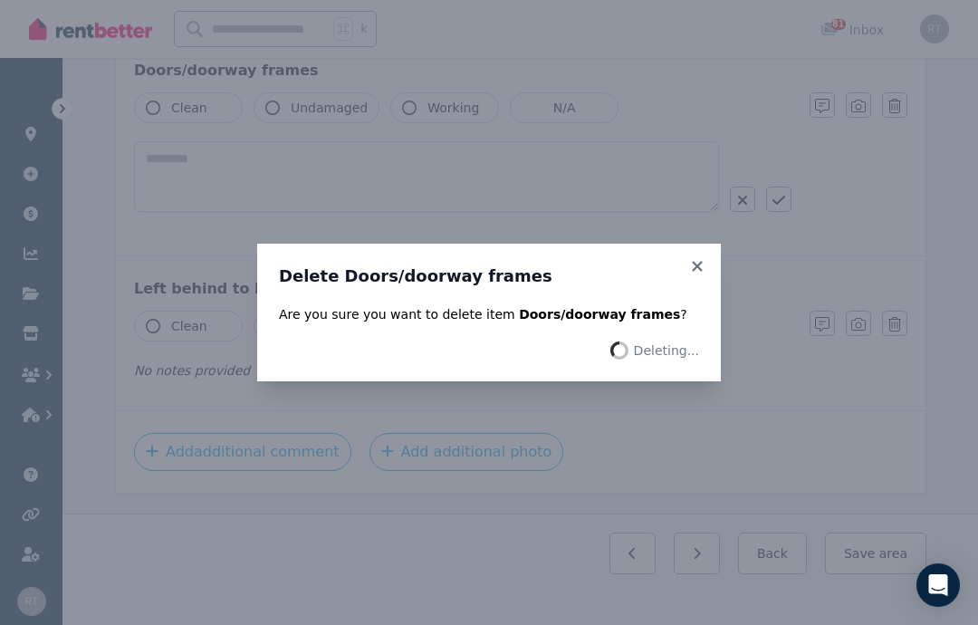
scroll to position [68, 0]
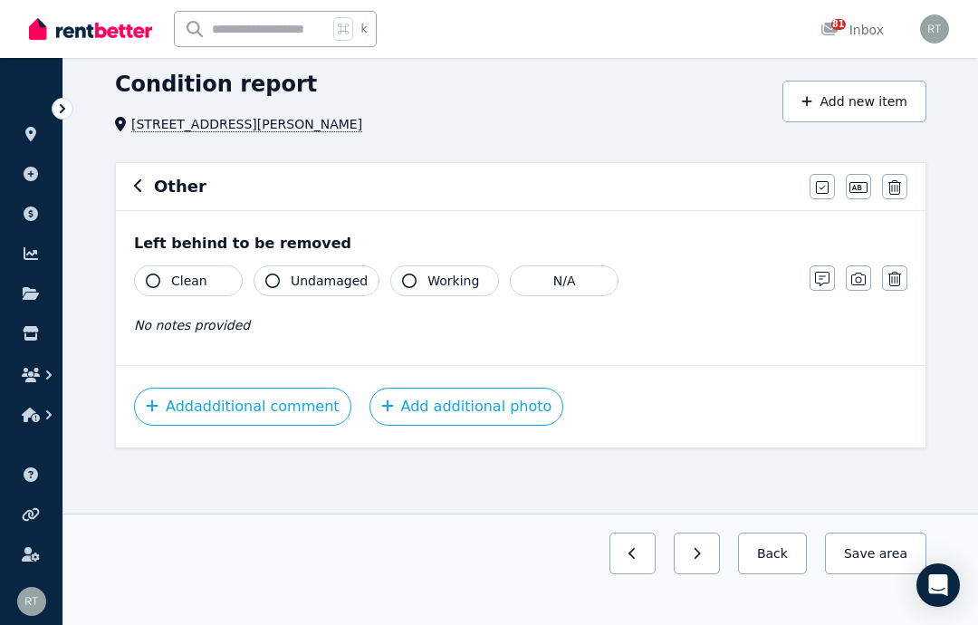
click at [862, 276] on icon "button" at bounding box center [858, 279] width 14 height 14
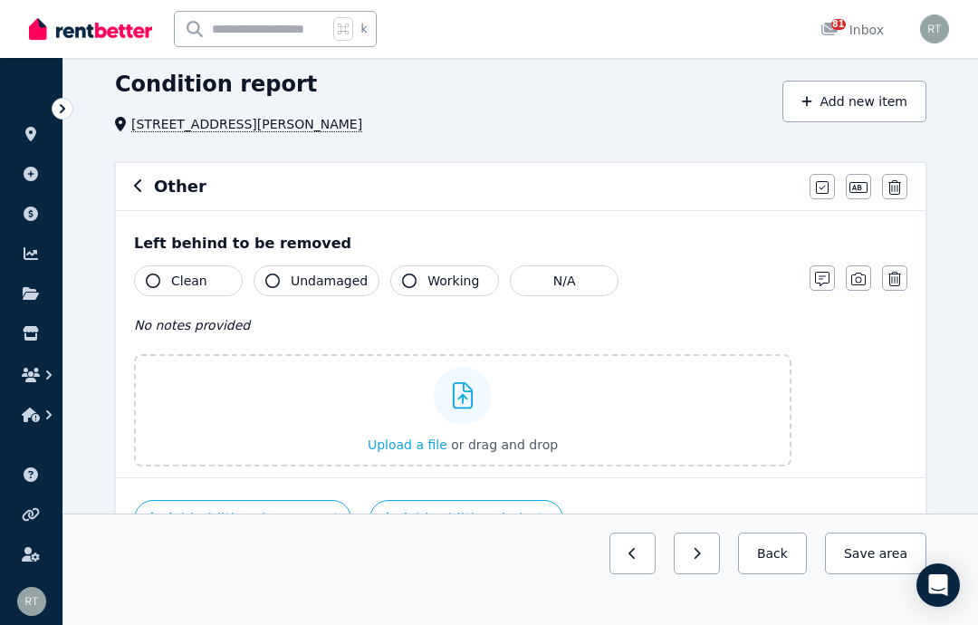
click at [396, 437] on span "Upload a file" at bounding box center [408, 444] width 80 height 14
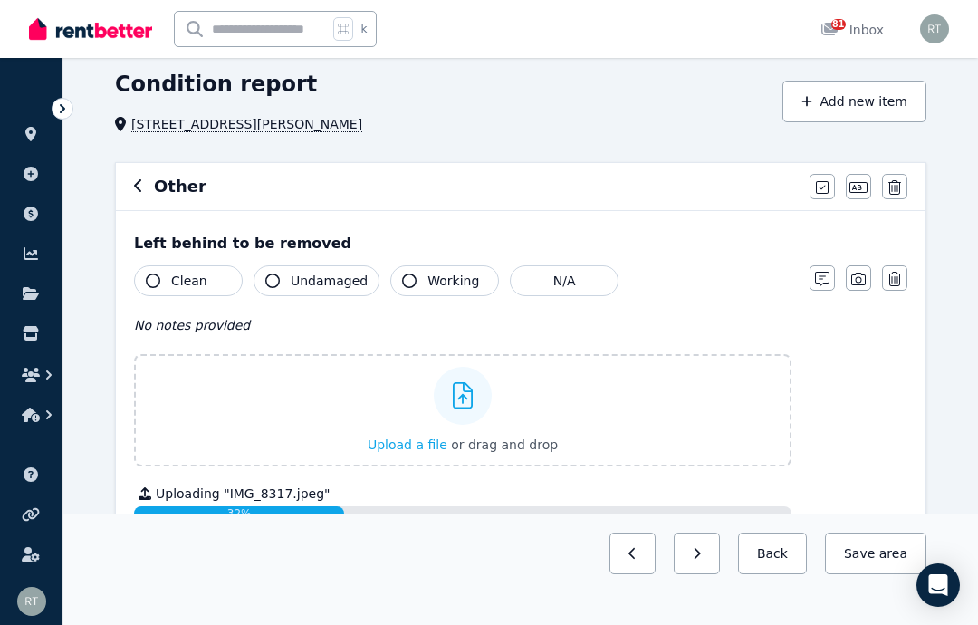
click at [822, 278] on icon "button" at bounding box center [822, 279] width 14 height 14
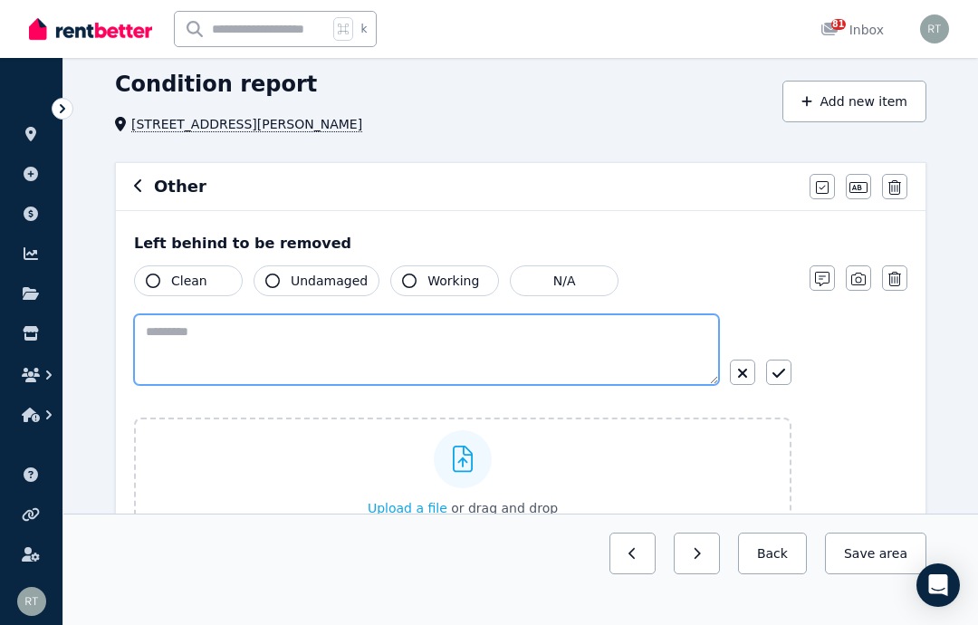
click at [196, 340] on textarea at bounding box center [426, 349] width 585 height 71
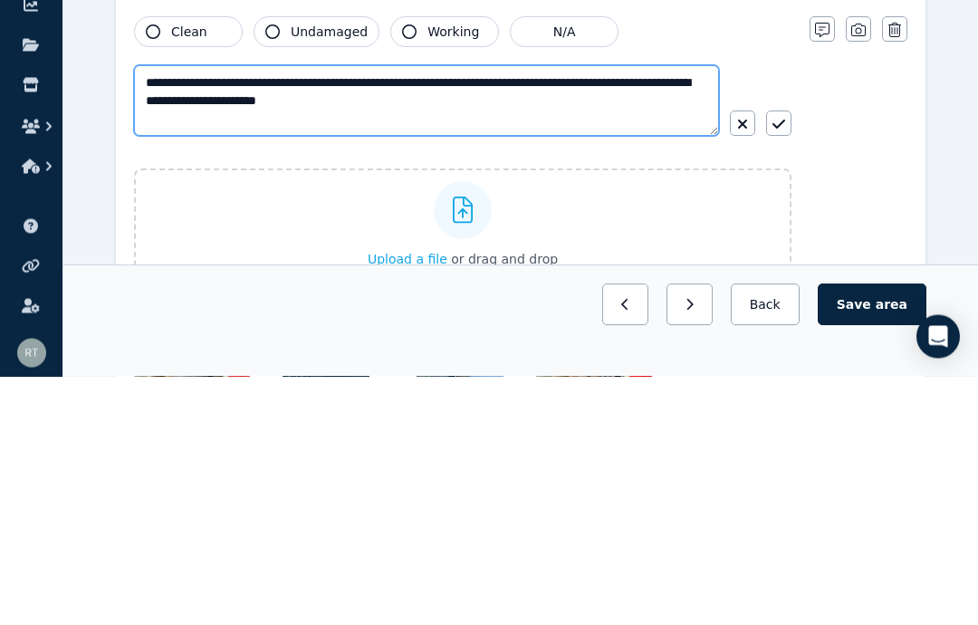
type textarea "**********"
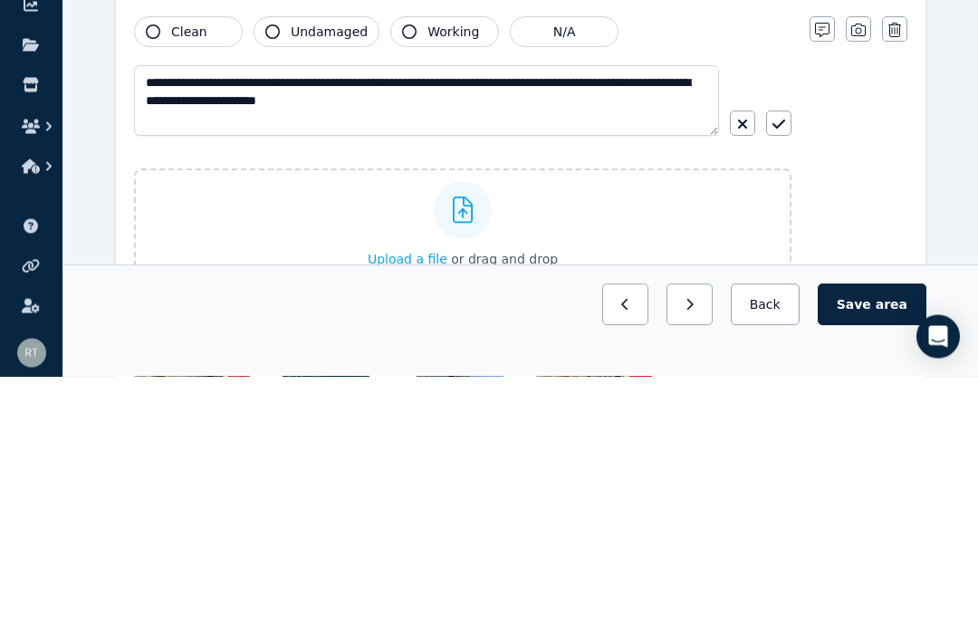
click at [154, 273] on icon "button" at bounding box center [153, 280] width 14 height 14
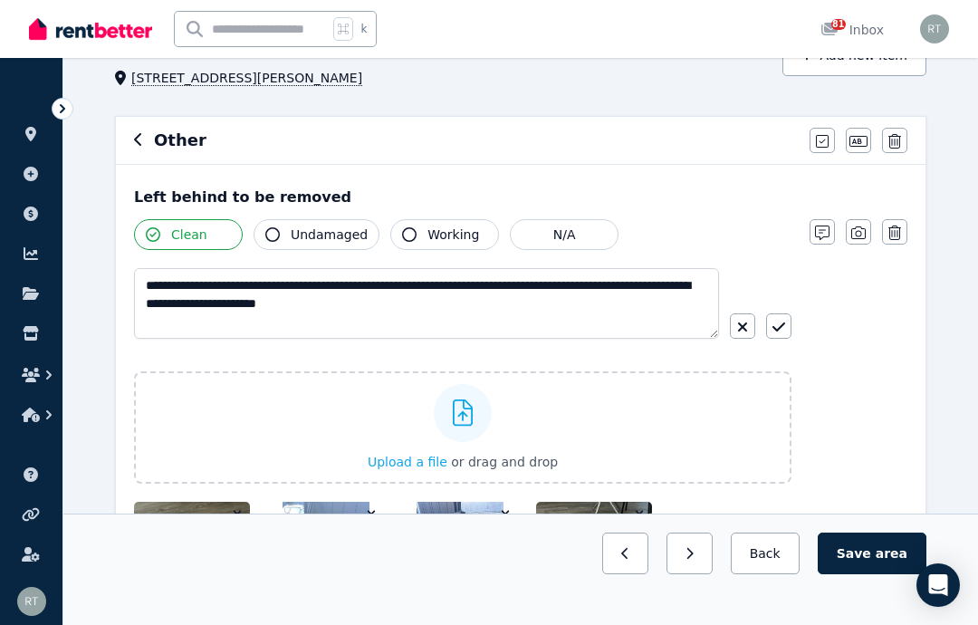
scroll to position [110, 0]
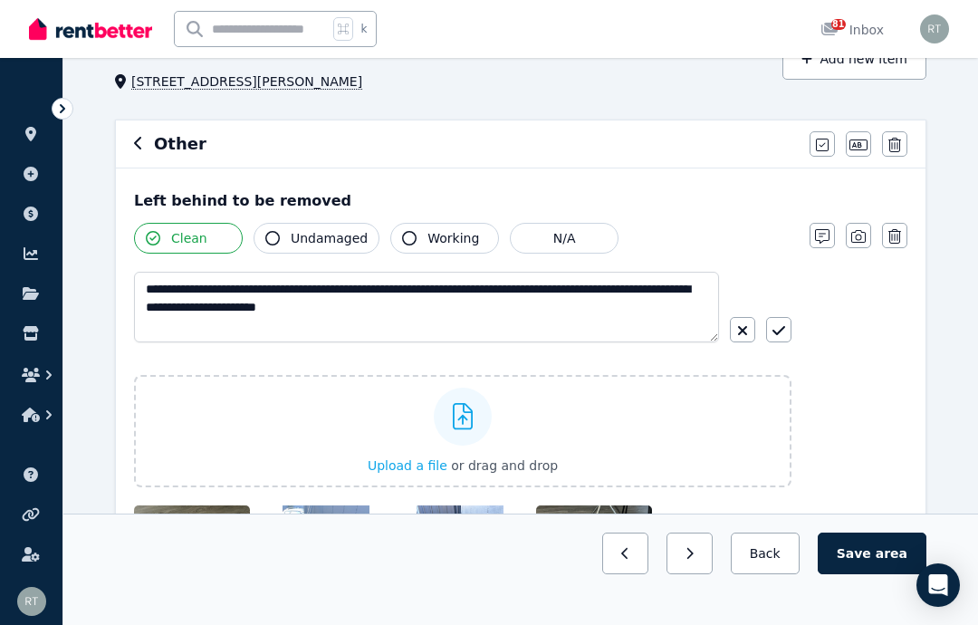
click at [157, 235] on icon "button" at bounding box center [153, 238] width 14 height 14
click at [859, 238] on icon "button" at bounding box center [858, 236] width 14 height 14
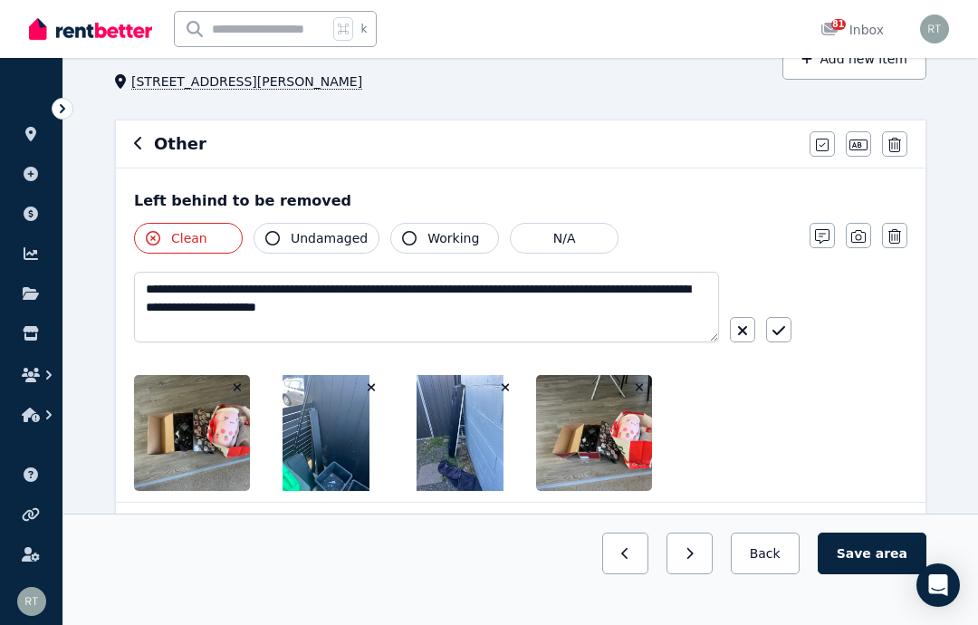
click at [865, 142] on icon "button" at bounding box center [858, 145] width 18 height 14
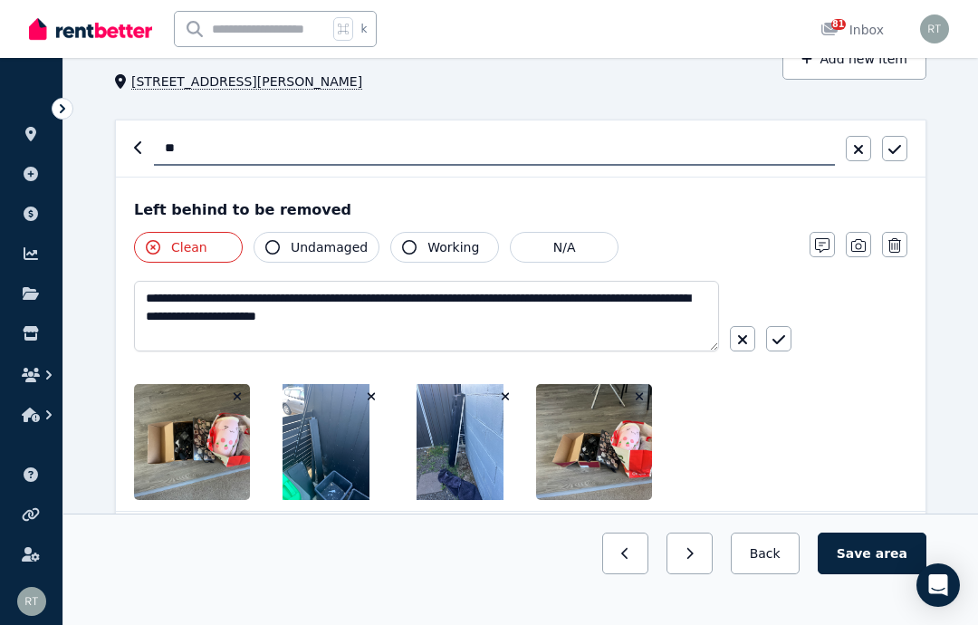
type input "*"
type input "**********"
click at [898, 146] on icon "button" at bounding box center [894, 149] width 13 height 14
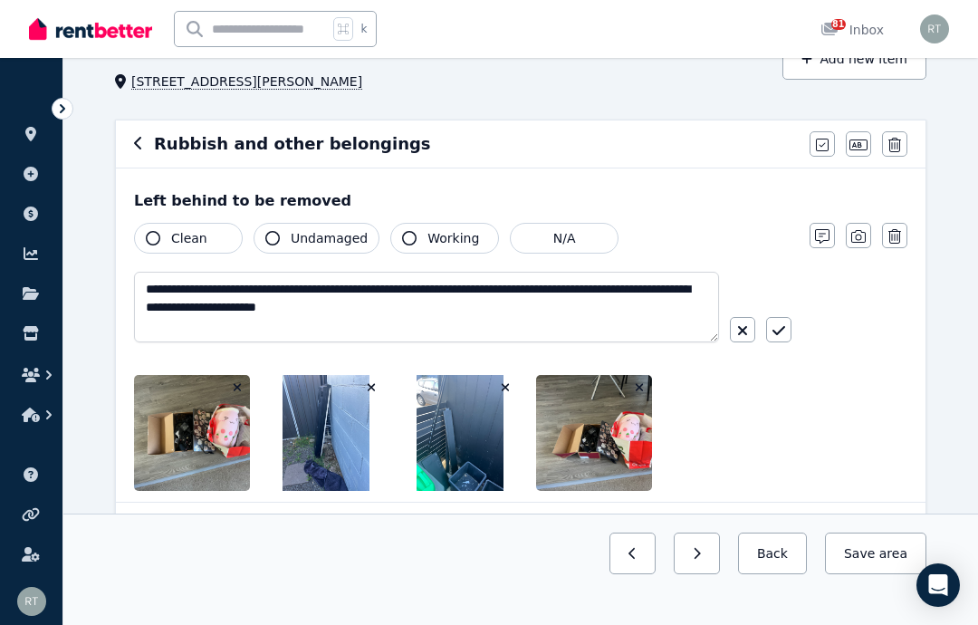
click at [876, 546] on button "Save area" at bounding box center [875, 553] width 101 height 42
click at [139, 139] on icon "button" at bounding box center [137, 143] width 7 height 13
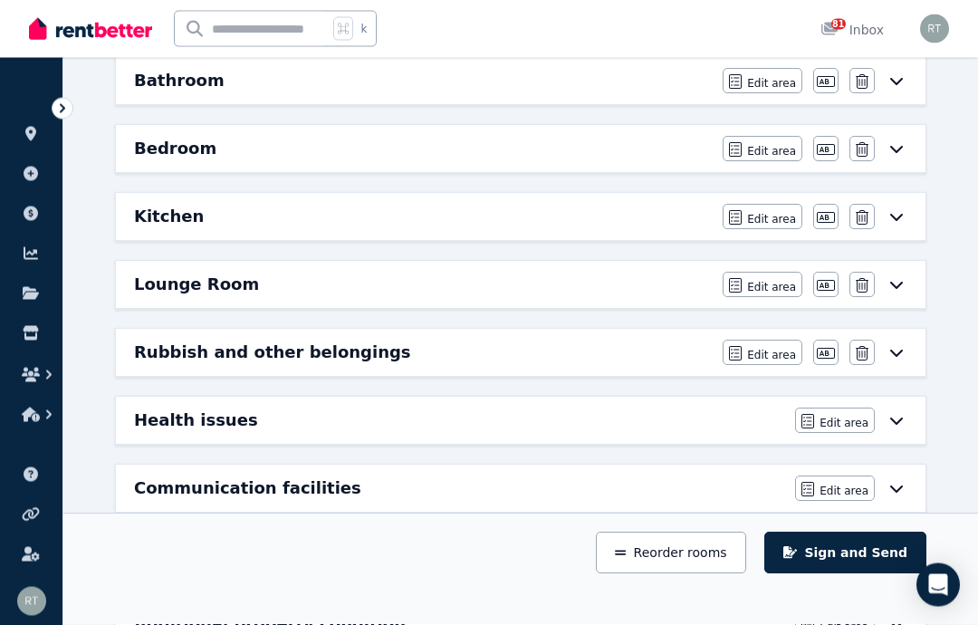
scroll to position [264, 0]
click at [903, 418] on icon at bounding box center [896, 420] width 22 height 14
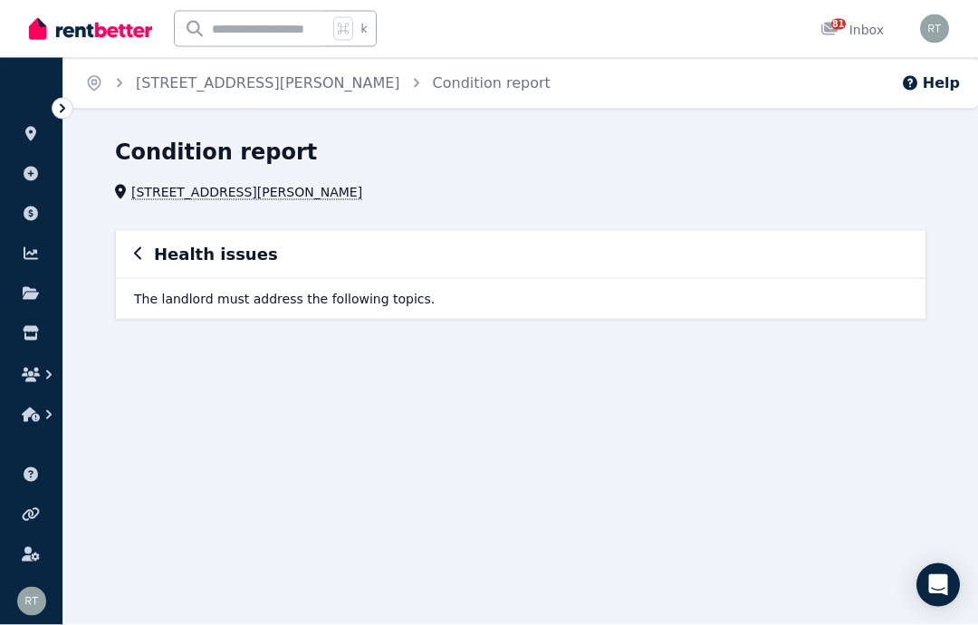
scroll to position [0, 0]
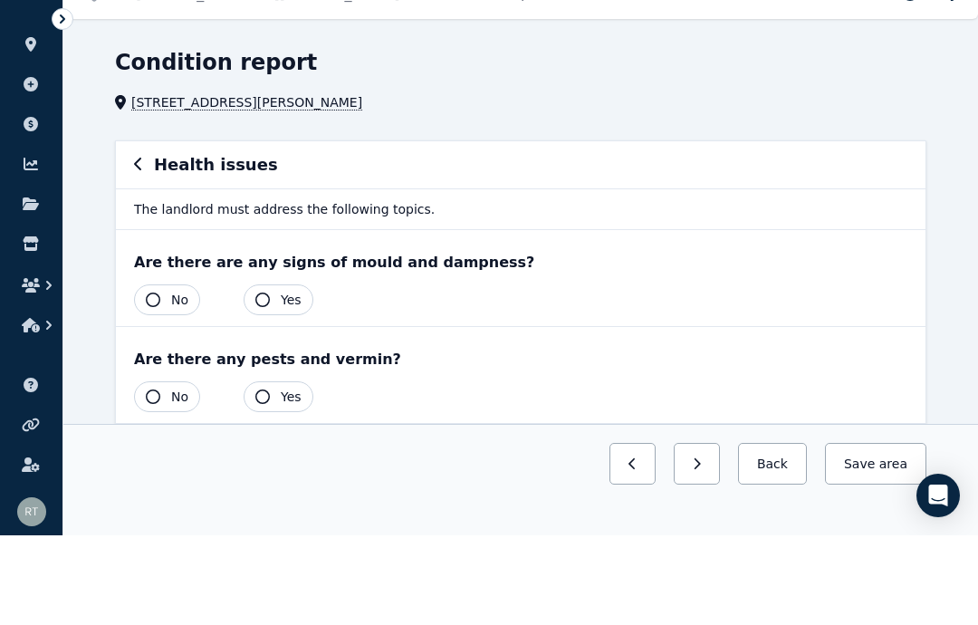
click at [160, 374] on button "No" at bounding box center [167, 389] width 66 height 31
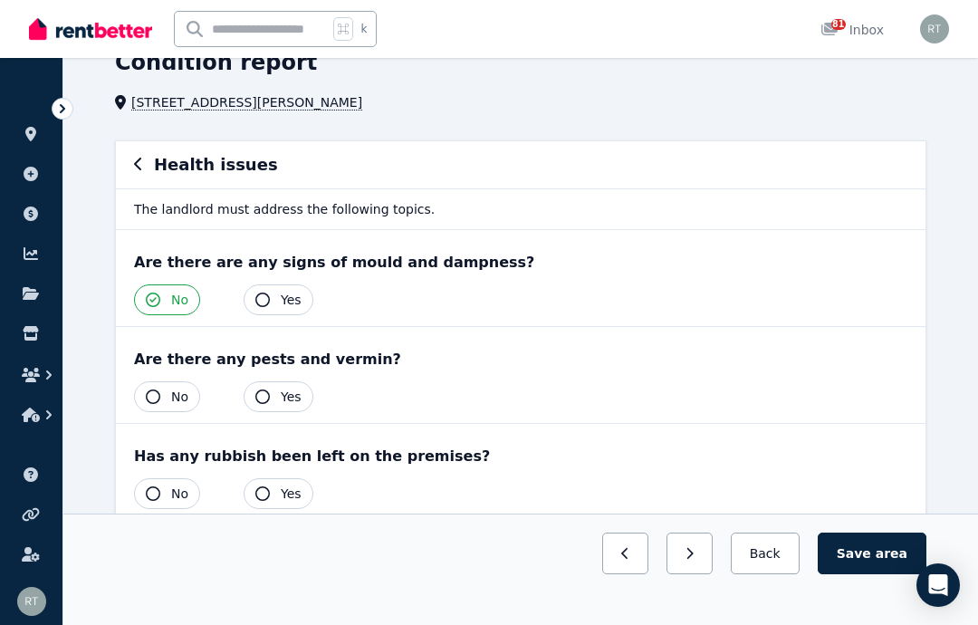
click at [158, 396] on icon "button" at bounding box center [153, 396] width 14 height 14
click at [270, 489] on button "Yes" at bounding box center [279, 493] width 70 height 31
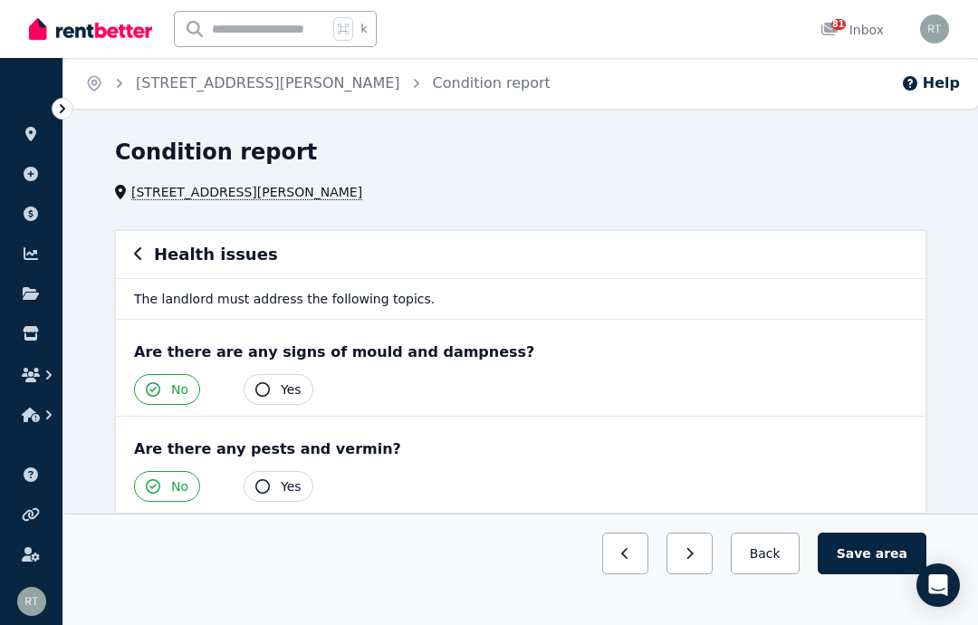
click at [876, 574] on button "Save area" at bounding box center [872, 553] width 109 height 42
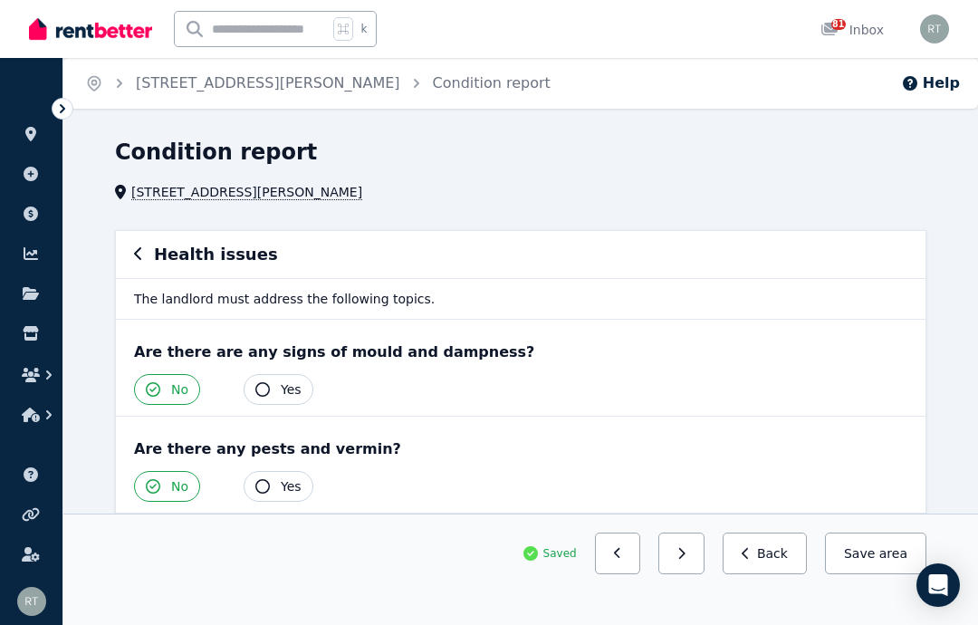
click at [139, 250] on icon "button" at bounding box center [137, 253] width 7 height 13
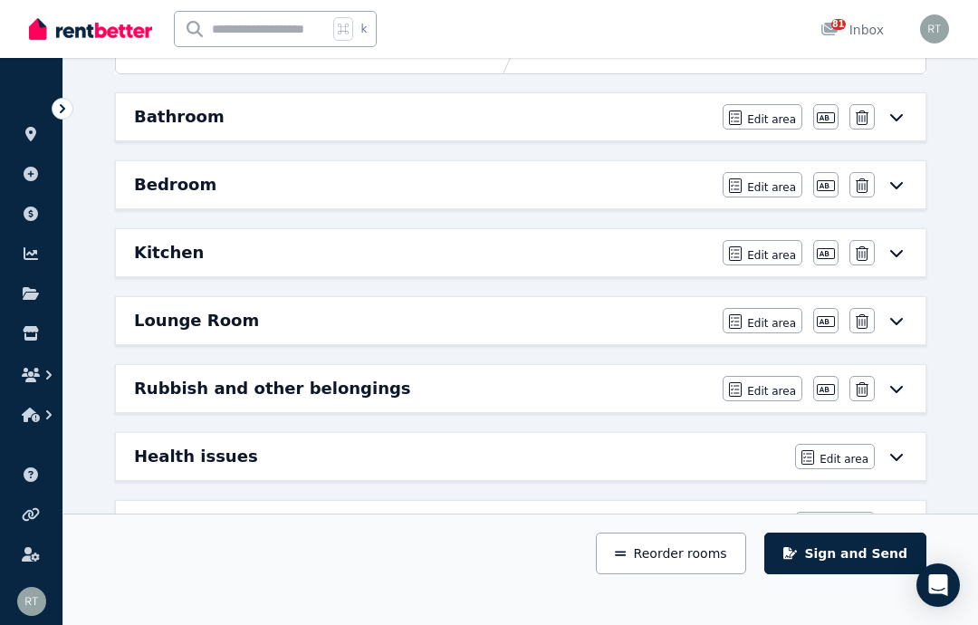
scroll to position [230, 0]
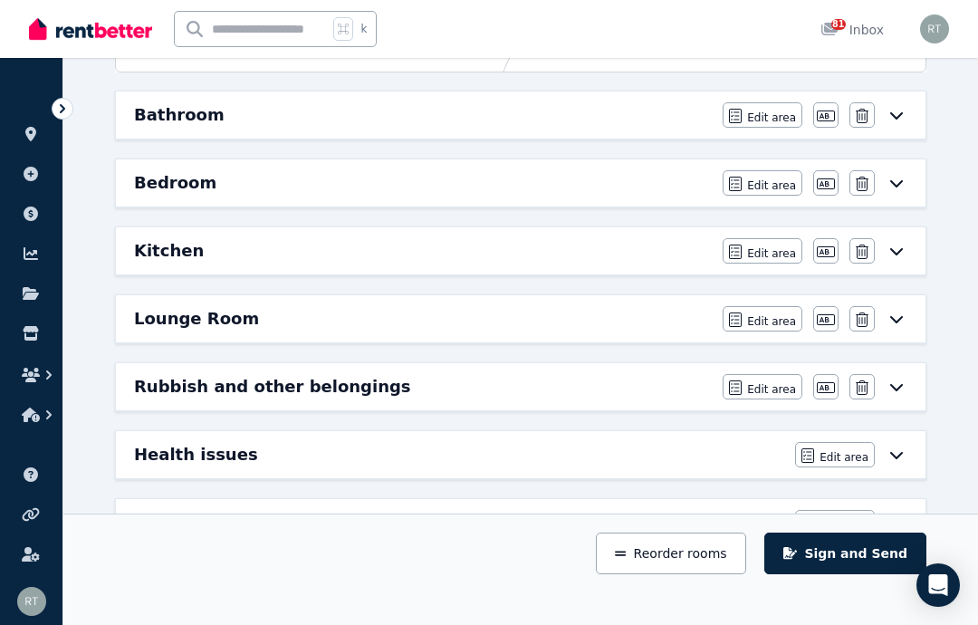
click at [731, 517] on div "Communication facilities" at bounding box center [459, 522] width 650 height 25
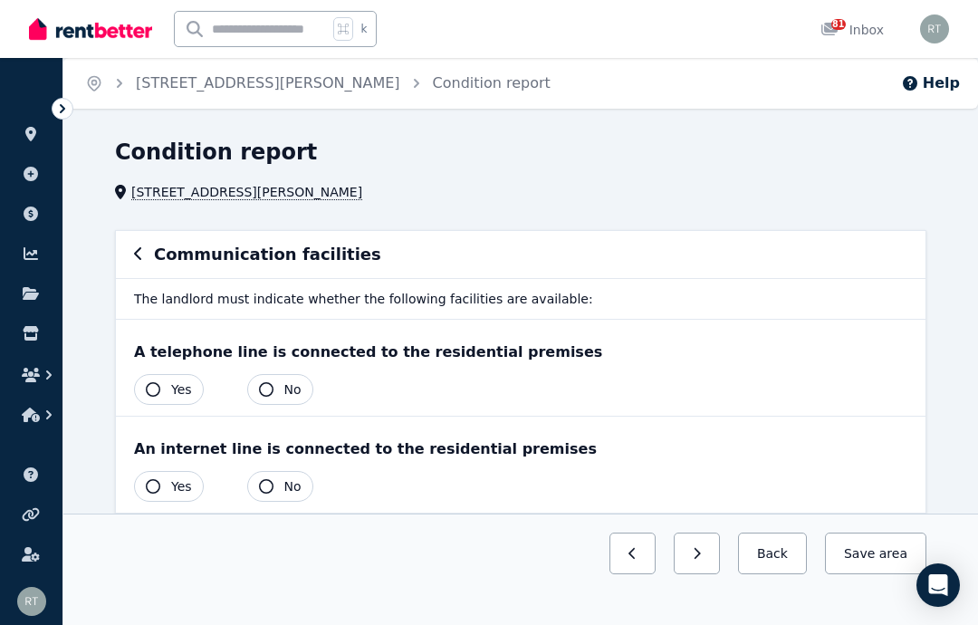
click at [277, 391] on button "No" at bounding box center [280, 389] width 66 height 31
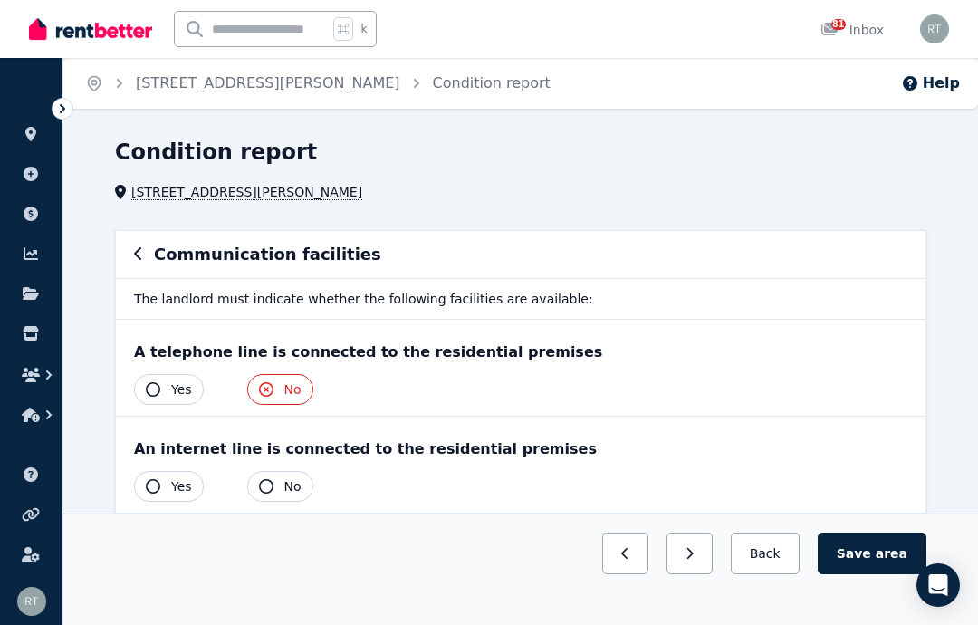
click at [161, 377] on button "Yes" at bounding box center [169, 389] width 70 height 31
click at [153, 481] on icon "button" at bounding box center [153, 486] width 14 height 14
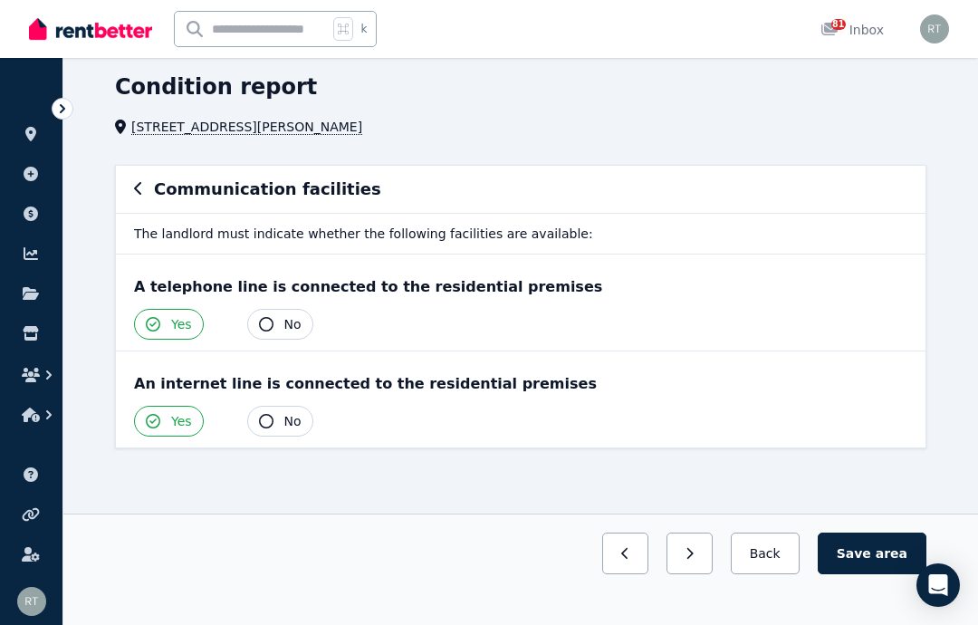
click at [875, 555] on button "Save area" at bounding box center [872, 553] width 109 height 42
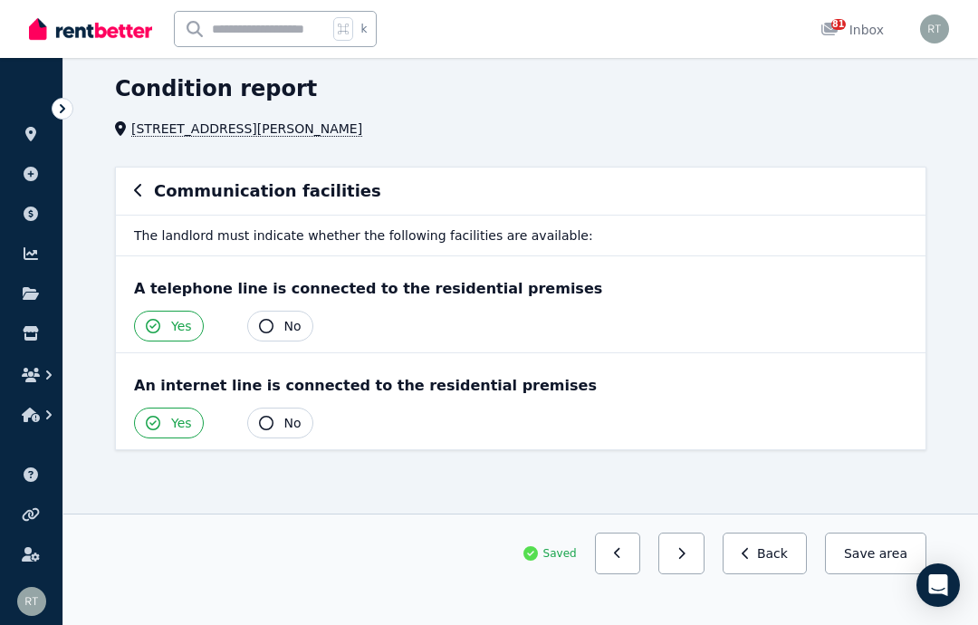
click at [139, 190] on icon "button" at bounding box center [138, 190] width 9 height 14
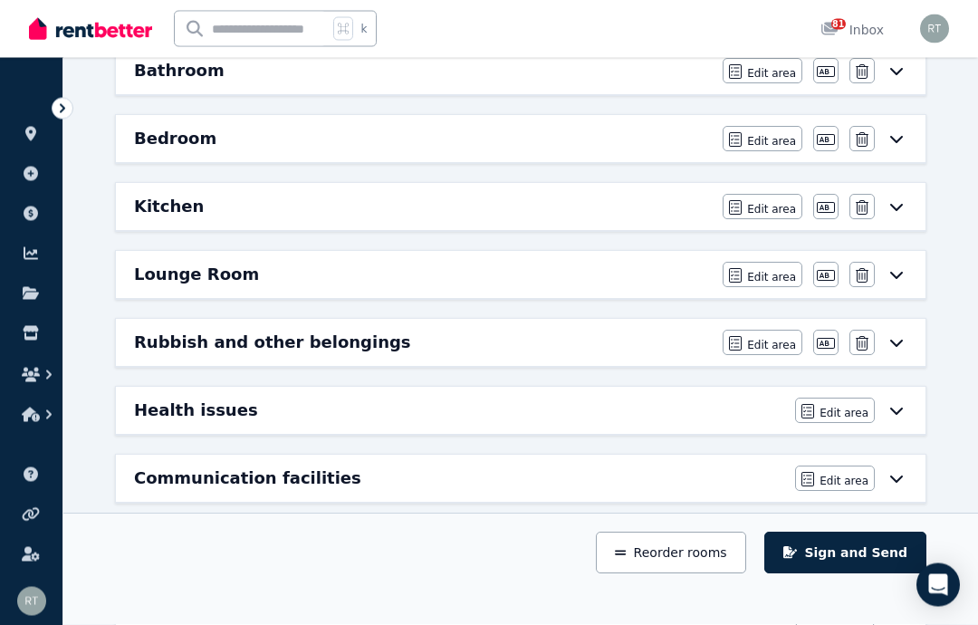
scroll to position [275, 0]
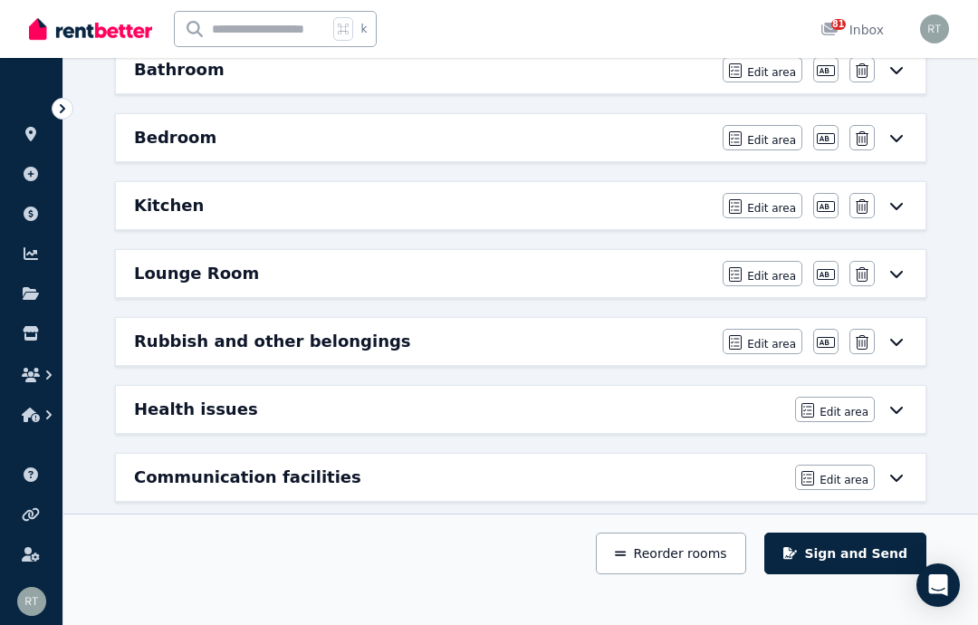
click at [673, 544] on div "Water efficiency devices" at bounding box center [459, 544] width 650 height 25
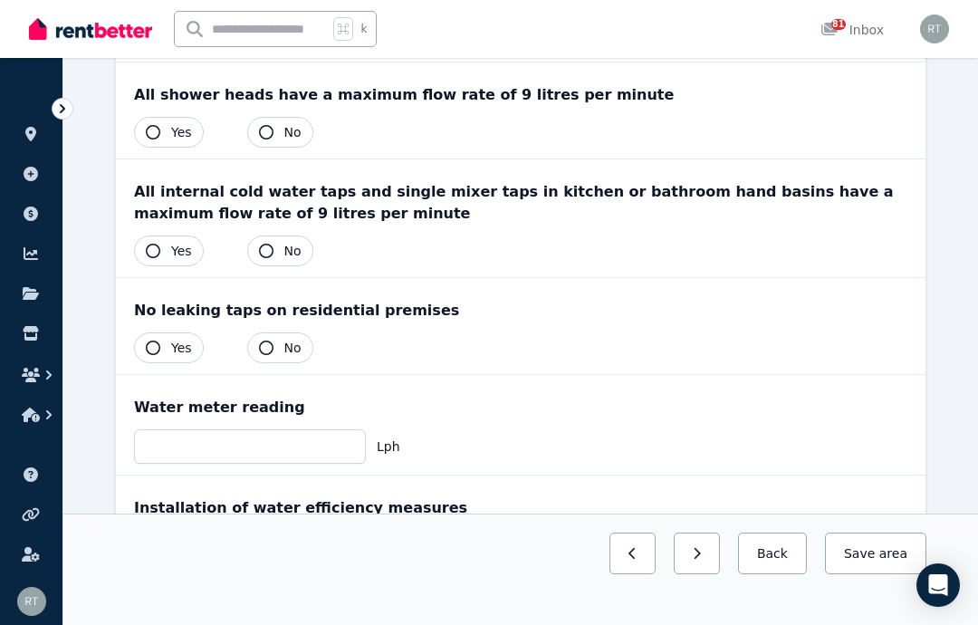
scroll to position [0, 0]
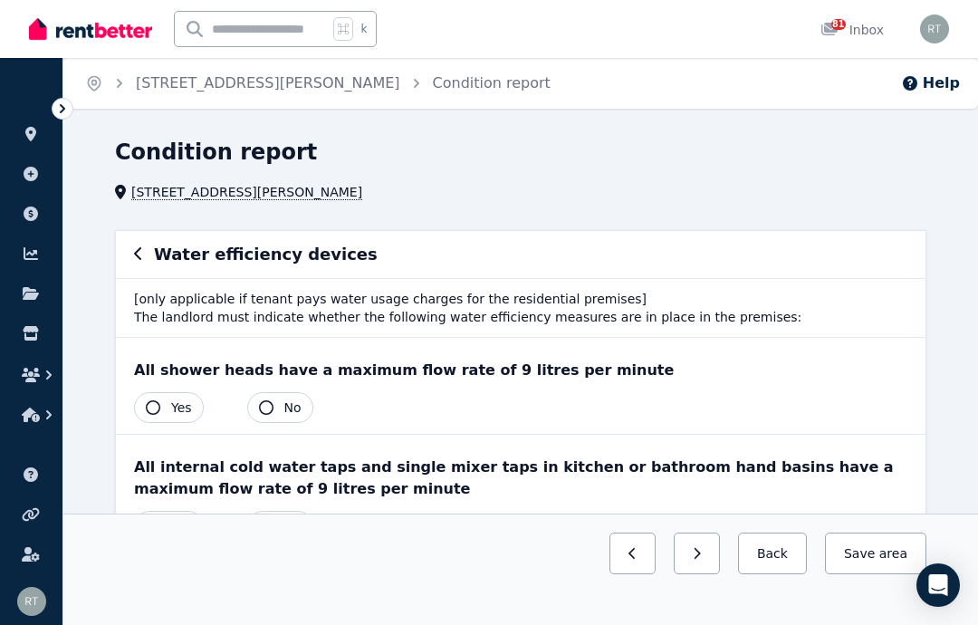
click at [158, 410] on icon "button" at bounding box center [153, 407] width 14 height 14
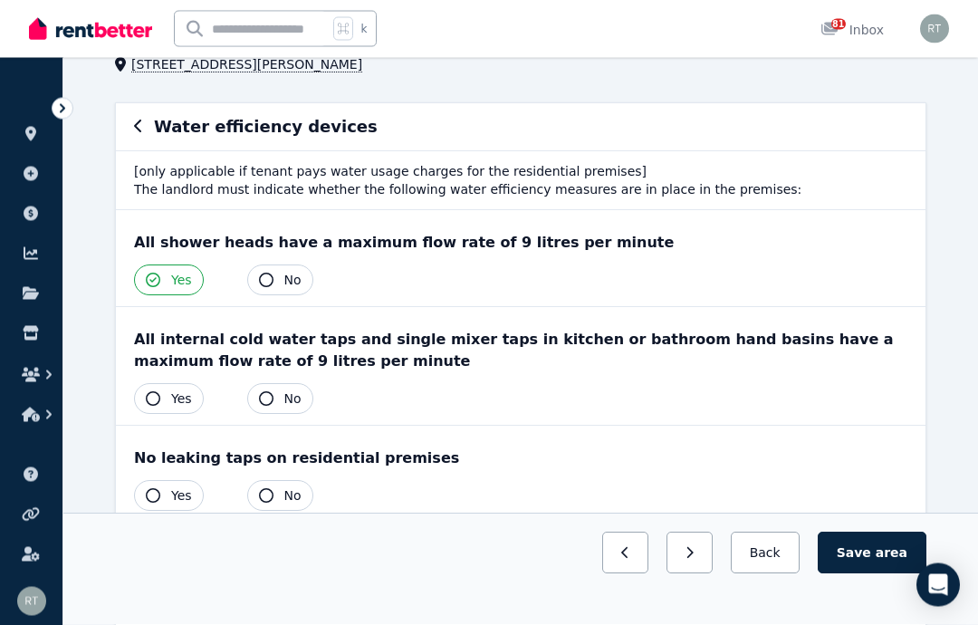
scroll to position [129, 0]
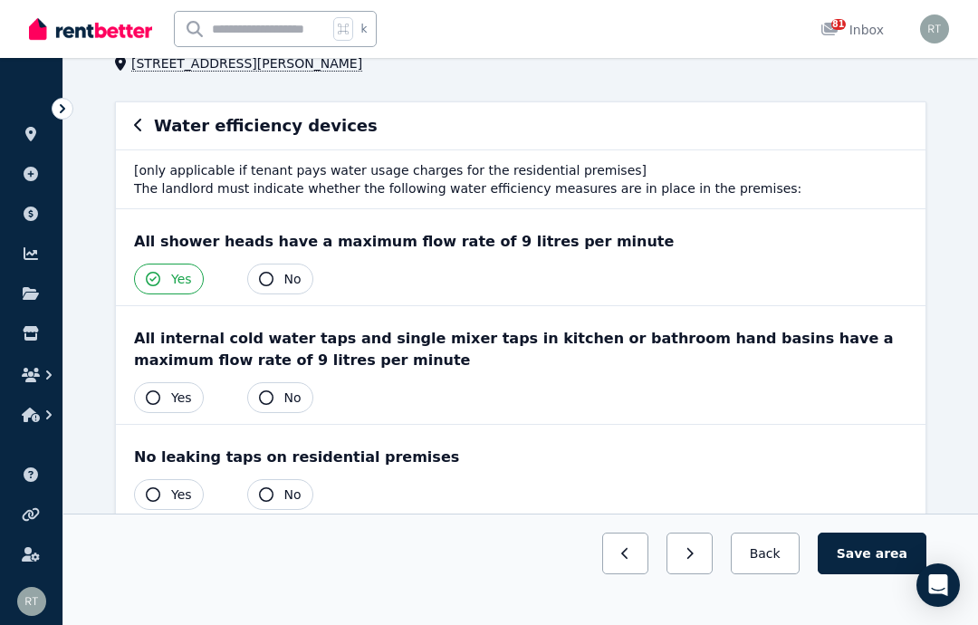
click at [155, 399] on icon "button" at bounding box center [153, 397] width 14 height 14
click at [157, 500] on icon "button" at bounding box center [153, 494] width 14 height 14
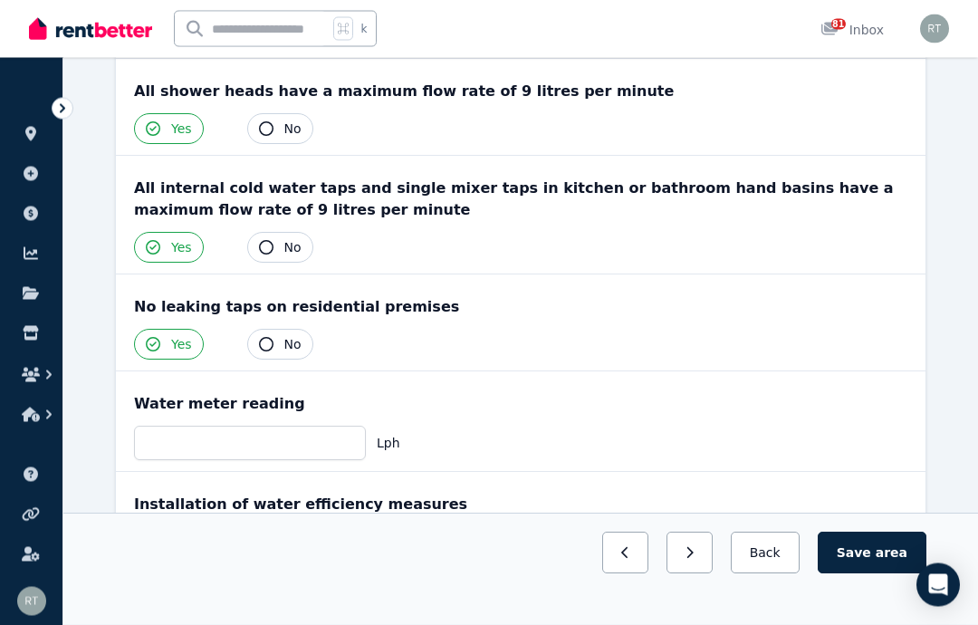
scroll to position [278, 0]
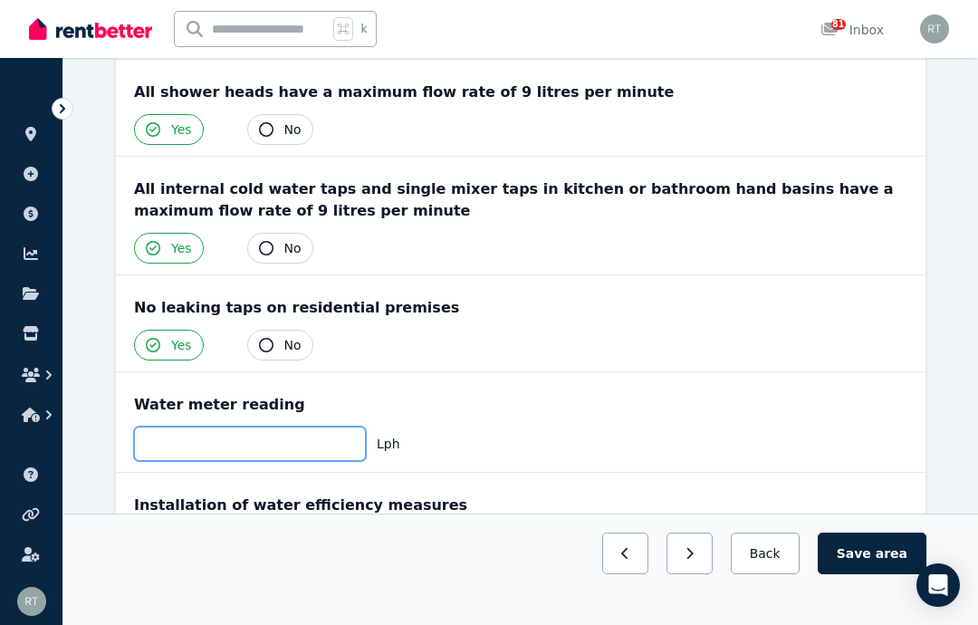
click at [262, 442] on input "text" at bounding box center [250, 443] width 232 height 34
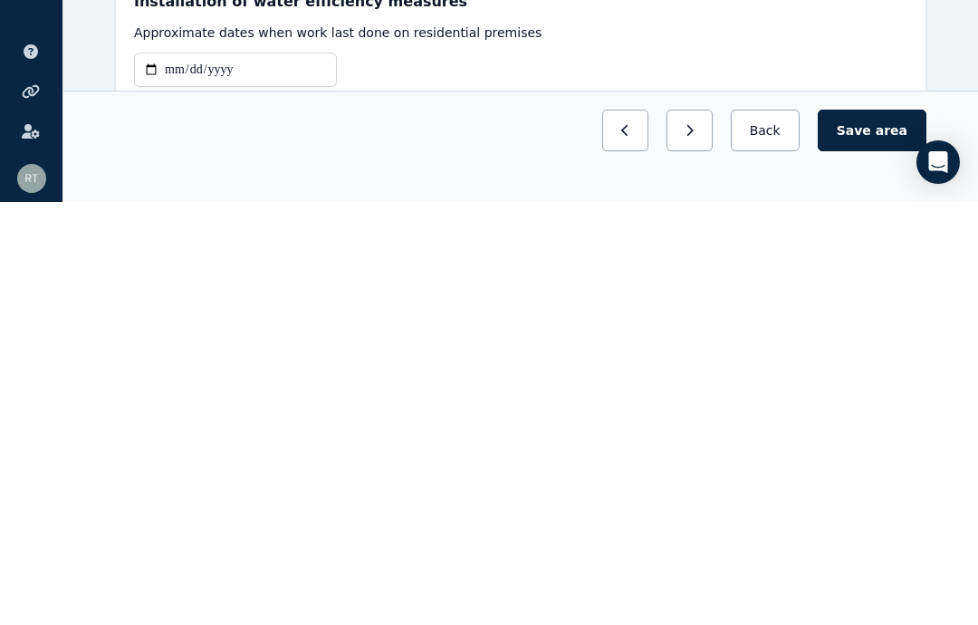
scroll to position [359, 0]
type input "**"
click at [255, 474] on input "date" at bounding box center [235, 491] width 203 height 34
type input "**********"
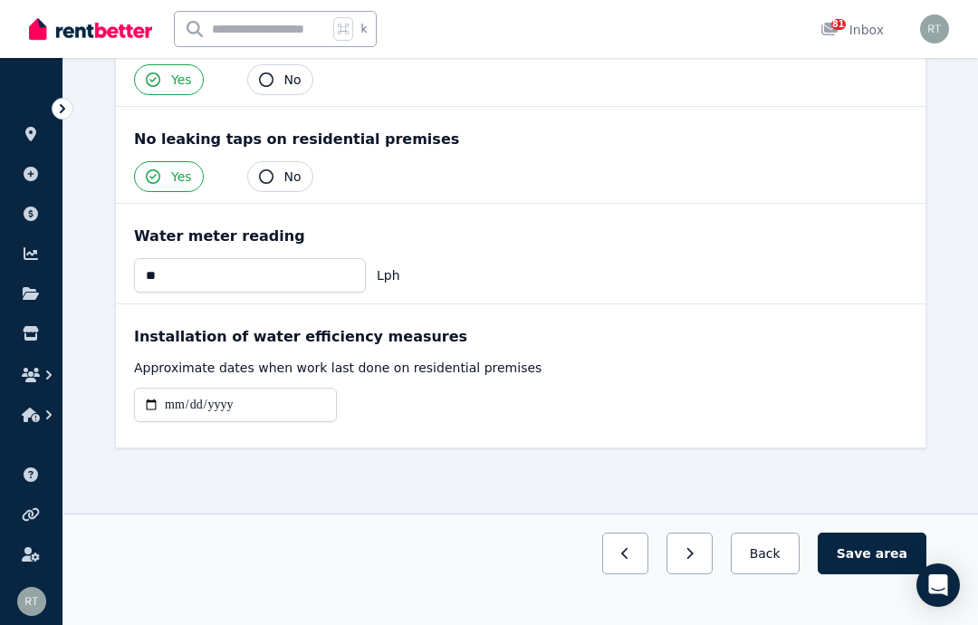
click at [881, 552] on span "area" at bounding box center [892, 553] width 32 height 18
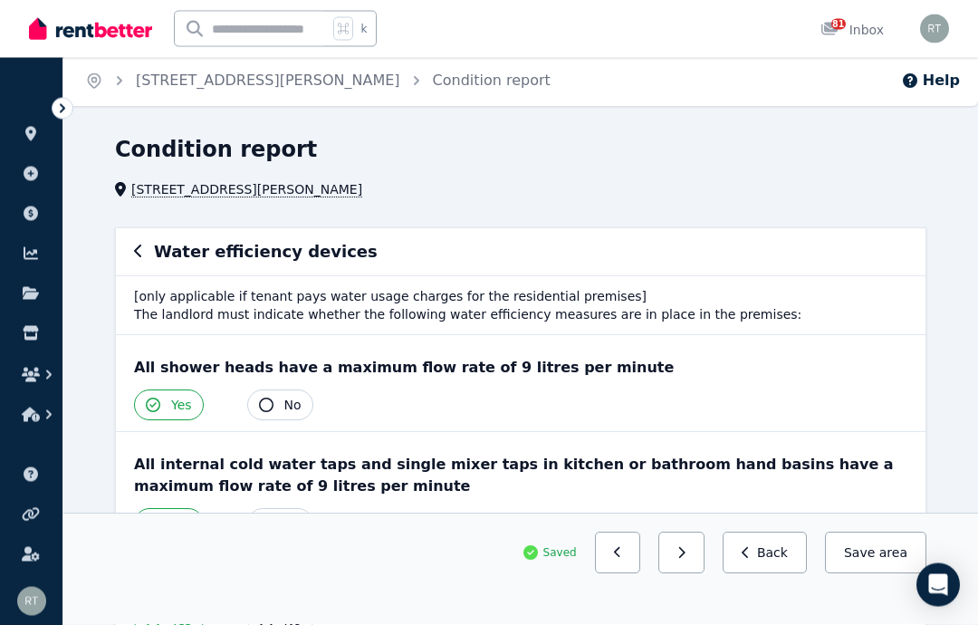
scroll to position [0, 0]
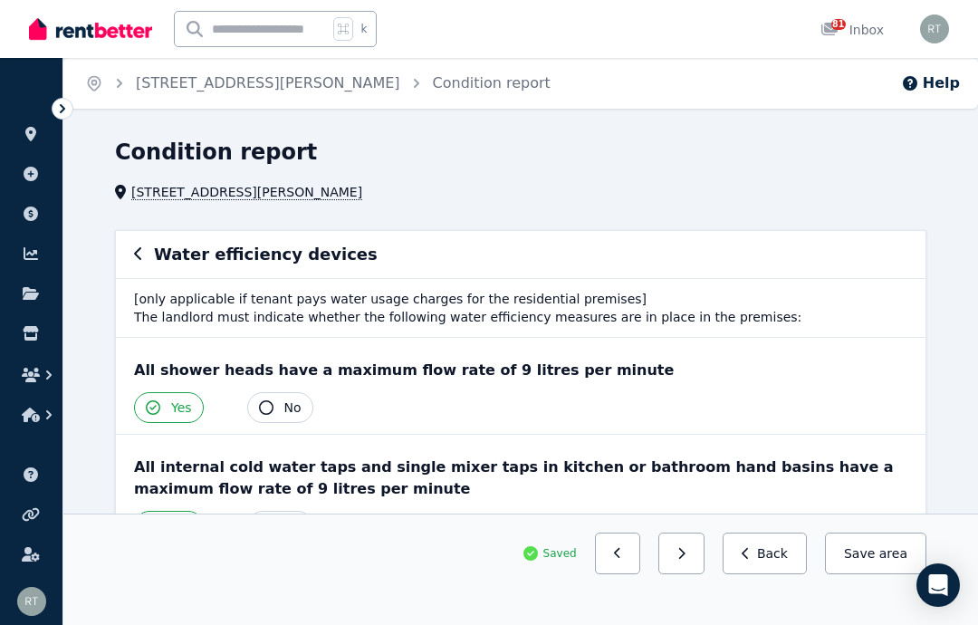
click at [139, 254] on icon "button" at bounding box center [138, 253] width 9 height 14
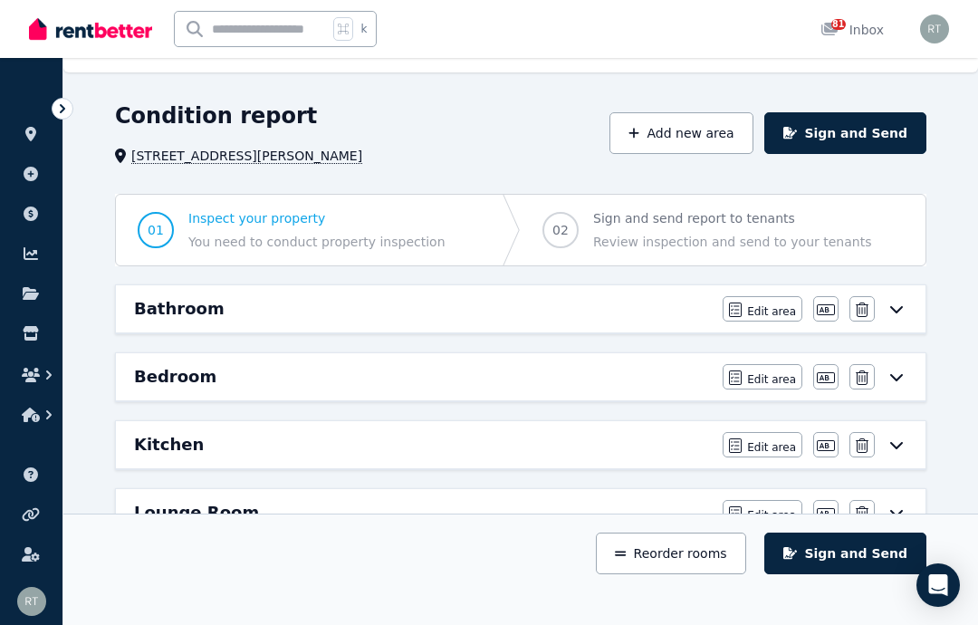
scroll to position [32, 0]
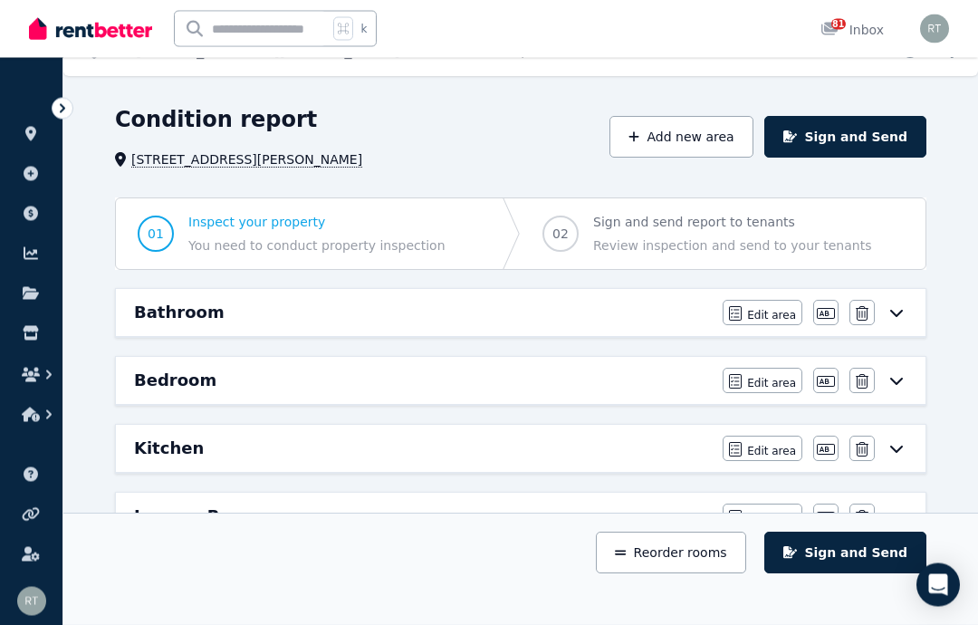
click at [844, 136] on button "Sign and Send" at bounding box center [845, 138] width 162 height 42
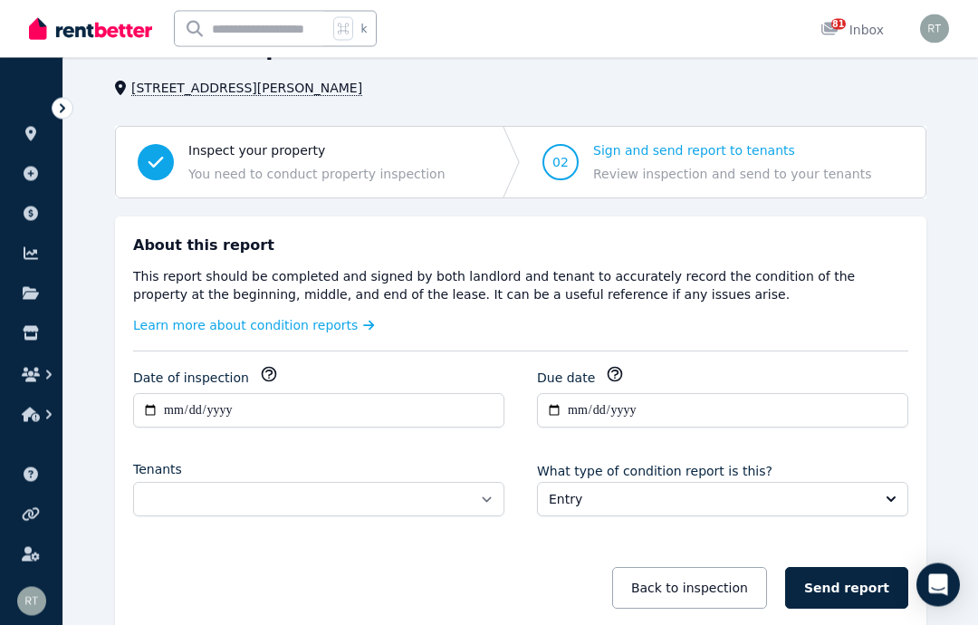
scroll to position [104, 0]
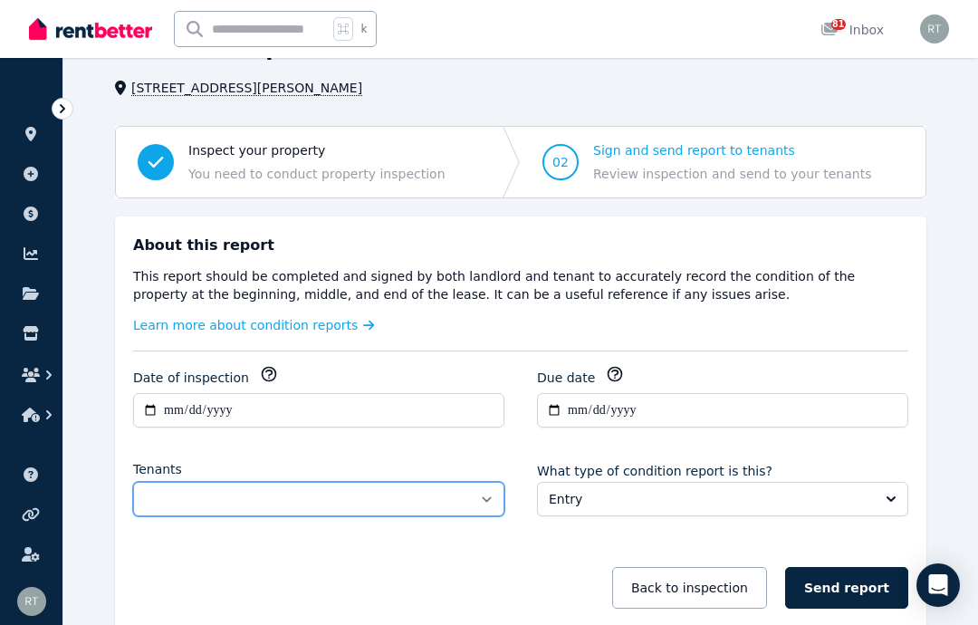
click at [493, 498] on select "**********" at bounding box center [318, 499] width 371 height 34
select select "**********"
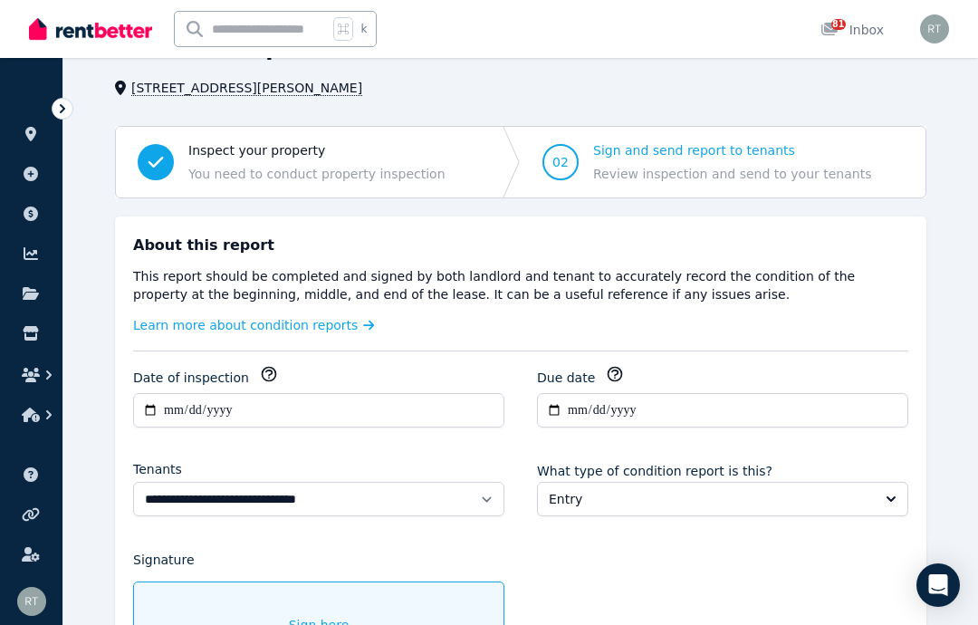
click at [901, 500] on button "Entry" at bounding box center [722, 499] width 371 height 34
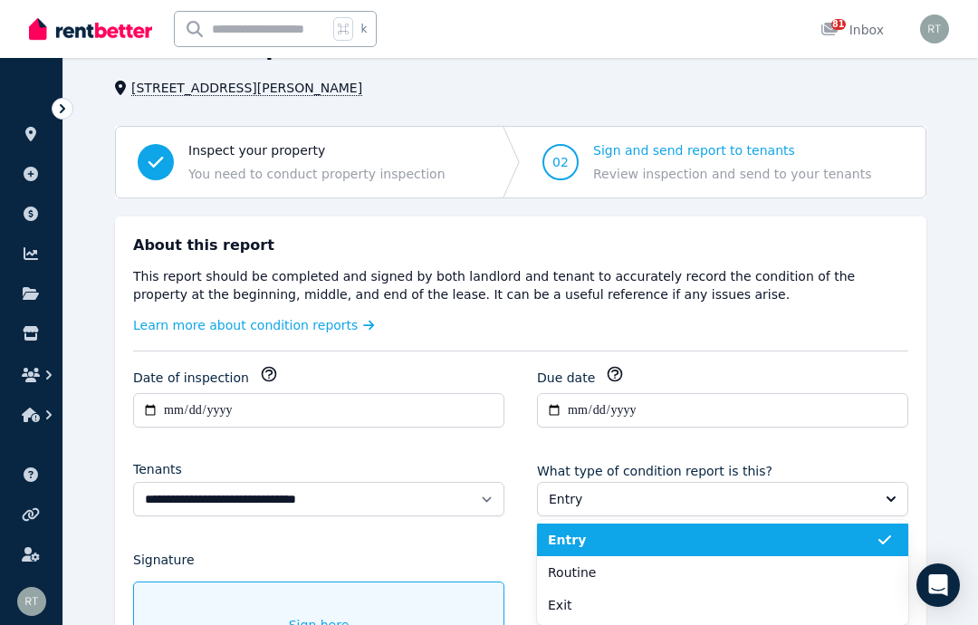
click at [715, 610] on span "Exit" at bounding box center [712, 605] width 328 height 18
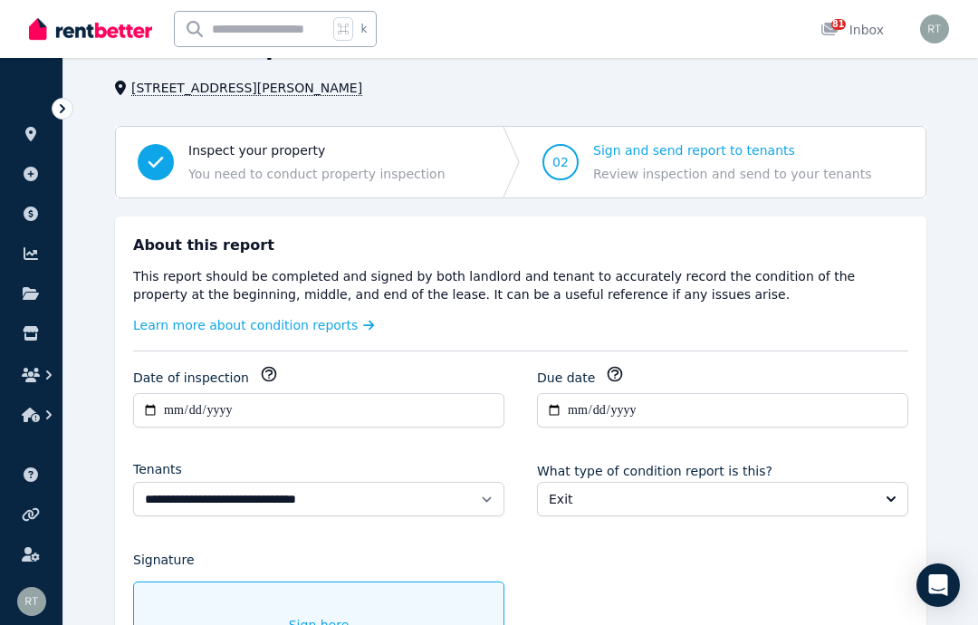
click at [265, 615] on div "Sign here" at bounding box center [318, 624] width 371 height 87
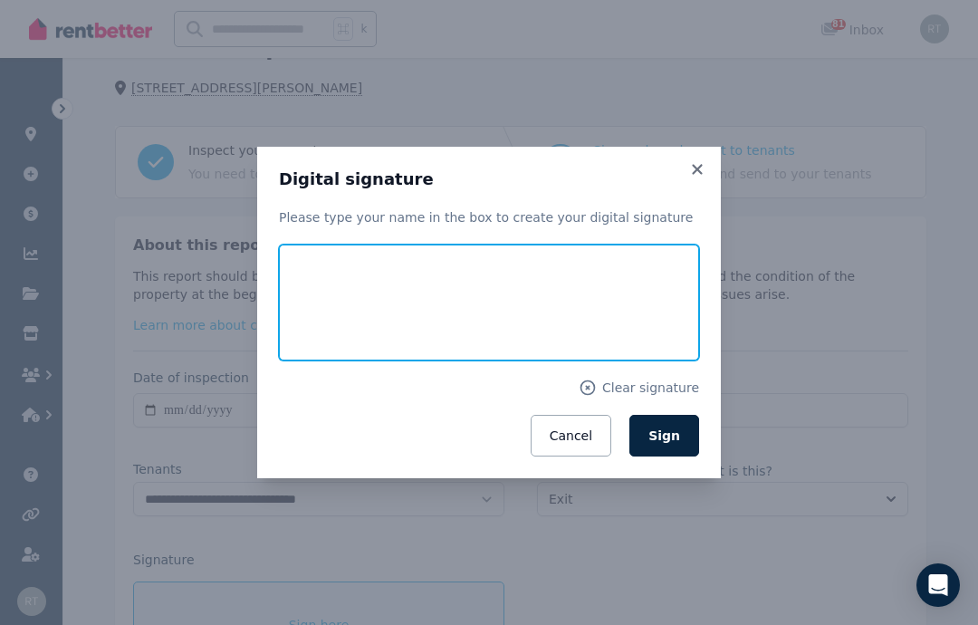
click at [401, 328] on input "text" at bounding box center [489, 302] width 420 height 116
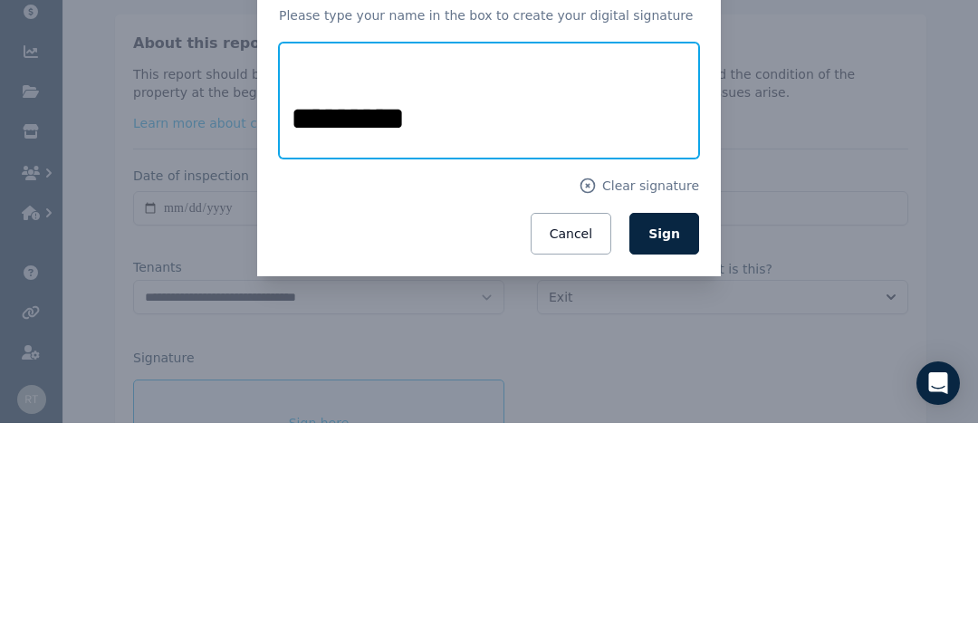
type input "********"
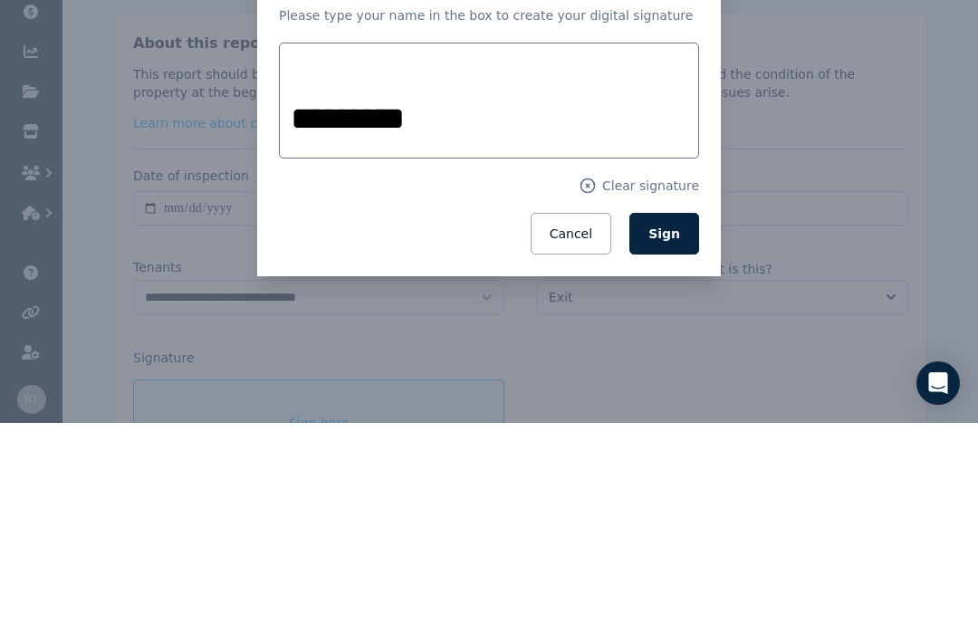
click at [674, 428] on span "Sign" at bounding box center [664, 435] width 32 height 14
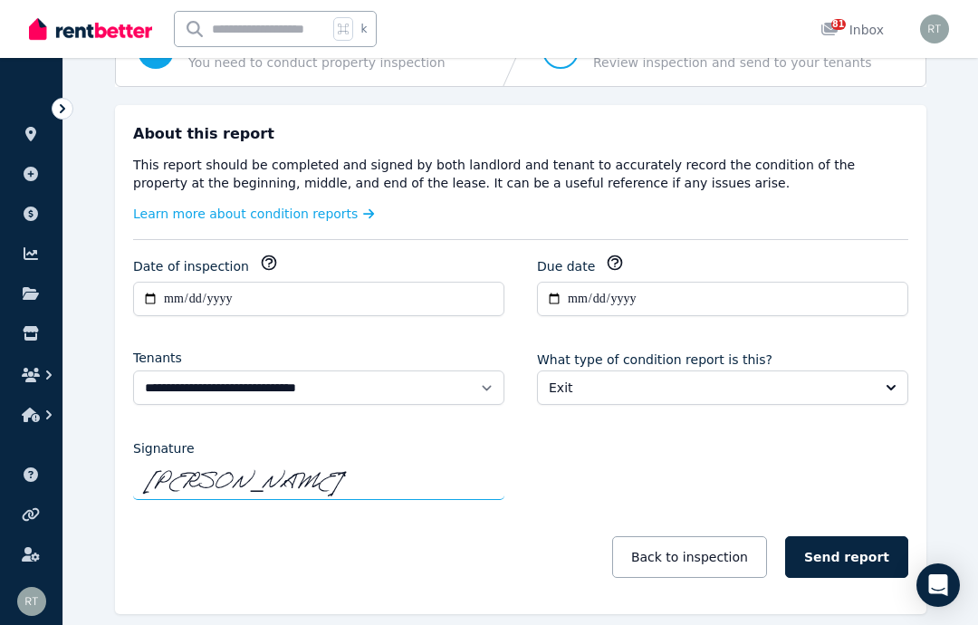
click at [866, 557] on button "Send report" at bounding box center [846, 557] width 123 height 42
